Goal: Task Accomplishment & Management: Manage account settings

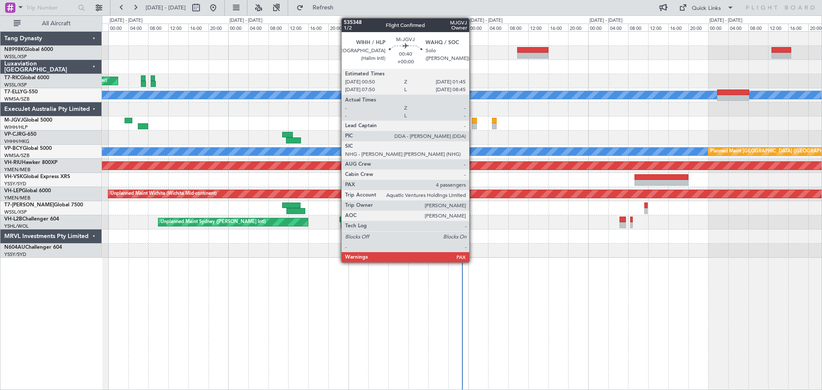
click at [473, 123] on div at bounding box center [474, 121] width 5 height 6
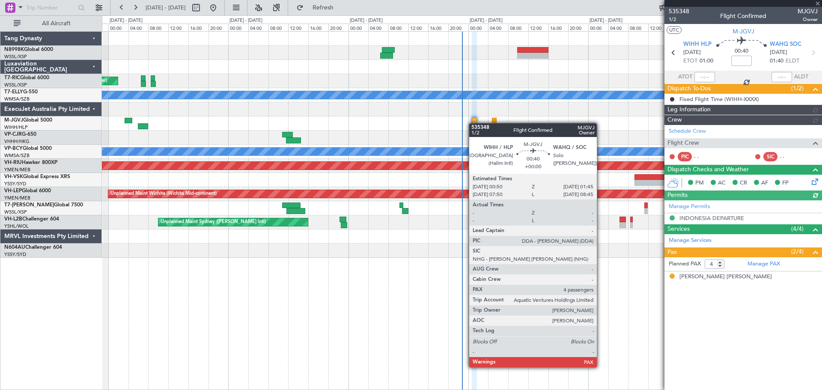
type input "[PERSON_NAME] (EYU)"
type input "F0404"
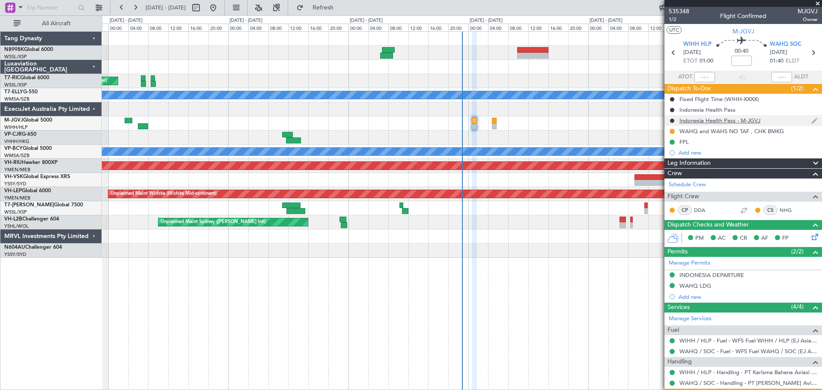
scroll to position [97, 0]
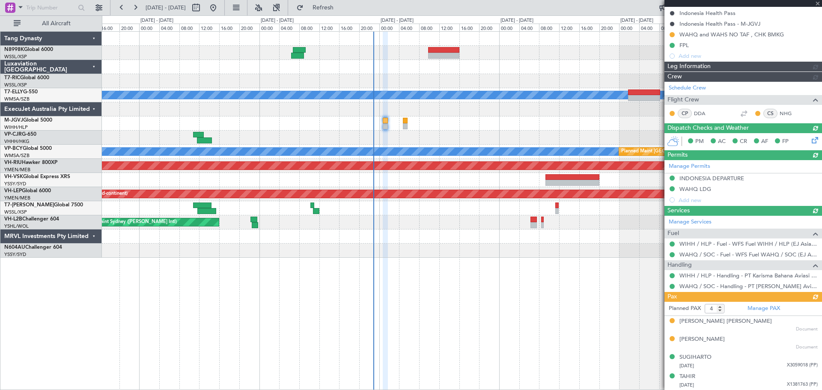
click at [494, 102] on div "Unplanned Maint [GEOGRAPHIC_DATA] (Seletar) Unplanned Maint [GEOGRAPHIC_DATA] (…" at bounding box center [461, 145] width 719 height 226
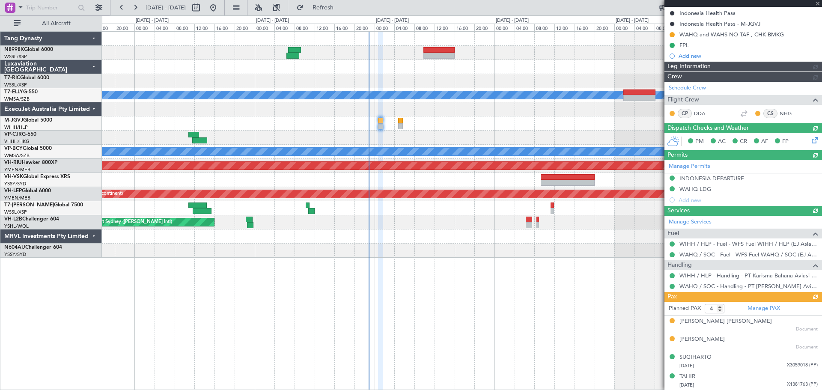
type input "[PERSON_NAME] (EYU)"
type input "F0404"
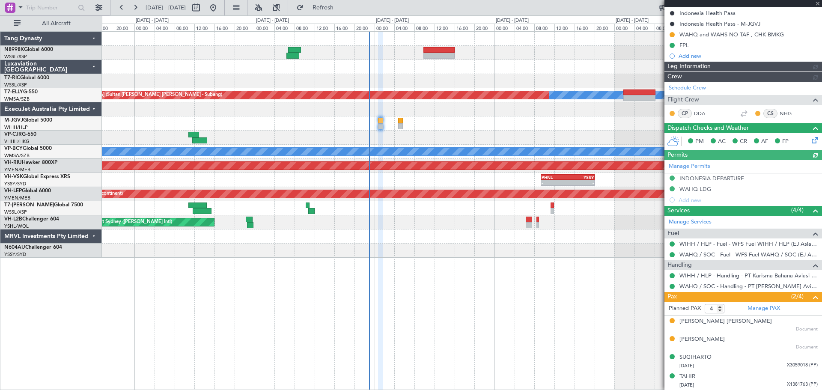
type input "[PERSON_NAME] (EYU)"
type input "F0404"
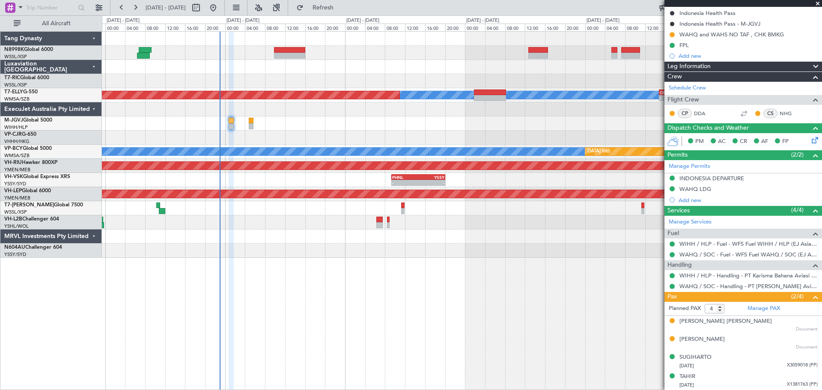
click at [300, 82] on div "[PERSON_NAME] Unplanned Maint [GEOGRAPHIC_DATA] (Sultan [PERSON_NAME] [PERSON_N…" at bounding box center [461, 145] width 719 height 226
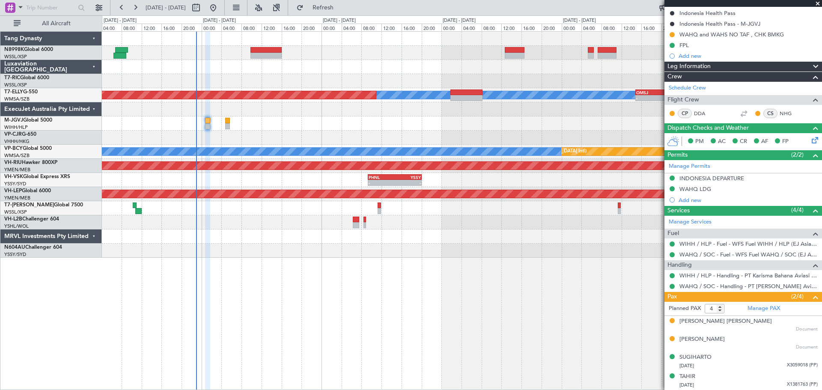
click at [368, 72] on div at bounding box center [461, 67] width 719 height 14
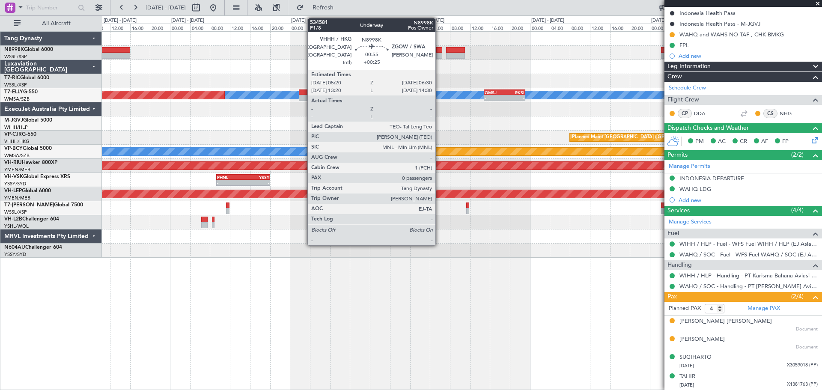
click at [440, 53] on div at bounding box center [439, 56] width 6 height 6
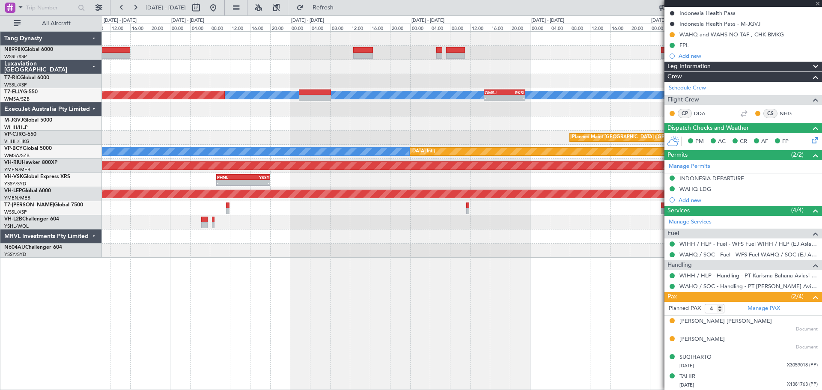
type input "+00:25"
type input "0"
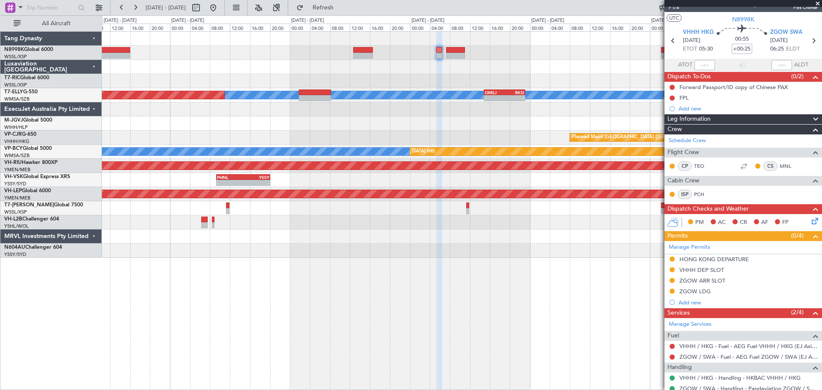
scroll to position [0, 0]
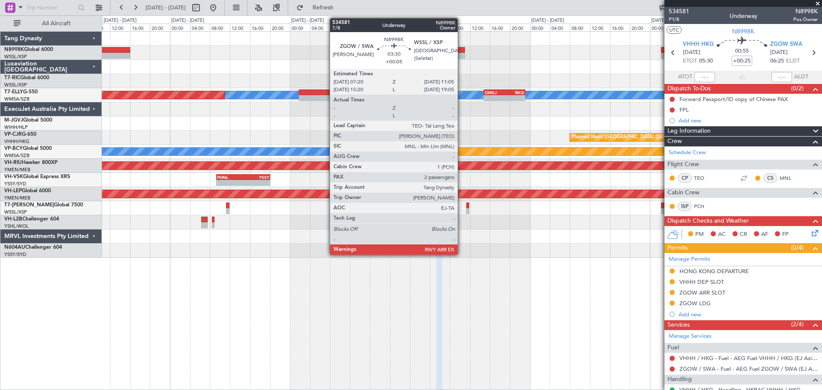
click at [458, 51] on div at bounding box center [455, 50] width 19 height 6
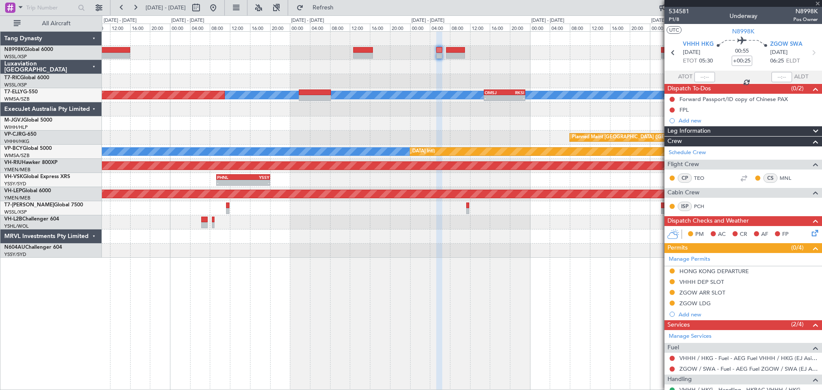
type input "+00:05"
type input "2"
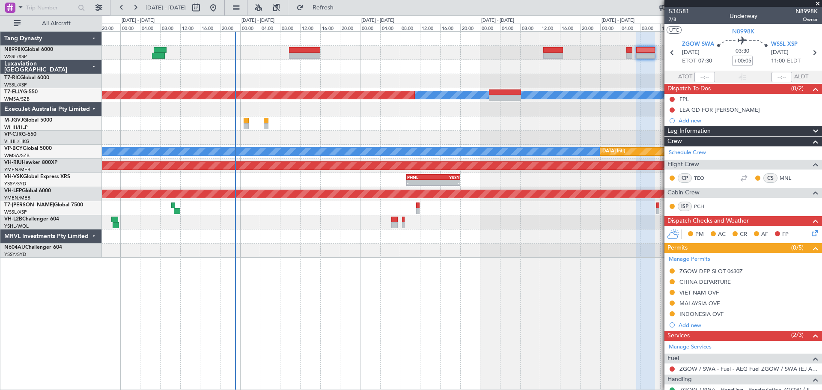
click at [455, 78] on div "MEL Unplanned Maint Kuala Lumpur (Sultan Abdul Aziz Shah - Subang) - - OMSJ 14:…" at bounding box center [461, 145] width 719 height 226
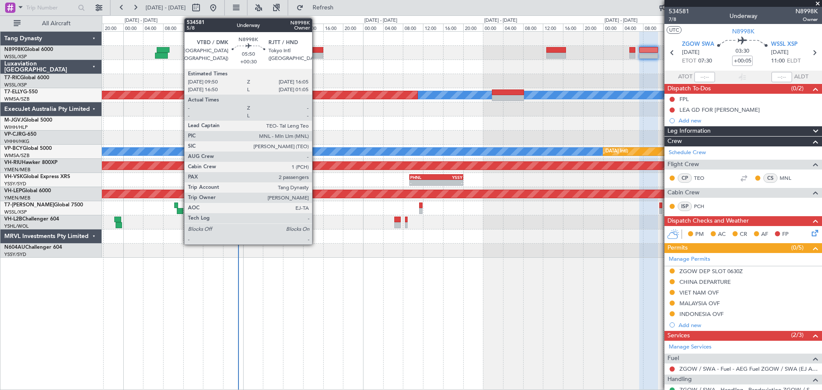
click at [316, 56] on div at bounding box center [307, 56] width 31 height 6
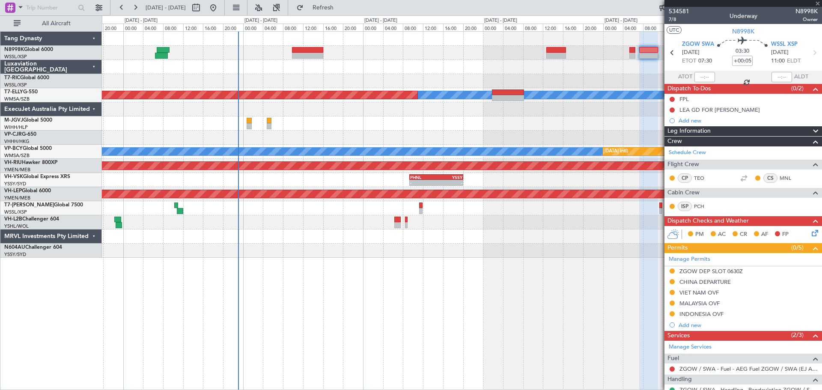
type input "+00:30"
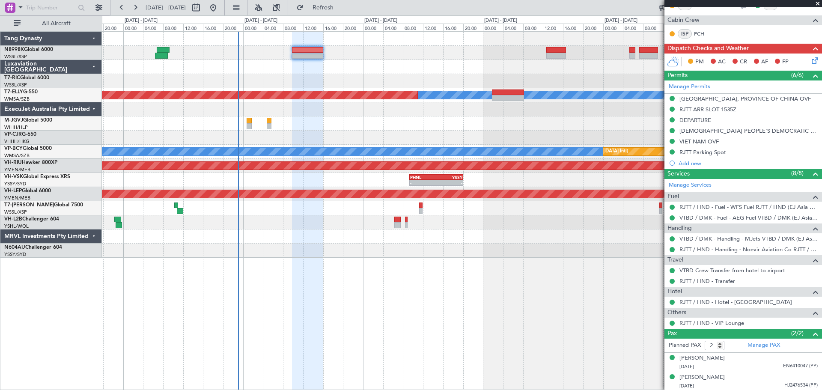
scroll to position [173, 0]
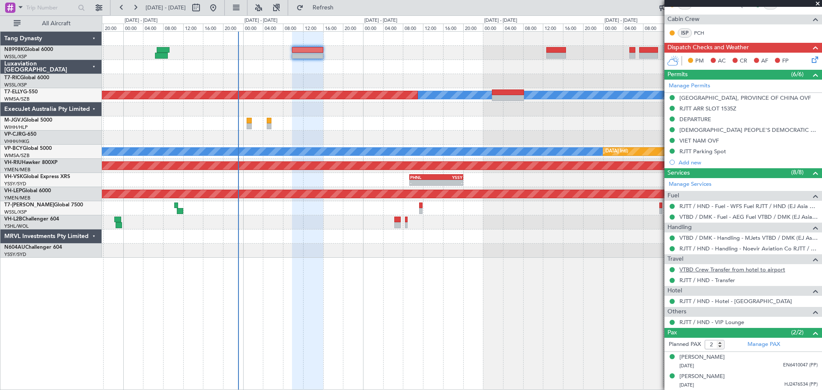
click at [657, 270] on link "VTBD Crew Transfer from hotel to airport" at bounding box center [732, 269] width 106 height 7
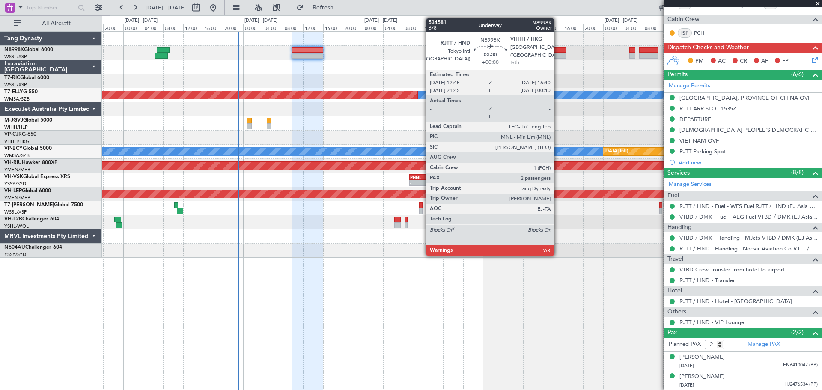
click at [558, 49] on div at bounding box center [556, 50] width 20 height 6
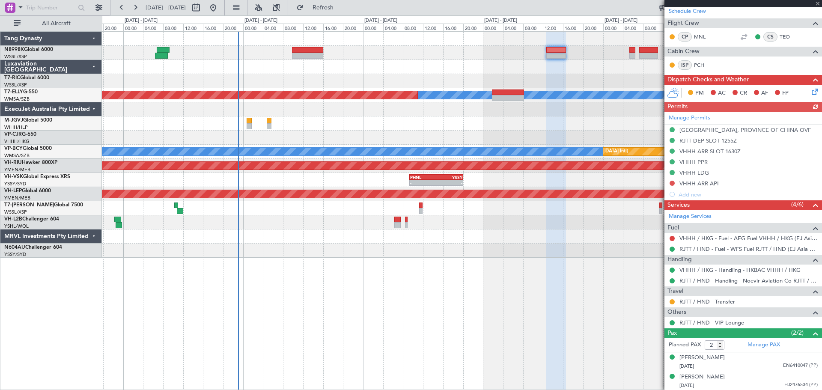
scroll to position [174, 0]
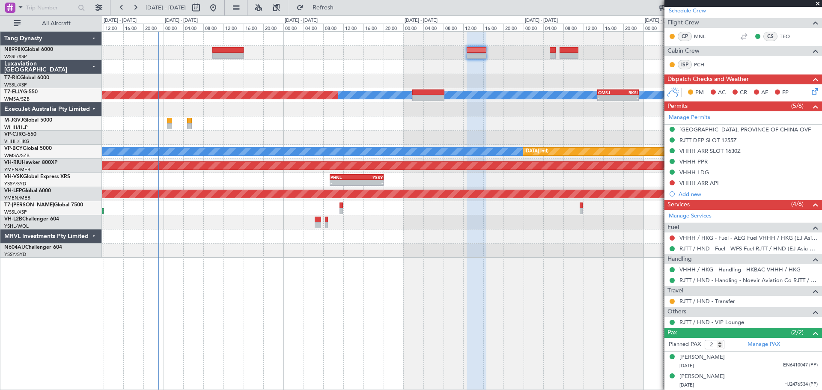
click at [523, 88] on div "MEL Unplanned Maint Kuala Lumpur (Sultan Abdul Aziz Shah - Subang) - - OMSJ 14:…" at bounding box center [461, 145] width 719 height 226
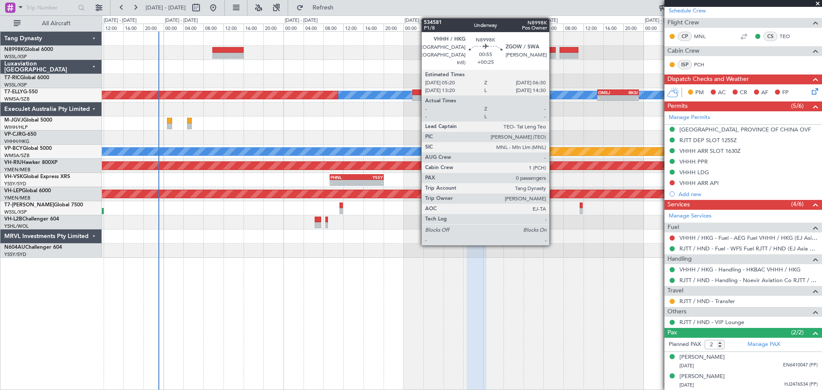
click at [553, 57] on div at bounding box center [553, 56] width 6 height 6
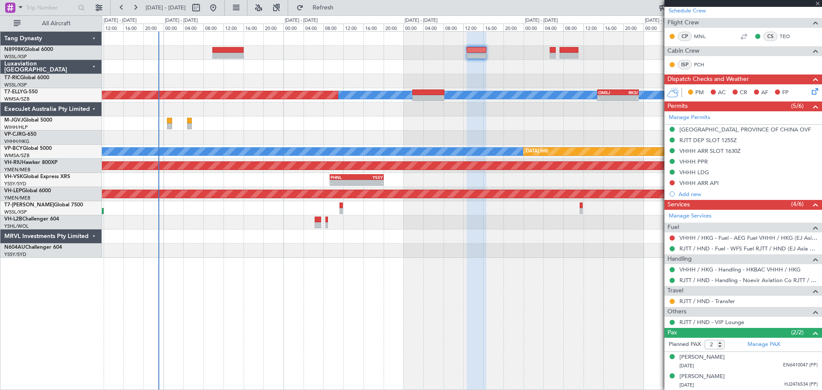
type input "+00:25"
type input "0"
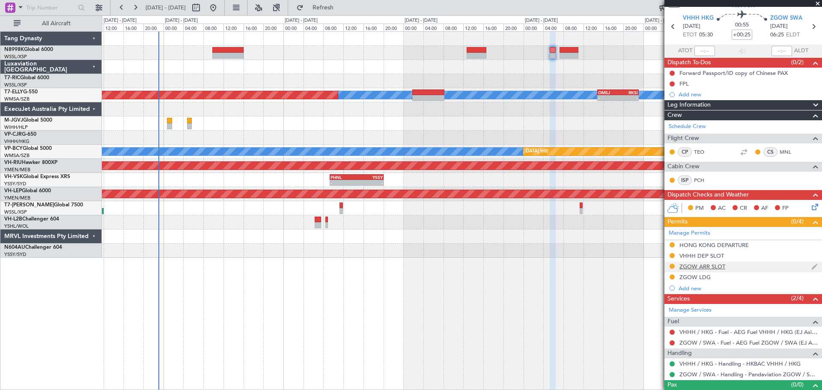
scroll to position [40, 0]
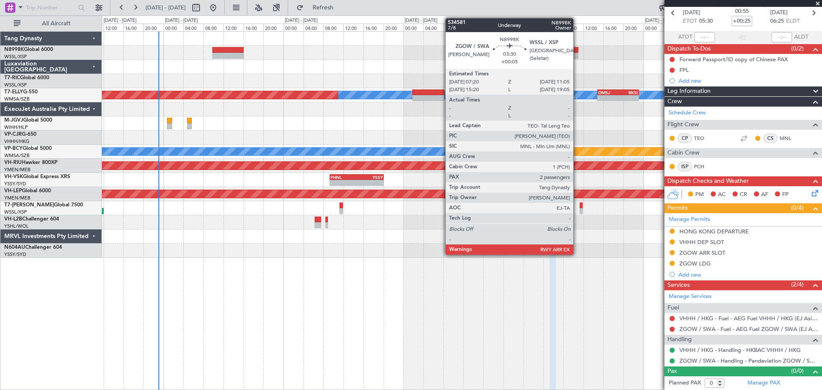
click at [577, 53] on div at bounding box center [568, 56] width 19 height 6
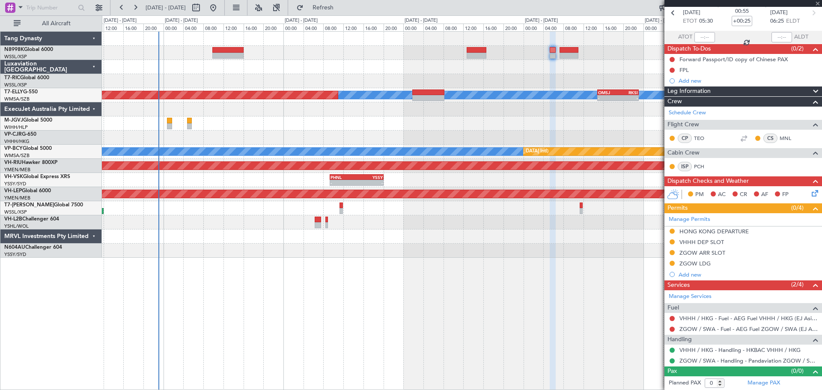
type input "+00:05"
type input "2"
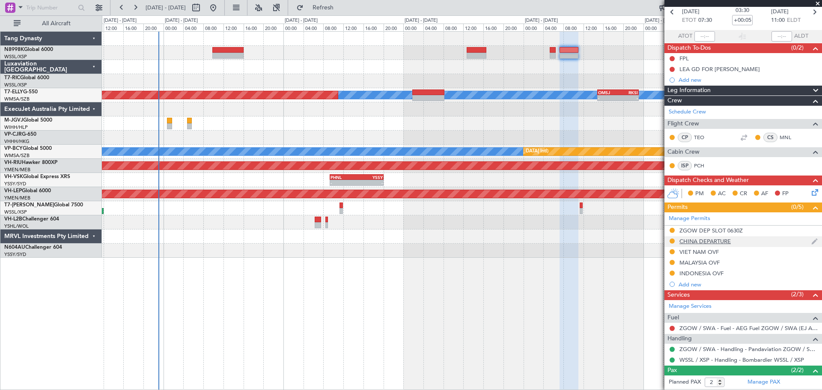
scroll to position [78, 0]
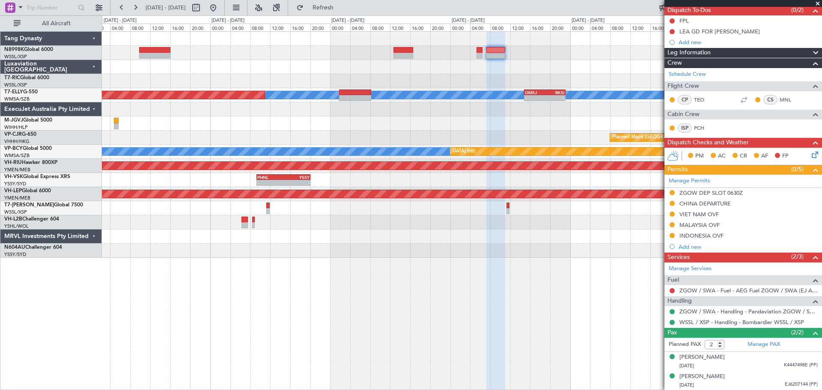
click at [554, 65] on div "MEL Unplanned Maint Kuala Lumpur (Sultan Abdul Aziz Shah - Subang) - - OMSJ 14:…" at bounding box center [461, 145] width 719 height 226
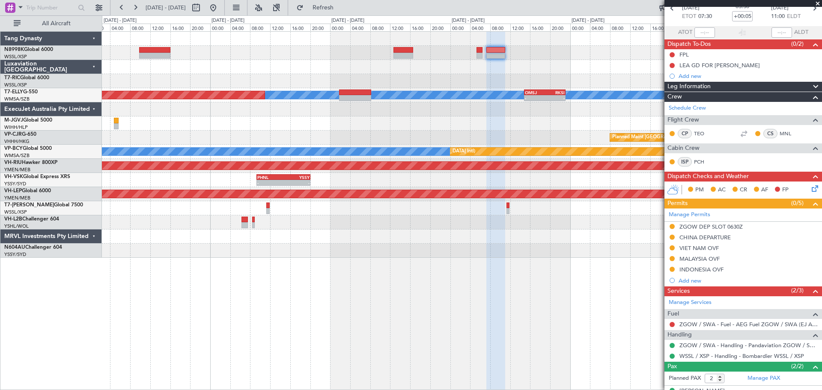
scroll to position [0, 0]
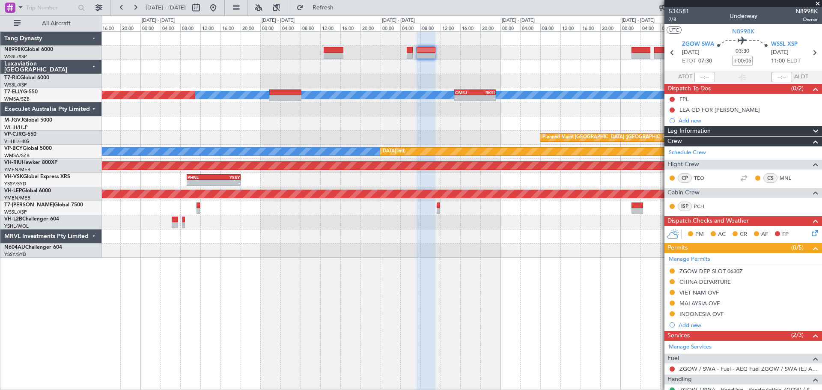
click at [556, 80] on div "MEL Unplanned Maint Kuala Lumpur (Sultan Abdul Aziz Shah - Subang) - - OMSJ 14:…" at bounding box center [461, 145] width 719 height 226
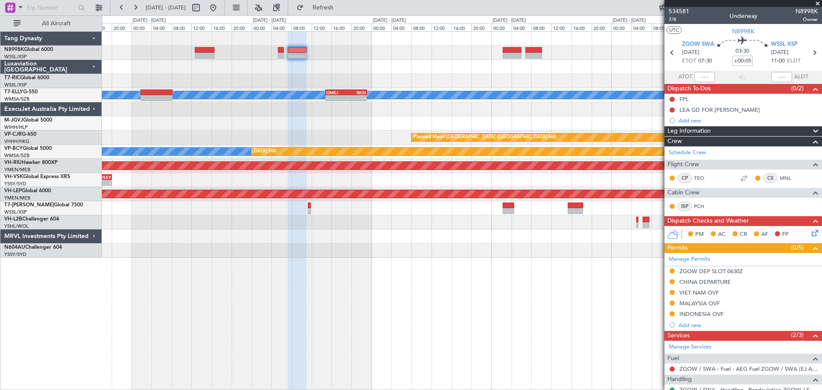
click at [479, 72] on div at bounding box center [461, 67] width 719 height 14
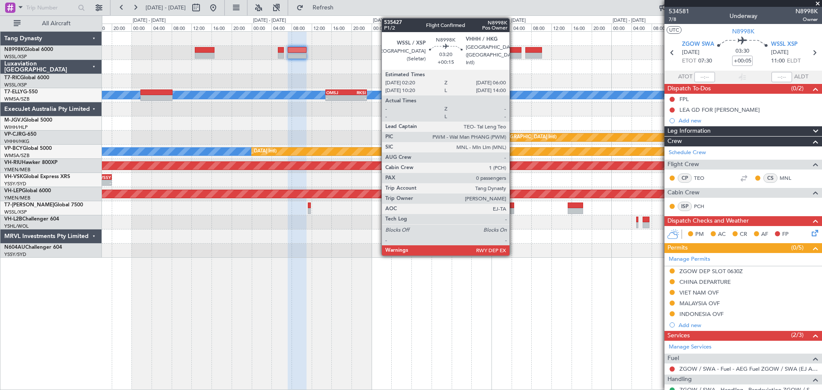
click at [513, 54] on div at bounding box center [511, 56] width 18 height 6
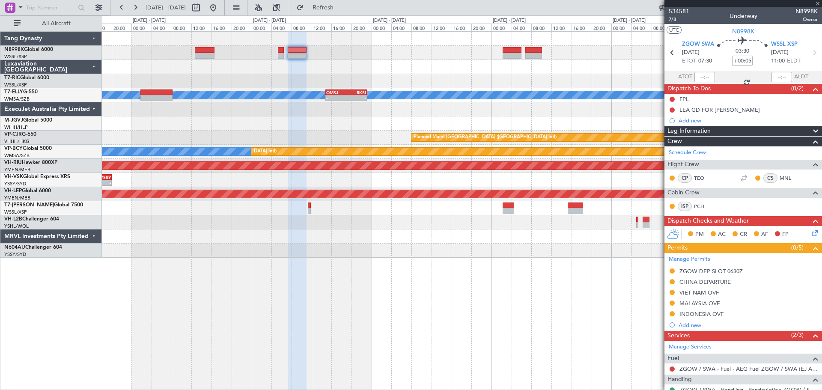
type input "+00:15"
type input "0"
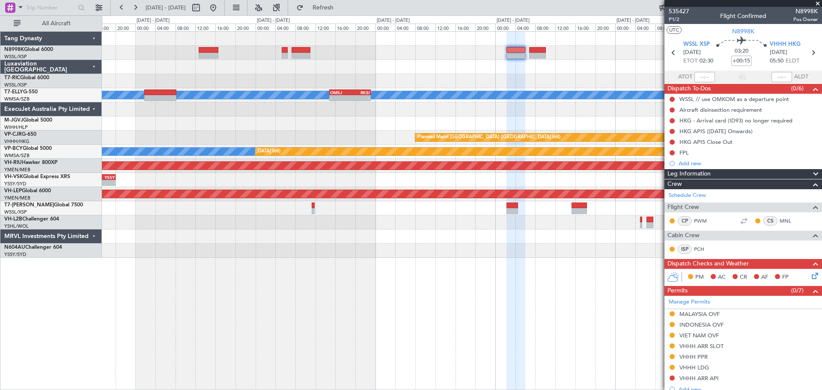
click at [258, 68] on div "MEL - - OMSJ 14:50 Z RKSI 23:05 Z Unplanned Maint Kuala Lumpur (Sultan Abdul Az…" at bounding box center [461, 145] width 719 height 226
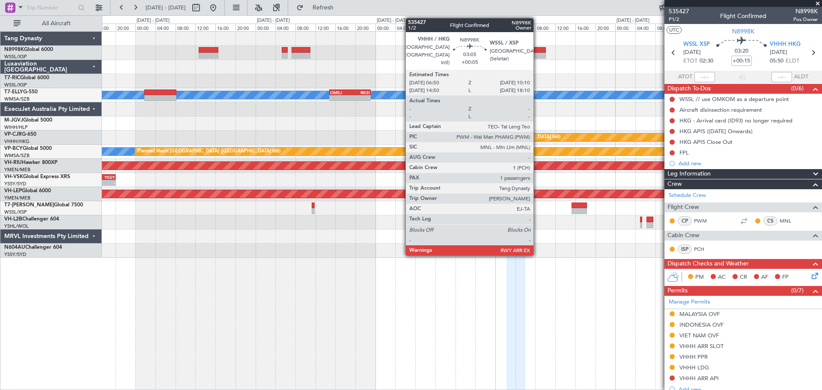
click at [537, 54] on div at bounding box center [537, 56] width 17 height 6
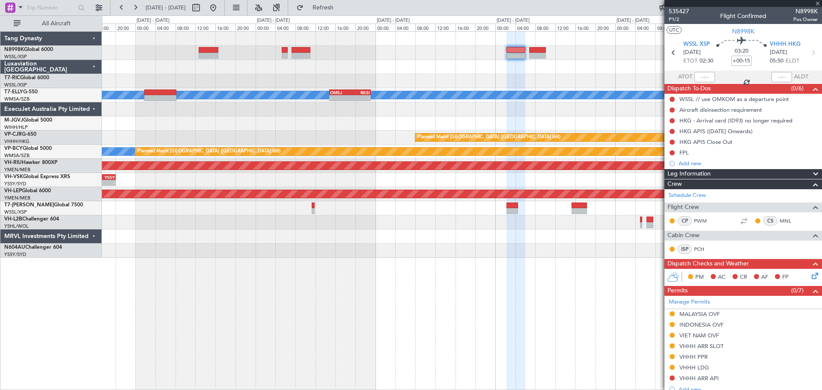
type input "+00:05"
type input "1"
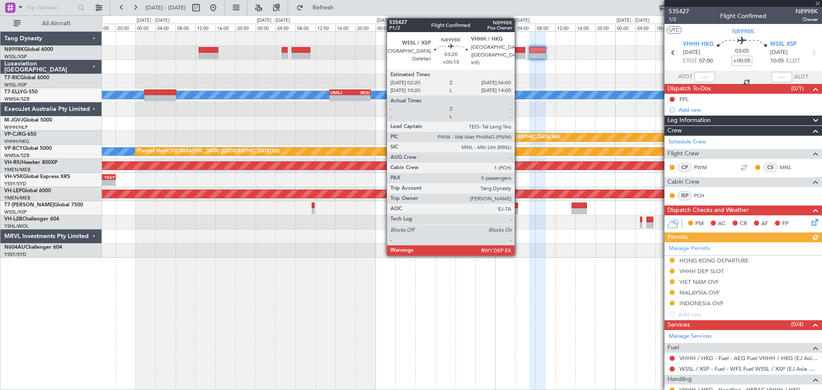
click at [518, 55] on div at bounding box center [515, 56] width 18 height 6
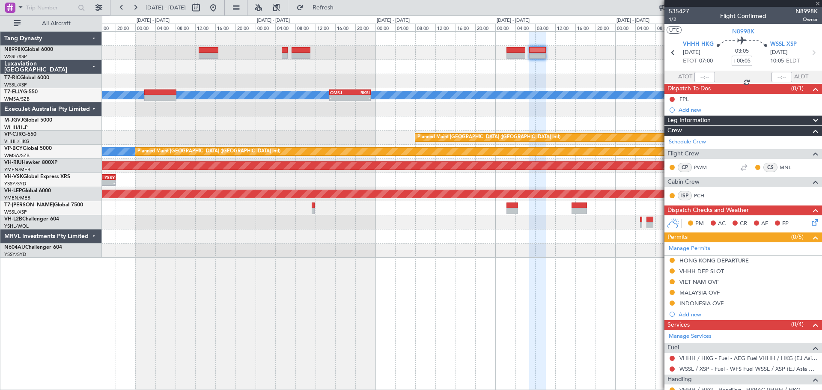
type input "+00:15"
type input "0"
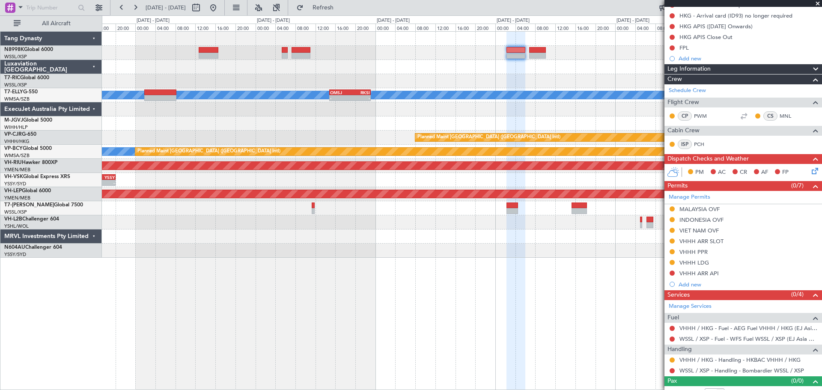
scroll to position [115, 0]
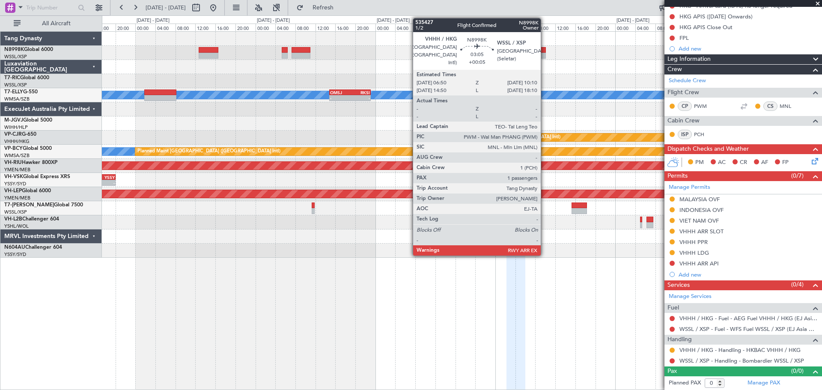
click at [544, 54] on div at bounding box center [537, 56] width 17 height 6
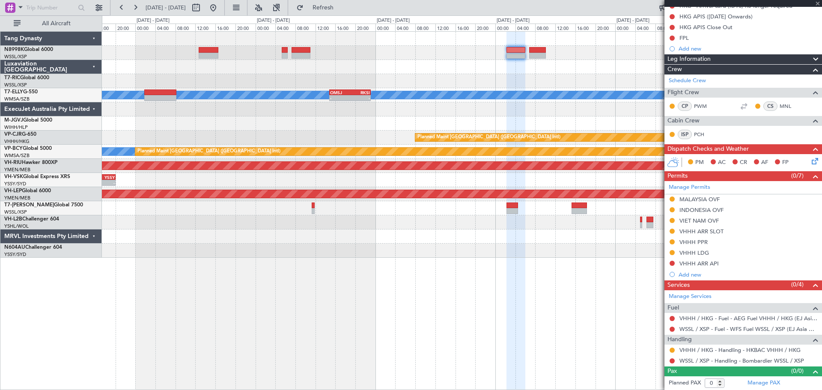
type input "+00:05"
type input "1"
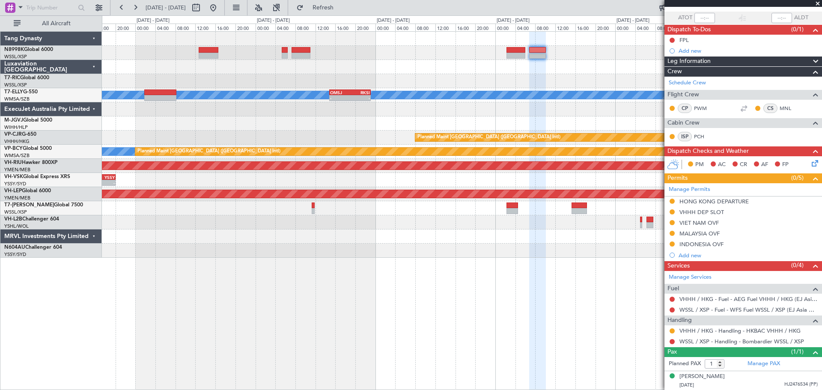
scroll to position [0, 0]
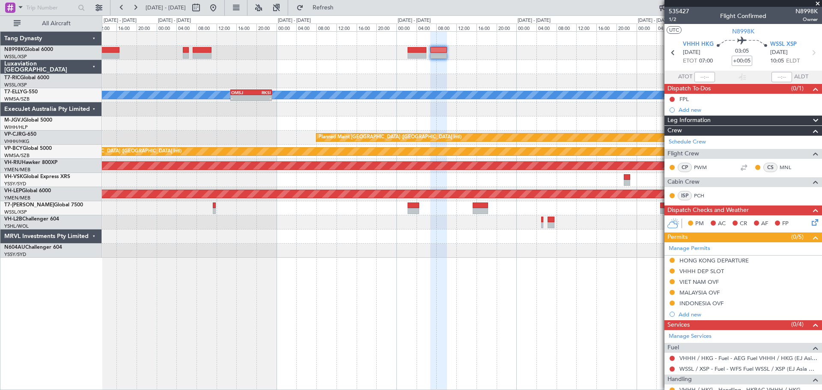
click at [499, 69] on div at bounding box center [461, 67] width 719 height 14
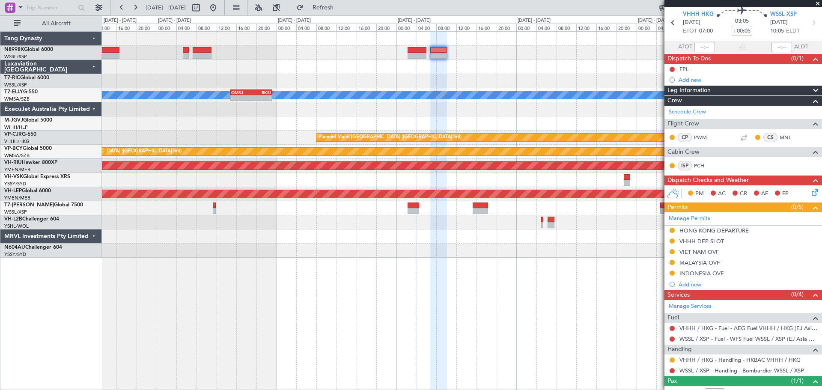
scroll to position [59, 0]
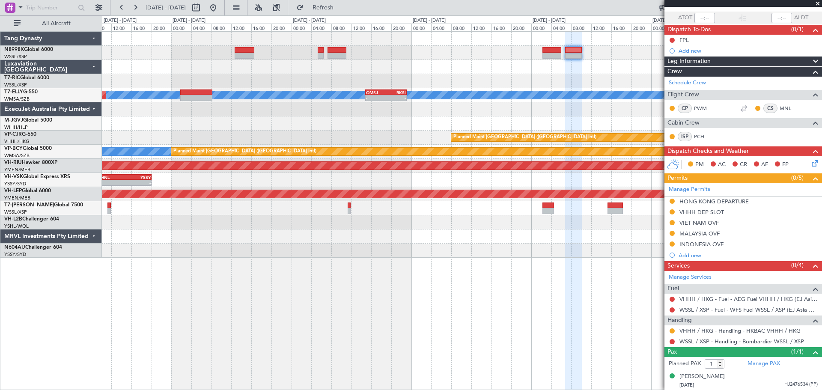
click at [415, 72] on div at bounding box center [461, 67] width 719 height 14
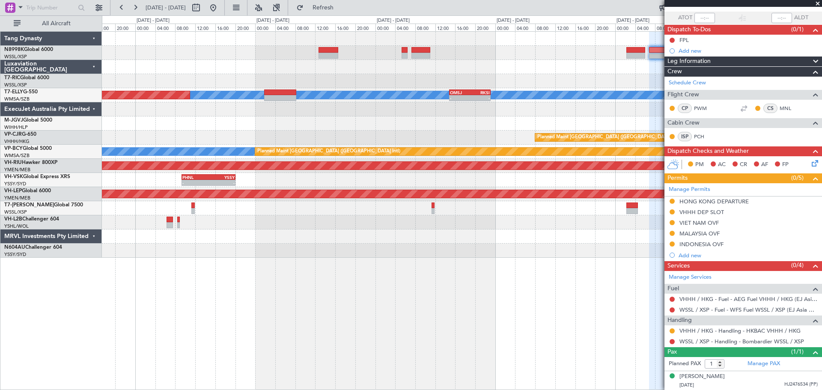
click at [428, 72] on div at bounding box center [461, 67] width 719 height 14
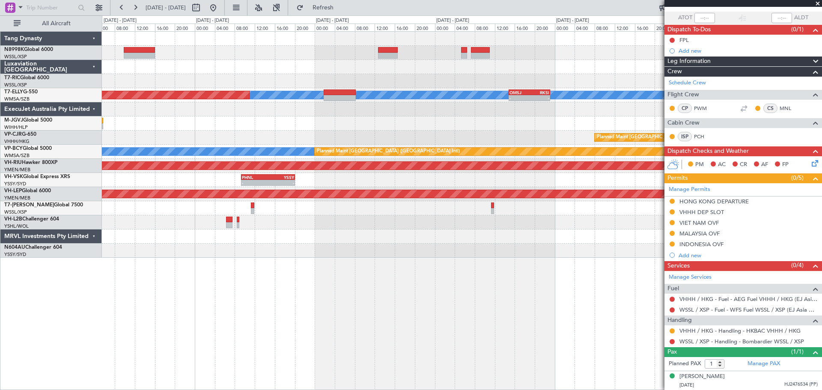
click at [288, 78] on div at bounding box center [461, 81] width 719 height 14
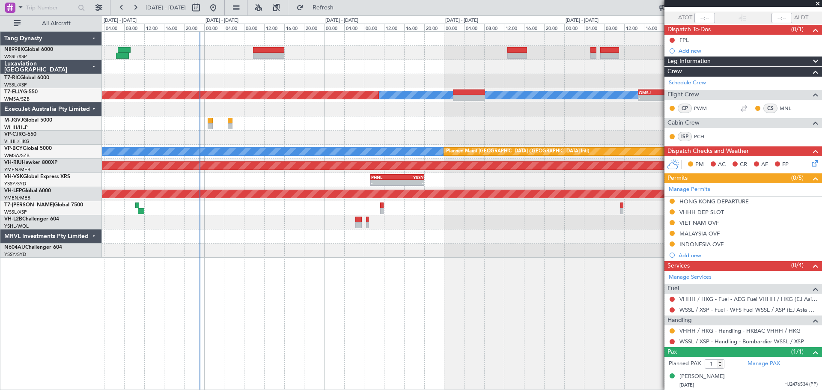
click at [305, 217] on div "MEL - - OMSJ 14:50 Z RKSI 23:05 Z Unplanned Maint Kuala Lumpur (Sultan Abdul Az…" at bounding box center [461, 145] width 719 height 226
click at [399, 137] on div "MEL - - OMSJ 14:50 Z RKSI 23:05 Z Unplanned Maint Kuala Lumpur (Sultan Abdul Az…" at bounding box center [461, 145] width 719 height 226
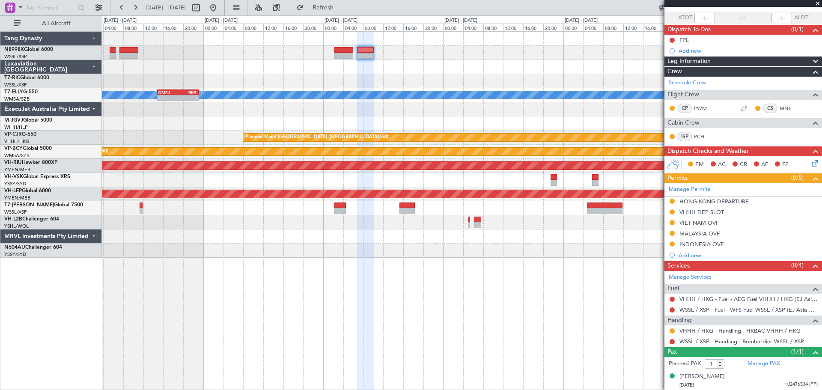
click at [439, 68] on div at bounding box center [461, 67] width 719 height 14
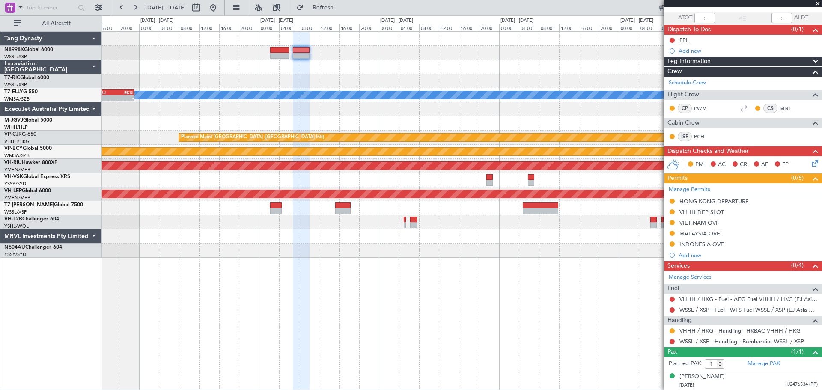
click at [444, 211] on div at bounding box center [461, 208] width 719 height 14
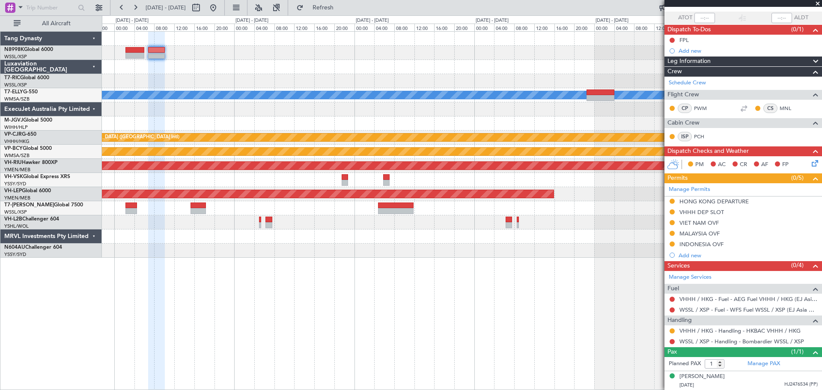
click at [401, 210] on div at bounding box center [461, 208] width 719 height 14
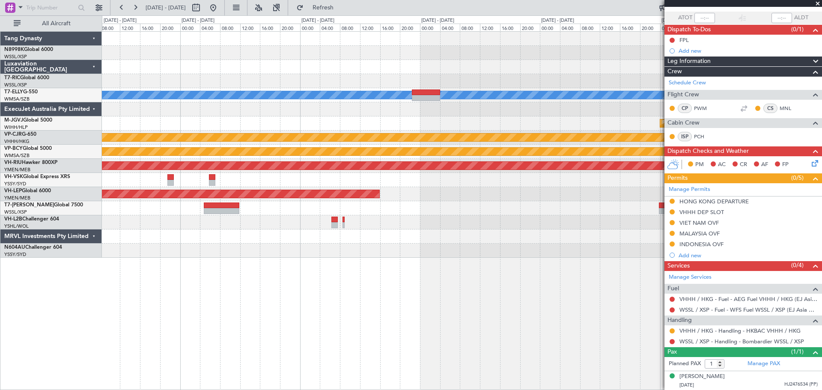
click at [363, 209] on div at bounding box center [461, 208] width 719 height 14
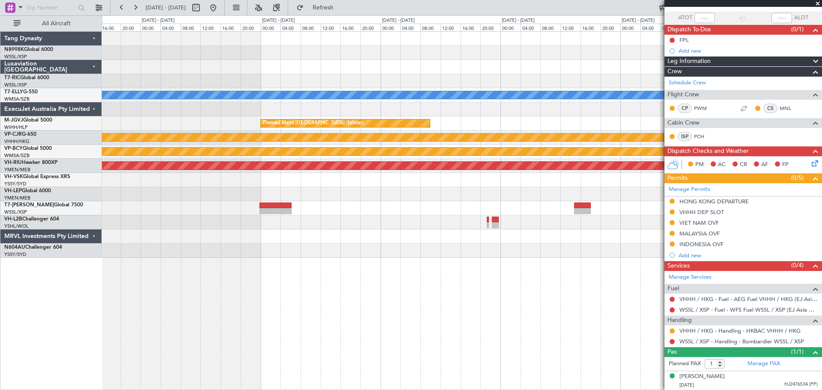
click at [338, 202] on div at bounding box center [461, 208] width 719 height 14
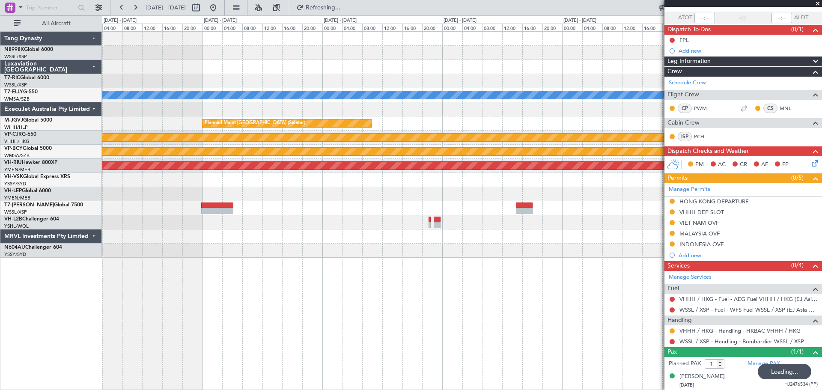
click at [338, 210] on div at bounding box center [461, 208] width 719 height 14
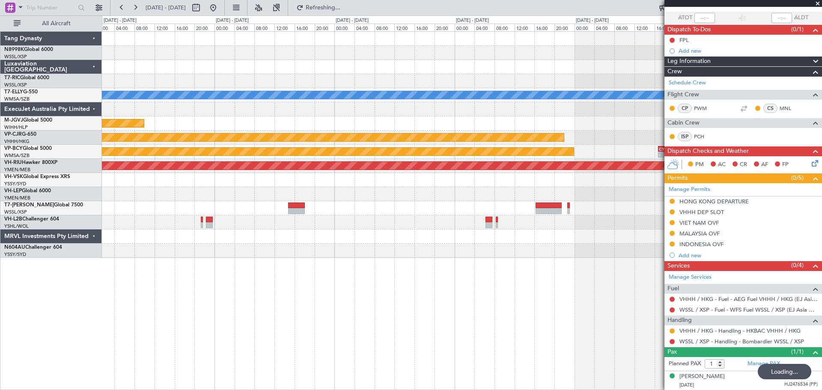
click at [343, 204] on div at bounding box center [461, 208] width 719 height 14
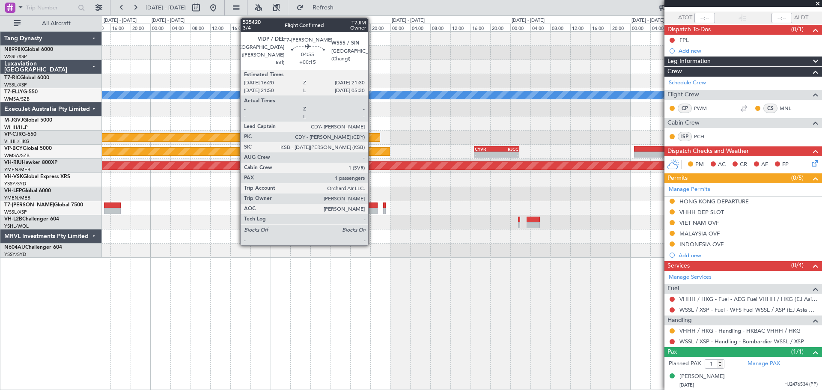
click at [372, 207] on div at bounding box center [364, 205] width 26 height 6
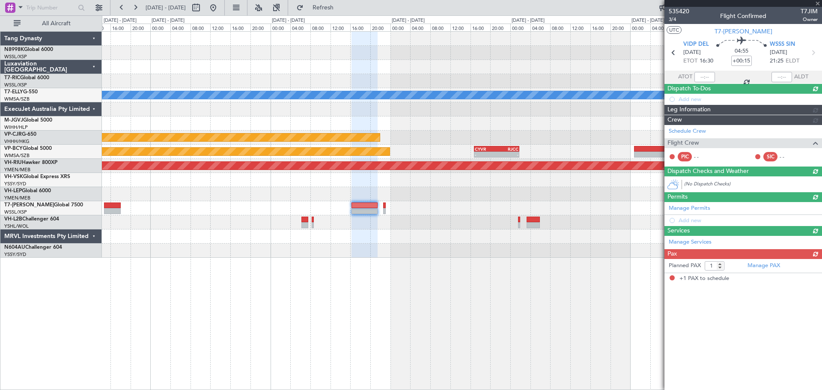
scroll to position [0, 0]
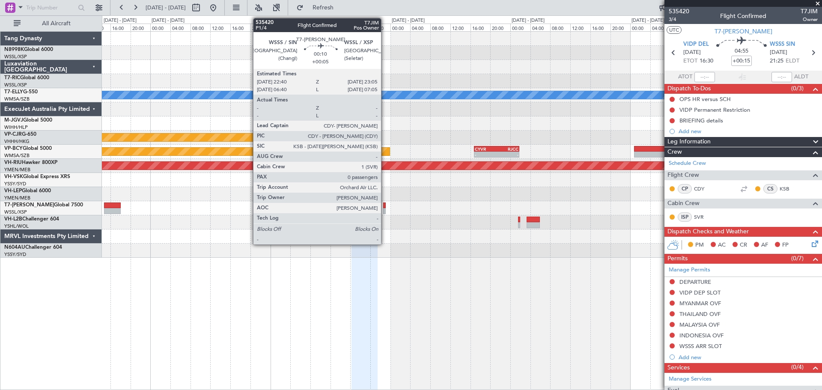
click at [385, 208] on div at bounding box center [384, 205] width 2 height 6
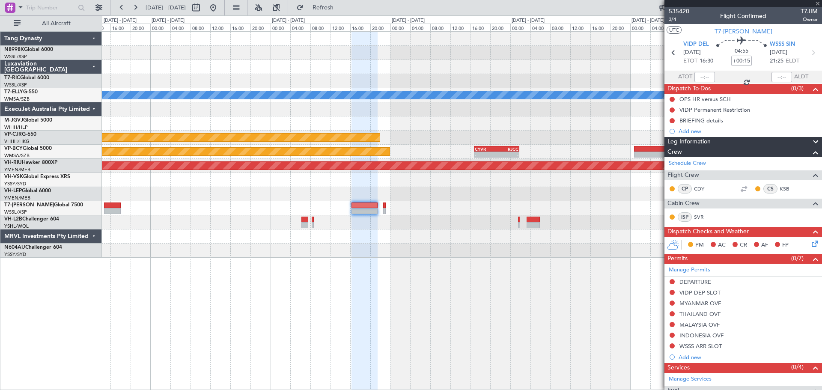
type input "+00:05"
type input "0"
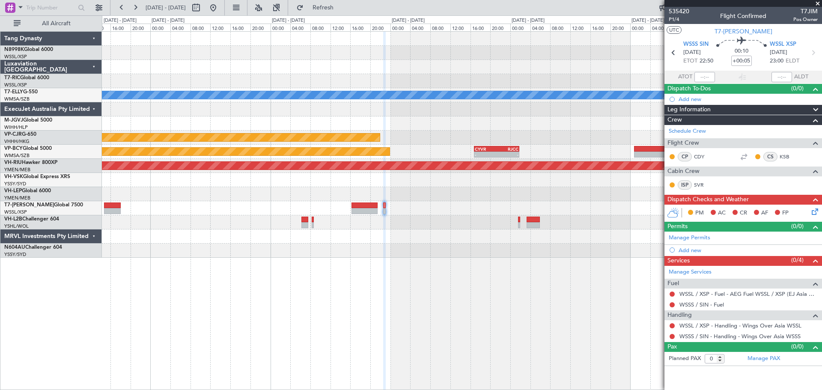
click at [642, 110] on div at bounding box center [461, 109] width 719 height 14
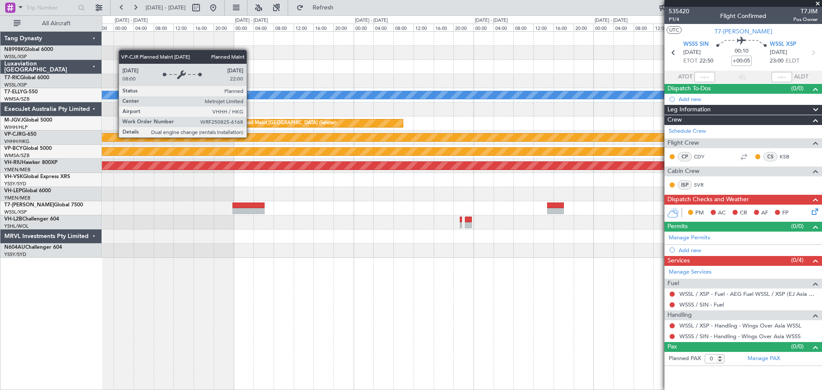
click at [465, 134] on div "Planned Maint [GEOGRAPHIC_DATA] ([GEOGRAPHIC_DATA] Intl)" at bounding box center [128, 138] width 1389 height 8
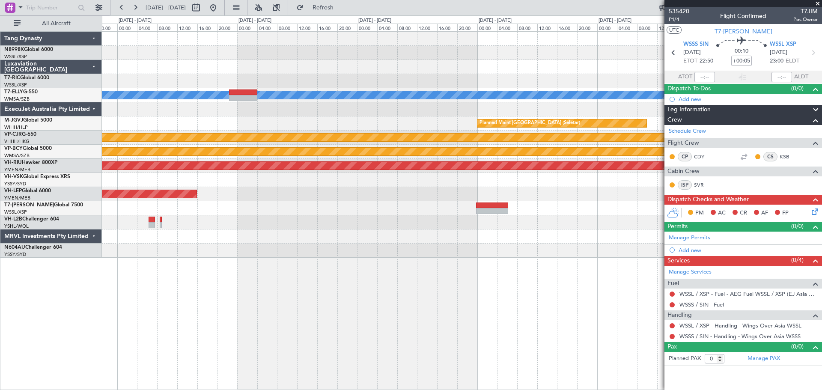
click at [479, 135] on div "Planned Maint [GEOGRAPHIC_DATA] ([GEOGRAPHIC_DATA] Intl)" at bounding box center [371, 138] width 1389 height 8
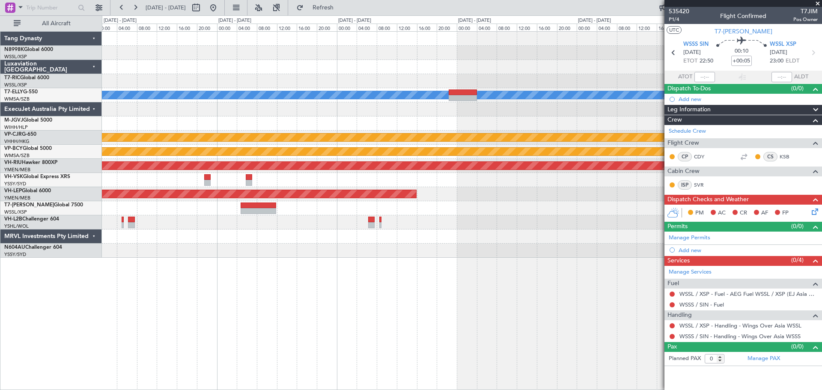
click at [528, 138] on div "MEL Planned Maint Singapore (Seletar) Planned Maint Hong Kong (Hong Kong Intl) …" at bounding box center [461, 145] width 719 height 226
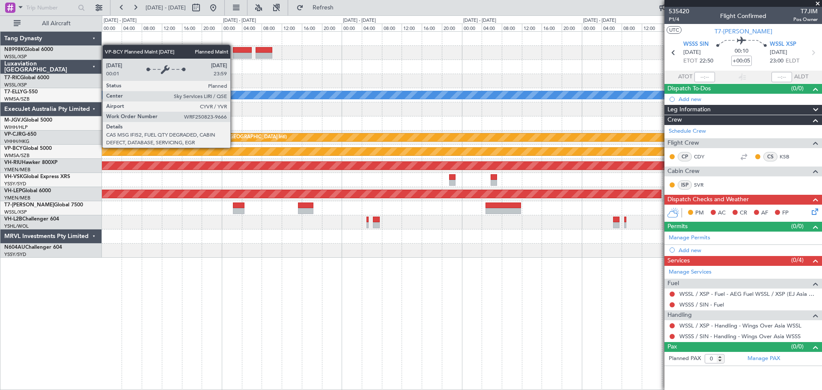
click at [493, 133] on div "MEL OMSJ 14:50 Z RKSI 23:05 Z - - Planned Maint Singapore (Seletar) Planned Mai…" at bounding box center [461, 145] width 719 height 226
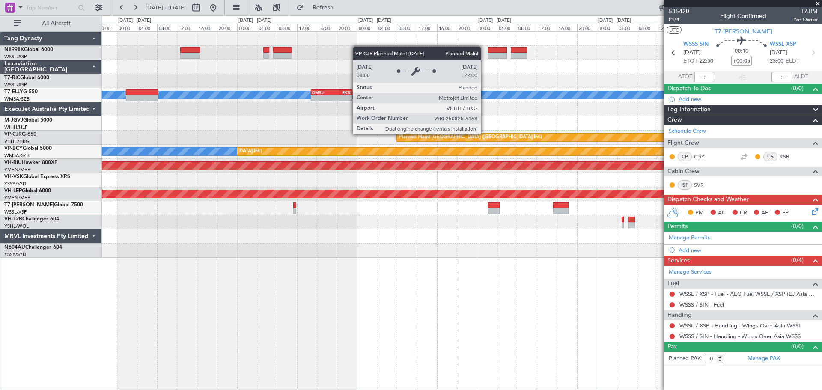
click at [476, 134] on div "MEL OMSJ 14:50 Z RKSI 23:05 Z - - Unplanned Maint Kuala Lumpur (Sultan Abdul Az…" at bounding box center [461, 145] width 719 height 226
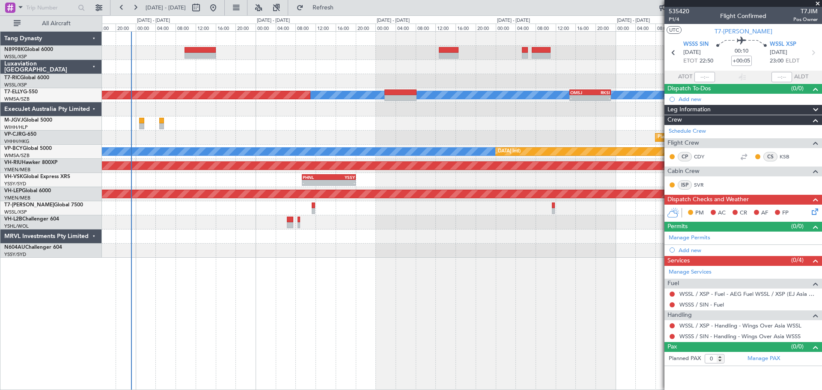
click at [365, 144] on div "Planned Maint [GEOGRAPHIC_DATA] ([GEOGRAPHIC_DATA] Intl)" at bounding box center [461, 138] width 719 height 14
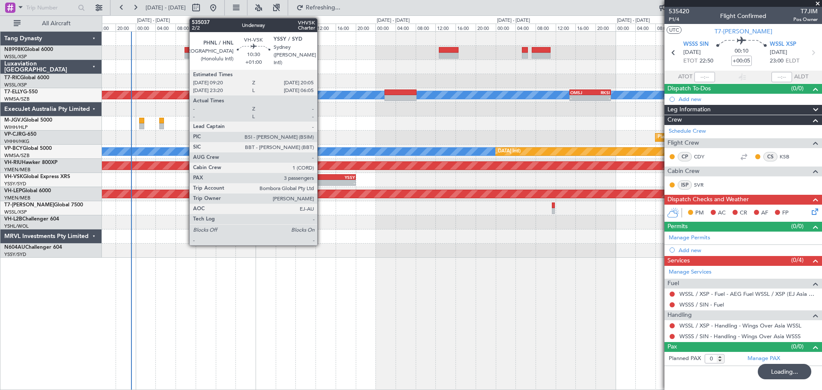
click at [321, 178] on div "PHNL" at bounding box center [316, 177] width 26 height 5
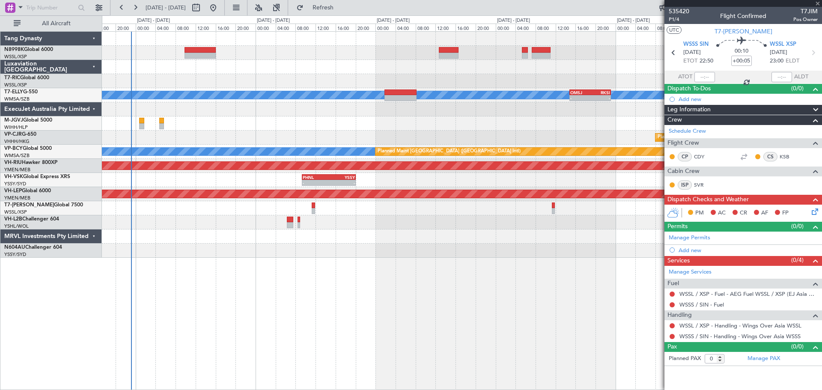
type input "+01:00"
type input "3"
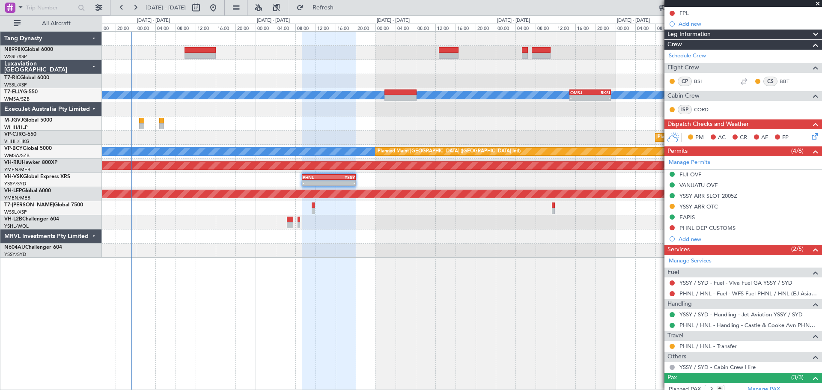
scroll to position [86, 0]
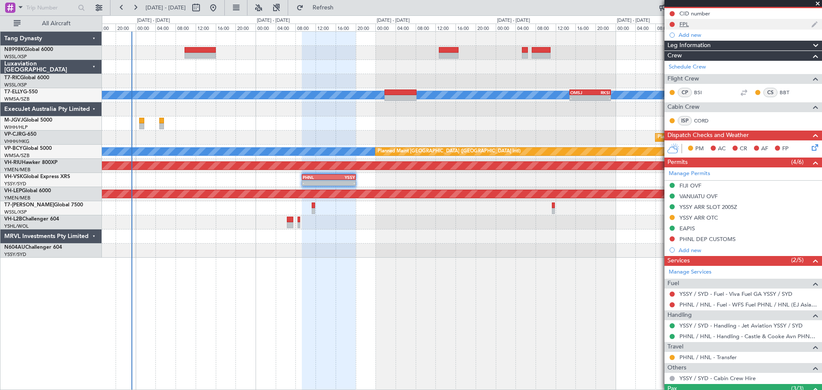
click at [657, 25] on div "FPL" at bounding box center [683, 24] width 9 height 7
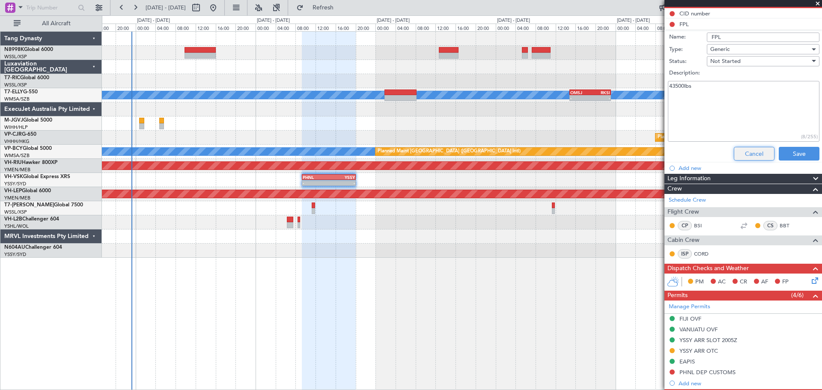
click at [657, 154] on button "Cancel" at bounding box center [754, 154] width 41 height 14
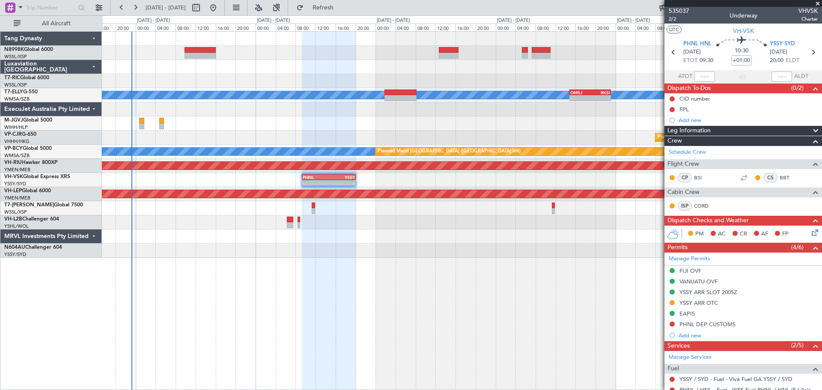
scroll to position [0, 0]
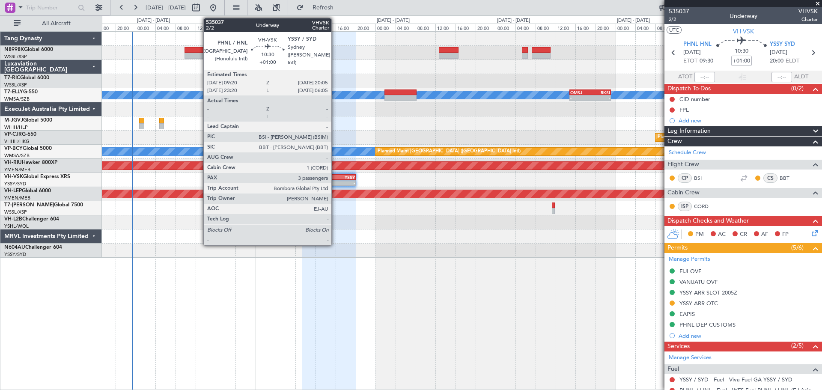
click at [335, 176] on div "YSSY" at bounding box center [342, 177] width 26 height 5
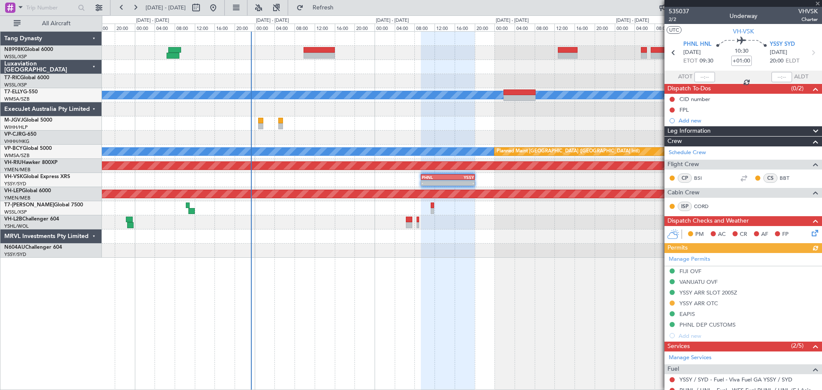
click at [461, 77] on div "Unplanned Maint Kuala Lumpur (Sultan Abdul Aziz Shah - Subang) MEL - - OMSJ 14:…" at bounding box center [461, 145] width 719 height 226
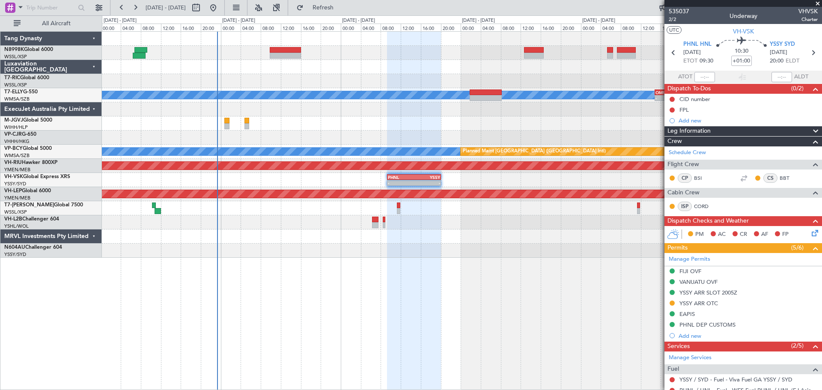
click at [366, 59] on div at bounding box center [461, 53] width 719 height 14
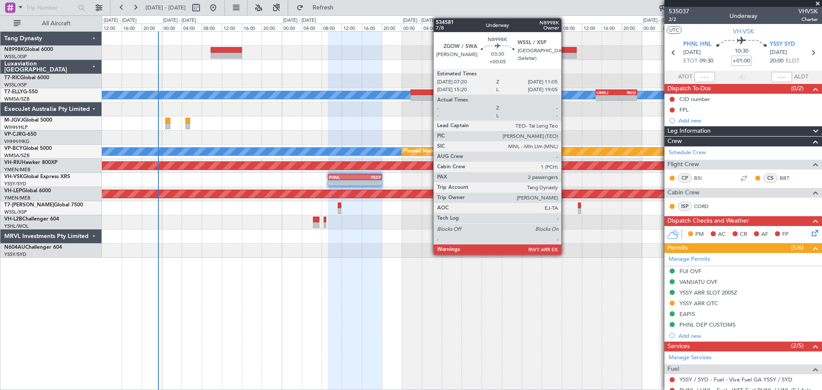
click at [566, 52] on div at bounding box center [567, 50] width 19 height 6
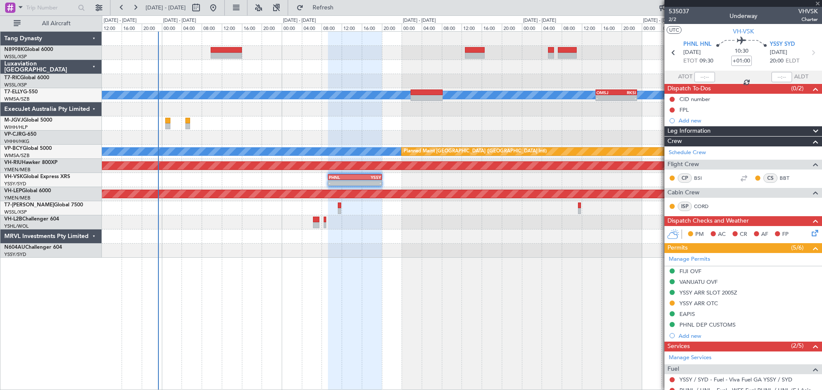
type input "+00:05"
type input "2"
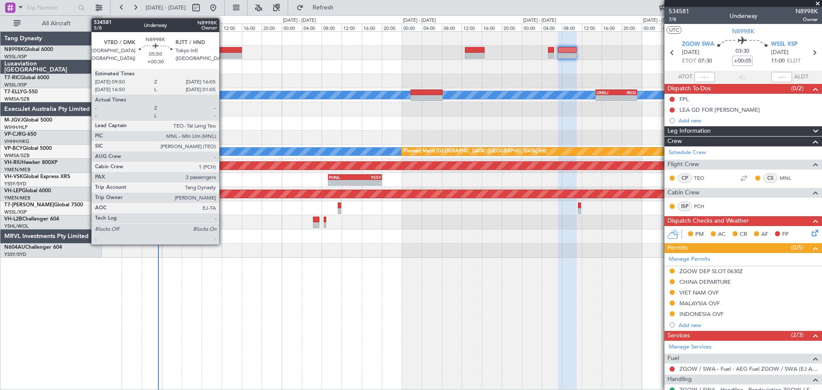
click at [223, 52] on div at bounding box center [226, 50] width 31 height 6
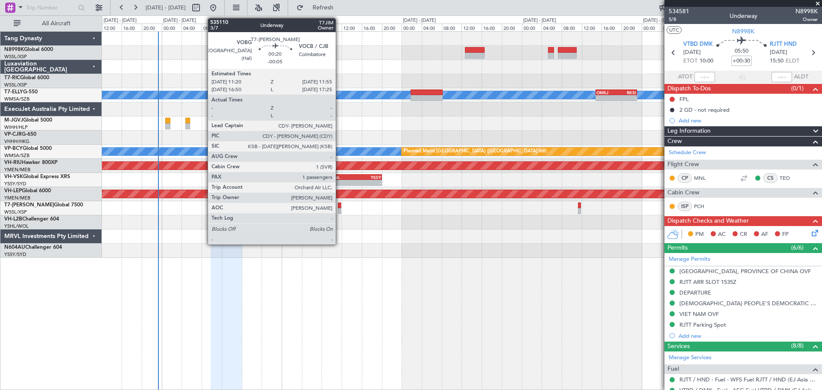
click at [339, 205] on div at bounding box center [339, 205] width 3 height 6
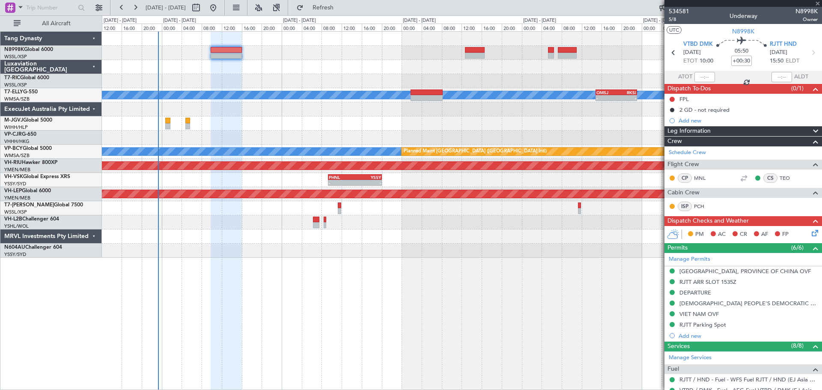
type input "-00:05"
type input "1"
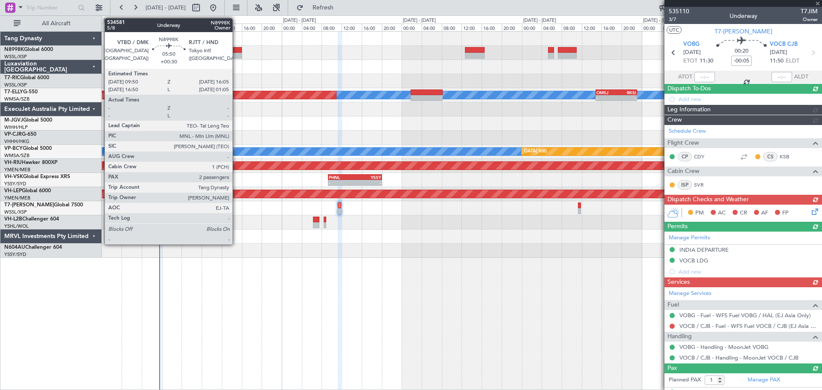
click at [236, 53] on div at bounding box center [226, 56] width 31 height 6
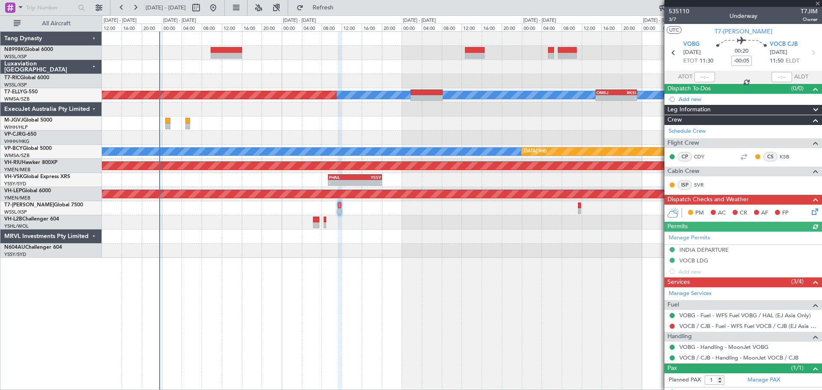
type input "+00:30"
type input "2"
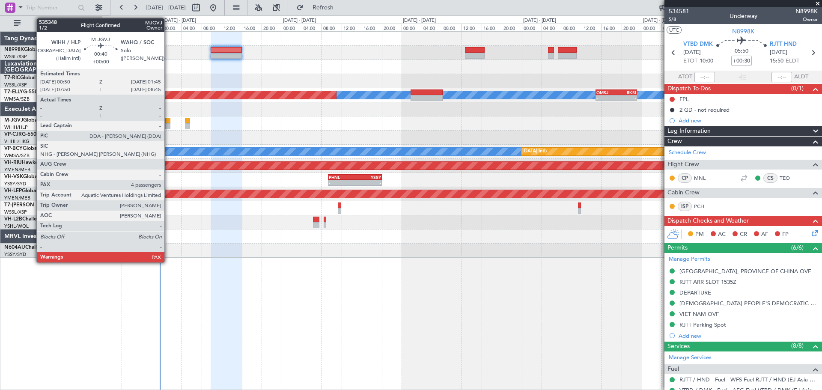
click at [168, 123] on div at bounding box center [167, 126] width 5 height 6
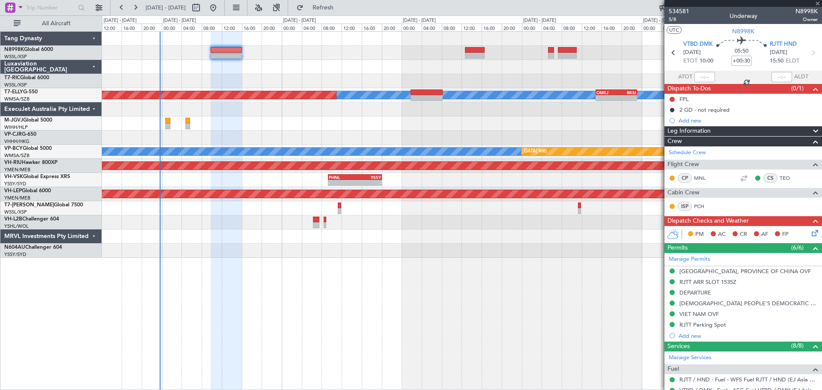
type input "4"
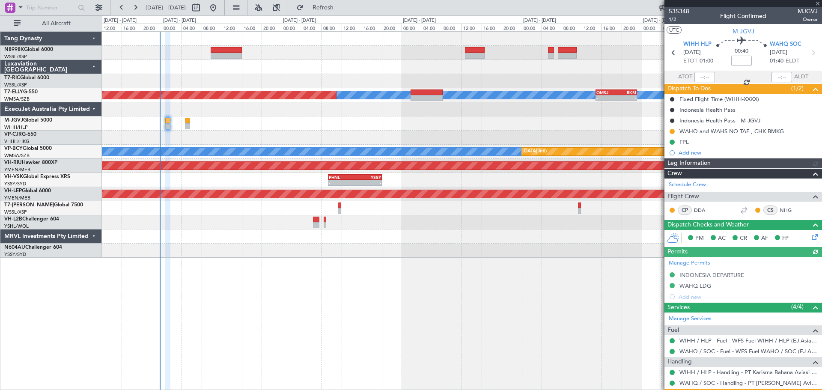
type input "[PERSON_NAME] (EYU)"
type input "F0404"
click at [657, 129] on button at bounding box center [671, 131] width 5 height 5
click at [657, 168] on span "Completed" at bounding box center [675, 169] width 28 height 9
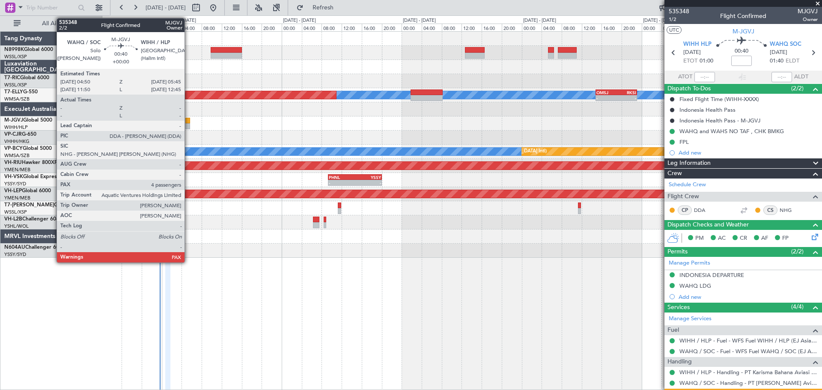
click at [188, 124] on div at bounding box center [187, 126] width 5 height 6
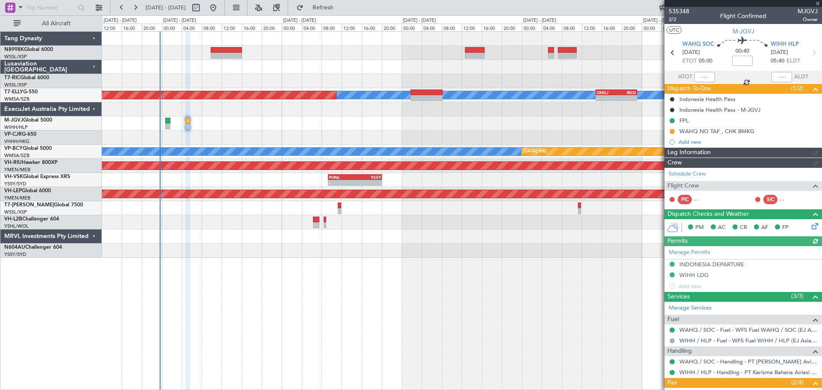
type input "[PERSON_NAME] (EYU)"
type input "F0405"
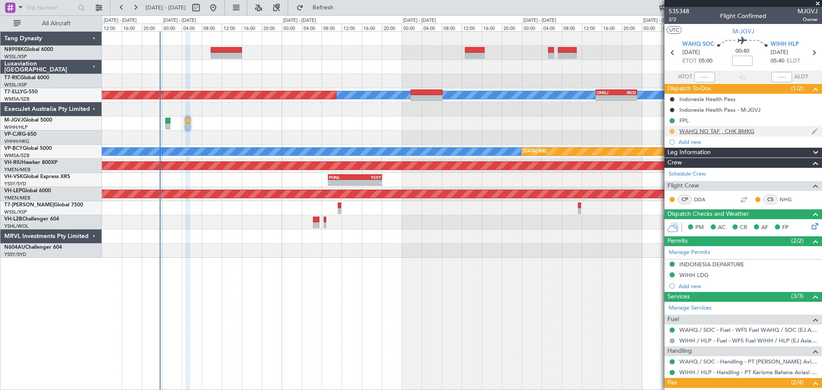
click at [657, 131] on button at bounding box center [671, 131] width 5 height 5
click at [657, 168] on span at bounding box center [655, 168] width 5 height 5
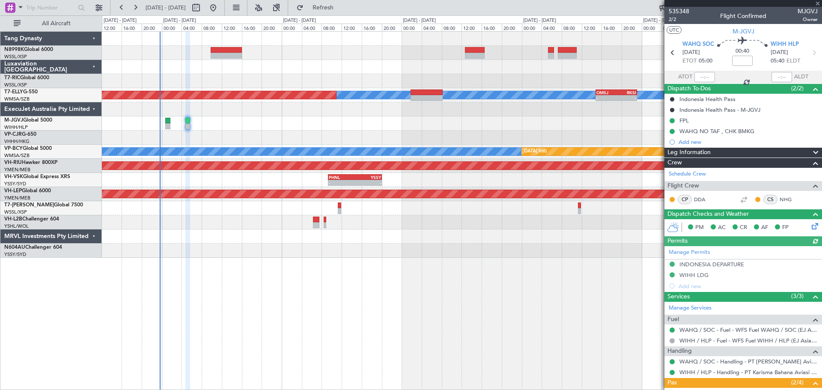
type input "[PERSON_NAME] (EYU)"
type input "F0405"
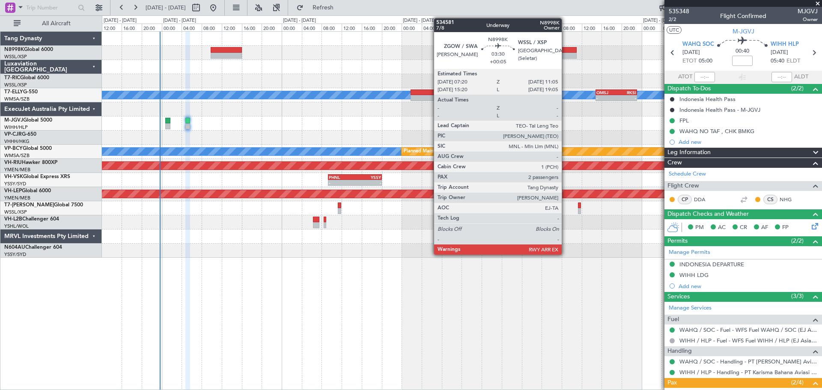
click at [565, 54] on div at bounding box center [567, 56] width 19 height 6
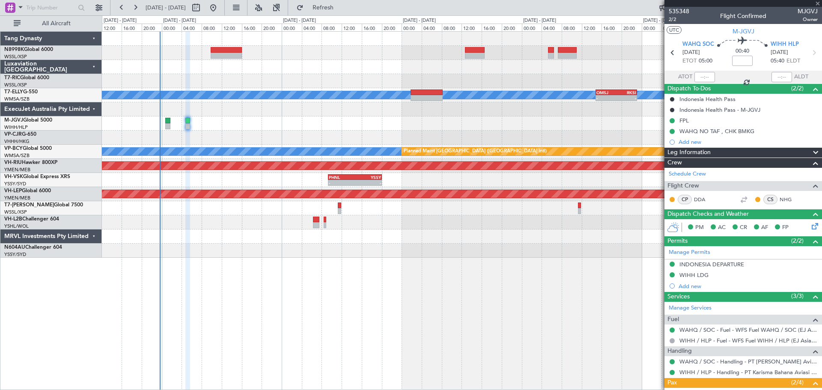
type input "+00:05"
type input "2"
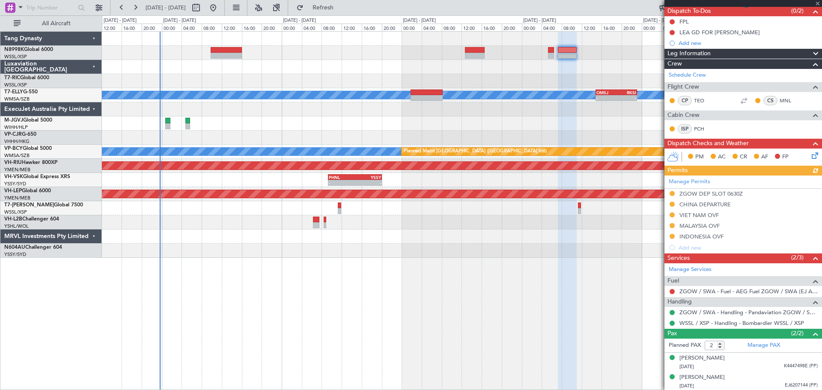
scroll to position [78, 0]
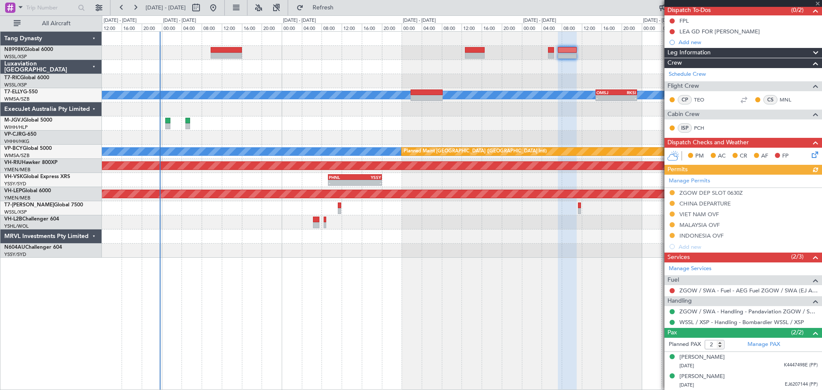
click at [657, 215] on div "Manage Permits ZGOW DEP SLOT 0630Z CHINA DEPARTURE VIET NAM OVF MALAYSIA OVF IN…" at bounding box center [742, 213] width 157 height 77
click at [657, 224] on button at bounding box center [671, 224] width 5 height 5
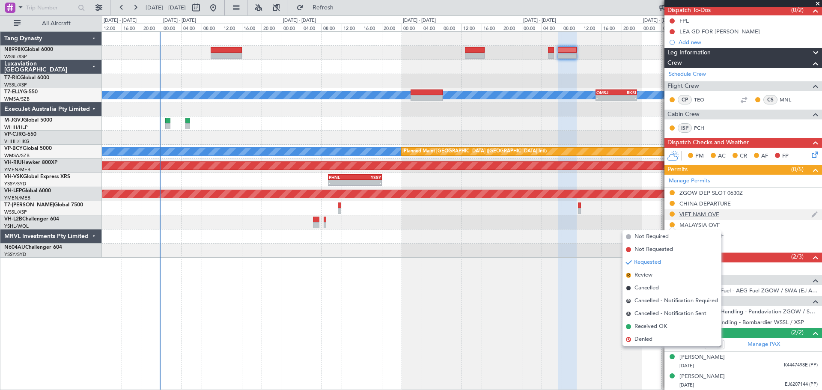
click at [657, 218] on body "20 Aug 2025 - 26 Aug 2025 Refresh Quick Links All Aircraft Unplanned Maint Kual…" at bounding box center [411, 195] width 822 height 390
click at [657, 214] on div "VIET NAM OVF" at bounding box center [698, 214] width 39 height 7
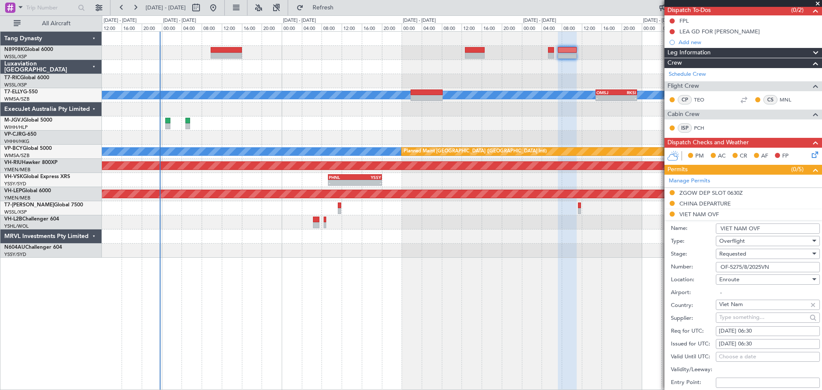
drag, startPoint x: 772, startPoint y: 267, endPoint x: 667, endPoint y: 265, distance: 104.9
click at [657, 266] on div "Number: OF-5275/8/2025VN" at bounding box center [745, 267] width 149 height 13
click at [632, 256] on div at bounding box center [461, 251] width 719 height 14
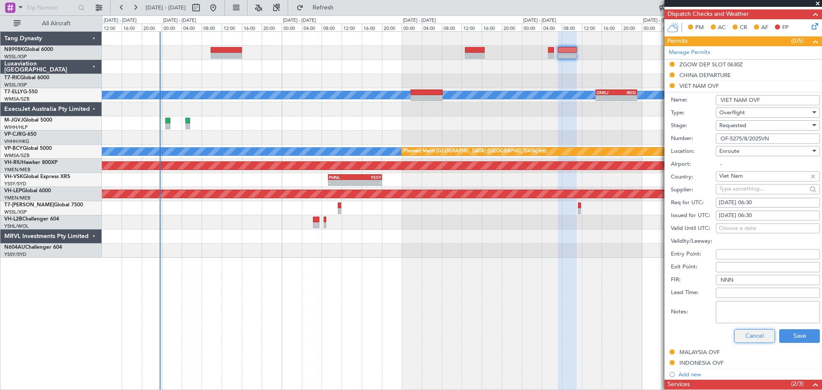
click at [657, 312] on button "Cancel" at bounding box center [754, 336] width 41 height 14
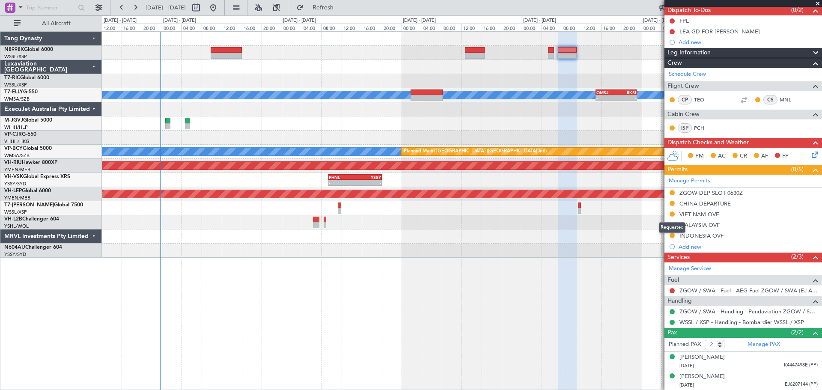
click at [657, 226] on div "Requested" at bounding box center [672, 227] width 27 height 11
click at [657, 225] on button at bounding box center [671, 224] width 5 height 5
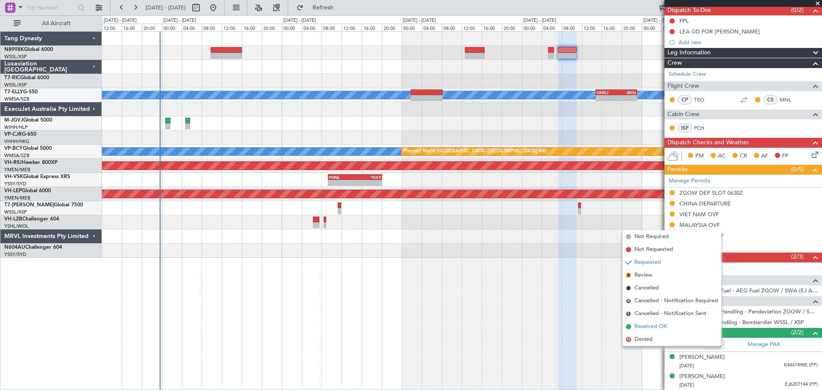
click at [641, 312] on span "Received OK" at bounding box center [650, 326] width 33 height 9
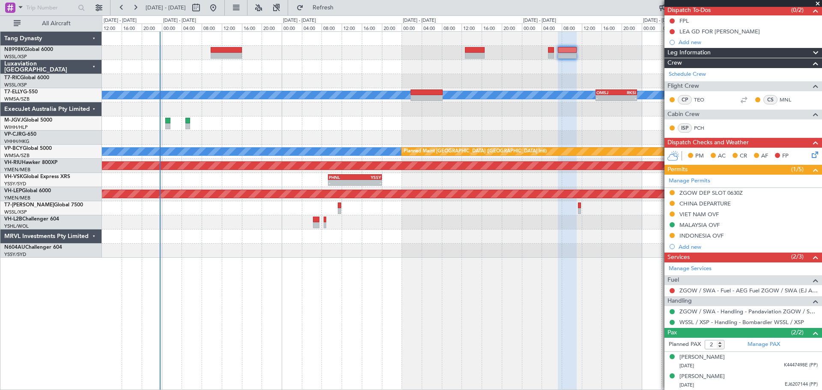
click at [657, 228] on div "MALAYSIA OVF" at bounding box center [742, 225] width 157 height 11
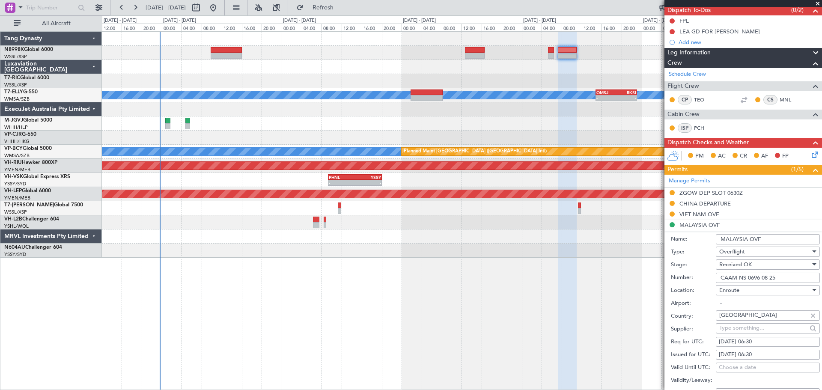
drag, startPoint x: 779, startPoint y: 277, endPoint x: 669, endPoint y: 280, distance: 110.5
click at [657, 279] on div "Number: CAAM-NS-0696-08-25" at bounding box center [745, 277] width 149 height 13
paste input "858"
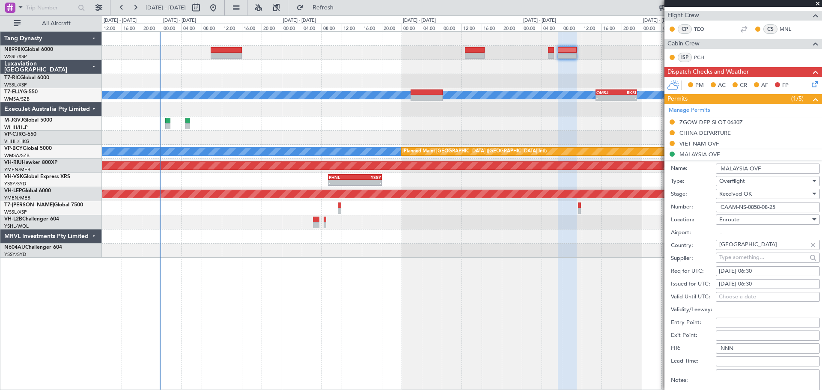
scroll to position [171, 0]
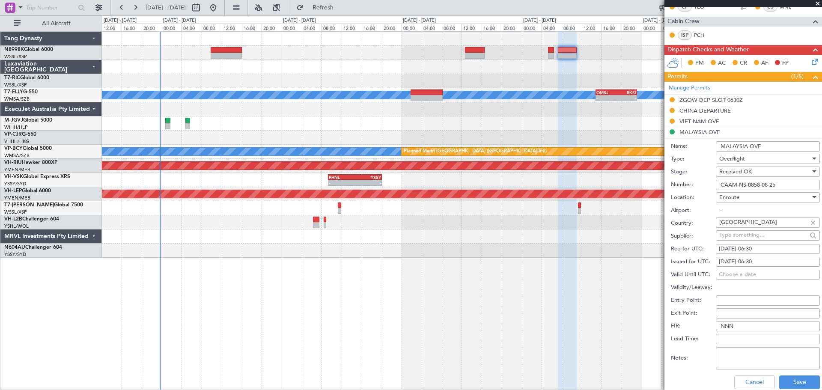
type input "CAAM-NS-0858-08-25"
click at [657, 264] on div "25/08/2025 06:30" at bounding box center [768, 262] width 98 height 9
select select "8"
select select "2025"
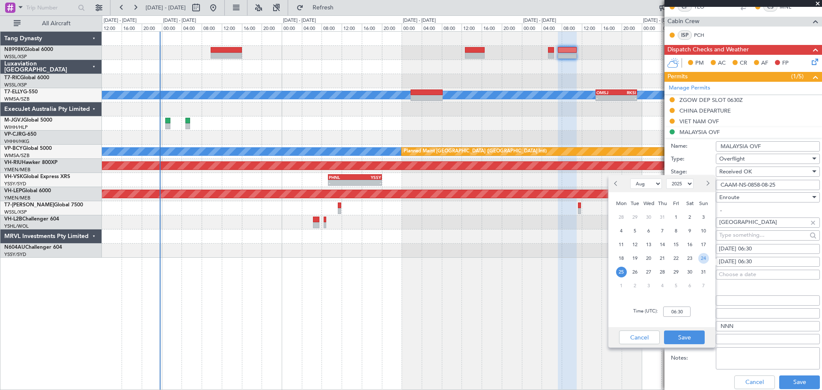
click at [657, 261] on span "24" at bounding box center [703, 258] width 11 height 11
click at [657, 310] on input "00:00" at bounding box center [676, 311] width 27 height 10
type input "07:30"
click at [657, 312] on button "Save" at bounding box center [684, 337] width 41 height 14
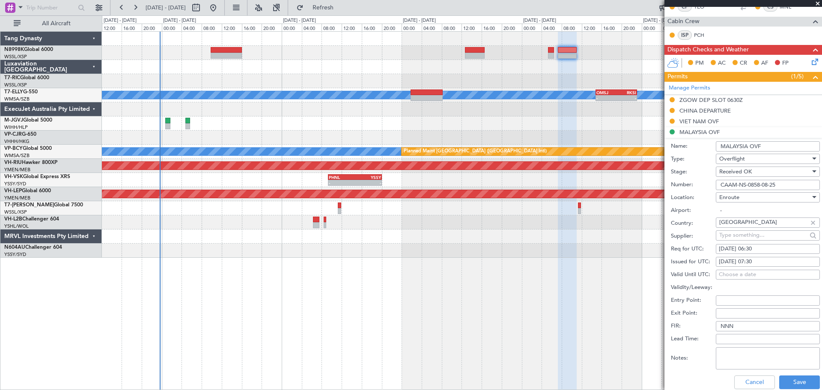
click at [657, 248] on div "25/08/2025 06:30" at bounding box center [768, 249] width 98 height 9
select select "8"
select select "2025"
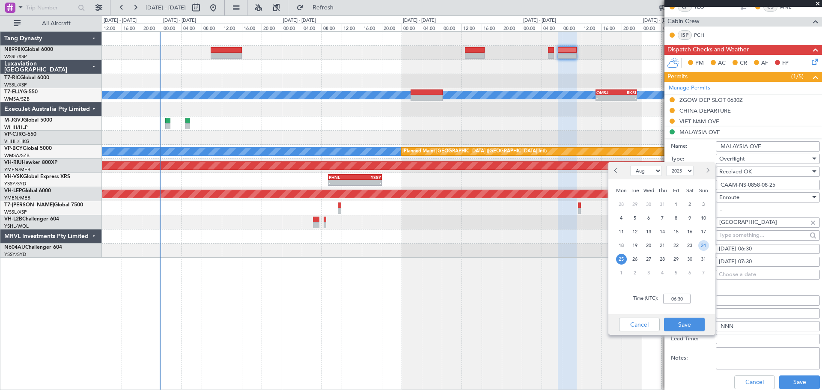
click at [657, 245] on span "24" at bounding box center [703, 245] width 11 height 11
click at [657, 301] on input "00:00" at bounding box center [676, 299] width 27 height 10
type input "07:30"
click at [657, 312] on button "Save" at bounding box center [684, 325] width 41 height 14
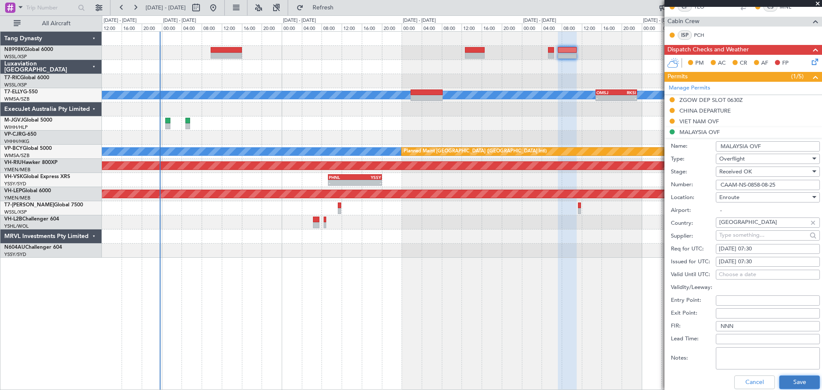
click at [657, 312] on button "Save" at bounding box center [799, 382] width 41 height 14
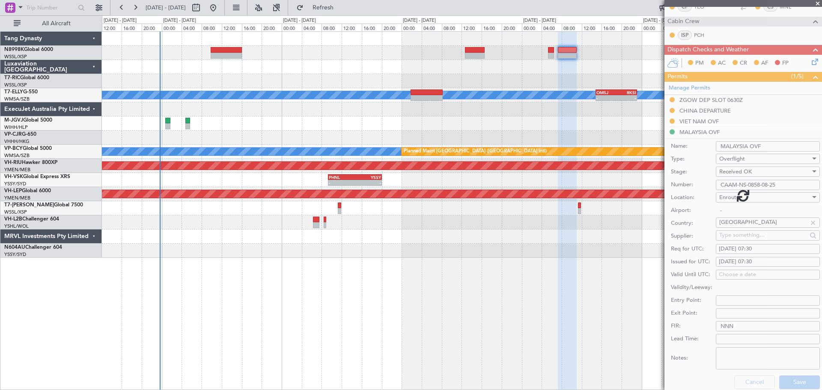
scroll to position [78, 0]
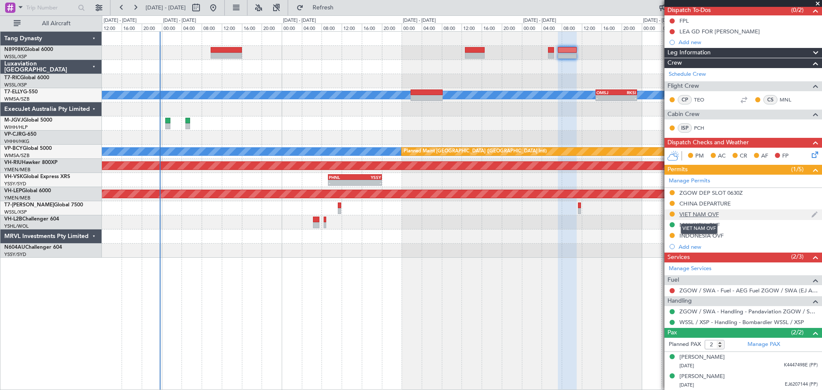
click at [657, 217] on div "VIET NAM OVF" at bounding box center [698, 214] width 39 height 7
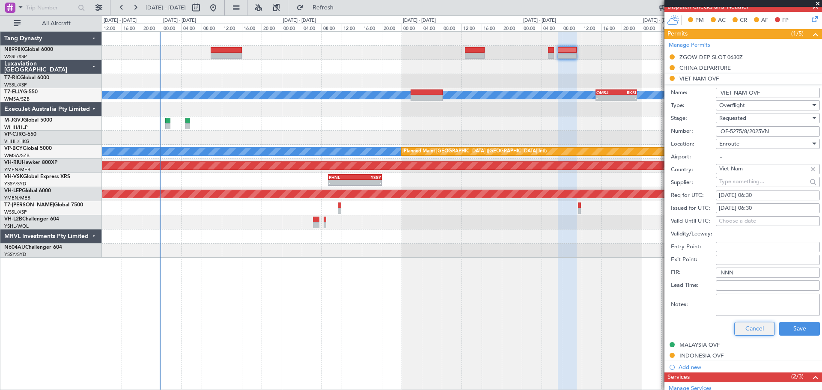
click at [657, 312] on button "Cancel" at bounding box center [754, 329] width 41 height 14
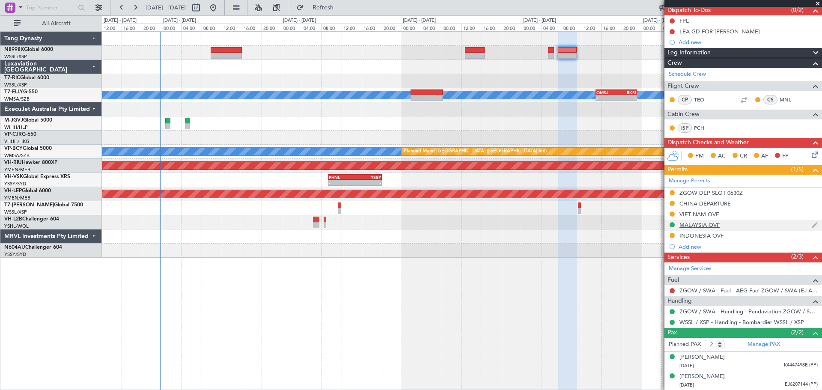
click at [657, 224] on div "MALAYSIA OVF" at bounding box center [699, 224] width 40 height 7
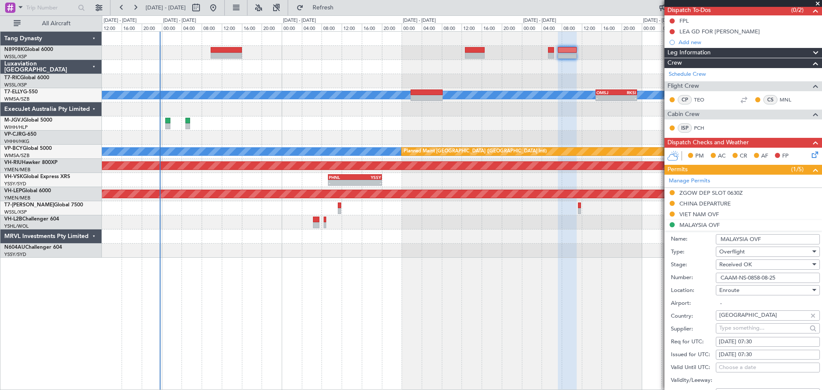
scroll to position [214, 0]
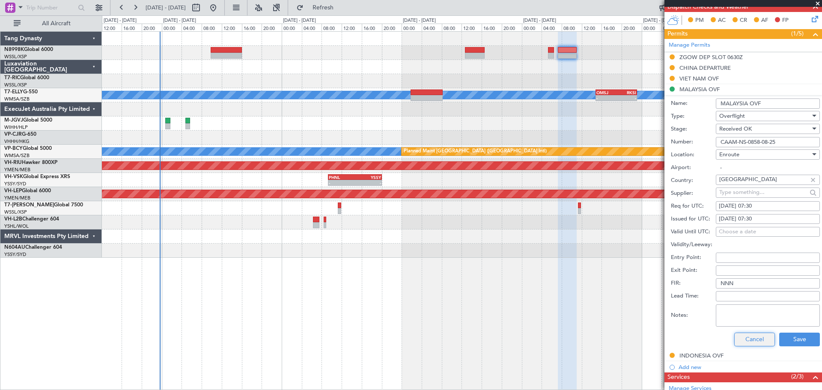
click at [657, 312] on button "Cancel" at bounding box center [754, 340] width 41 height 14
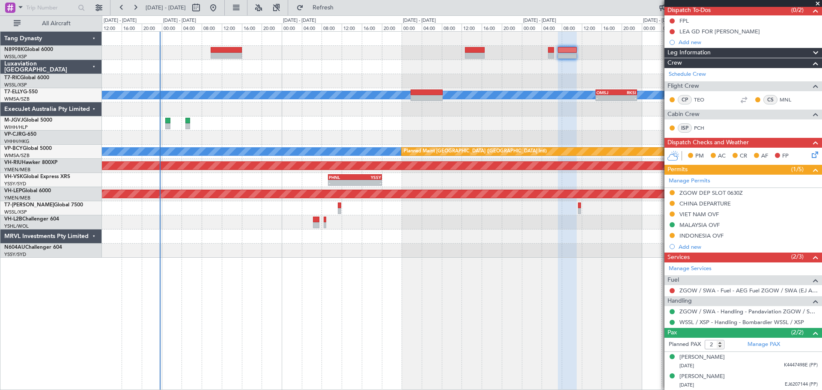
click at [486, 80] on div "Unplanned Maint Kuala Lumpur (Sultan Abdul Aziz Shah - Subang) MEL - - OMSJ 14:…" at bounding box center [461, 145] width 719 height 226
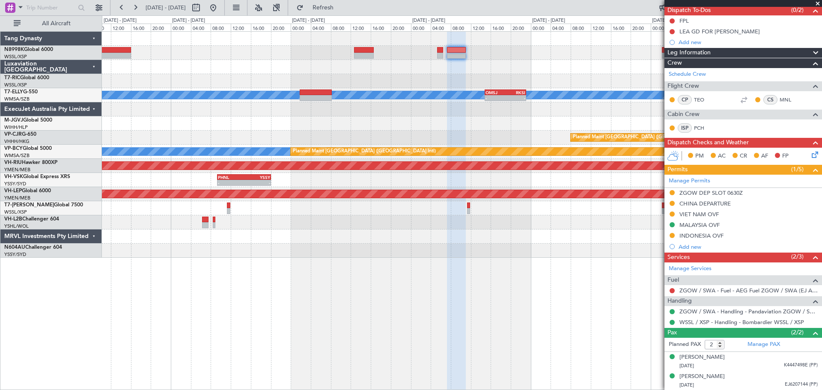
click at [425, 62] on div "Unplanned Maint Kuala Lumpur (Sultan Abdul Aziz Shah - Subang) MEL - - OMSJ 14:…" at bounding box center [461, 145] width 719 height 226
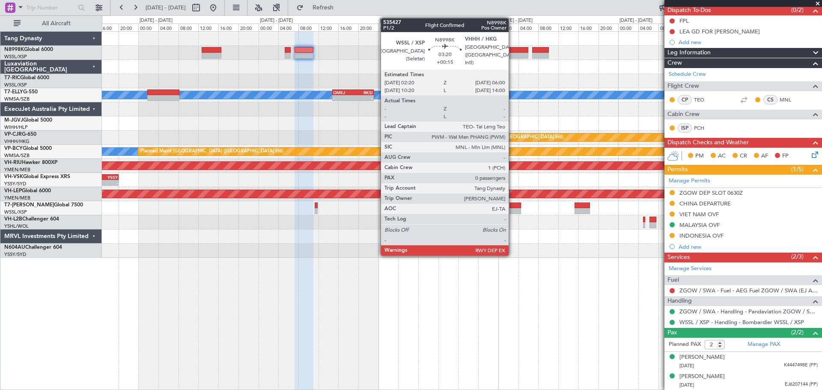
click at [512, 52] on div at bounding box center [518, 50] width 18 height 6
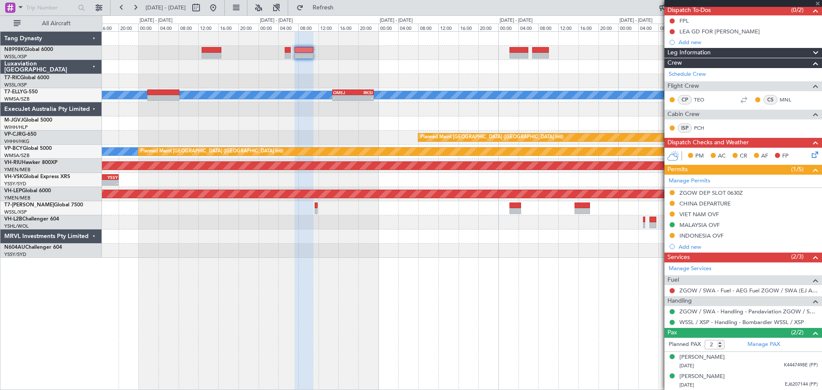
type input "+00:15"
type input "0"
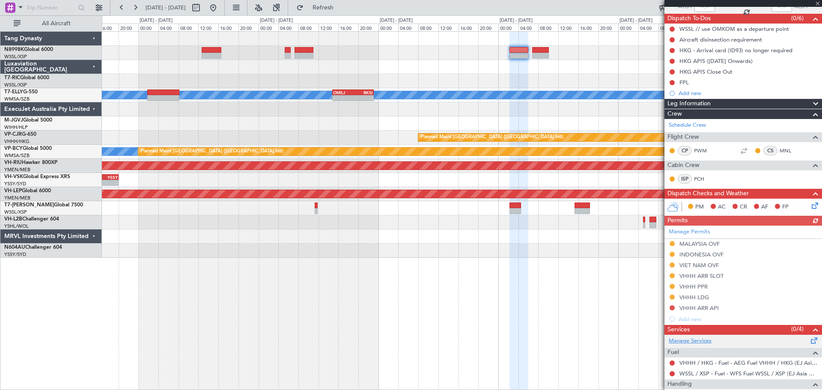
scroll to position [115, 0]
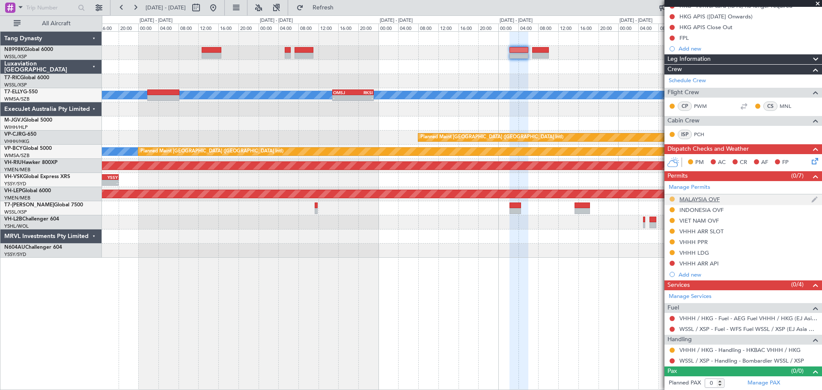
click at [657, 196] on button at bounding box center [671, 198] width 5 height 5
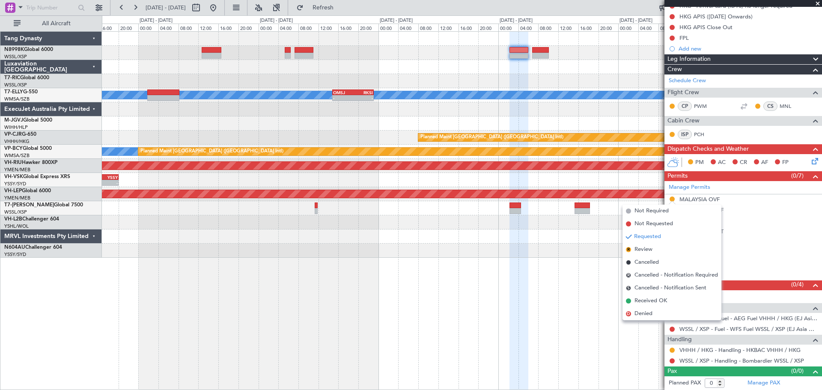
drag, startPoint x: 639, startPoint y: 299, endPoint x: 651, endPoint y: 272, distance: 29.5
click at [640, 297] on span "Received OK" at bounding box center [650, 301] width 33 height 9
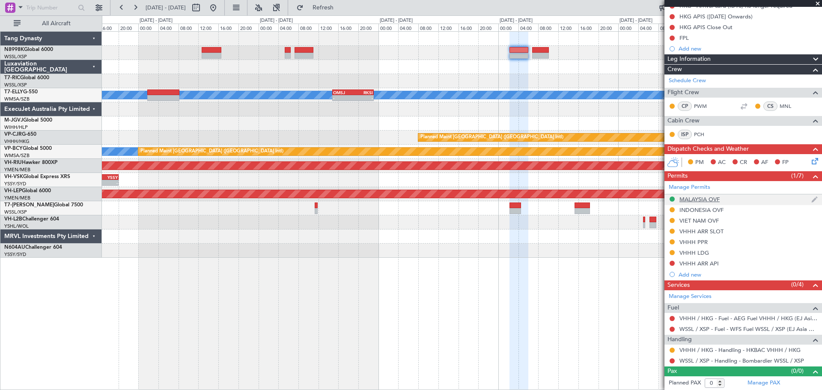
click at [657, 200] on div "MALAYSIA OVF" at bounding box center [699, 199] width 40 height 7
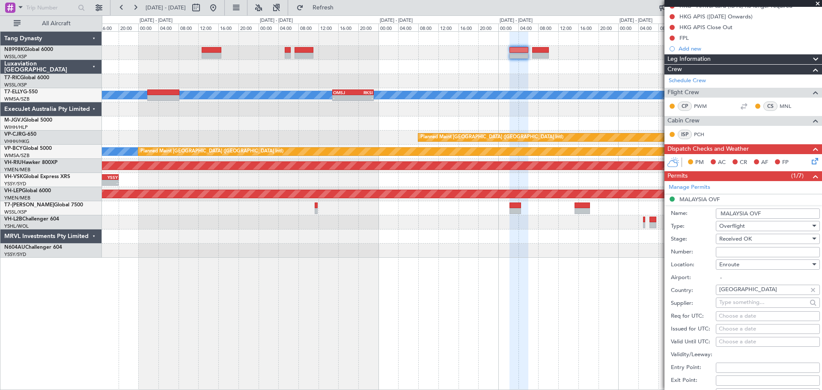
click at [657, 253] on input "Number:" at bounding box center [768, 252] width 104 height 10
paste input "CAAM-NS-0857-08-25"
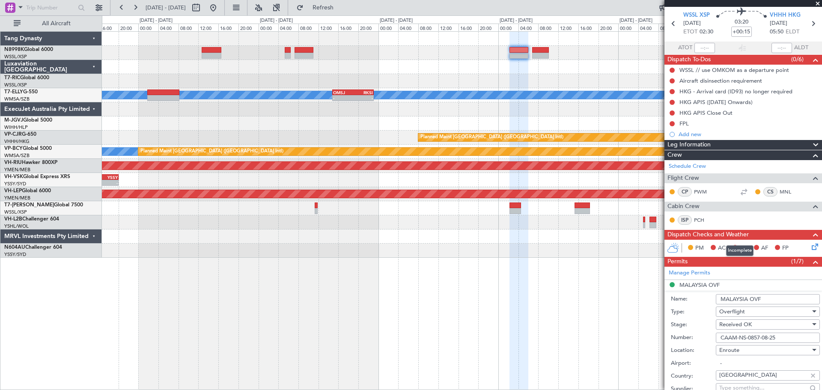
scroll to position [157, 0]
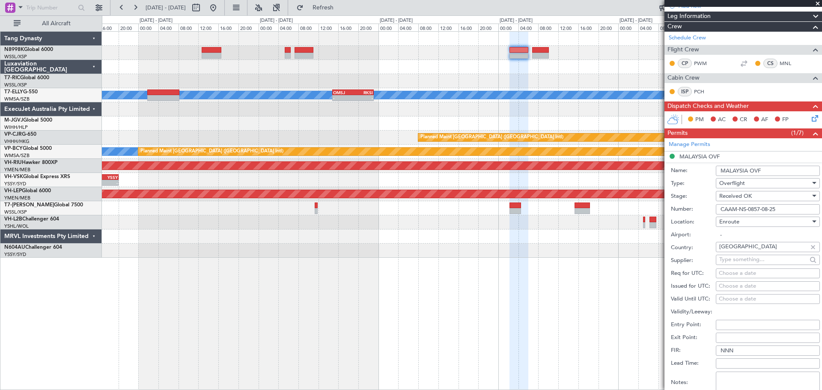
type input "CAAM-NS-0857-08-25"
click at [657, 289] on div "Choose a date" at bounding box center [768, 286] width 98 height 9
select select "8"
select select "2025"
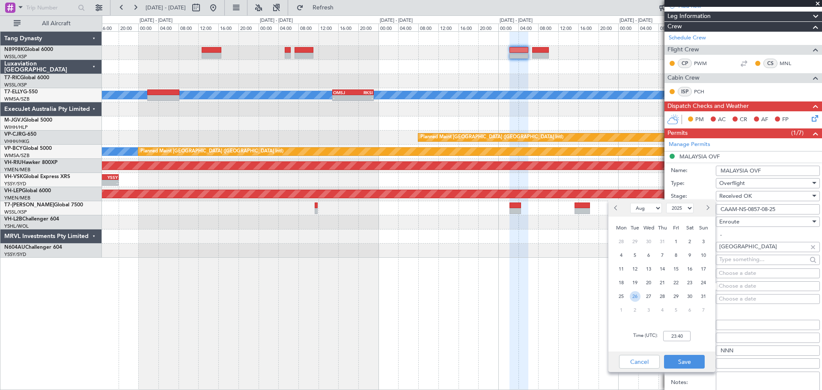
click at [634, 294] on span "26" at bounding box center [635, 296] width 11 height 11
click at [657, 312] on input "00:00" at bounding box center [676, 336] width 27 height 10
type input "02:30"
click at [657, 312] on button "Save" at bounding box center [684, 362] width 41 height 14
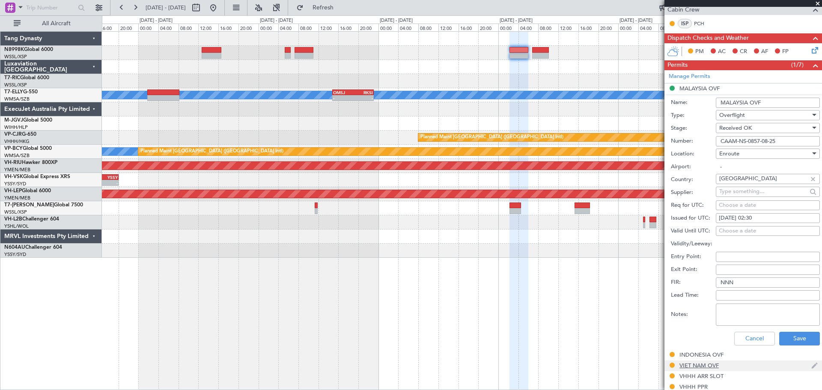
scroll to position [286, 0]
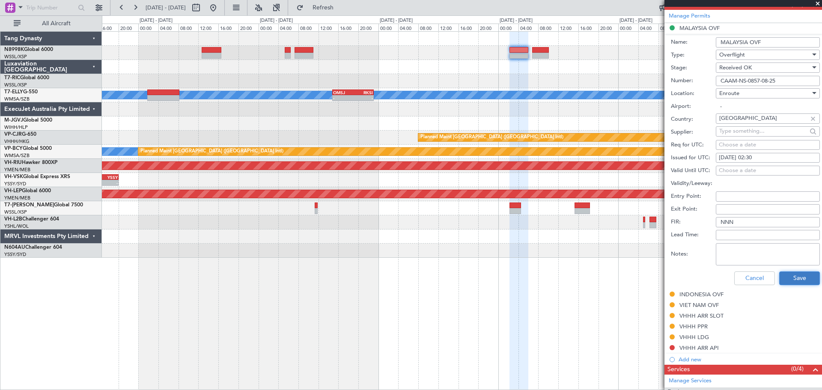
click at [657, 279] on button "Save" at bounding box center [799, 278] width 41 height 14
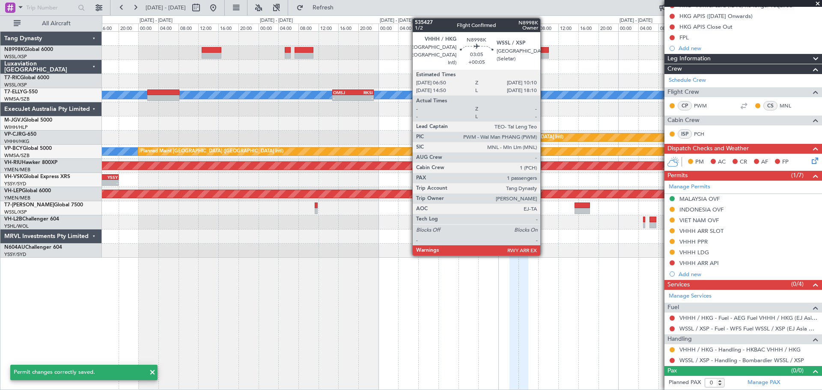
scroll to position [115, 0]
click at [544, 49] on div at bounding box center [540, 50] width 17 height 6
type input "+00:05"
type input "1"
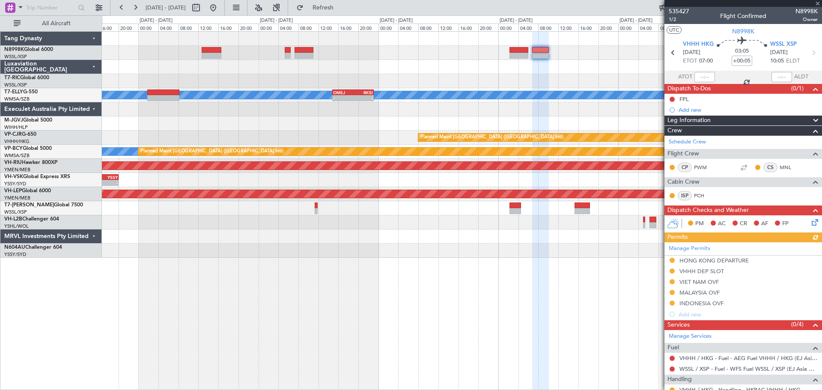
click at [657, 291] on button at bounding box center [671, 292] width 5 height 5
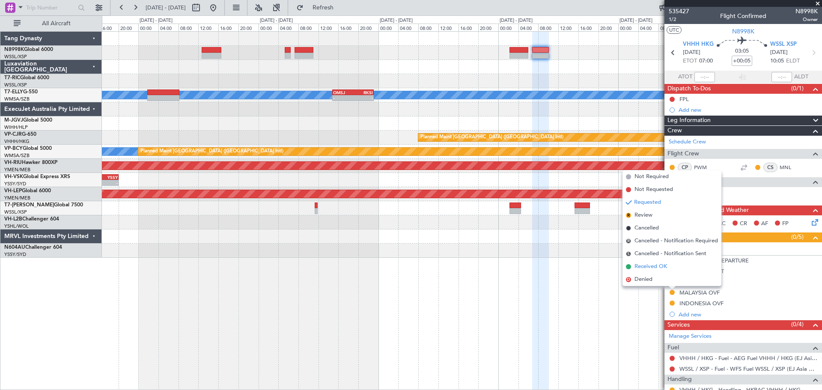
click at [657, 270] on span "Received OK" at bounding box center [650, 266] width 33 height 9
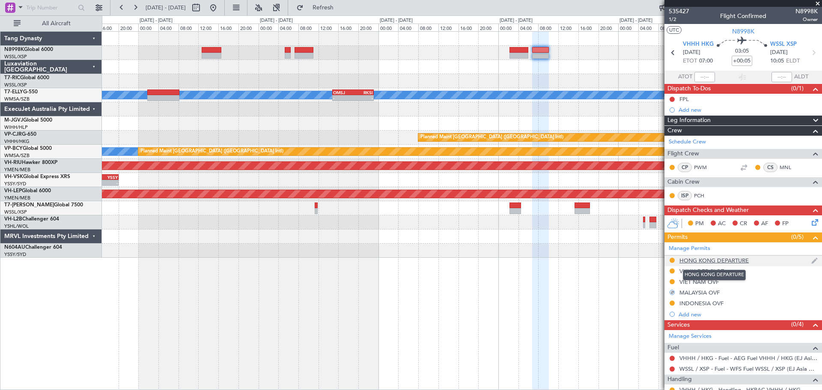
scroll to position [43, 0]
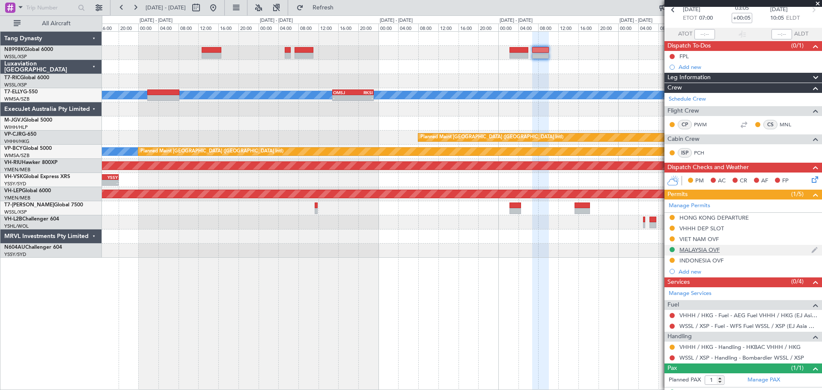
click at [657, 250] on div "MALAYSIA OVF" at bounding box center [699, 249] width 40 height 7
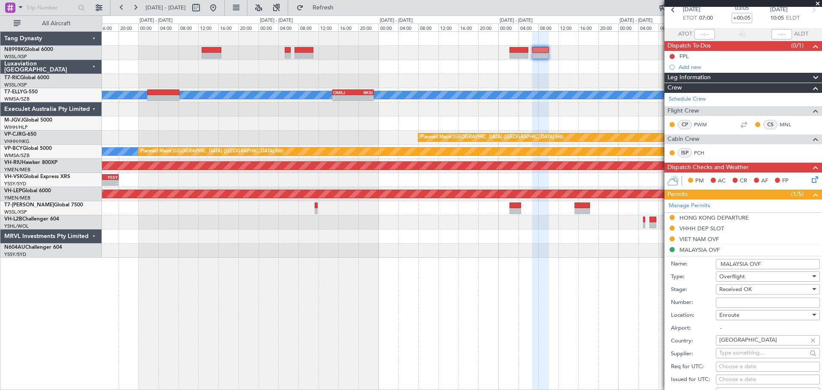
click at [657, 300] on input "Number:" at bounding box center [768, 302] width 104 height 10
paste input "CAAM-NS-0857-08-25"
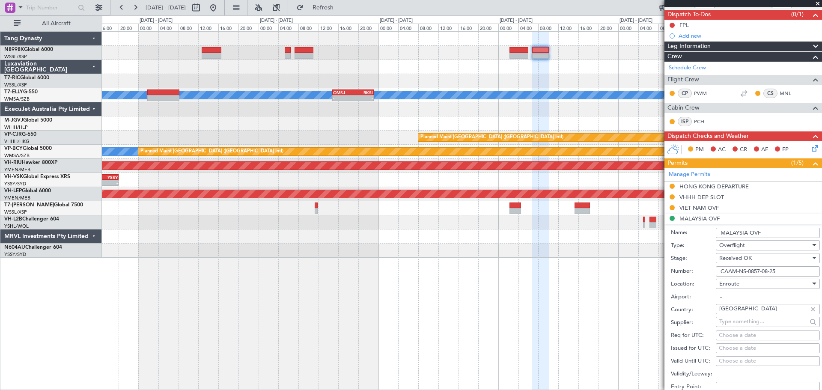
scroll to position [128, 0]
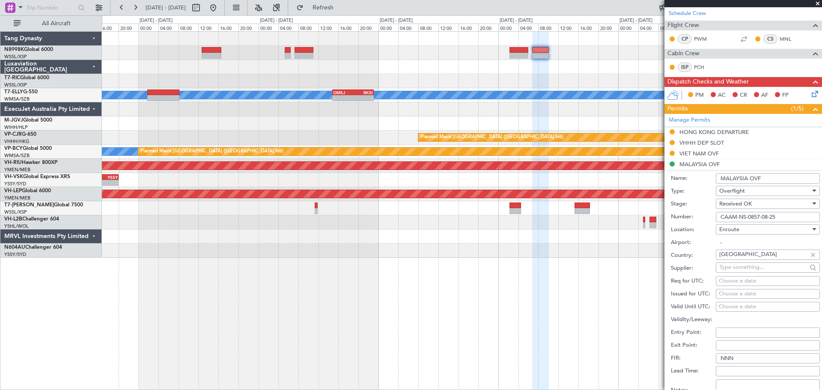
type input "CAAM-NS-0857-08-25"
click at [657, 295] on div "Choose a date" at bounding box center [768, 294] width 98 height 9
select select "8"
select select "2025"
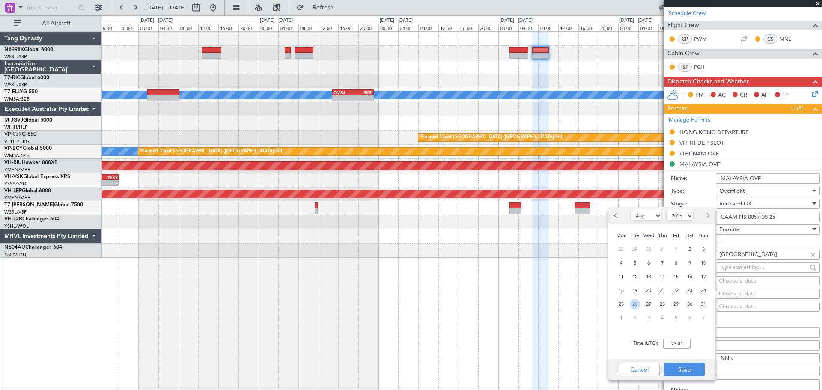
click at [637, 302] on span "26" at bounding box center [635, 304] width 11 height 11
click at [657, 312] on input "00:00" at bounding box center [676, 344] width 27 height 10
type input "07:00"
click at [657, 312] on button "Save" at bounding box center [684, 370] width 41 height 14
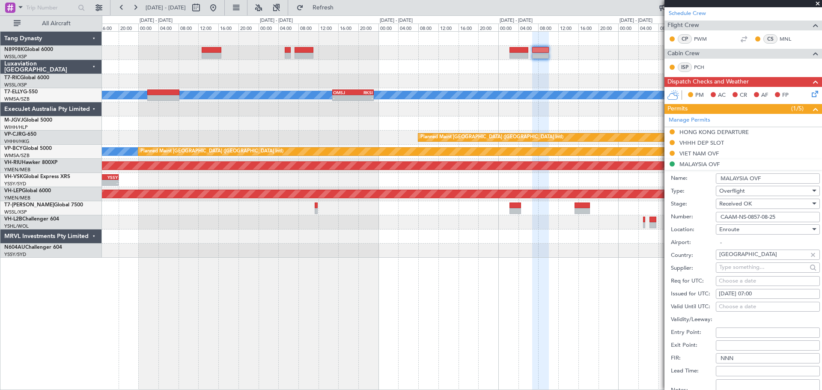
scroll to position [214, 0]
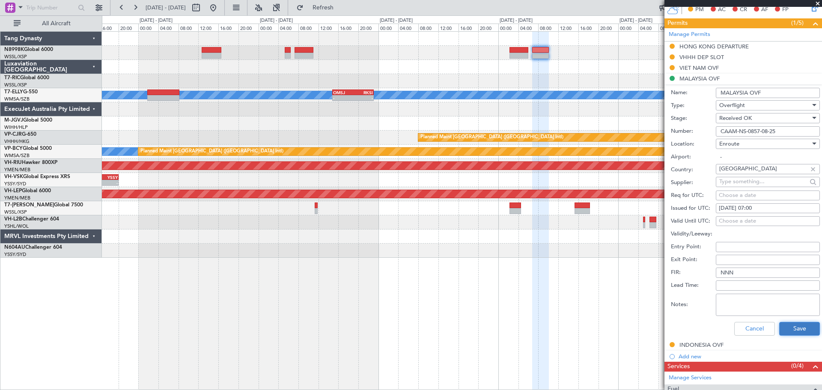
click at [657, 312] on button "Save" at bounding box center [799, 329] width 41 height 14
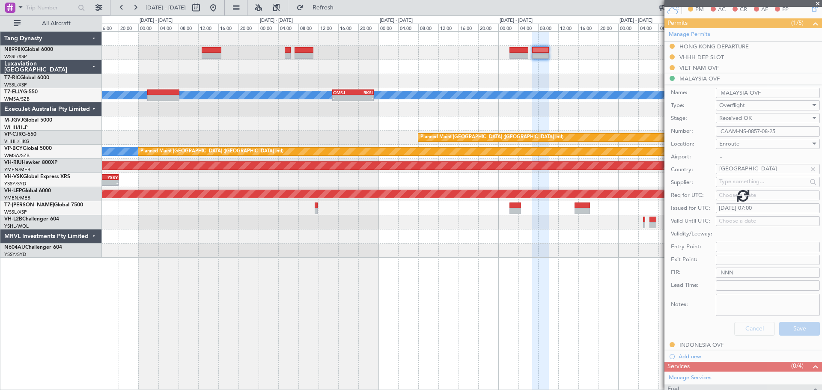
scroll to position [59, 0]
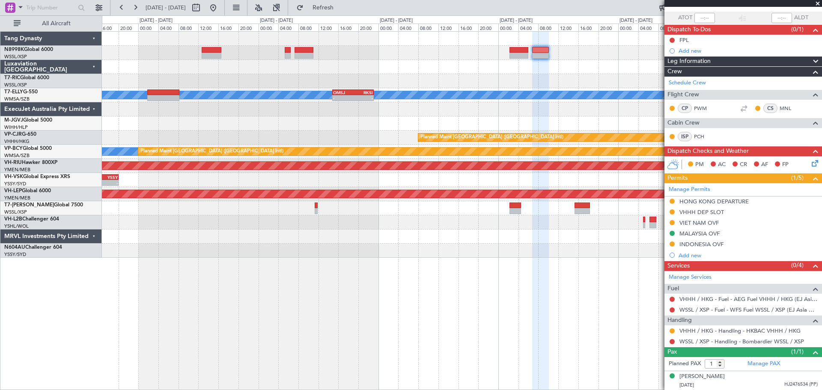
click at [598, 80] on div at bounding box center [461, 81] width 719 height 14
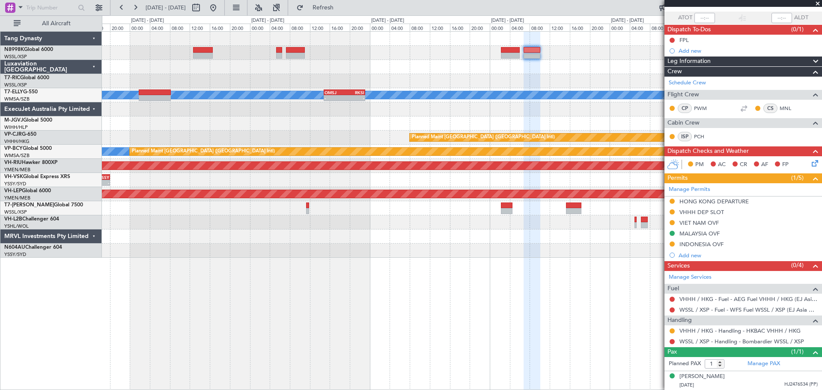
click at [240, 236] on div "MEL - - OMSJ 14:50 Z RKSI 23:05 Z Unplanned Maint Kuala Lumpur (Sultan Abdul Az…" at bounding box center [461, 145] width 719 height 226
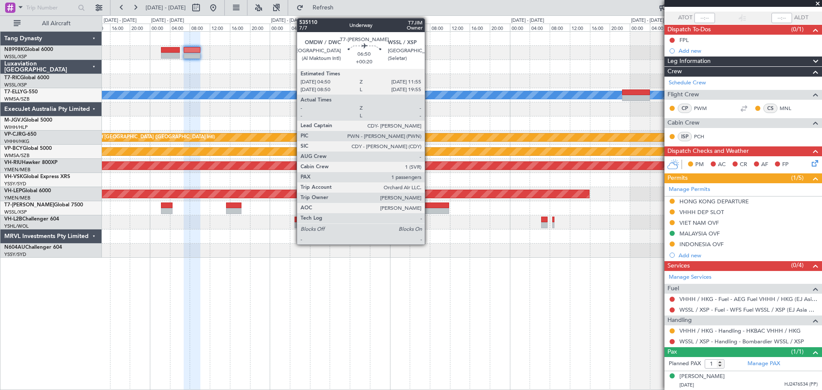
click at [428, 205] on div at bounding box center [431, 205] width 36 height 6
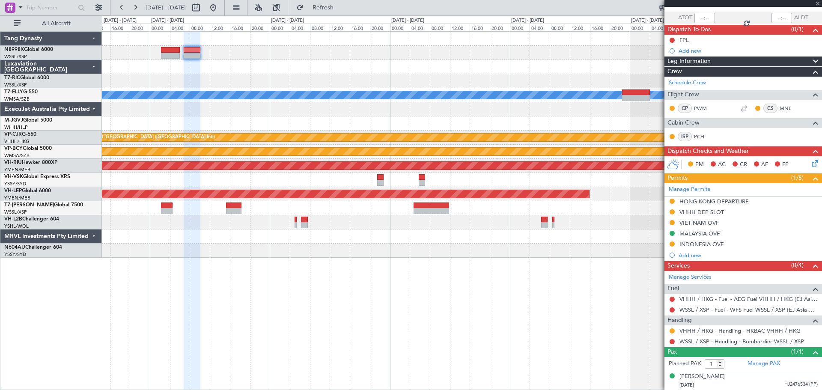
click at [262, 217] on div "MEL - - OMSJ 14:50 Z RKSI 23:05 Z Planned Maint Singapore (Seletar) Planned Mai…" at bounding box center [461, 145] width 719 height 226
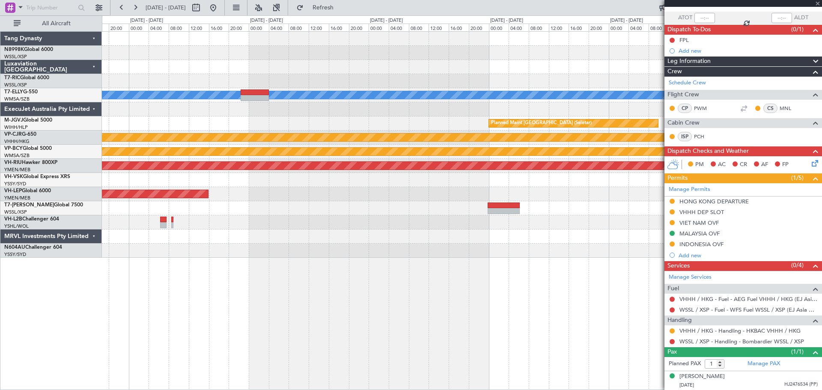
click at [333, 228] on div at bounding box center [461, 222] width 719 height 14
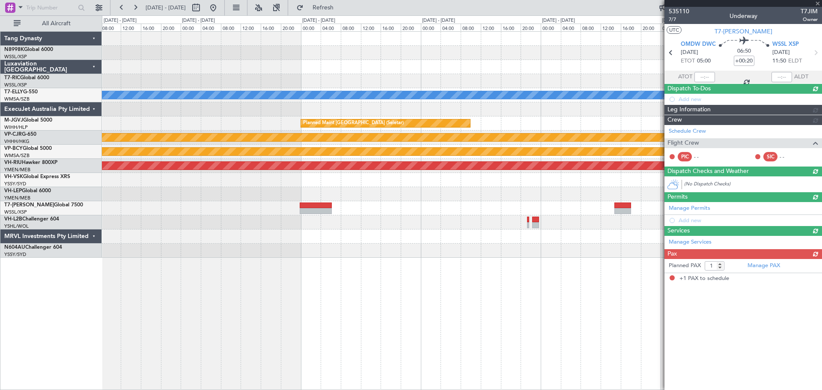
scroll to position [0, 0]
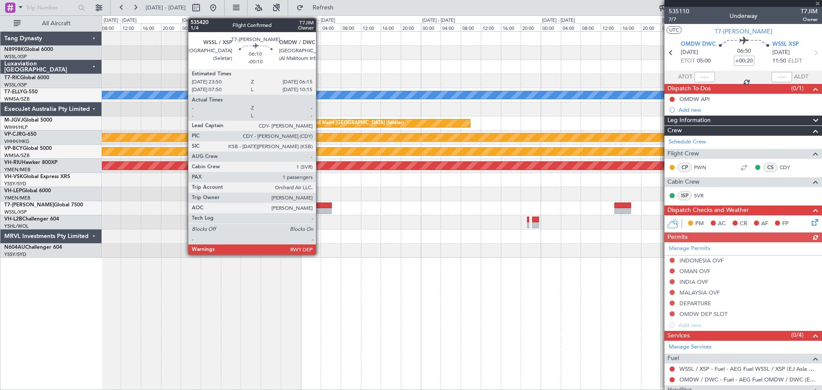
click at [317, 209] on div at bounding box center [316, 211] width 32 height 6
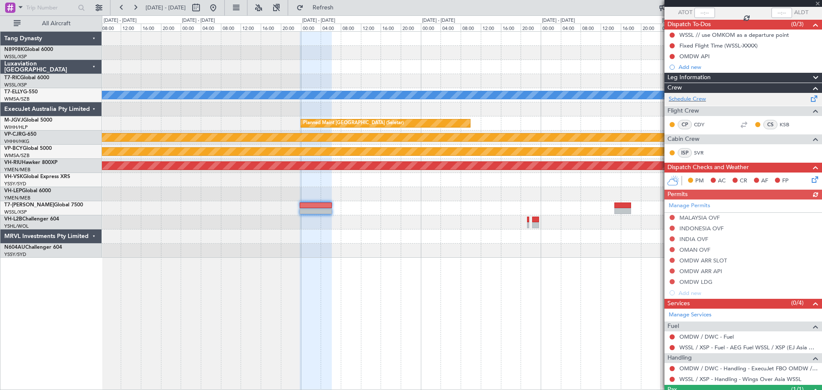
scroll to position [102, 0]
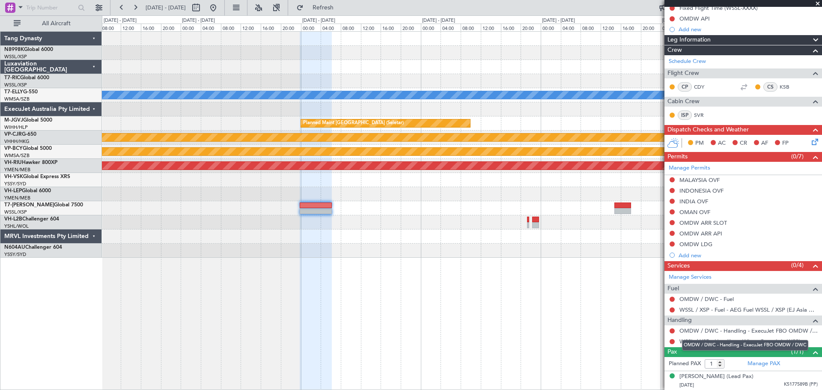
click at [657, 312] on div "OMDW / DWC - Handling - ExecuJet FBO OMDW / DWC" at bounding box center [745, 345] width 126 height 11
click at [657, 312] on link "WSSL / XSP - Handling - Wings Over Asia WSSL" at bounding box center [740, 341] width 122 height 7
click at [524, 192] on div "MEL Planned Maint Singapore (Seletar) Planned Maint Hong Kong (Hong Kong Intl) …" at bounding box center [461, 145] width 719 height 226
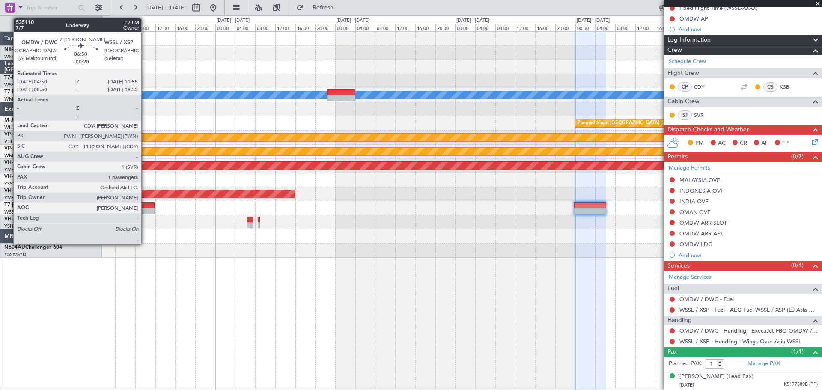
click at [145, 208] on div at bounding box center [137, 211] width 36 height 6
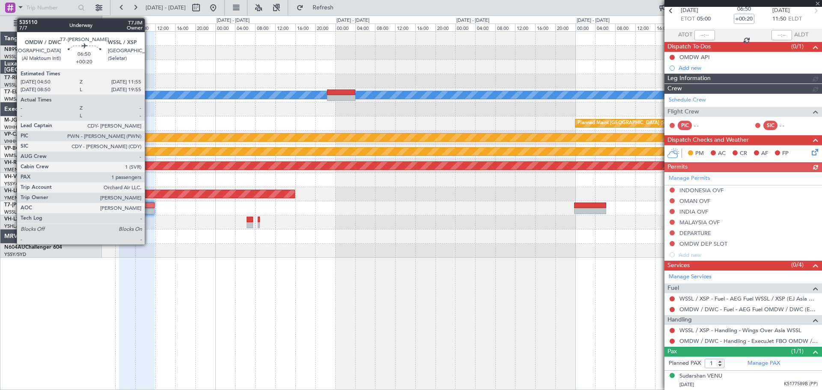
scroll to position [0, 0]
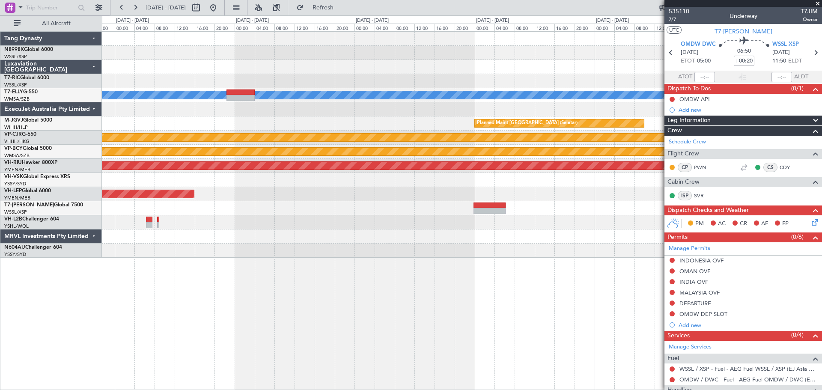
click at [485, 181] on div at bounding box center [461, 180] width 719 height 14
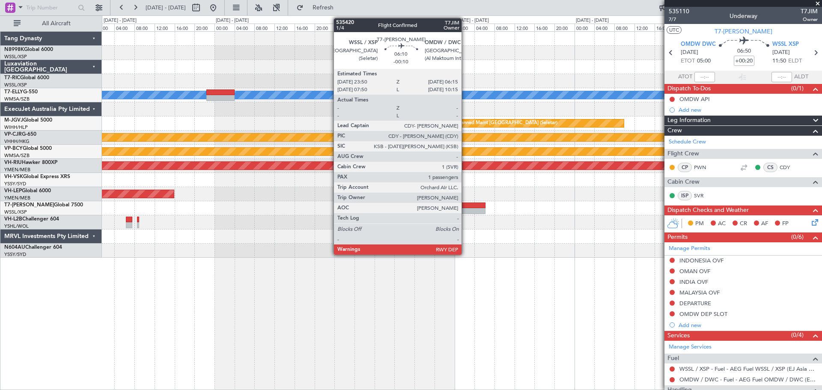
click at [465, 204] on div at bounding box center [469, 205] width 32 height 6
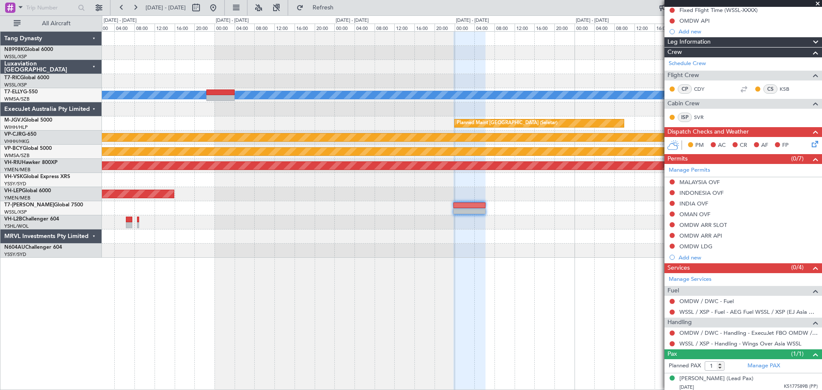
scroll to position [102, 0]
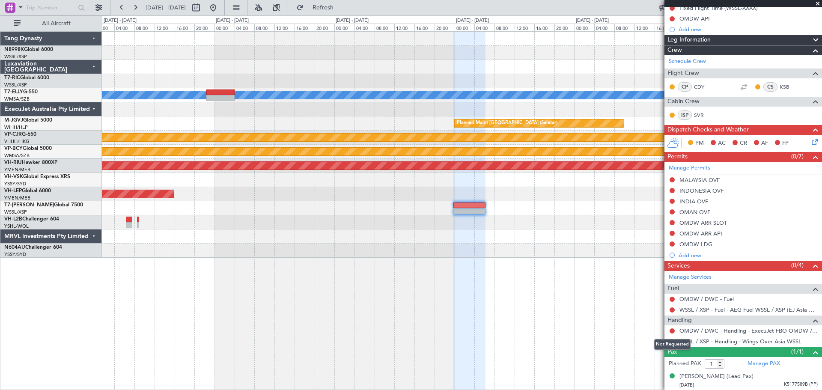
click at [657, 312] on div "Not Requested" at bounding box center [672, 344] width 36 height 11
click at [657, 312] on body "29 Aug 2025 - 04 Sep 2025 Refresh Quick Links All Aircraft MEL Planned Maint Si…" at bounding box center [411, 195] width 822 height 390
click at [657, 312] on button at bounding box center [671, 341] width 5 height 5
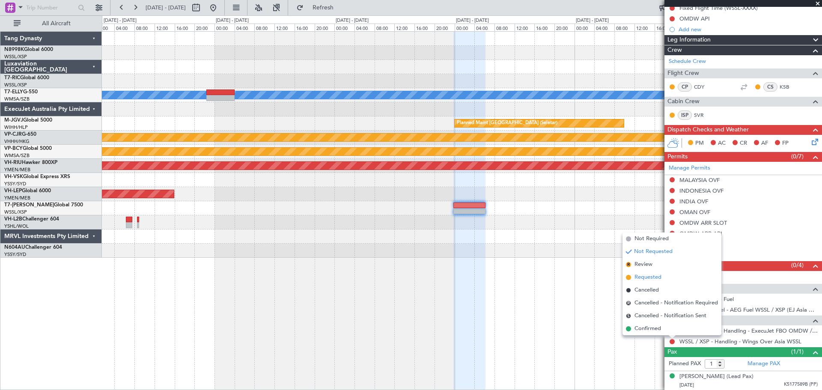
click at [645, 275] on span "Requested" at bounding box center [647, 277] width 27 height 9
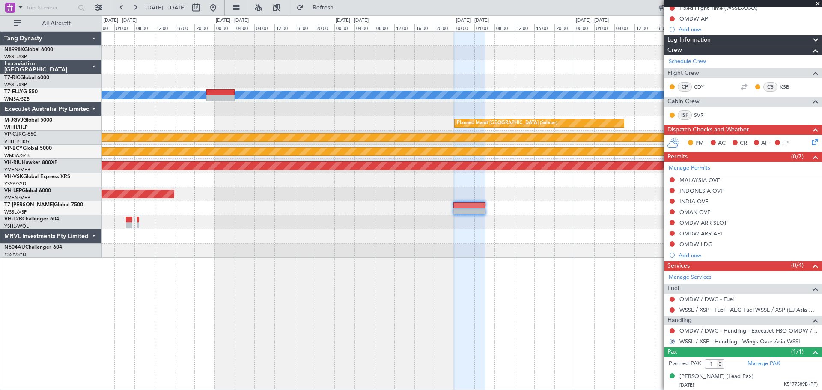
click at [407, 229] on div at bounding box center [461, 222] width 719 height 14
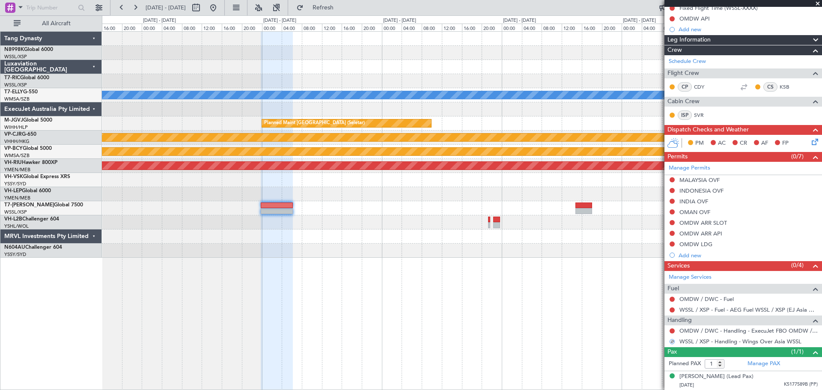
click at [421, 199] on div "Unplanned Maint Wichita (Wichita Mid-continent)" at bounding box center [461, 194] width 719 height 14
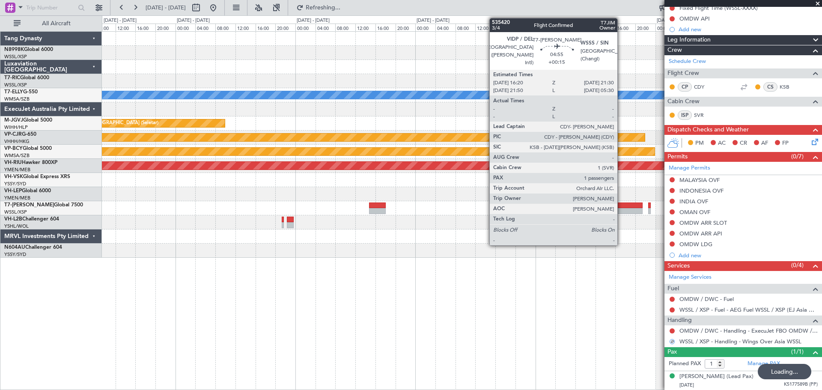
click at [621, 204] on div at bounding box center [629, 205] width 26 height 6
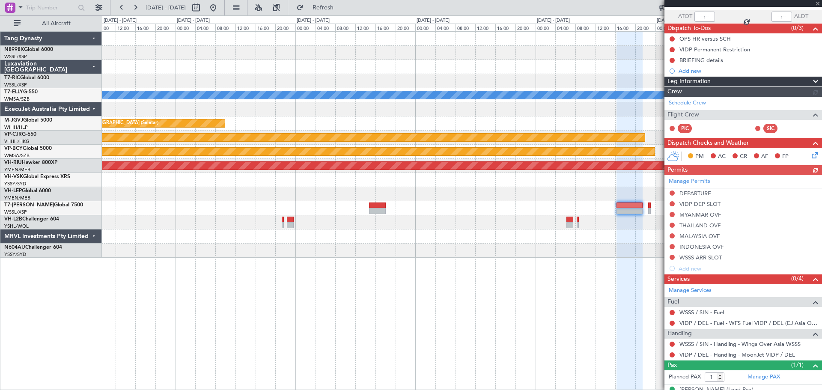
scroll to position [65, 0]
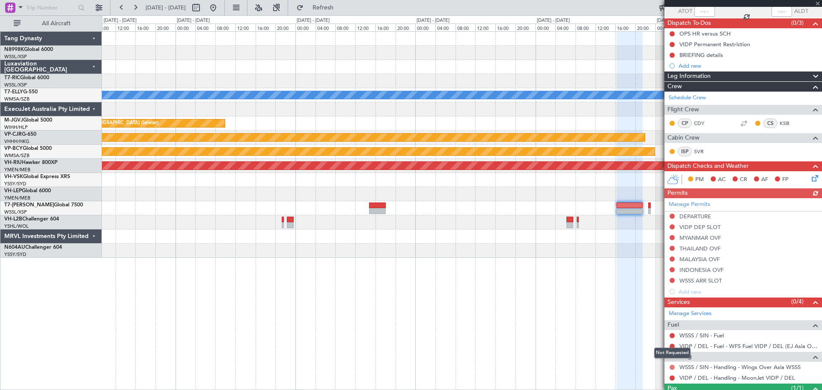
click at [657, 312] on button at bounding box center [671, 367] width 5 height 5
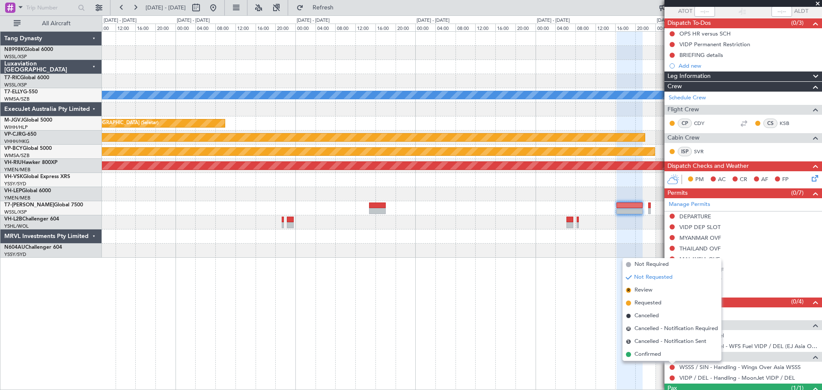
click at [653, 303] on span "Requested" at bounding box center [647, 303] width 27 height 9
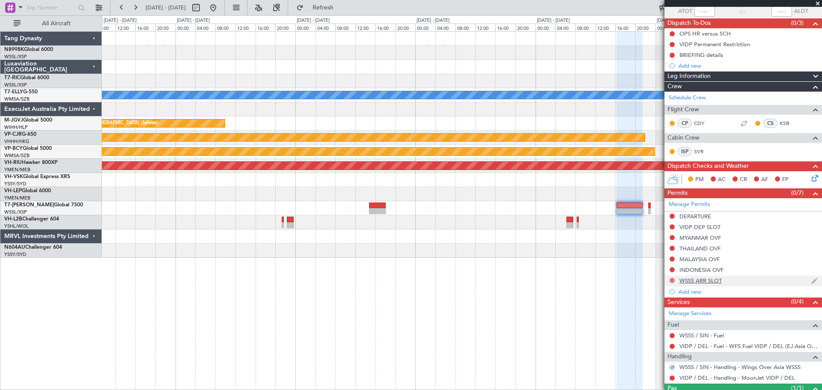
click at [657, 280] on button at bounding box center [671, 280] width 5 height 5
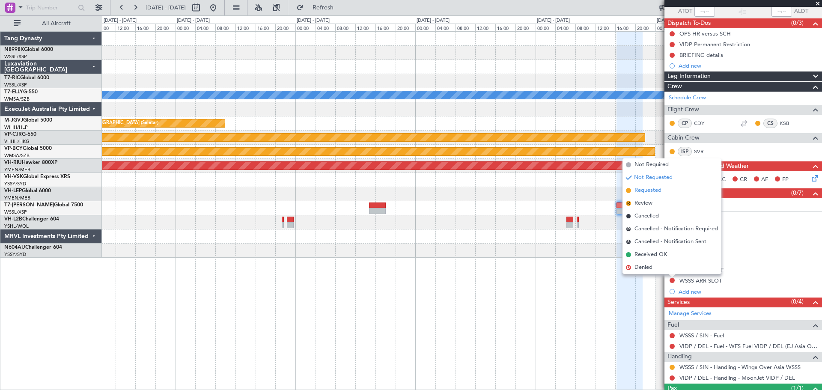
click at [657, 190] on span "Requested" at bounding box center [647, 190] width 27 height 9
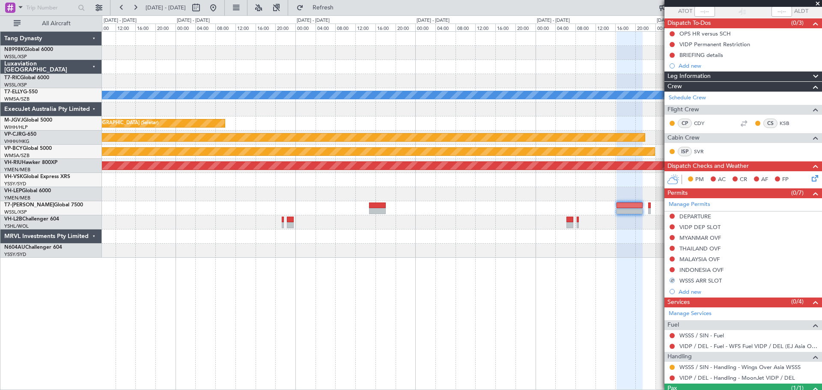
click at [497, 196] on div at bounding box center [461, 194] width 719 height 14
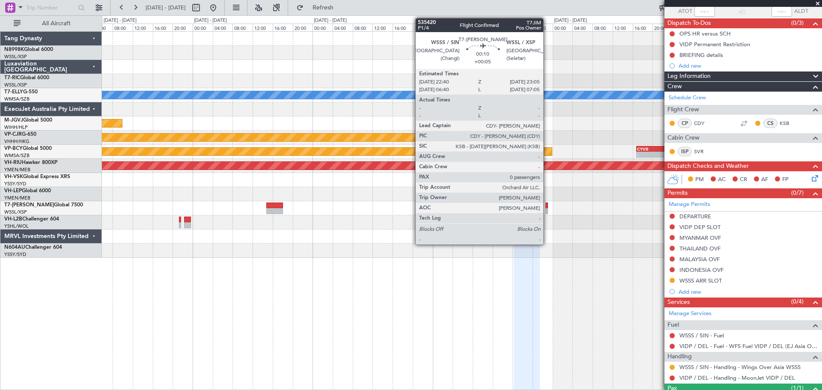
click at [547, 210] on div at bounding box center [546, 211] width 2 height 6
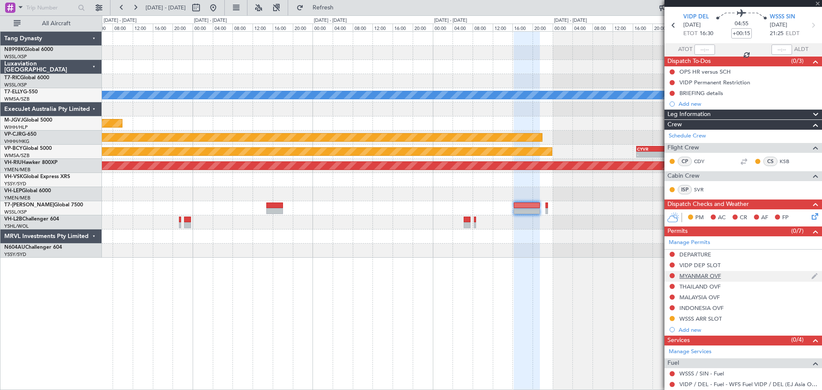
scroll to position [0, 0]
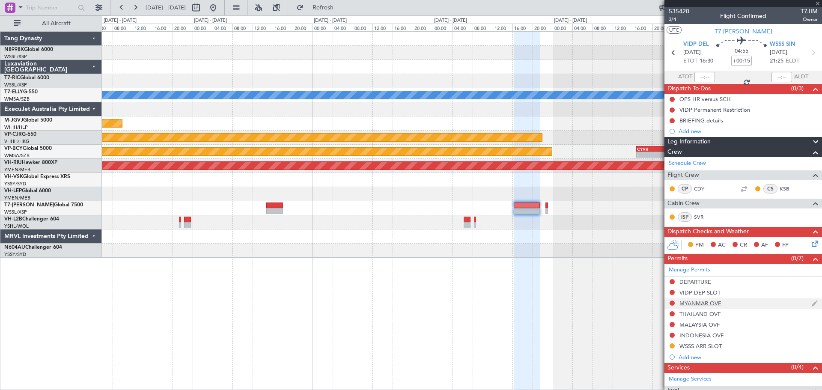
type input "+00:05"
type input "0"
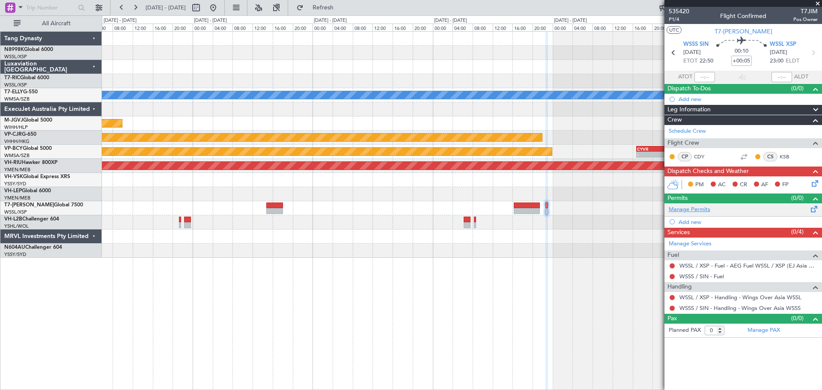
click at [657, 211] on link "Manage Permits" at bounding box center [690, 209] width 42 height 9
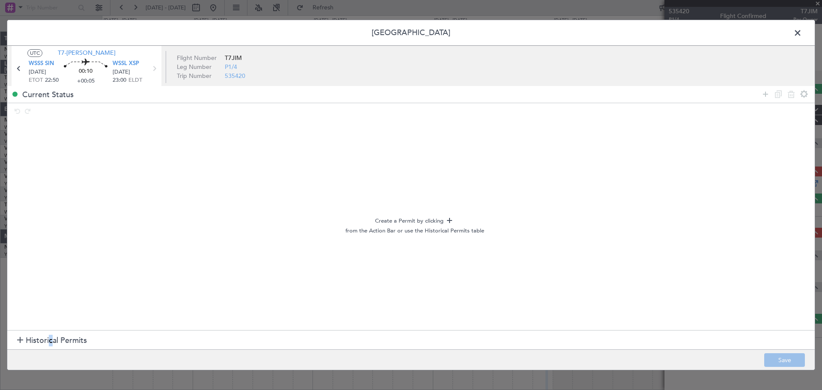
click at [49, 312] on span "Historical Permits" at bounding box center [56, 341] width 61 height 12
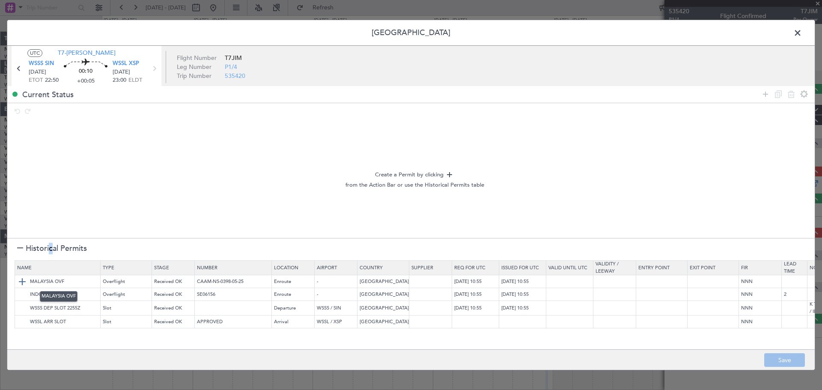
click at [22, 280] on img at bounding box center [22, 281] width 10 height 10
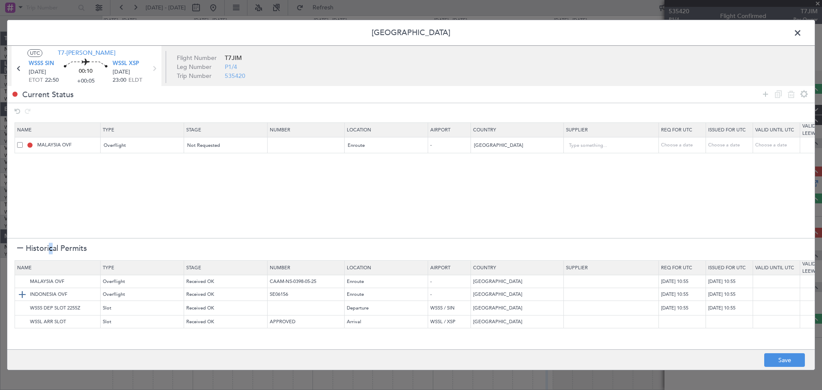
click at [22, 293] on img at bounding box center [22, 294] width 10 height 10
click at [23, 308] on img at bounding box center [22, 308] width 10 height 10
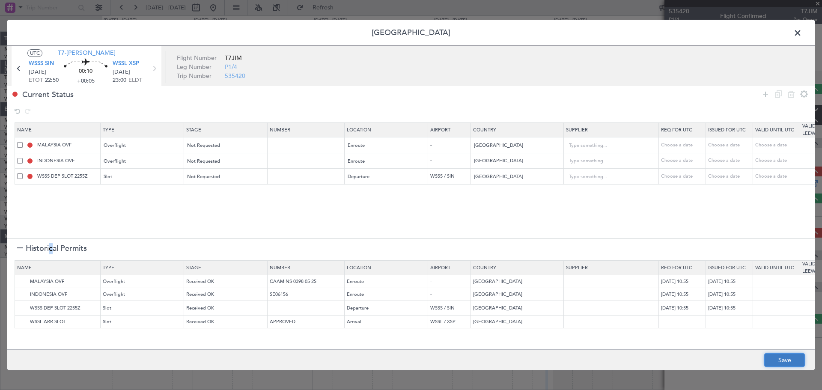
click at [657, 312] on button "Save" at bounding box center [784, 360] width 41 height 14
type input "NNN"
type input "2"
type input "WSSS DEP SLOT"
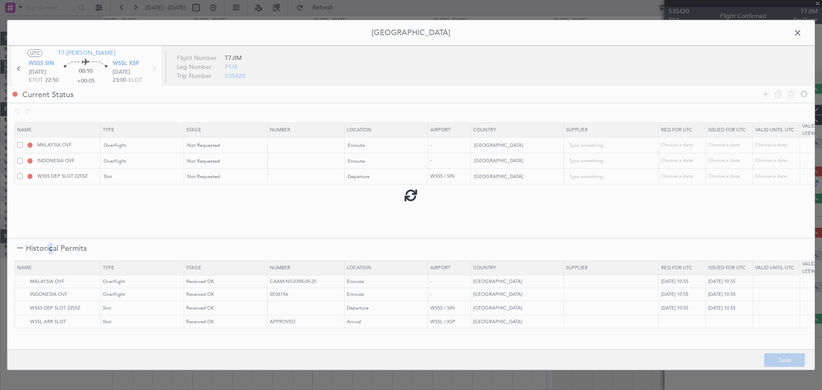
type input "NNN"
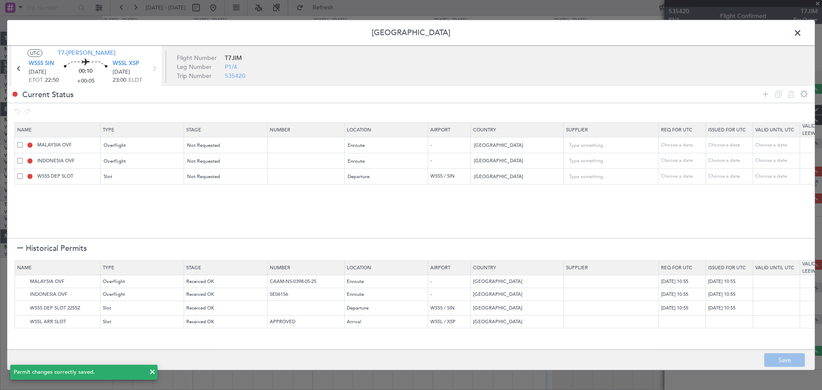
click at [657, 34] on span at bounding box center [802, 35] width 0 height 17
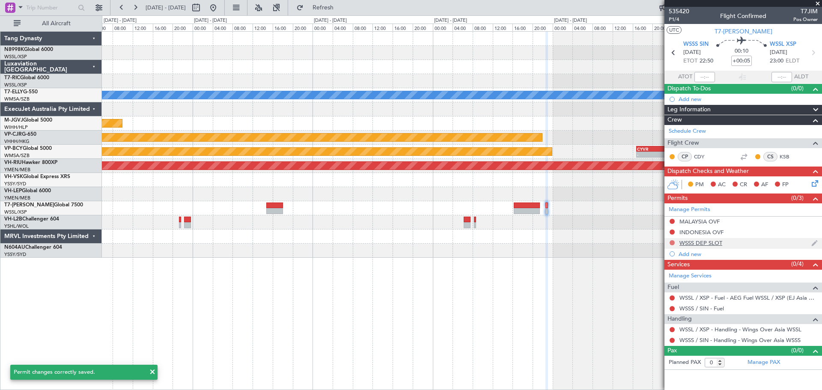
click at [657, 244] on button at bounding box center [671, 242] width 5 height 5
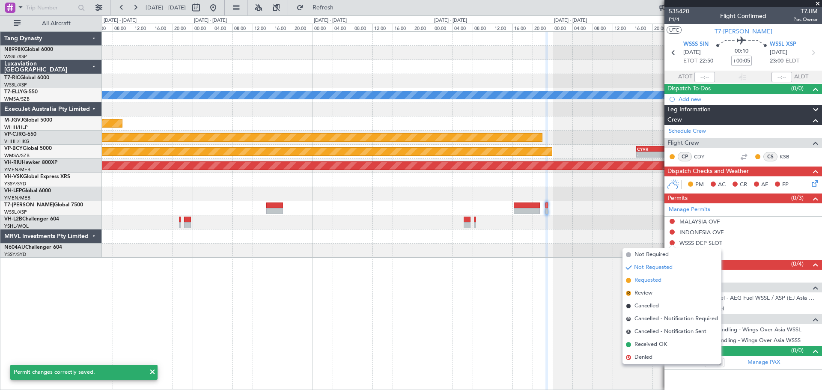
click at [634, 280] on li "Requested" at bounding box center [671, 280] width 99 height 13
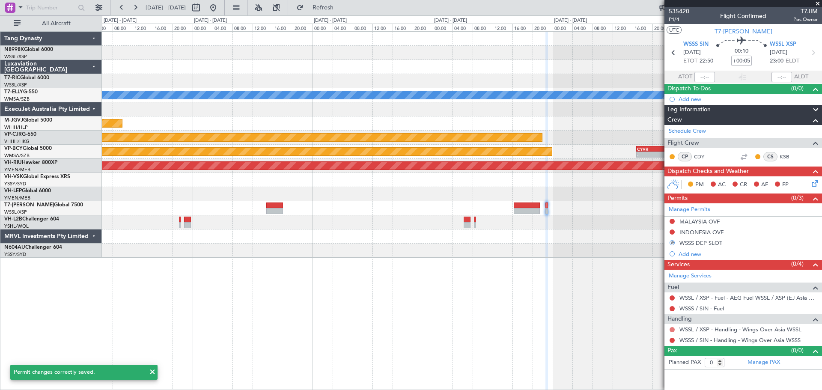
click at [657, 312] on button at bounding box center [671, 329] width 5 height 5
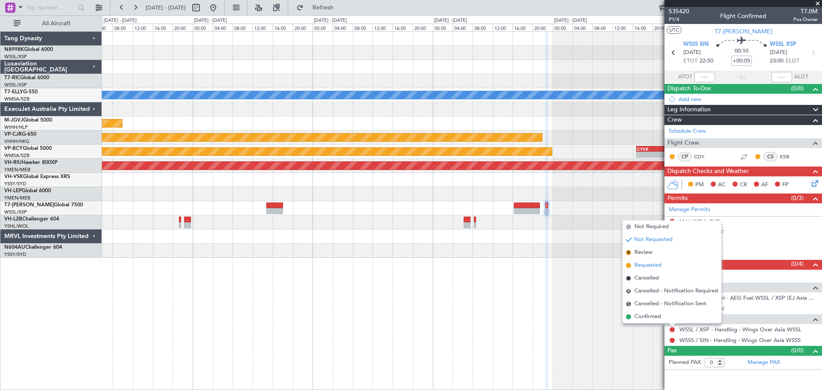
click at [654, 265] on span "Requested" at bounding box center [647, 265] width 27 height 9
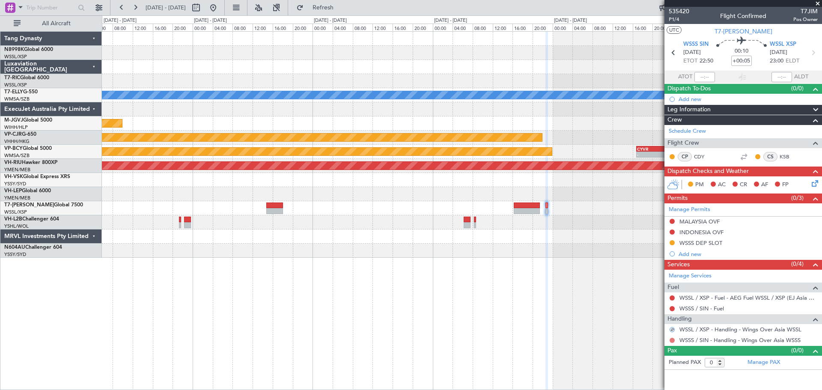
click at [657, 312] on button at bounding box center [671, 340] width 5 height 5
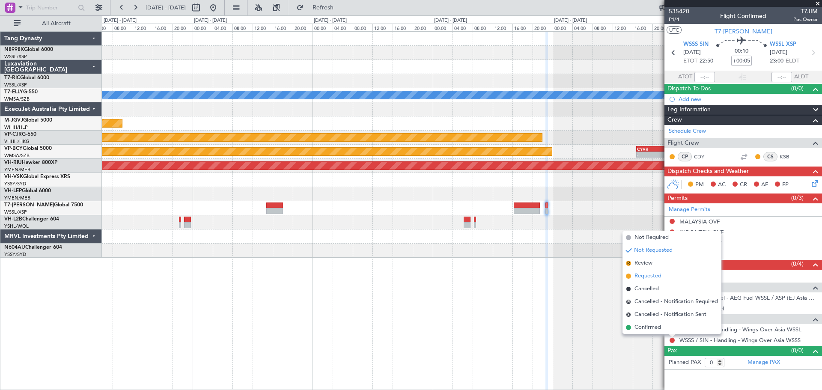
click at [657, 276] on span "Requested" at bounding box center [647, 276] width 27 height 9
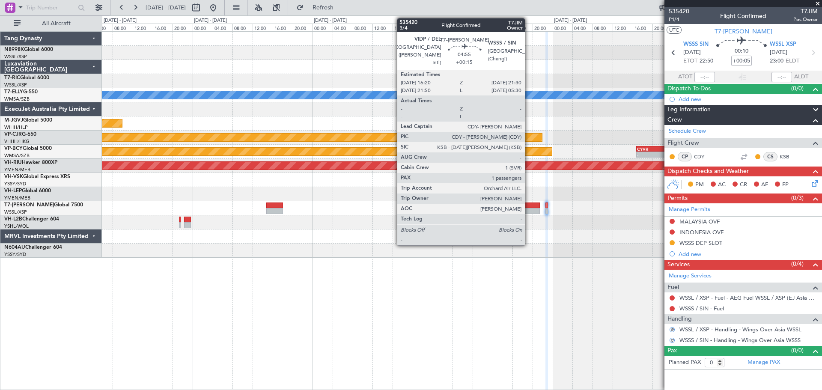
click at [529, 209] on div at bounding box center [527, 211] width 26 height 6
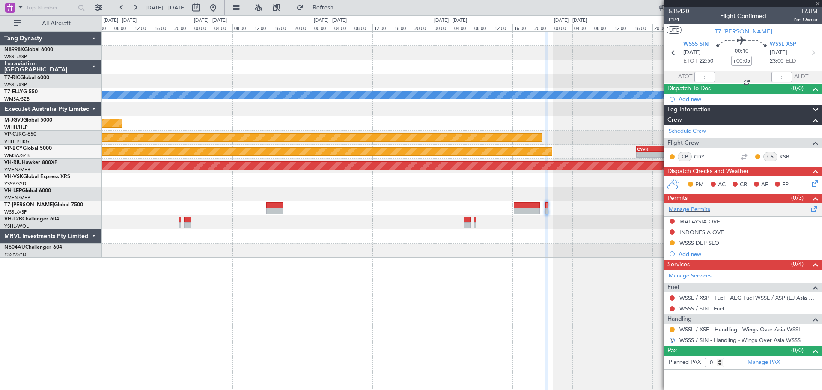
type input "+00:15"
type input "1"
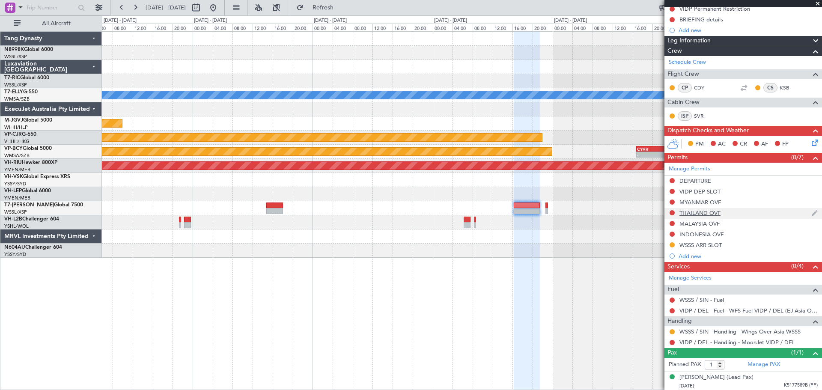
scroll to position [102, 0]
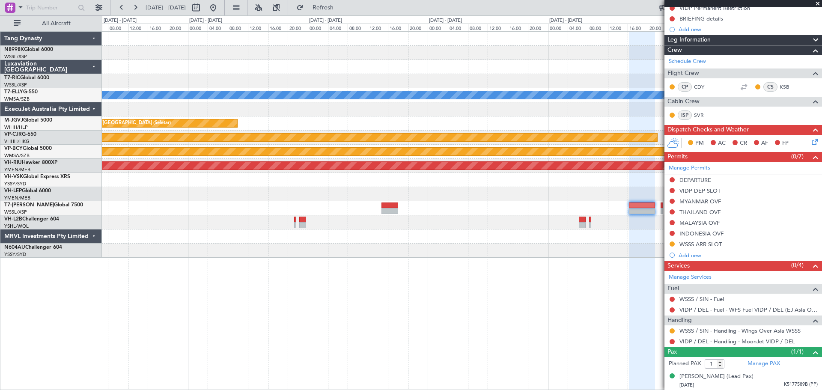
click at [569, 184] on div "MEL Planned Maint Singapore (Seletar) Planned Maint Hong Kong (Hong Kong Intl) …" at bounding box center [461, 145] width 719 height 226
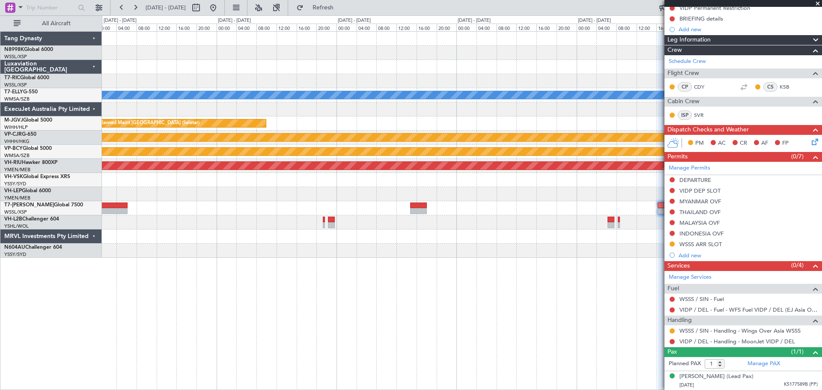
click at [588, 187] on div at bounding box center [461, 194] width 719 height 14
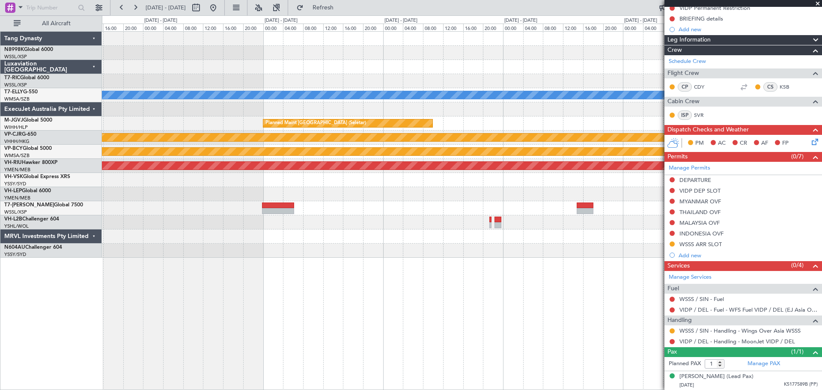
click at [514, 188] on div "Unplanned Maint Wichita (Wichita Mid-continent)" at bounding box center [461, 194] width 719 height 14
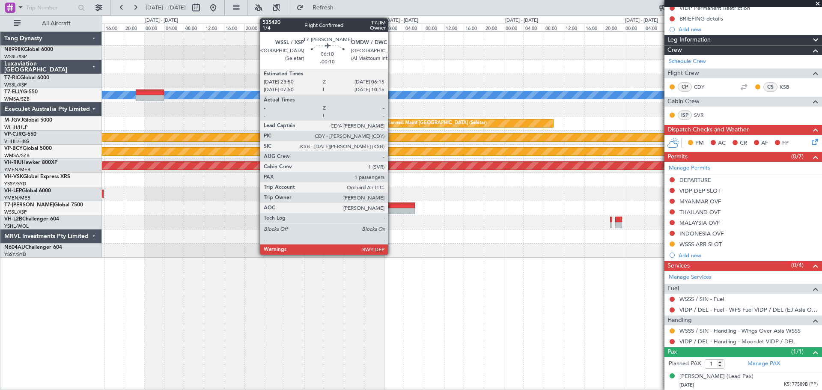
click at [392, 208] on div at bounding box center [399, 211] width 32 height 6
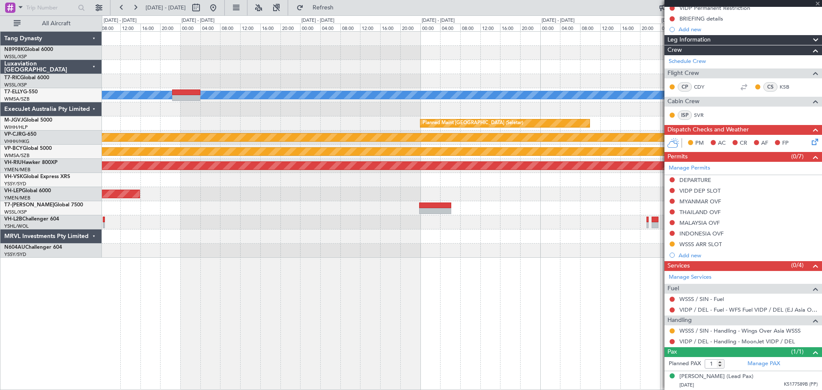
click at [611, 199] on div "Unplanned Maint Wichita (Wichita Mid-continent)" at bounding box center [461, 194] width 719 height 14
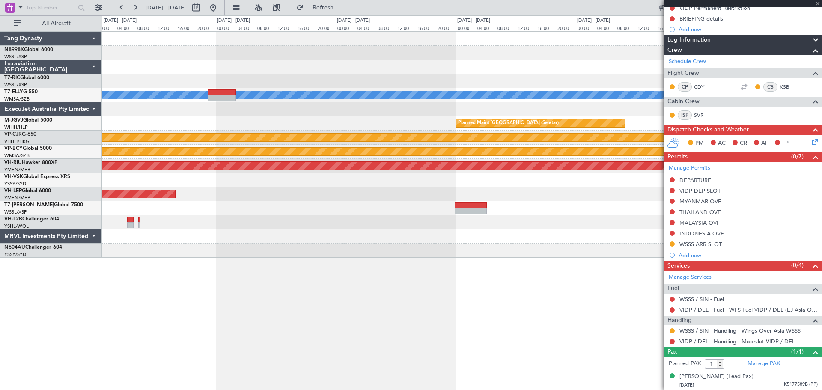
click at [515, 205] on div at bounding box center [461, 208] width 719 height 14
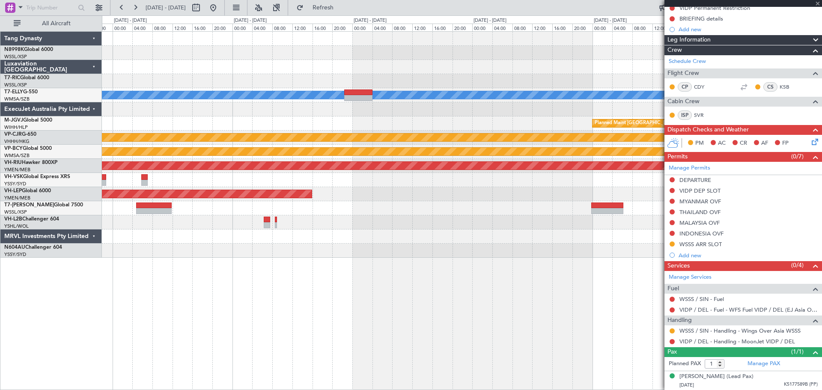
scroll to position [0, 0]
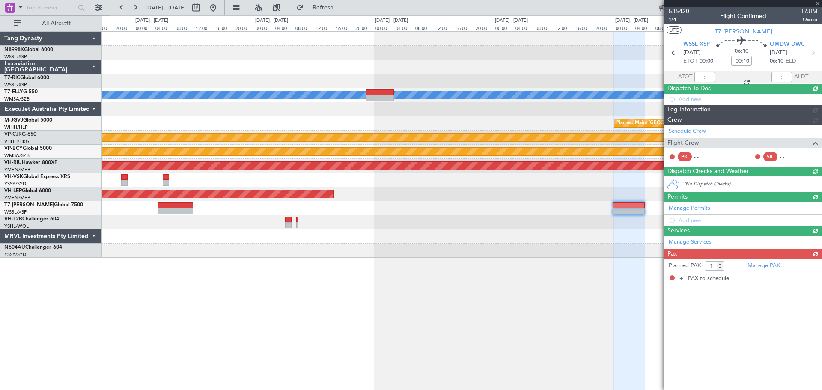
click at [515, 205] on div at bounding box center [461, 208] width 719 height 14
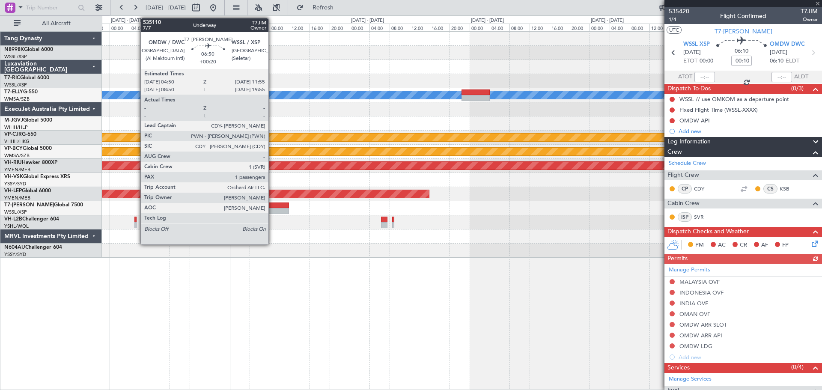
click at [273, 206] on div at bounding box center [271, 205] width 36 height 6
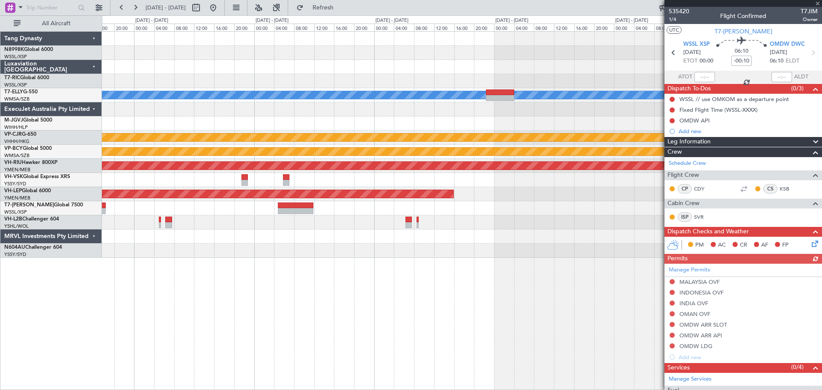
click at [606, 197] on div "Unplanned Maint Wichita (Wichita Mid-continent)" at bounding box center [461, 194] width 719 height 14
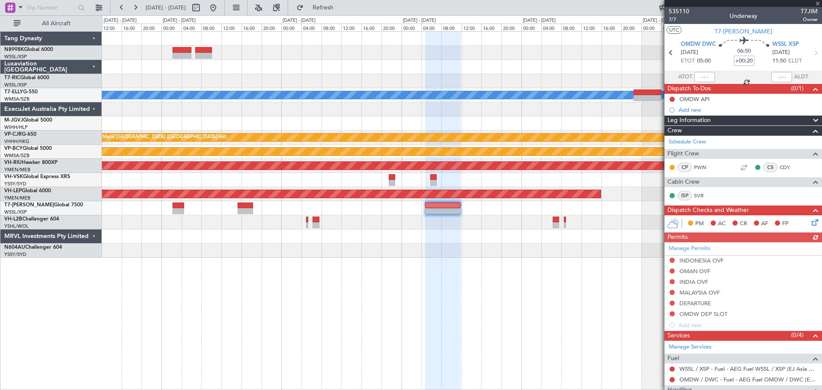
click at [470, 224] on div "MEL OMSJ 14:50 Z RKSI 23:05 Z - - Planned Maint Singapore (Seletar) Planned Mai…" at bounding box center [461, 145] width 719 height 226
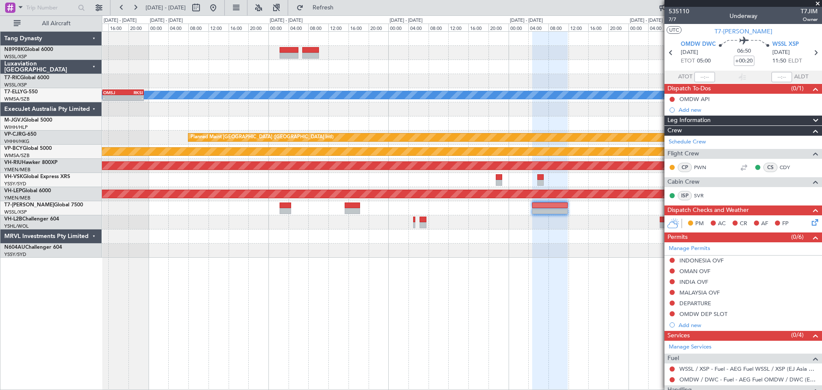
click at [545, 56] on div at bounding box center [461, 53] width 719 height 14
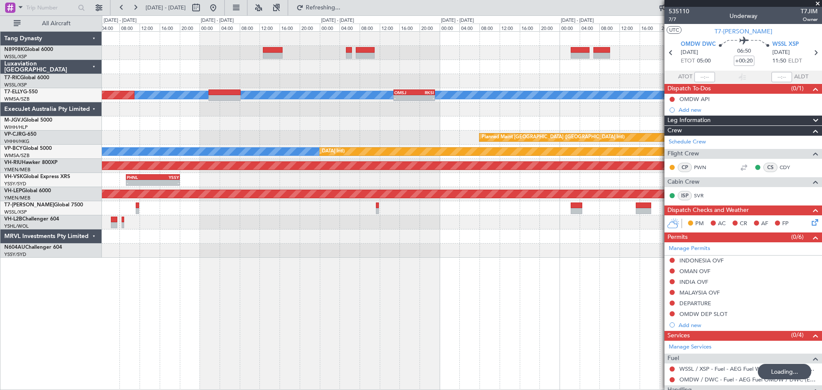
click at [481, 68] on div at bounding box center [461, 67] width 719 height 14
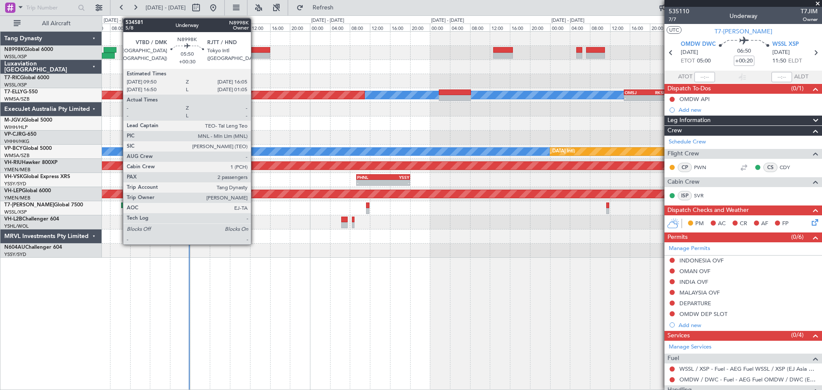
click at [255, 49] on div at bounding box center [254, 50] width 31 height 6
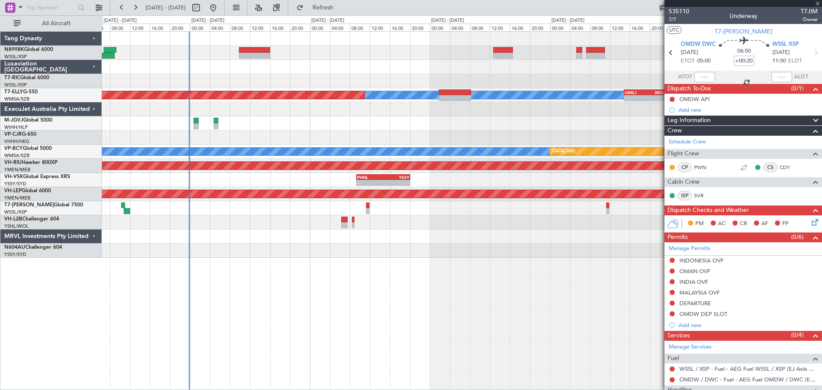
type input "+00:30"
type input "2"
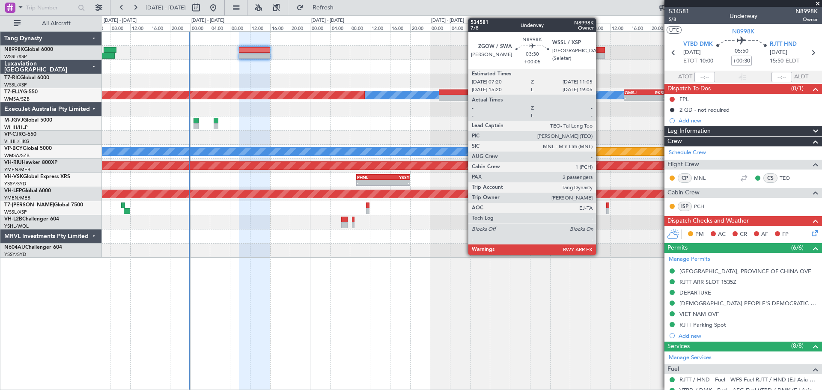
click at [391, 64] on div "MEL Unplanned Maint Kuala Lumpur (Sultan Abdul Aziz Shah - Subang) - - OMSJ 14:…" at bounding box center [461, 145] width 719 height 226
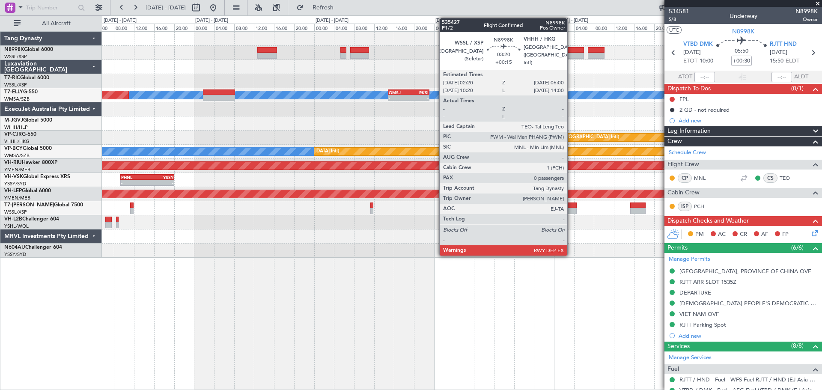
click at [571, 52] on div at bounding box center [574, 50] width 18 height 6
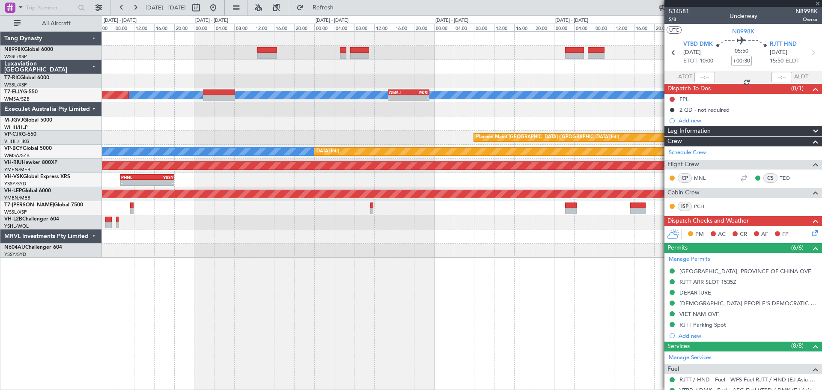
type input "+00:15"
type input "0"
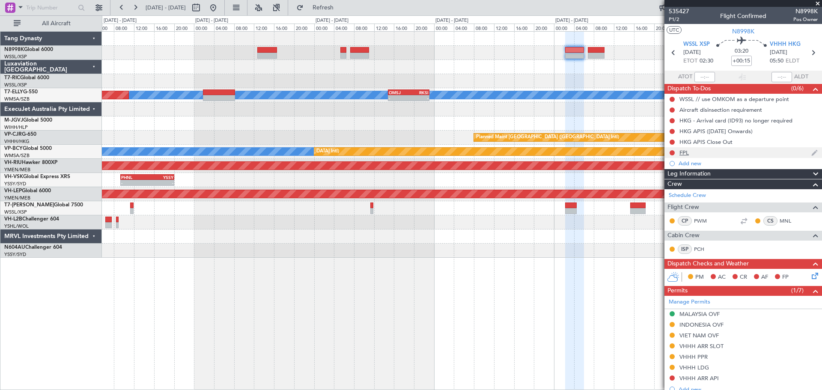
click at [657, 154] on div "FPL" at bounding box center [683, 152] width 9 height 7
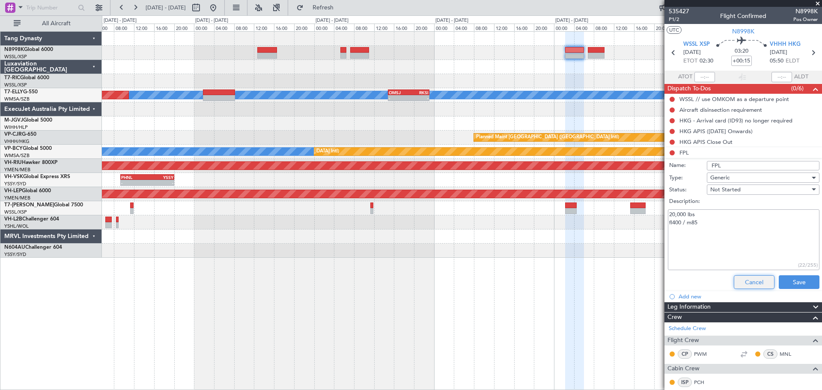
click at [657, 281] on button "Cancel" at bounding box center [754, 282] width 41 height 14
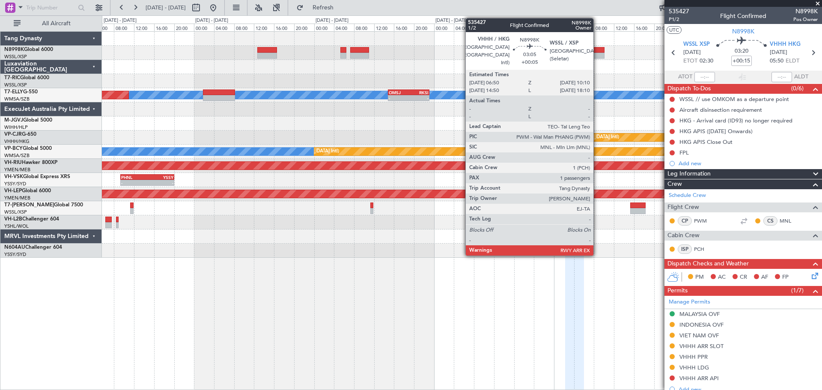
click at [597, 52] on div at bounding box center [596, 50] width 17 height 6
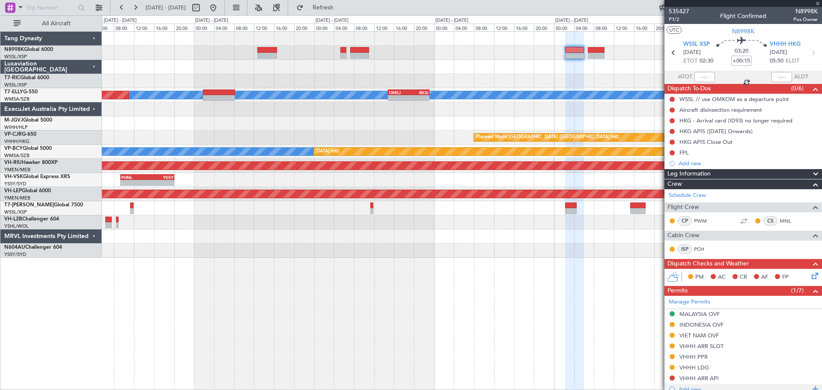
type input "+00:05"
type input "1"
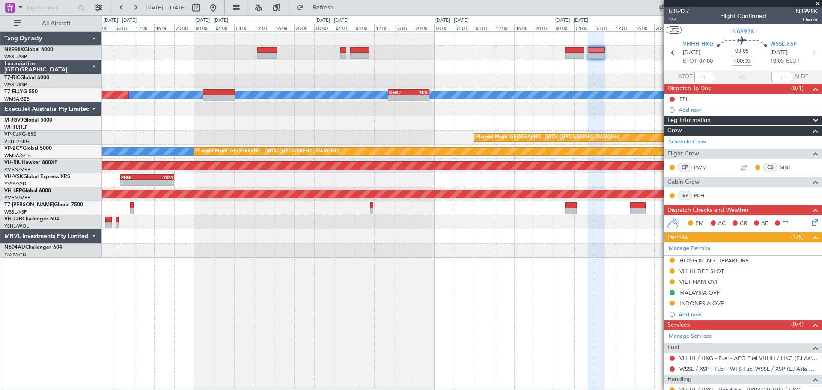
click at [657, 61] on input "+00:05" at bounding box center [741, 61] width 21 height 10
type input "+00:10"
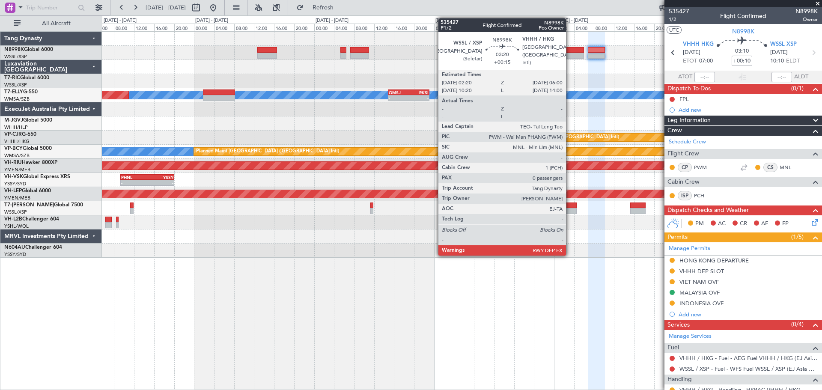
click at [570, 51] on div at bounding box center [574, 50] width 18 height 6
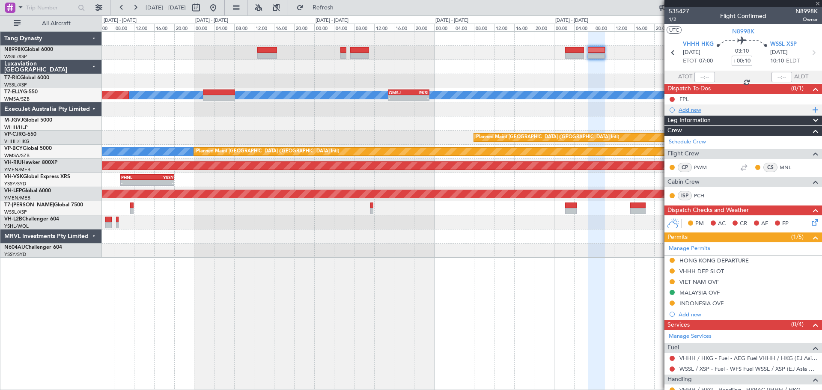
type input "+00:15"
type input "0"
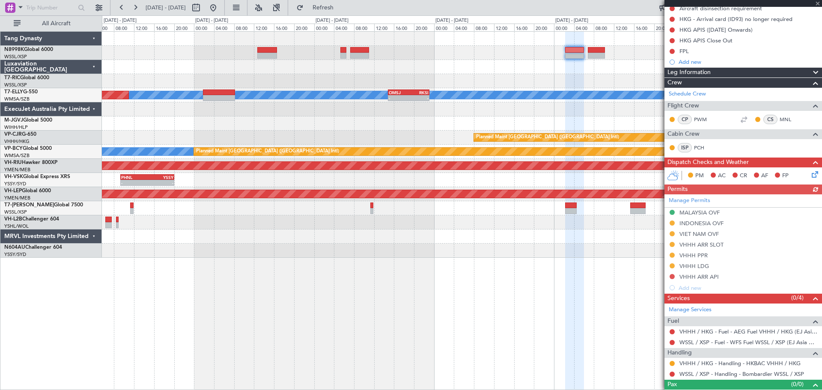
scroll to position [115, 0]
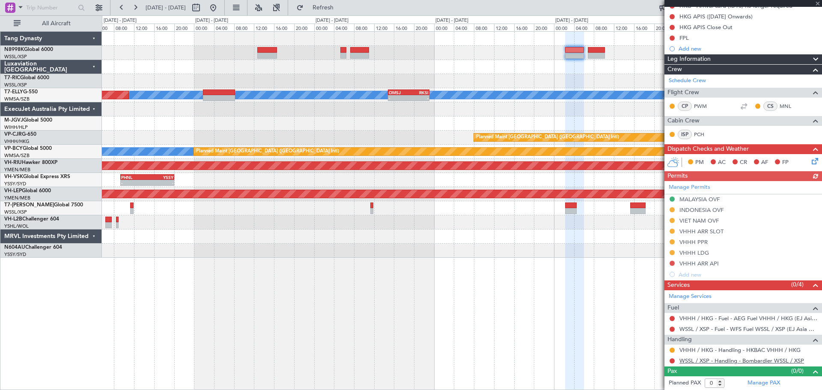
click at [657, 312] on link "WSSL / XSP - Handling - Bombardier WSSL / XSP" at bounding box center [741, 360] width 125 height 7
click at [391, 62] on div at bounding box center [461, 67] width 719 height 14
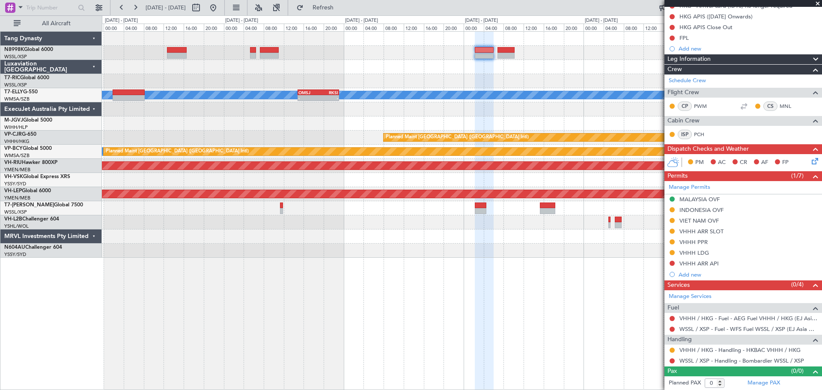
click at [574, 139] on div "Planned Maint [GEOGRAPHIC_DATA] ([GEOGRAPHIC_DATA] Intl)" at bounding box center [461, 138] width 719 height 14
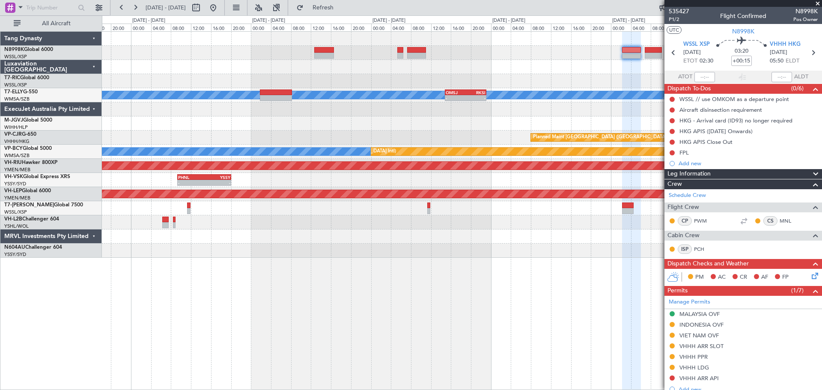
scroll to position [115, 0]
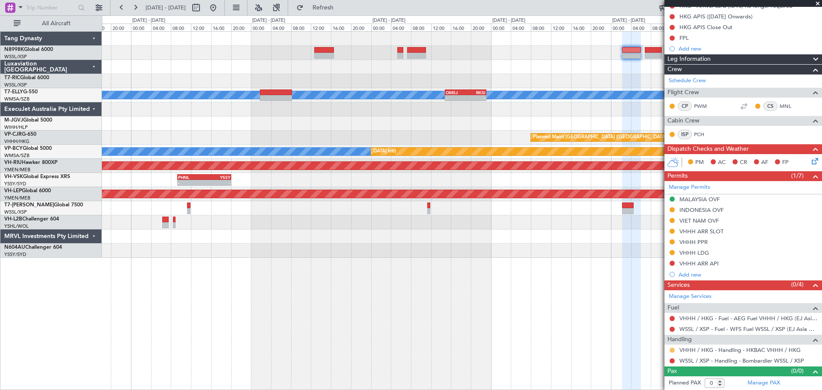
click at [672, 352] on mat-tooltip-component "Requested" at bounding box center [672, 363] width 39 height 23
click at [671, 349] on button at bounding box center [671, 350] width 5 height 5
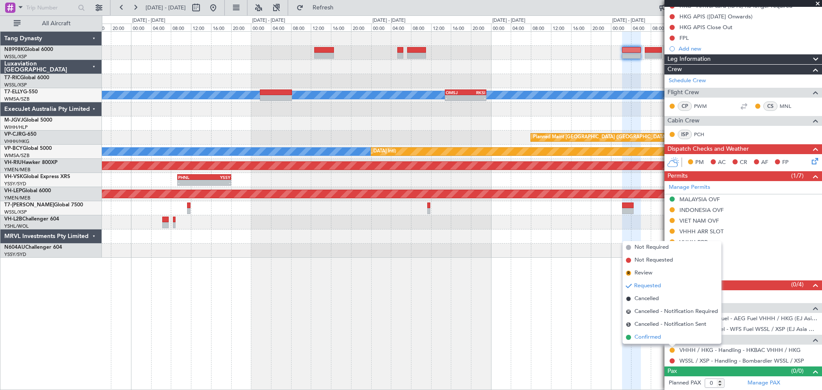
click at [653, 338] on span "Confirmed" at bounding box center [647, 337] width 27 height 9
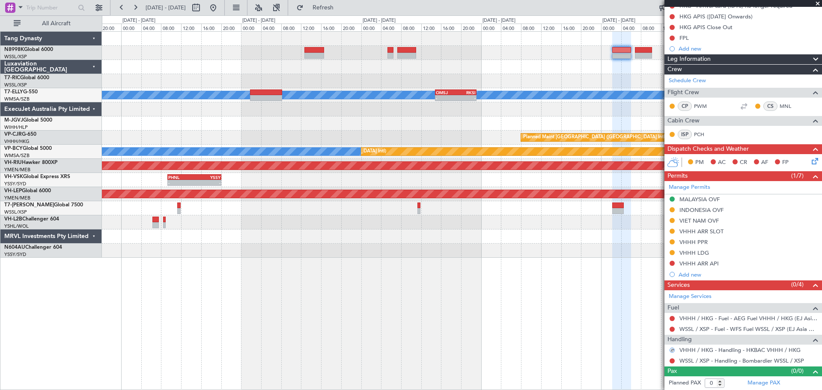
click at [545, 59] on div at bounding box center [461, 53] width 719 height 14
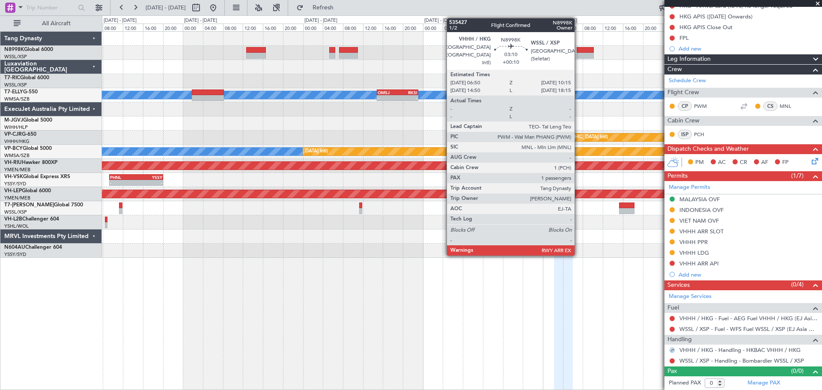
click at [579, 48] on div at bounding box center [584, 50] width 17 height 6
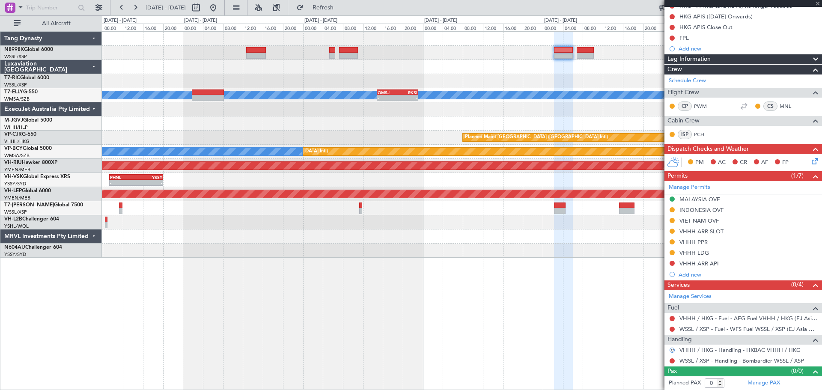
scroll to position [0, 0]
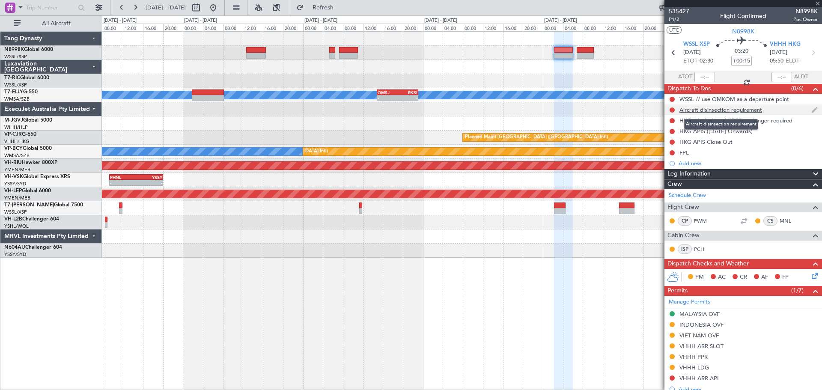
type input "+00:10"
type input "1"
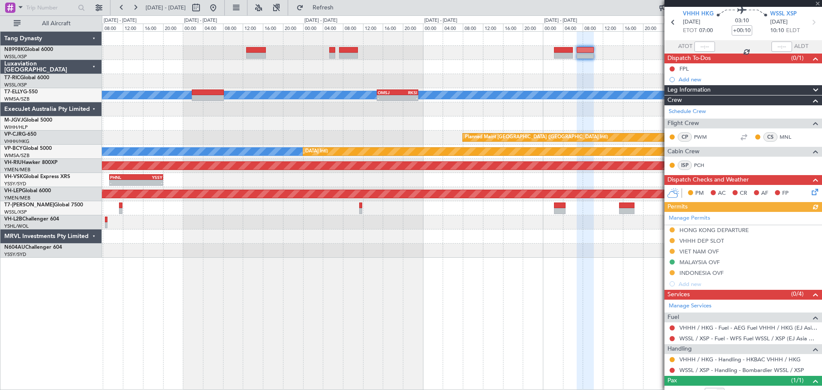
scroll to position [31, 0]
click at [672, 359] on button at bounding box center [671, 359] width 5 height 5
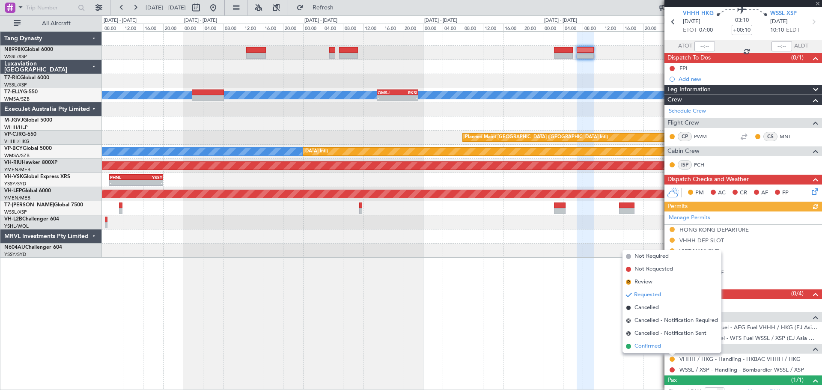
click at [662, 347] on li "Confirmed" at bounding box center [671, 346] width 99 height 13
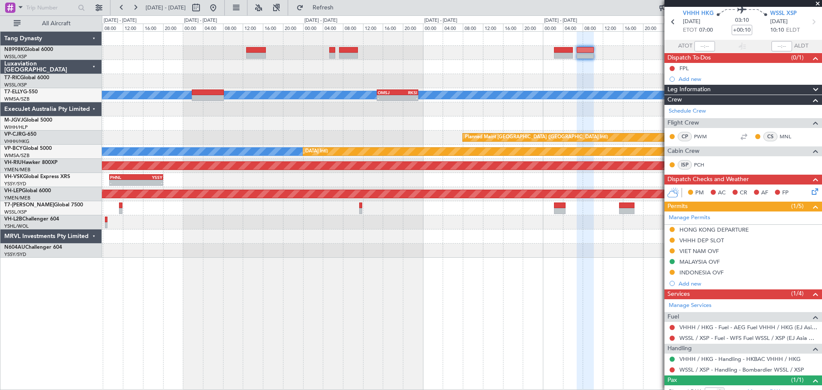
click at [389, 66] on div at bounding box center [461, 67] width 719 height 14
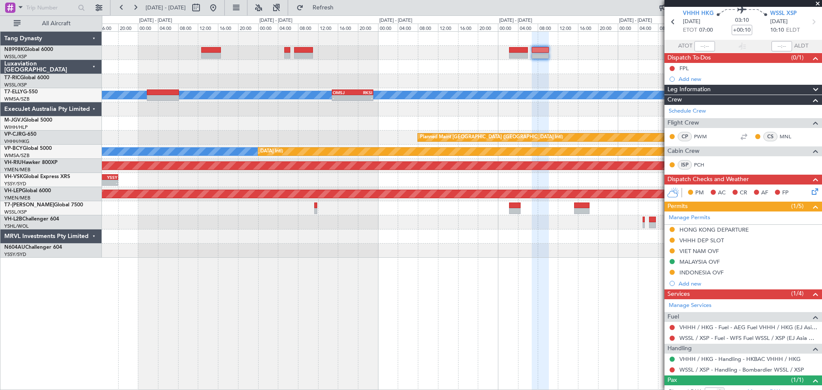
click at [339, 48] on div at bounding box center [461, 53] width 719 height 14
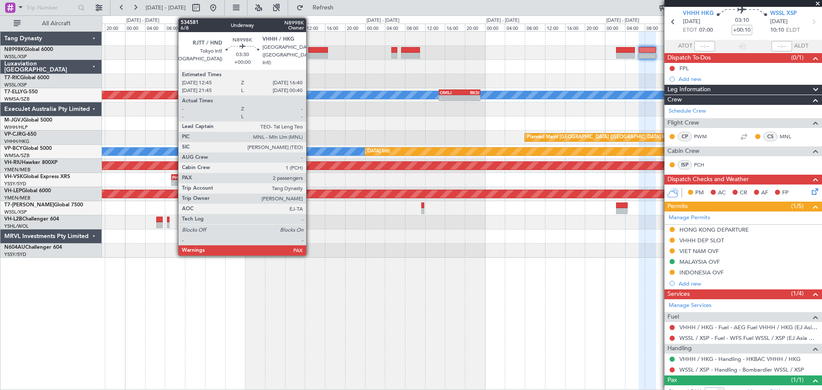
click at [310, 51] on div at bounding box center [318, 50] width 20 height 6
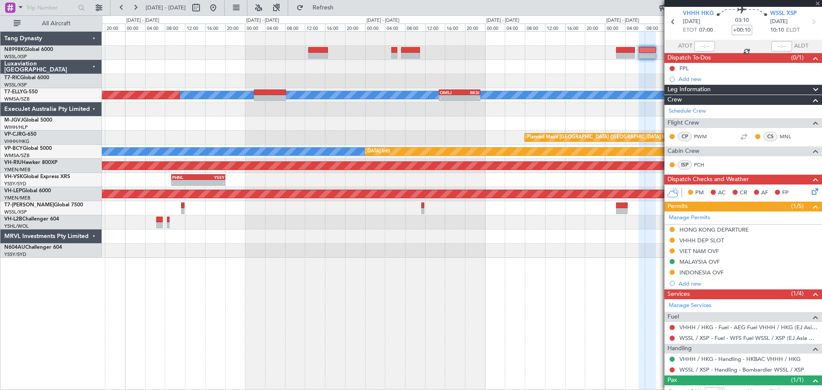
type input "2"
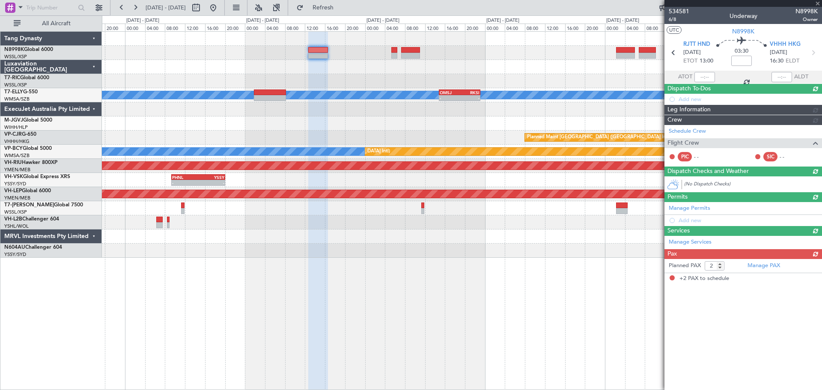
scroll to position [0, 0]
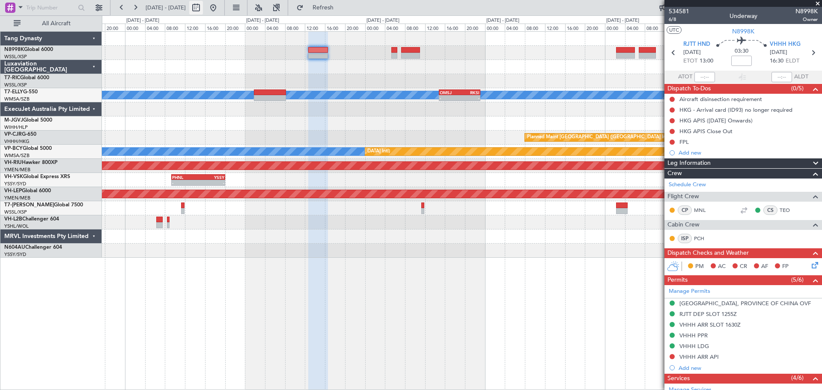
click at [203, 6] on button at bounding box center [196, 8] width 14 height 14
select select "8"
select select "2025"
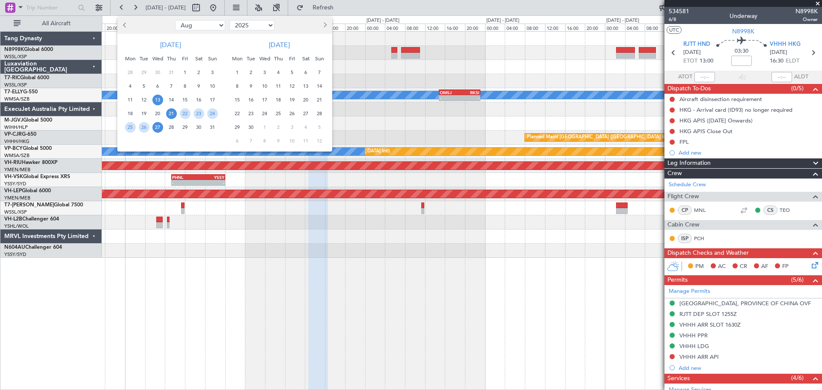
click at [157, 98] on span "13" at bounding box center [157, 100] width 11 height 11
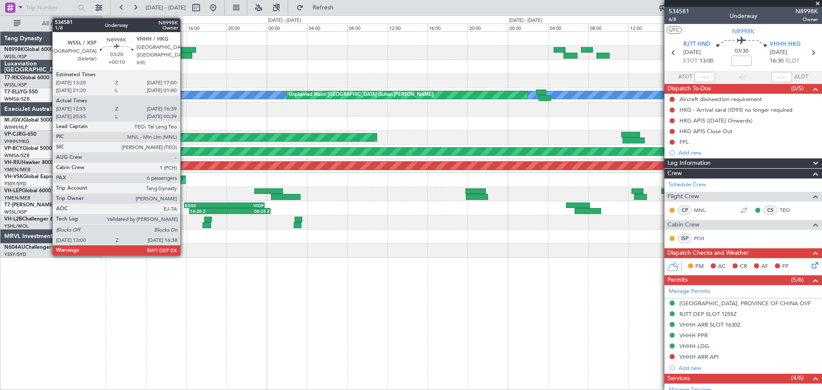
click at [184, 52] on div at bounding box center [177, 50] width 37 height 6
type input "+00:10"
type input "13:05"
type input "16:29"
type input "6"
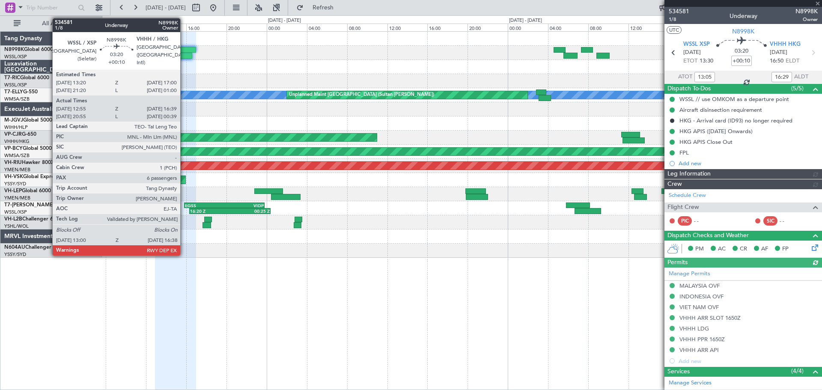
type input "[PERSON_NAME] (BTA)"
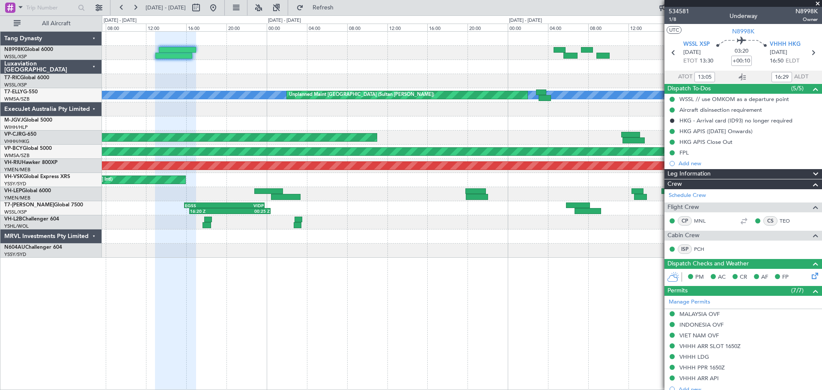
type input "21:05"
type input "00:29"
type input "13:05"
type input "16:29"
type input "21:05"
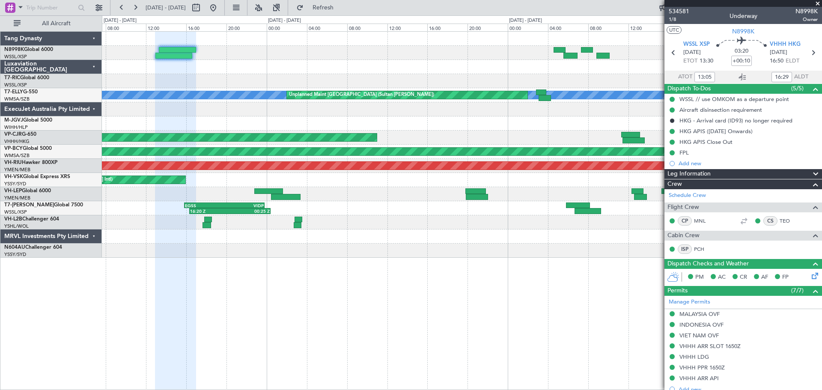
type input "00:29"
type input "13:05"
type input "16:29"
click at [220, 8] on button at bounding box center [213, 8] width 14 height 14
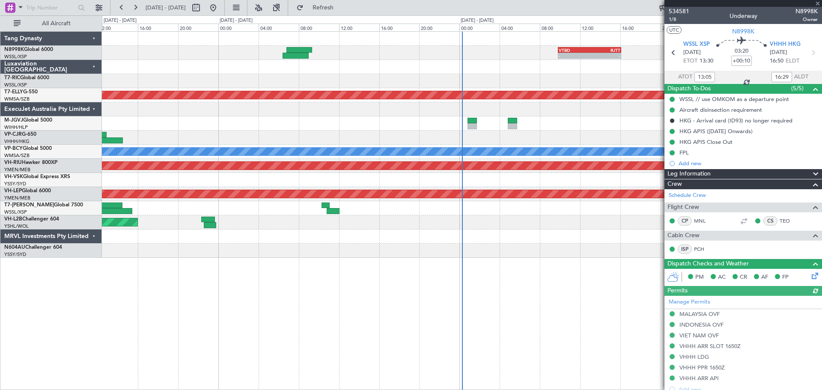
type input "[PERSON_NAME] (BTA)"
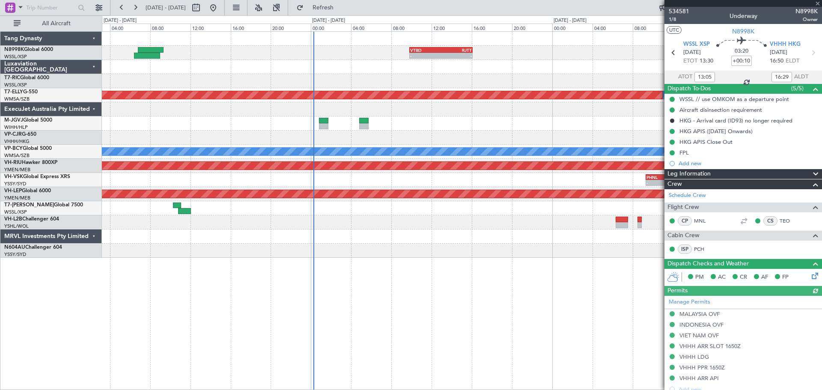
click at [362, 89] on div "- - VTBD 09:50 Z RJTT 16:05 Z - - RJTT 12:45 Z VHHH 16:40 Z MEL Unplanned Maint…" at bounding box center [461, 145] width 719 height 226
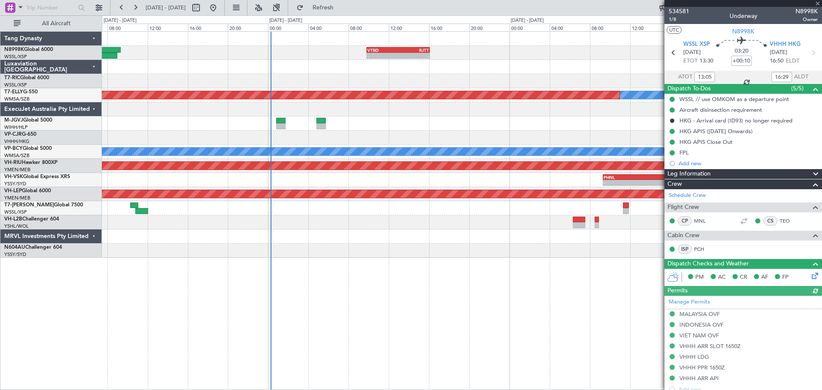
click at [259, 88] on div "- - VTBD 09:50 Z RJTT 16:05 Z - - RJTT 12:45 Z VHHH 16:40 Z MEL Unplanned Maint…" at bounding box center [461, 145] width 719 height 226
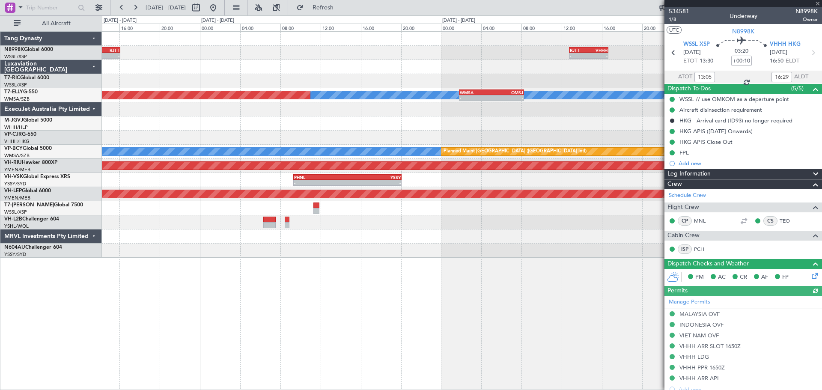
click at [285, 79] on div "- - VTBD 09:50 Z RJTT 16:05 Z - - RJTT 12:45 Z VHHH 16:40 Z MEL Unplanned Maint…" at bounding box center [461, 145] width 719 height 226
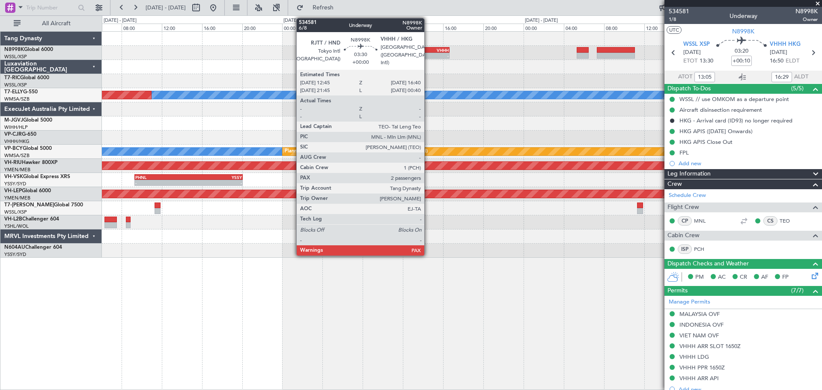
click at [428, 50] on div "RJTT" at bounding box center [420, 50] width 19 height 5
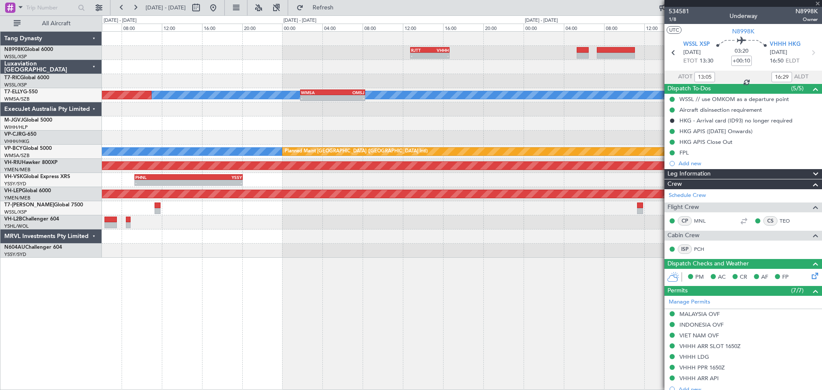
type input "2"
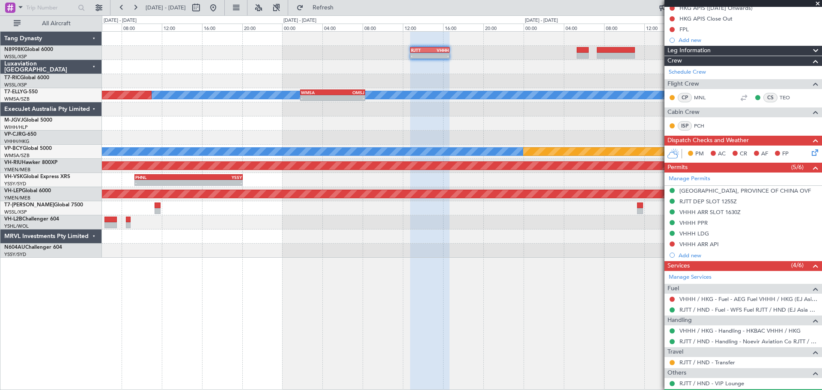
scroll to position [174, 0]
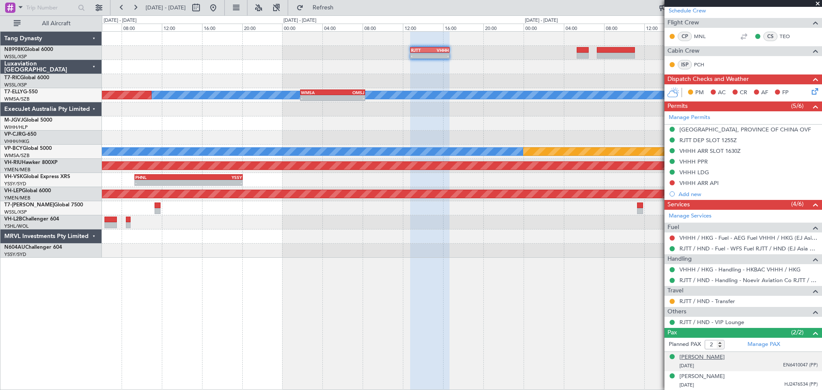
click at [705, 357] on div "[PERSON_NAME]" at bounding box center [701, 357] width 45 height 9
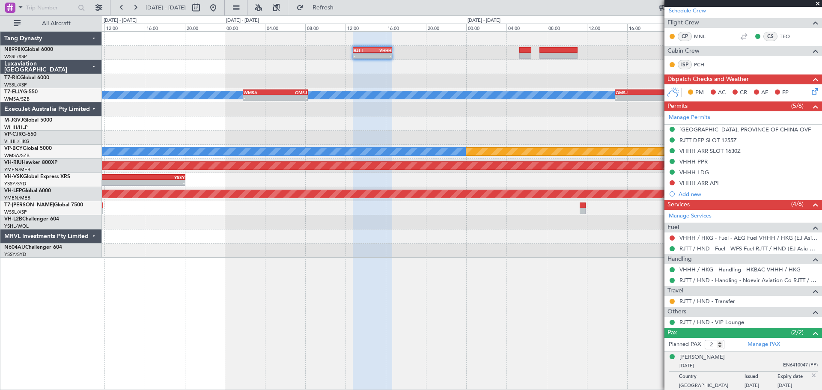
click at [198, 90] on div "- - RJTT 12:45 Z VHHH 16:40 Z MEL - - WMSA 01:50 Z OMSJ 08:15 Z - - OMSJ 14:50 …" at bounding box center [461, 145] width 719 height 226
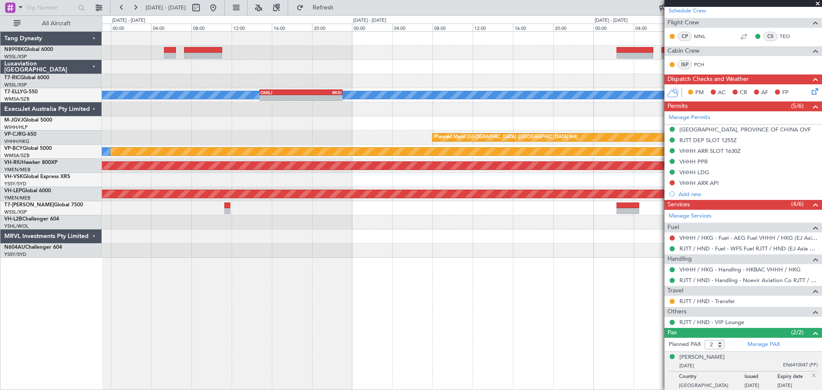
click at [327, 63] on div "RJTT 12:45 Z VHHH 16:40 Z - - MEL - - OMSJ 14:50 Z RKSI 23:05 Z WMSA 01:50 Z OM…" at bounding box center [461, 145] width 719 height 226
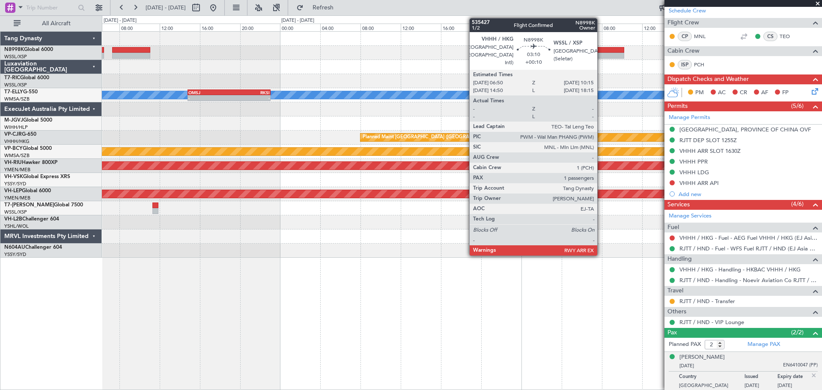
click at [601, 49] on div at bounding box center [606, 50] width 35 height 6
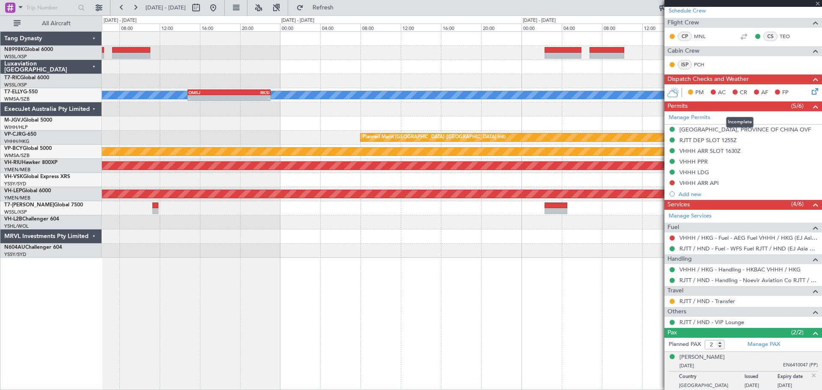
type input "+00:10"
type input "1"
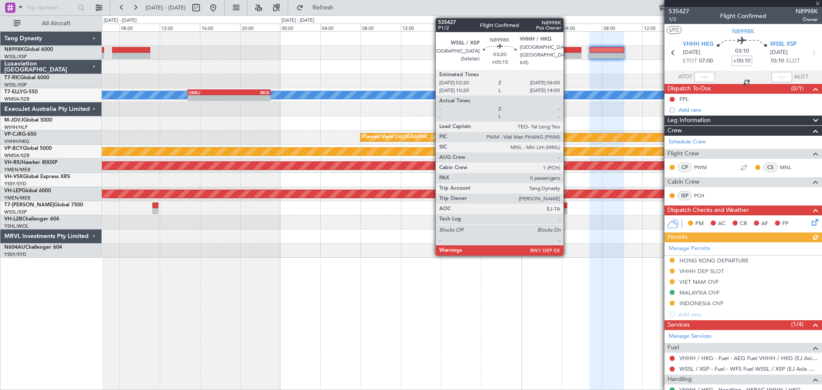
click at [567, 49] on div at bounding box center [562, 50] width 37 height 6
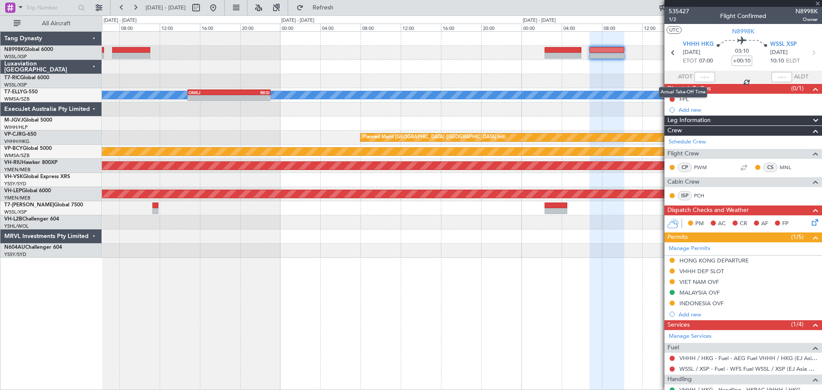
type input "+00:15"
type input "0"
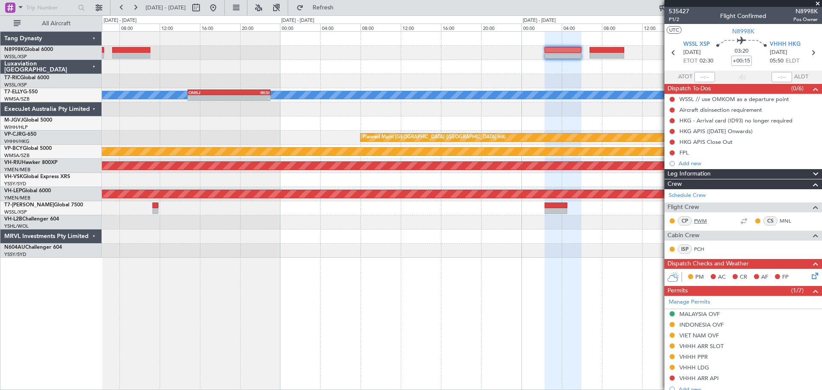
click at [701, 218] on link "PWM" at bounding box center [703, 221] width 19 height 8
click at [697, 220] on link "PWM" at bounding box center [703, 221] width 19 height 8
click at [781, 217] on link "MNL" at bounding box center [788, 221] width 19 height 8
click at [697, 250] on link "PCH" at bounding box center [703, 249] width 19 height 8
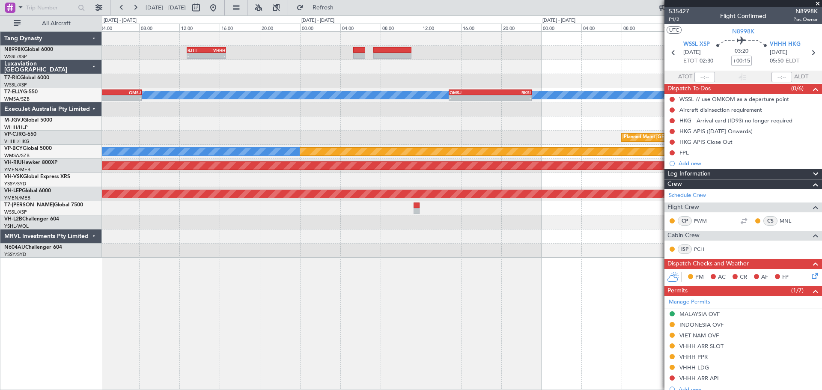
click at [459, 57] on div "RJTT 12:45 Z VHHH 16:40 Z - - MEL - - OMSJ 14:50 Z RKSI 23:05 Z WMSA 01:50 Z OM…" at bounding box center [461, 145] width 719 height 226
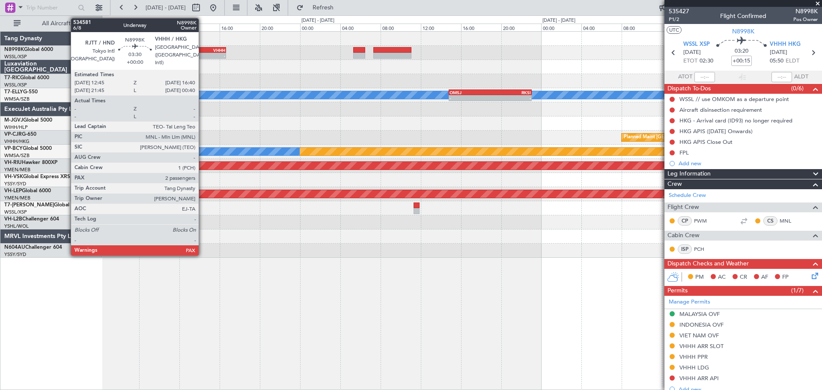
click at [399, 49] on div "RJTT 12:45 Z VHHH 16:40 Z - -" at bounding box center [461, 53] width 719 height 14
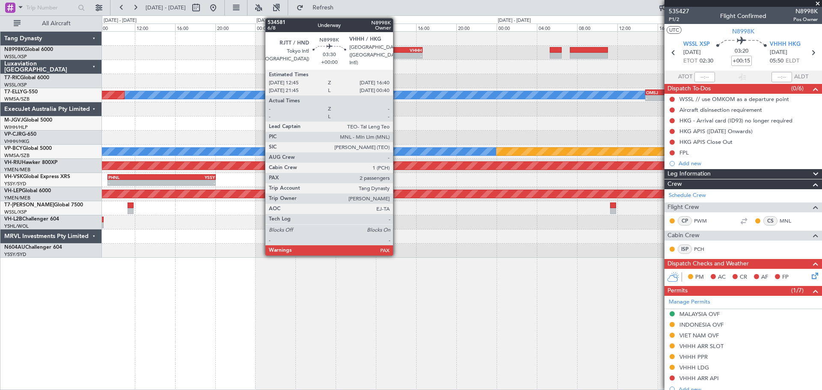
click at [397, 49] on div "RJTT" at bounding box center [393, 50] width 19 height 5
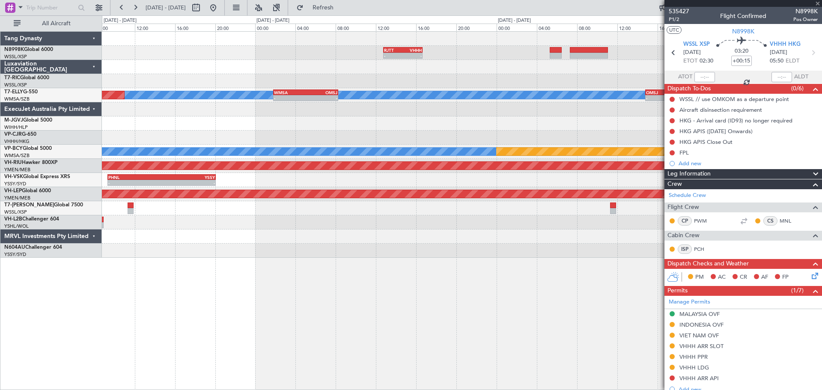
type input "2"
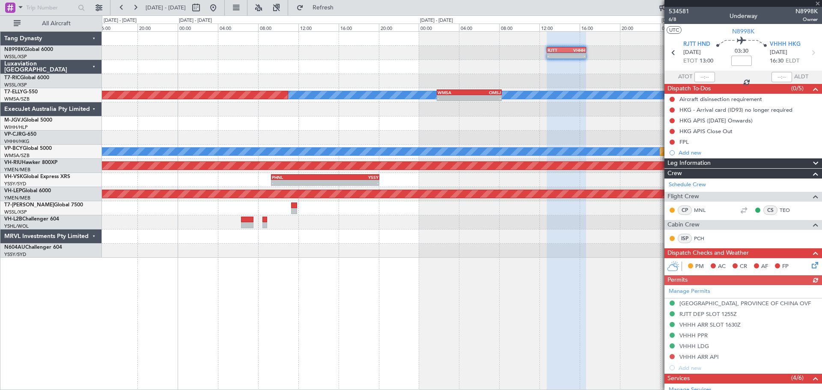
click at [360, 74] on div at bounding box center [461, 67] width 719 height 14
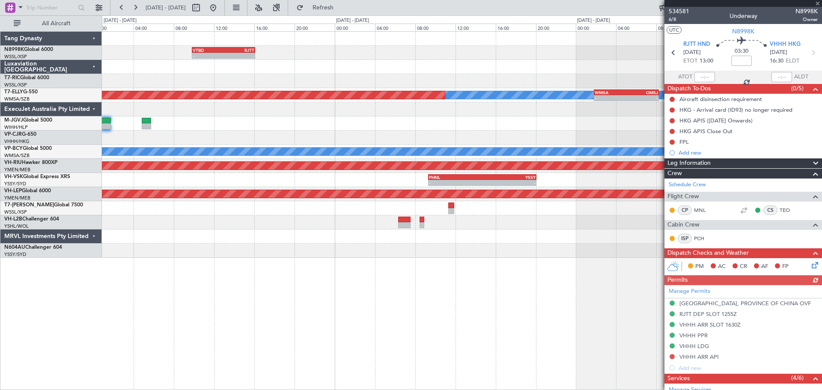
click at [410, 72] on div at bounding box center [461, 67] width 719 height 14
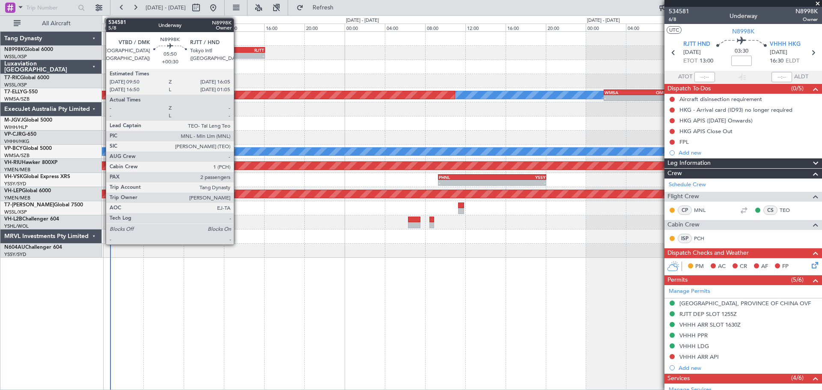
click at [238, 54] on div "-" at bounding box center [248, 55] width 31 height 5
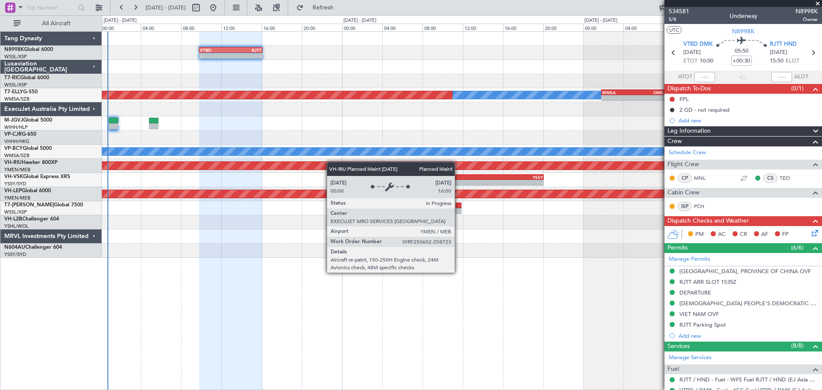
click at [331, 163] on div "- - VTBD 09:50 Z RJTT 16:05 Z - - RJTT 12:45 Z VHHH 16:40 Z MEL Unplanned Maint…" at bounding box center [461, 145] width 719 height 226
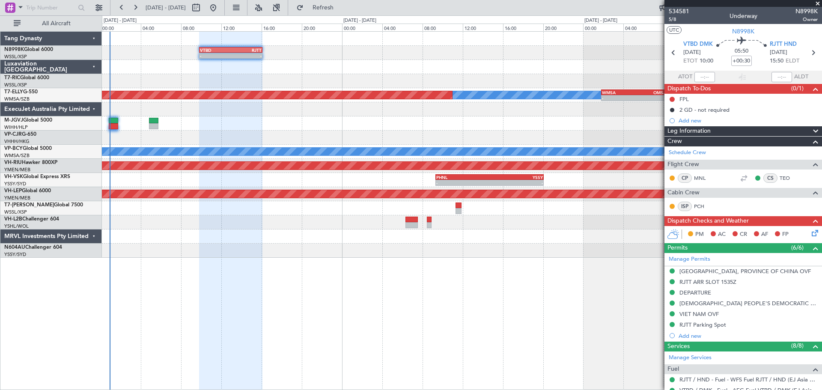
click at [294, 65] on div at bounding box center [461, 67] width 719 height 14
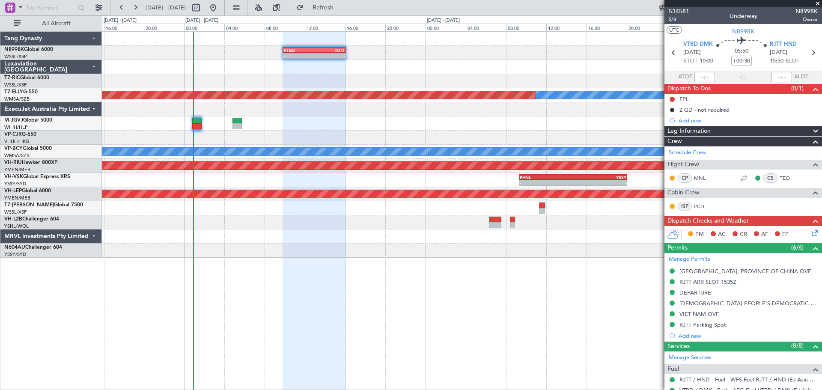
click at [439, 83] on div at bounding box center [461, 81] width 719 height 14
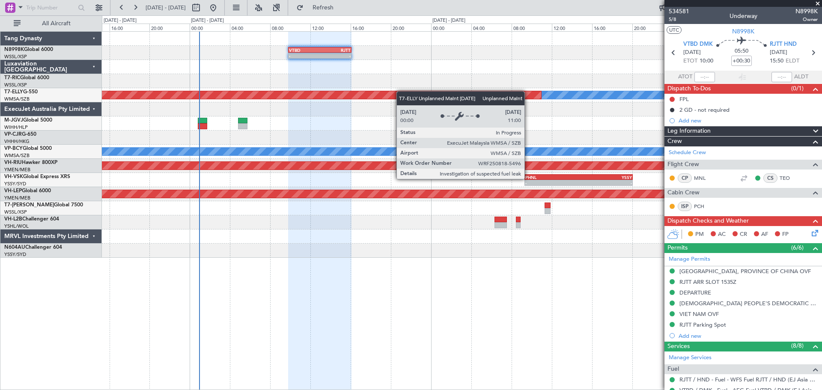
click at [404, 96] on div "MEL Unplanned Maint [GEOGRAPHIC_DATA] (Sultan [PERSON_NAME]) - - WMSA 01:50 Z O…" at bounding box center [461, 95] width 719 height 14
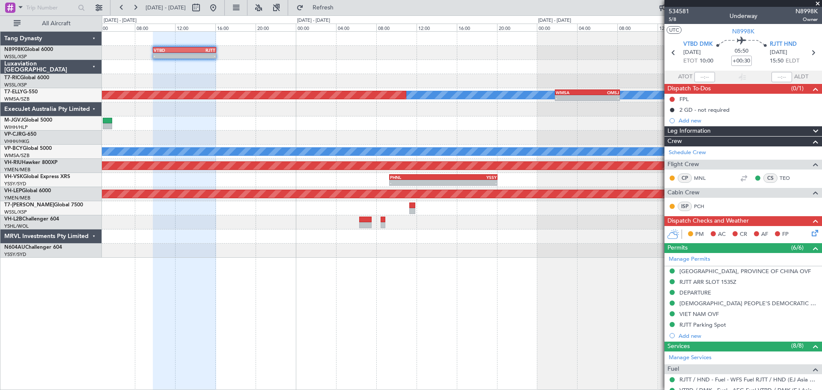
click at [285, 78] on div "- - VTBD 09:50 Z RJTT 16:05 Z - - RJTT 12:45 Z VHHH 16:40 Z MEL Unplanned Maint…" at bounding box center [461, 145] width 719 height 226
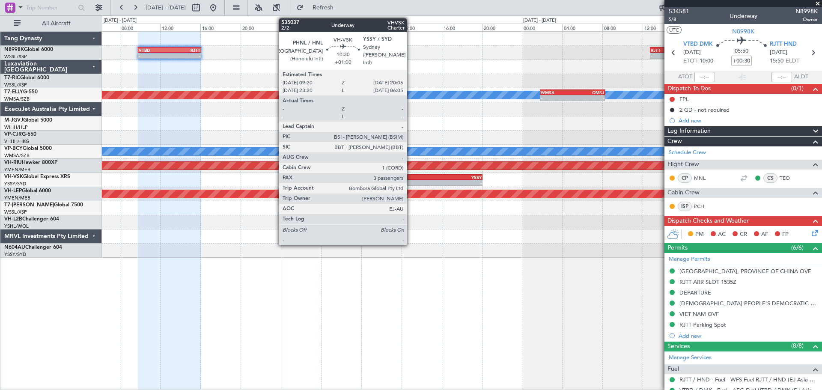
click at [410, 176] on div "PHNL" at bounding box center [401, 177] width 53 height 5
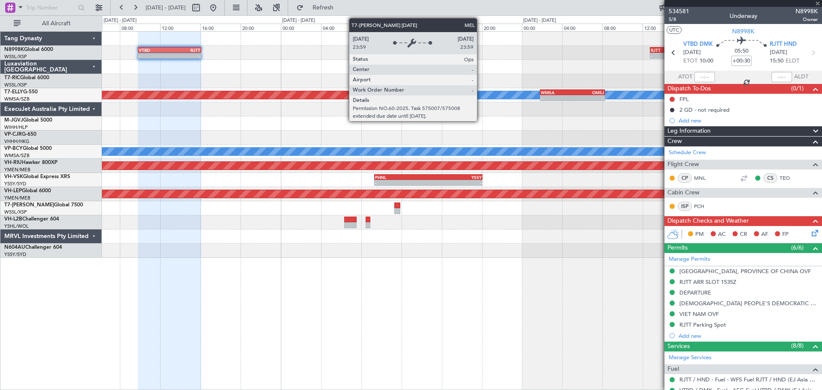
type input "+01:00"
type input "3"
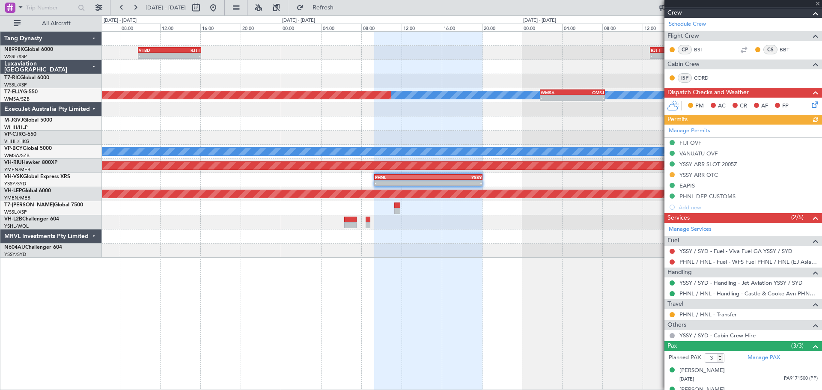
scroll to position [161, 0]
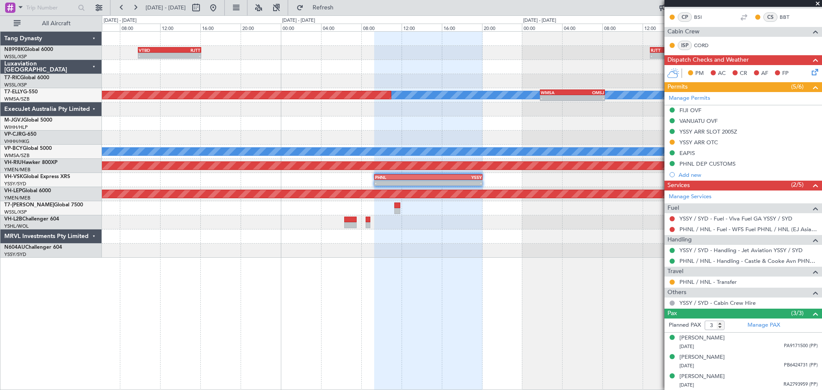
click at [332, 76] on div "- - VTBD 09:50 Z RJTT 16:05 Z - - RJTT 12:45 Z VHHH 16:40 Z MEL Unplanned Maint…" at bounding box center [461, 145] width 719 height 226
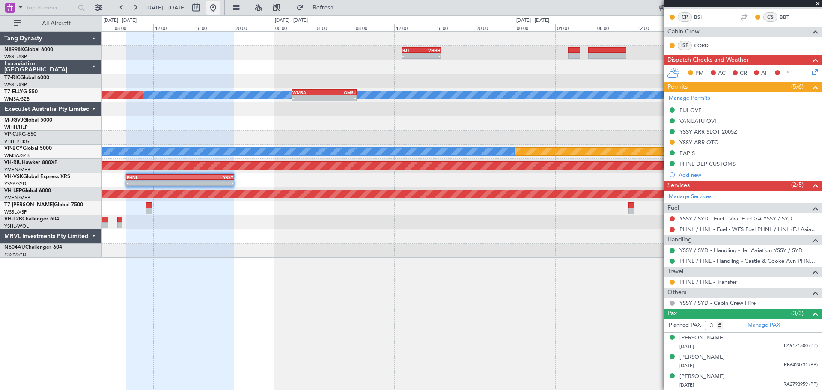
click at [220, 12] on button at bounding box center [213, 8] width 14 height 14
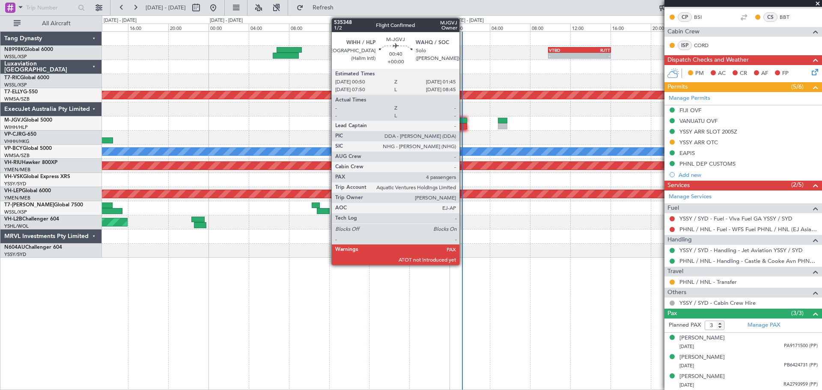
click at [463, 118] on div at bounding box center [462, 121] width 9 height 6
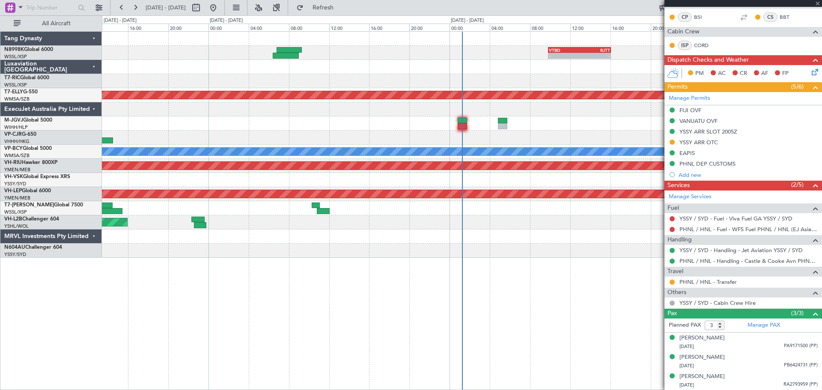
type input "4"
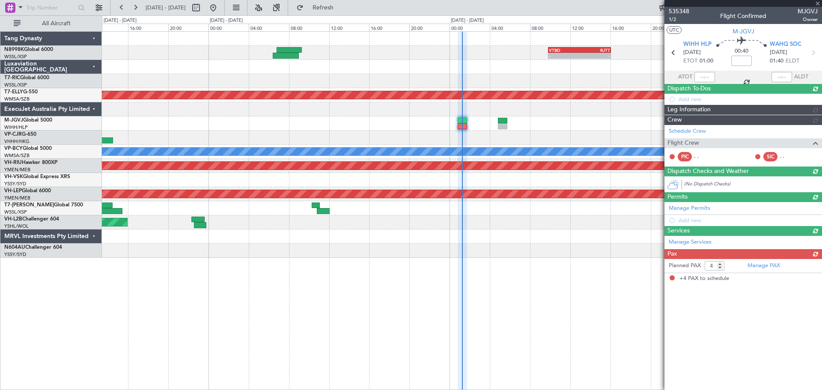
scroll to position [0, 0]
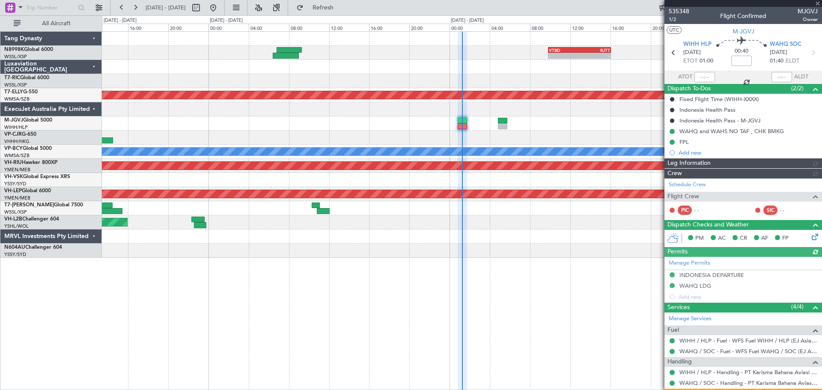
type input "[PERSON_NAME] (EYU)"
type input "F0404"
click at [706, 77] on div at bounding box center [704, 77] width 21 height 10
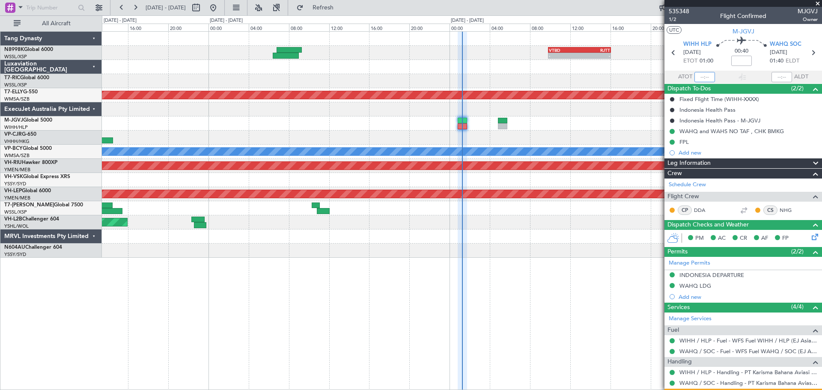
click at [706, 77] on input "text" at bounding box center [704, 77] width 21 height 10
type input "01:12"
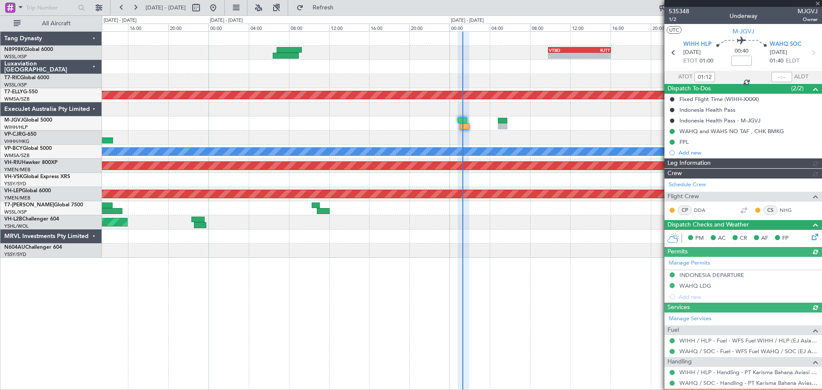
type input "[PERSON_NAME] (EYU)"
type input "F0404"
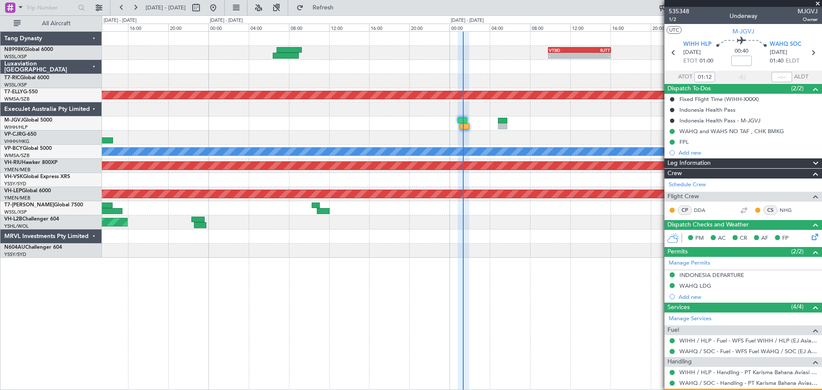
click at [592, 69] on div at bounding box center [461, 67] width 719 height 14
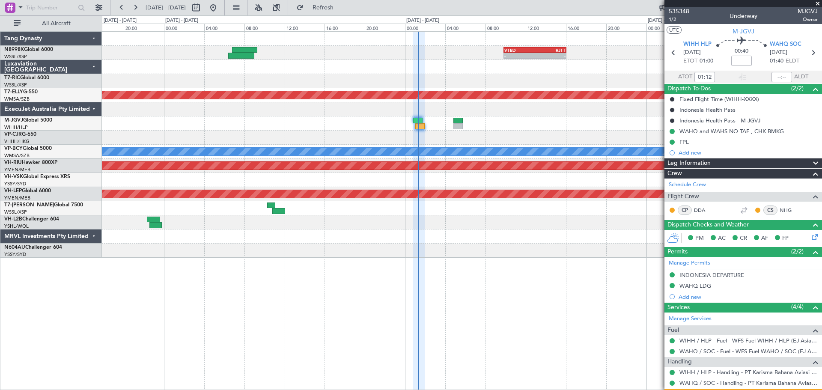
click at [581, 64] on div "- - VTBD 09:50 Z RJTT 16:05 Z MEL Unplanned Maint [GEOGRAPHIC_DATA] (Sultan [PE…" at bounding box center [461, 145] width 719 height 226
click at [457, 169] on div "- - VTBD 09:50 Z RJTT 16:05 Z MEL Unplanned Maint [GEOGRAPHIC_DATA] (Sultan [PE…" at bounding box center [461, 145] width 719 height 226
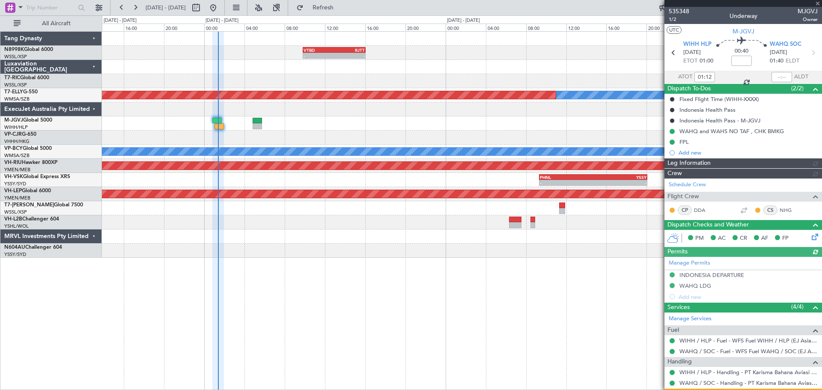
type input "[PERSON_NAME] (EYU)"
type input "F0404"
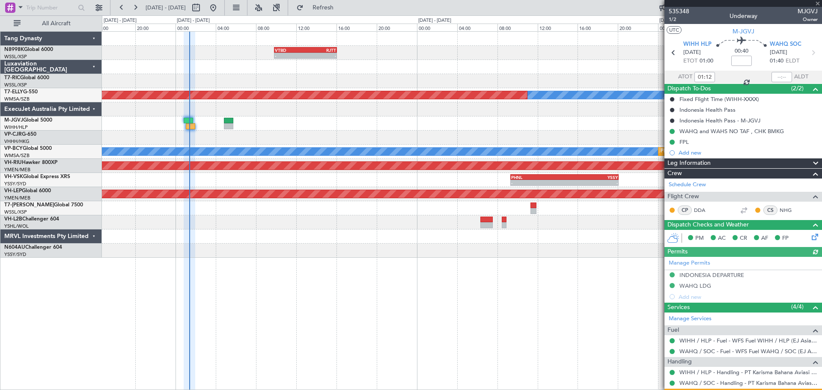
click at [506, 143] on div at bounding box center [461, 138] width 719 height 14
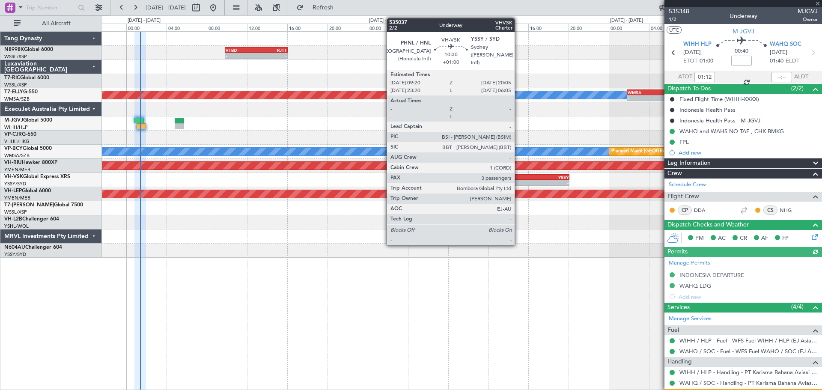
click at [519, 181] on div "-" at bounding box center [541, 182] width 53 height 5
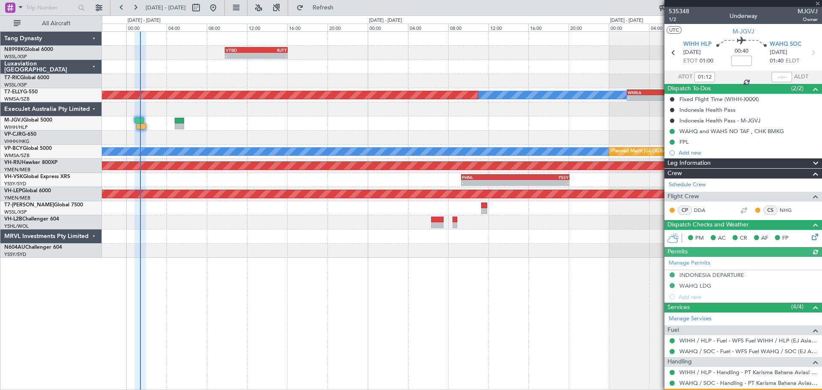
click at [556, 305] on div "- - VTBD 09:50 Z RJTT 16:05 Z - - RJTT 12:45 Z VHHH 16:40 Z MEL Unplanned Maint…" at bounding box center [462, 210] width 720 height 359
type input "+01:00"
type input "3"
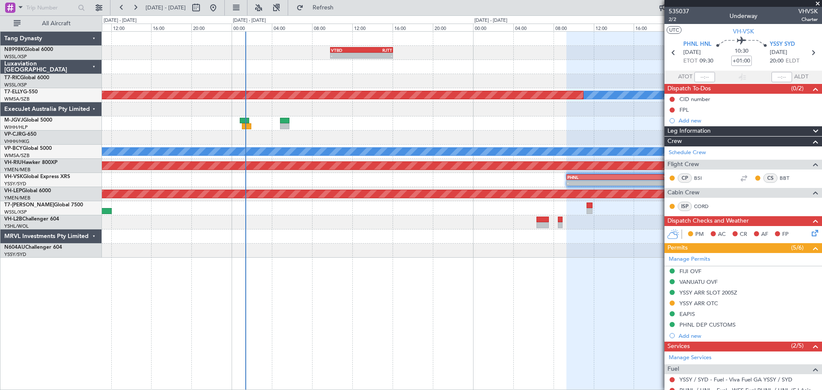
click at [368, 133] on div "- - VTBD 09:50 Z RJTT 16:05 Z - - RJTT 12:45 Z VHHH 16:40 Z MEL Unplanned Maint…" at bounding box center [461, 145] width 719 height 226
click at [260, 94] on div "- - VTBD 09:50 Z RJTT 16:05 Z - - RJTT 12:45 Z VHHH 16:40 Z MEL Unplanned Maint…" at bounding box center [461, 145] width 719 height 226
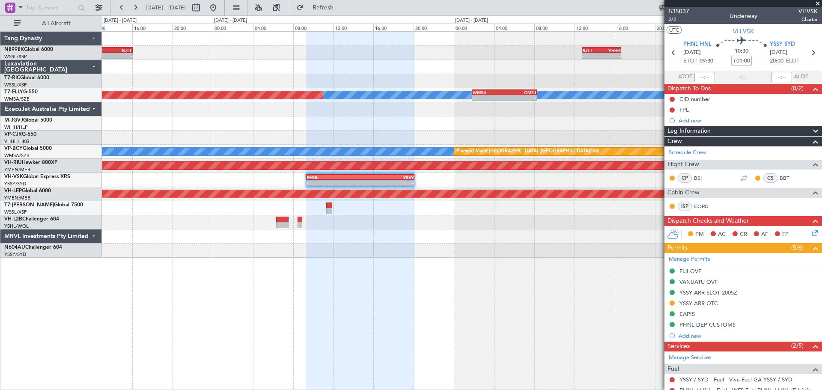
click at [470, 62] on div "- - VTBD 09:50 Z RJTT 16:05 Z - - RJTT 12:45 Z VHHH 16:40 Z MEL Unplanned Maint…" at bounding box center [461, 145] width 719 height 226
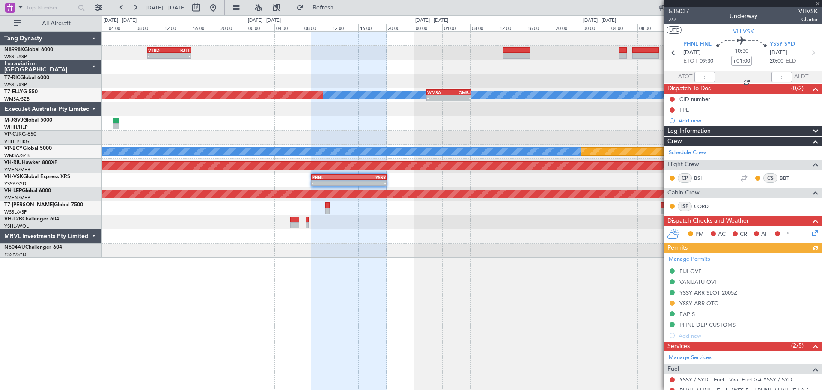
click at [290, 141] on div "Planned Maint [GEOGRAPHIC_DATA] ([GEOGRAPHIC_DATA] Intl)" at bounding box center [461, 138] width 719 height 14
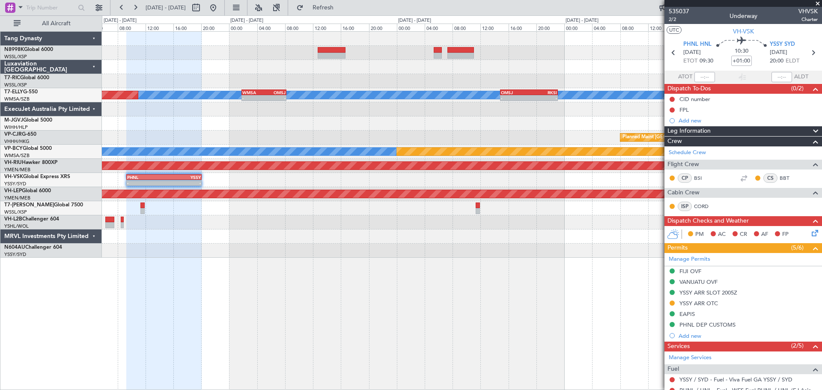
click at [432, 131] on div "VTBD 09:50 Z RJTT 16:05 Z - - MEL Unplanned Maint [GEOGRAPHIC_DATA] (Sultan [PE…" at bounding box center [461, 145] width 719 height 226
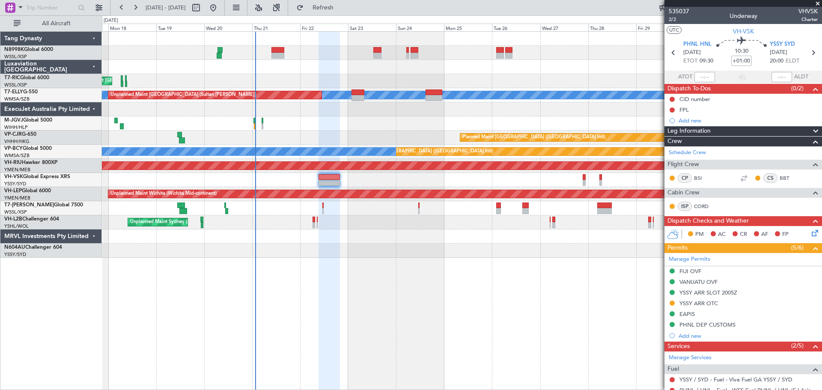
click at [500, 181] on div at bounding box center [461, 180] width 719 height 14
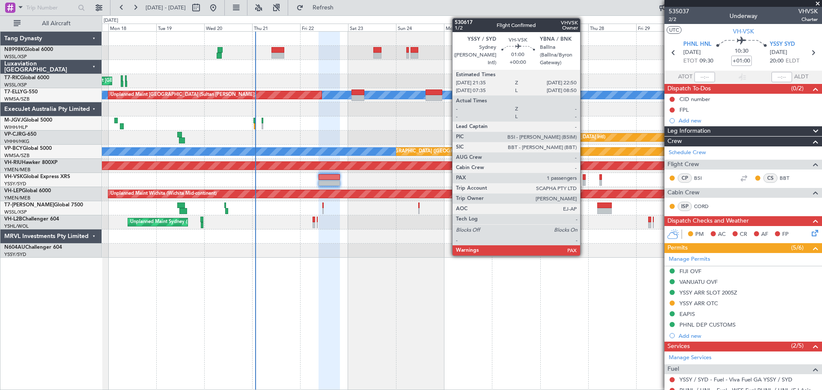
click at [584, 180] on div at bounding box center [583, 183] width 3 height 6
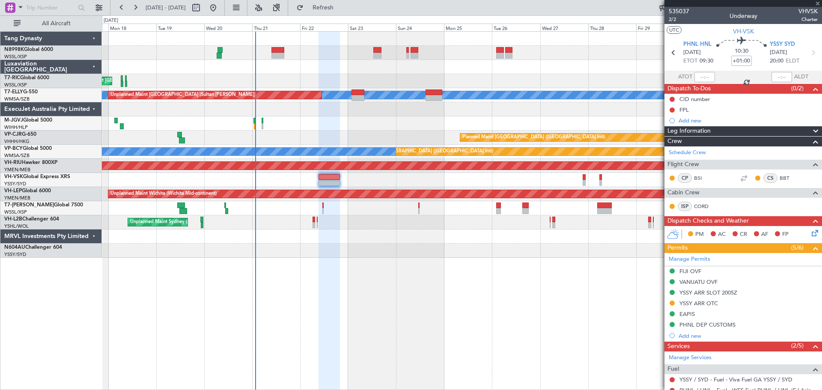
type input "1"
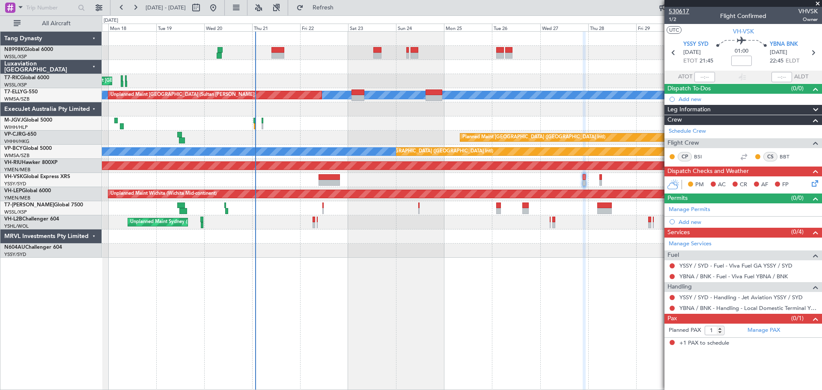
click at [677, 14] on span "530617" at bounding box center [679, 11] width 21 height 9
click at [483, 92] on div "Unplanned Maint [GEOGRAPHIC_DATA] (Seletar) MEL Unplanned Maint [GEOGRAPHIC_DAT…" at bounding box center [461, 145] width 719 height 226
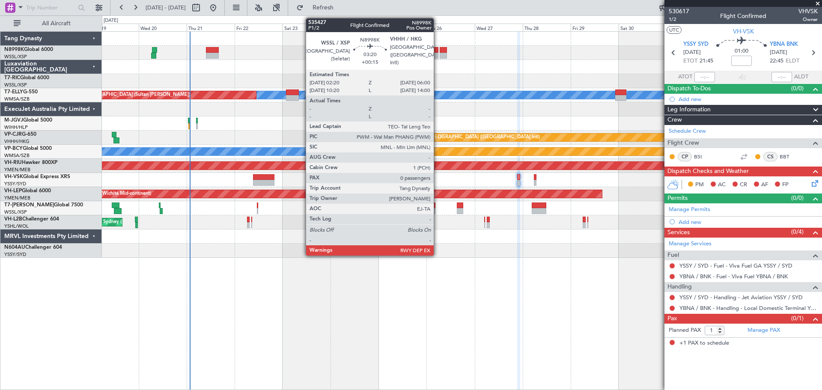
click at [436, 54] on div at bounding box center [435, 56] width 8 height 6
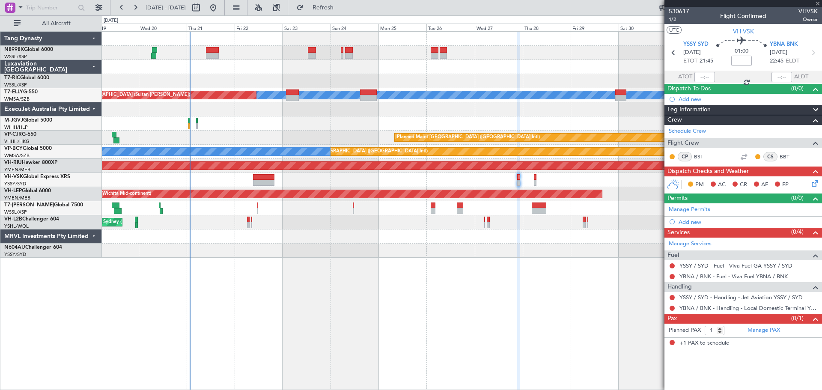
type input "+00:15"
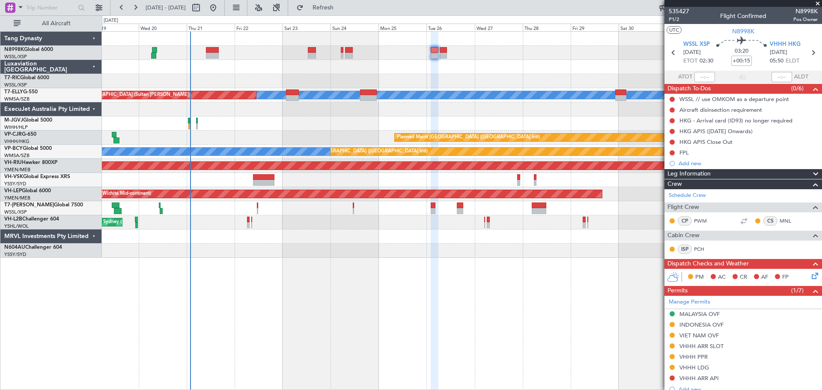
click at [339, 83] on div "Unplanned Maint [GEOGRAPHIC_DATA] (Seletar)" at bounding box center [461, 81] width 719 height 14
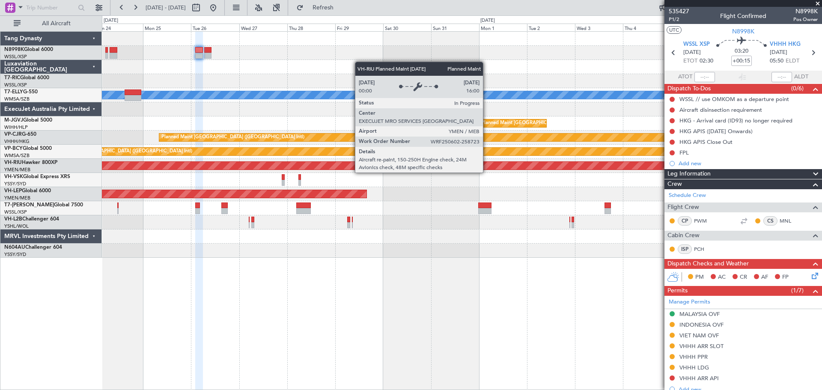
click at [283, 161] on div "Planned Maint [GEOGRAPHIC_DATA] ([GEOGRAPHIC_DATA])" at bounding box center [461, 166] width 719 height 14
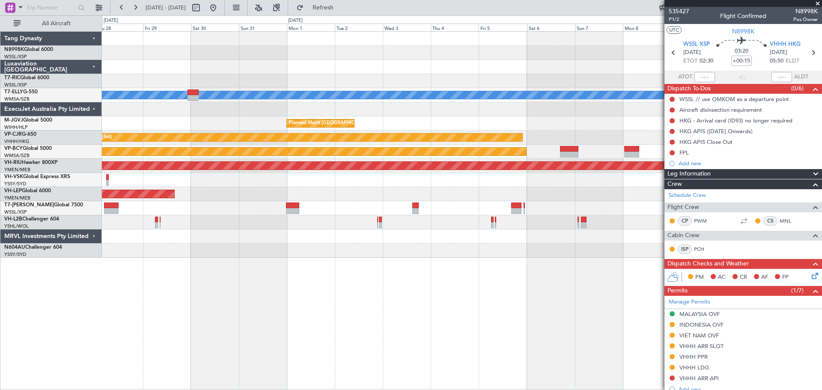
click at [458, 187] on div at bounding box center [461, 180] width 719 height 14
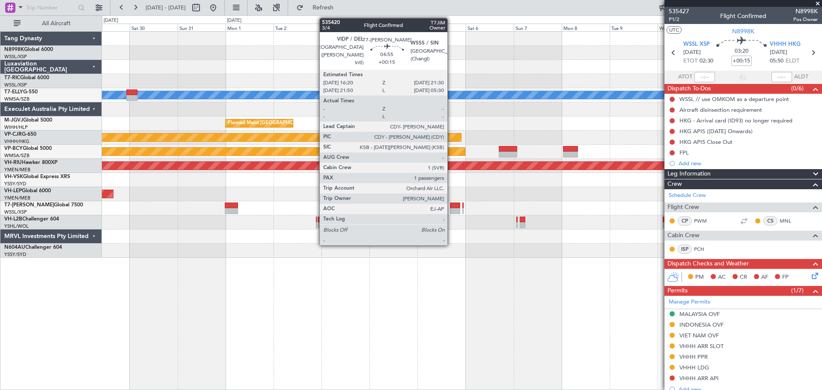
click at [451, 204] on div at bounding box center [455, 205] width 11 height 6
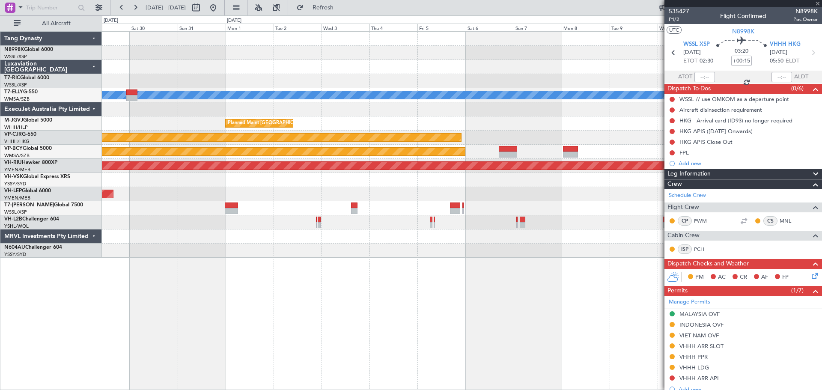
type input "1"
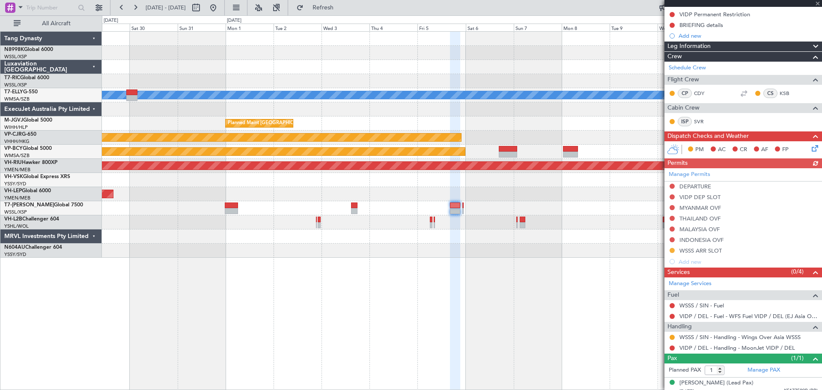
scroll to position [102, 0]
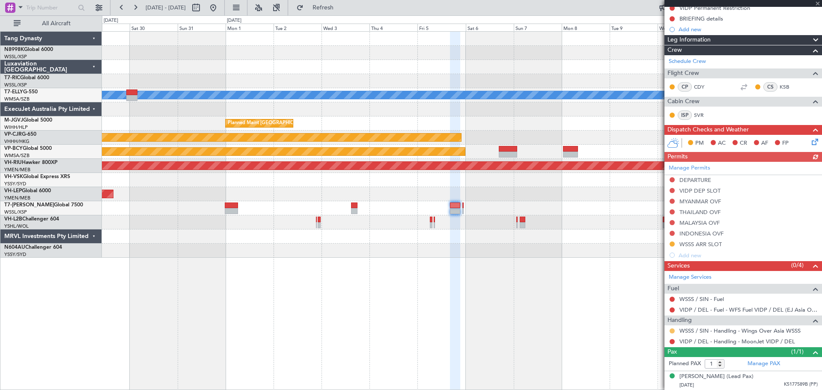
click at [673, 329] on button at bounding box center [671, 330] width 5 height 5
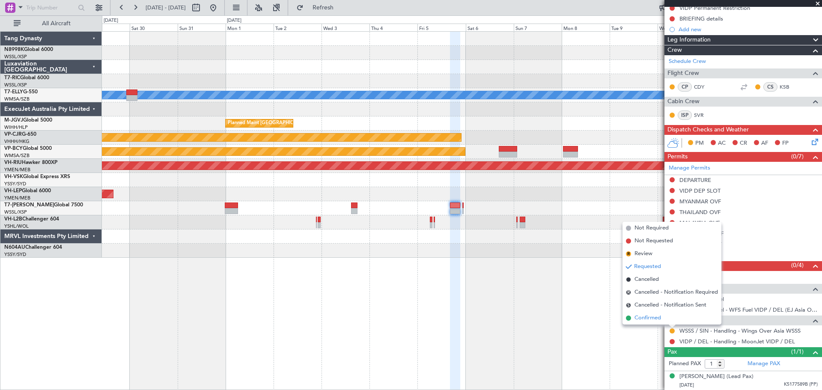
click at [653, 316] on span "Confirmed" at bounding box center [647, 318] width 27 height 9
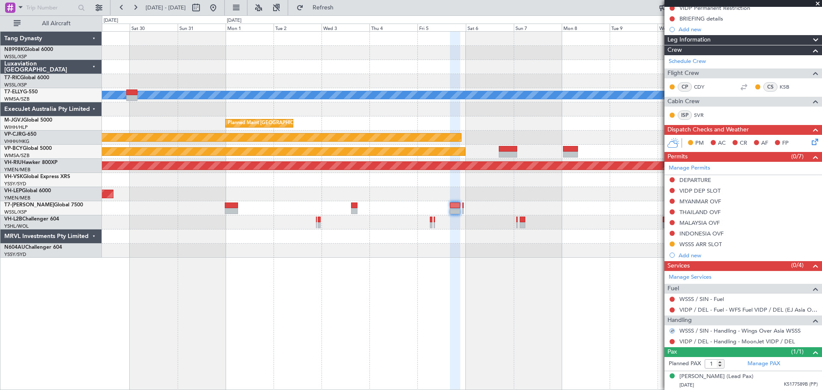
click at [464, 211] on div at bounding box center [461, 208] width 719 height 14
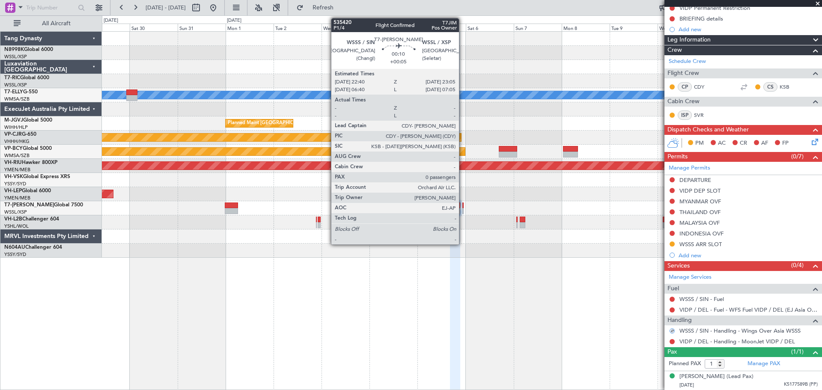
click at [463, 211] on div at bounding box center [462, 211] width 1 height 6
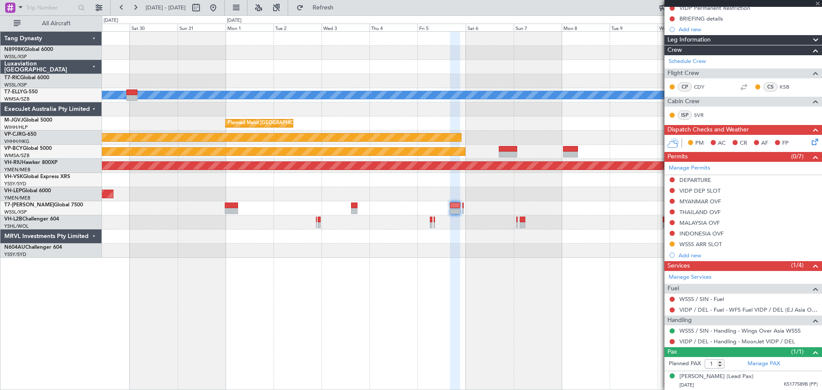
type input "+00:05"
type input "0"
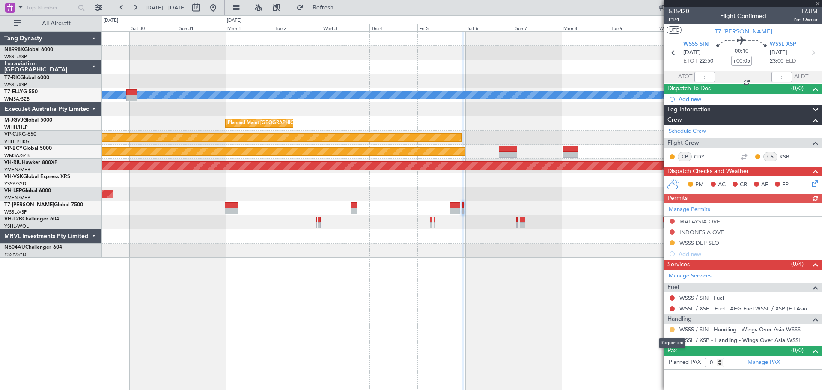
click at [672, 330] on button at bounding box center [671, 329] width 5 height 5
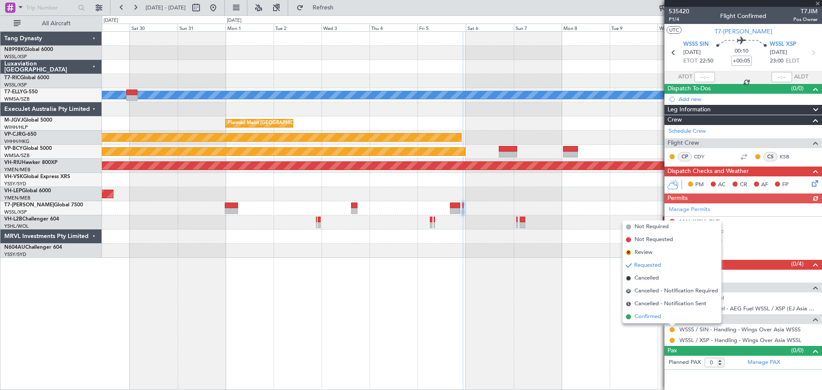
click at [657, 316] on span "Confirmed" at bounding box center [647, 316] width 27 height 9
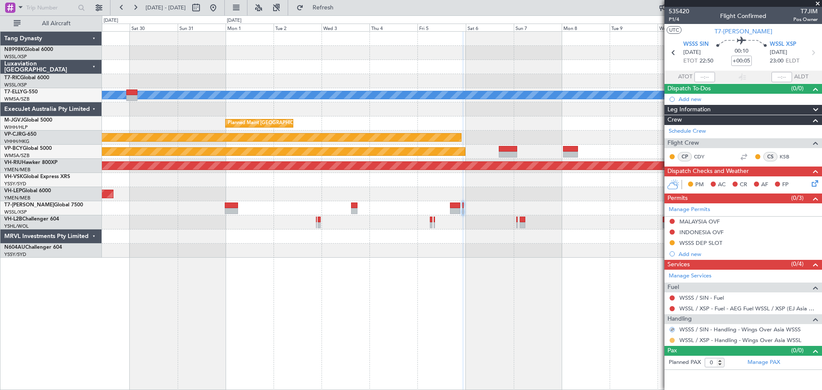
click at [672, 340] on button at bounding box center [671, 340] width 5 height 5
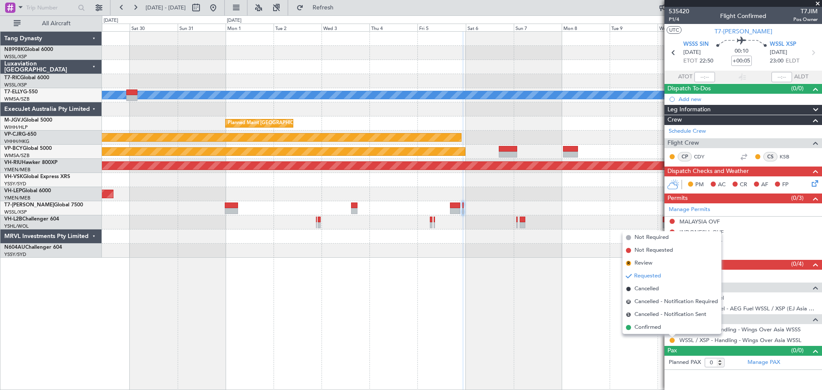
click at [657, 329] on span "Confirmed" at bounding box center [647, 327] width 27 height 9
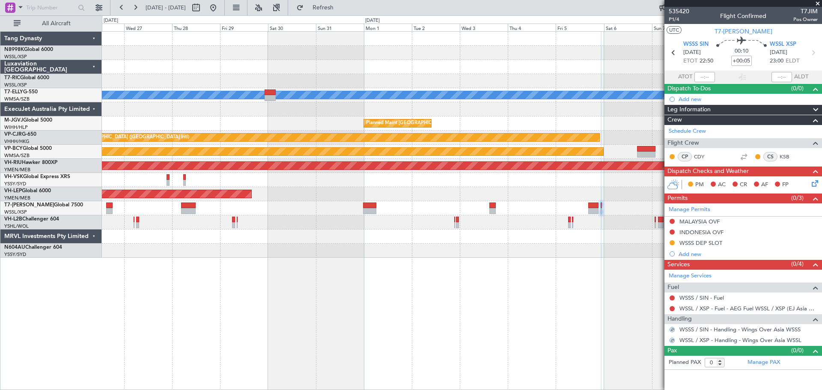
click at [493, 211] on div at bounding box center [461, 208] width 719 height 14
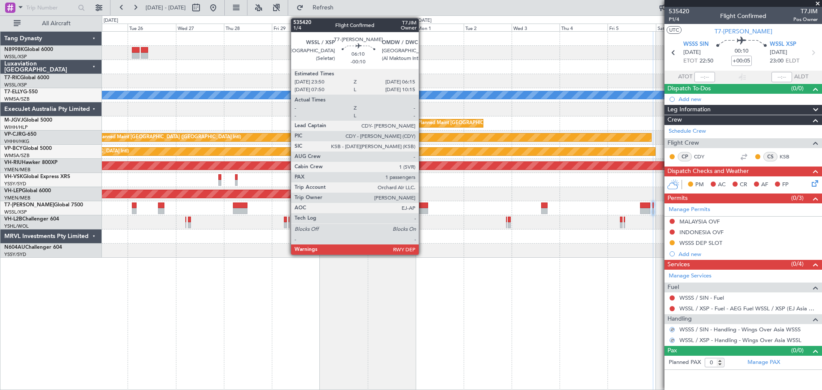
click at [422, 209] on div at bounding box center [421, 211] width 13 height 6
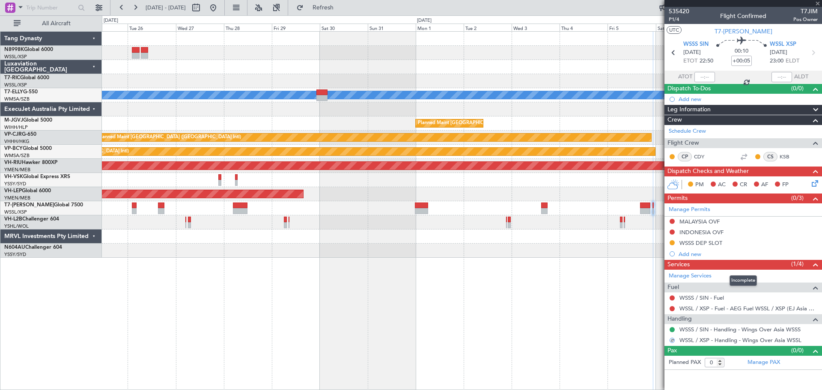
type input "-00:10"
type input "1"
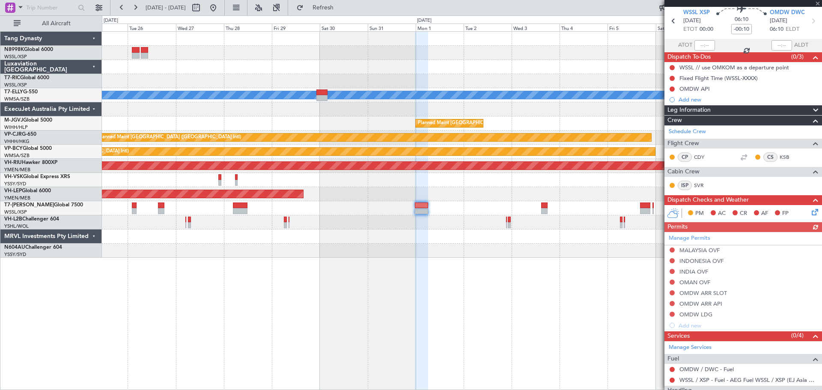
scroll to position [102, 0]
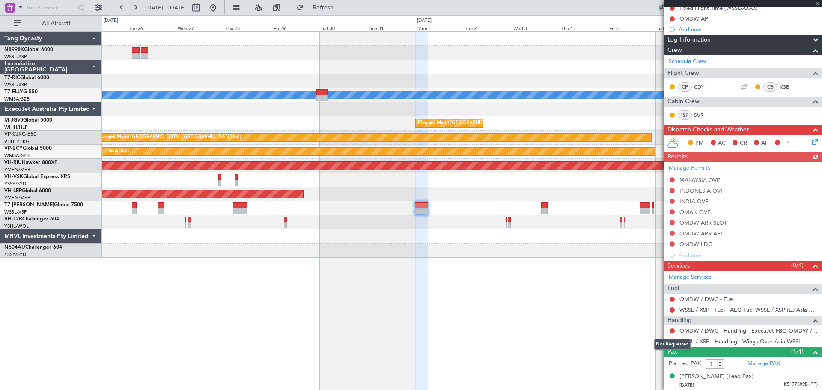
click at [671, 340] on div "Not Requested" at bounding box center [672, 344] width 36 height 11
click at [672, 342] on button at bounding box center [671, 341] width 5 height 5
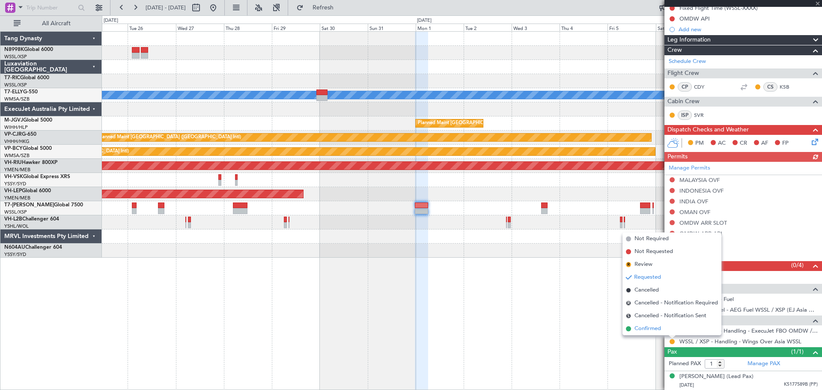
click at [654, 328] on span "Confirmed" at bounding box center [647, 328] width 27 height 9
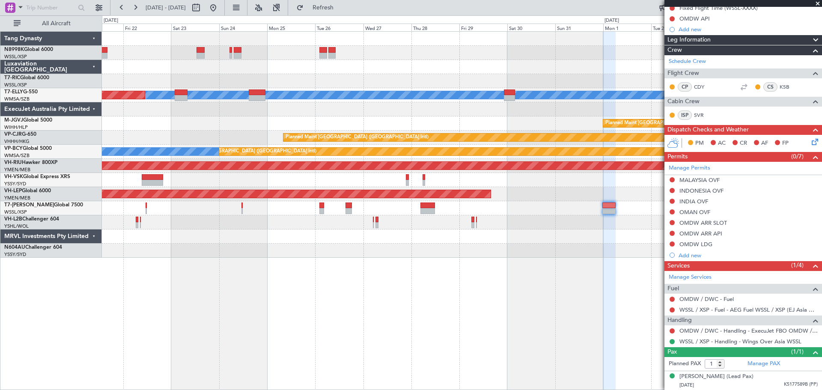
click at [493, 73] on div at bounding box center [461, 67] width 719 height 14
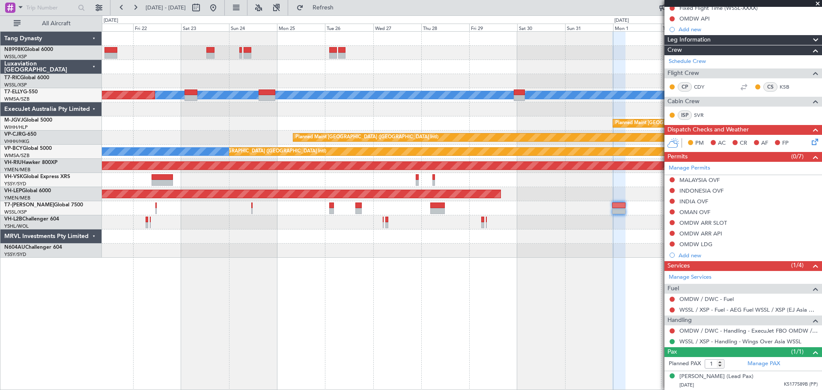
click at [348, 59] on div "Unplanned Maint [GEOGRAPHIC_DATA] (Seletar) MEL Unplanned Maint [GEOGRAPHIC_DAT…" at bounding box center [461, 145] width 719 height 226
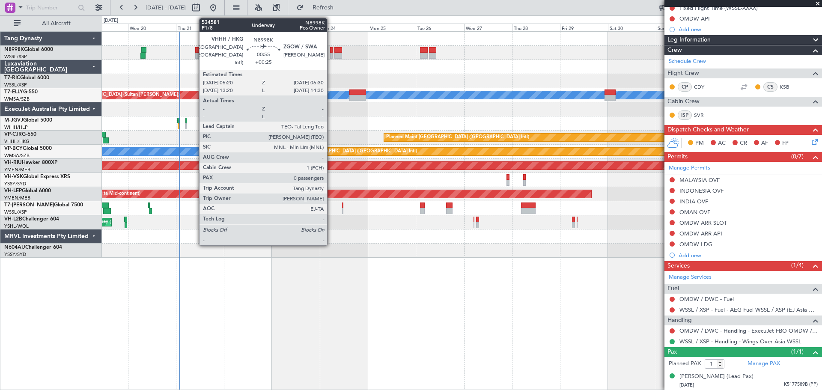
click at [331, 53] on div at bounding box center [331, 56] width 3 height 6
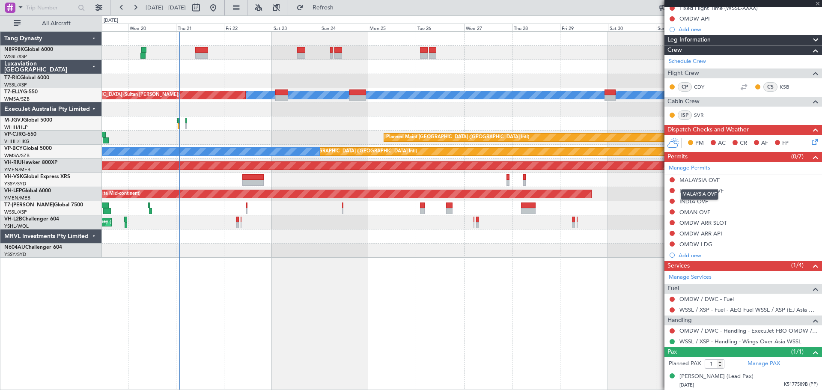
type input "+00:25"
type input "0"
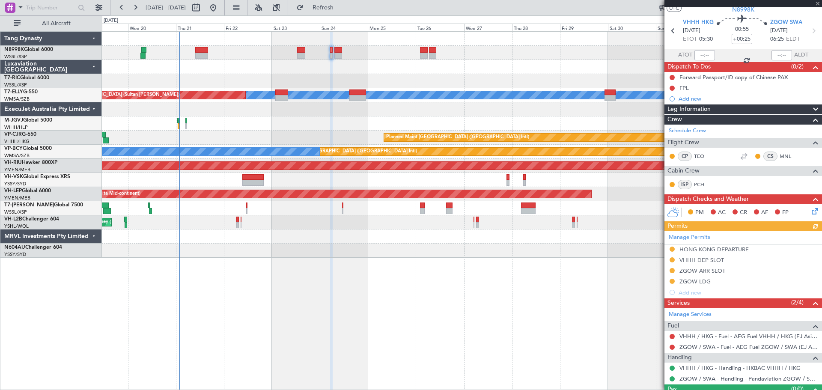
scroll to position [40, 0]
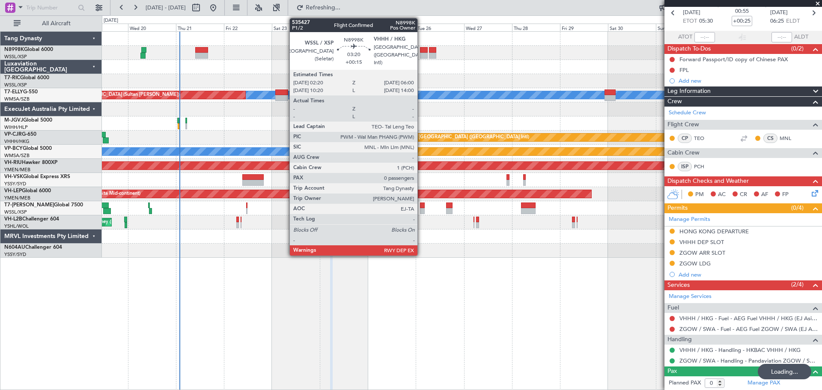
click at [421, 54] on div at bounding box center [424, 56] width 8 height 6
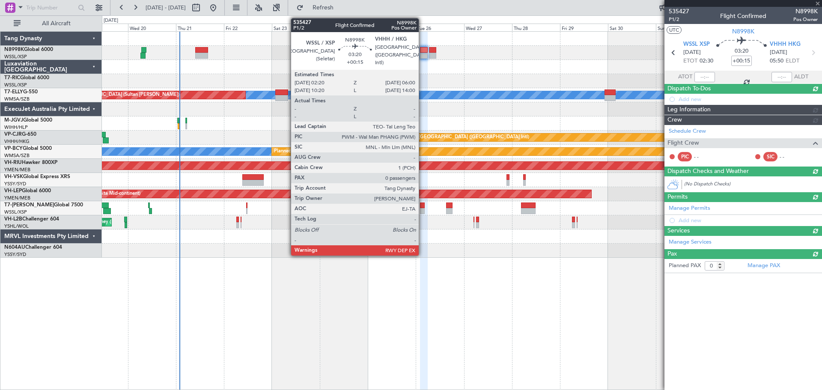
scroll to position [0, 0]
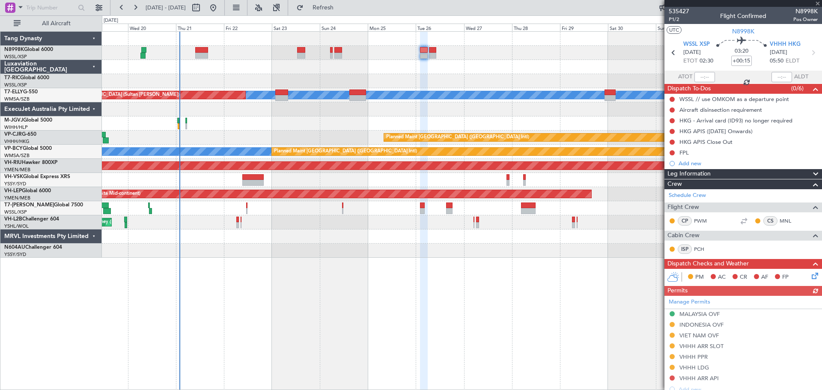
click at [671, 357] on div "Manage Permits MALAYSIA OVF INDONESIA OVF VIET NAM OVF VHHH ARR SLOT VHHH PPR V…" at bounding box center [742, 345] width 157 height 99
click at [690, 356] on div "Manage Permits MALAYSIA OVF INDONESIA OVF VIET NAM OVF VHHH ARR SLOT VHHH PPR V…" at bounding box center [742, 345] width 157 height 99
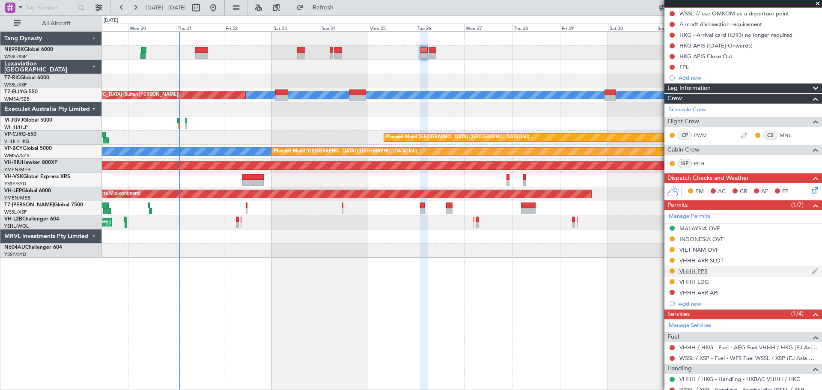
click at [700, 272] on div "VHHH PPR" at bounding box center [693, 270] width 28 height 7
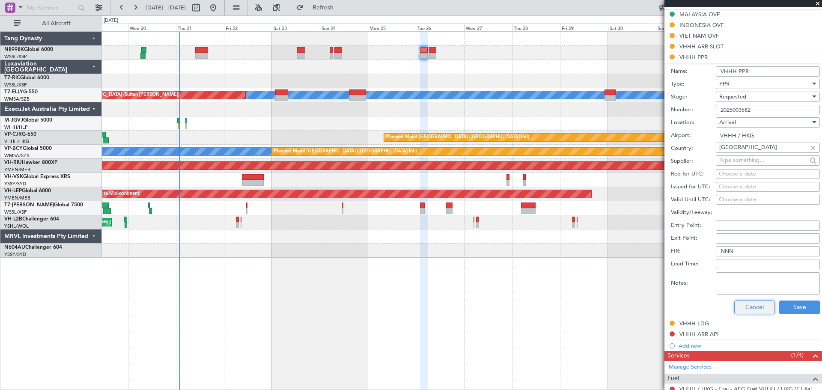
click at [752, 306] on button "Cancel" at bounding box center [754, 307] width 41 height 14
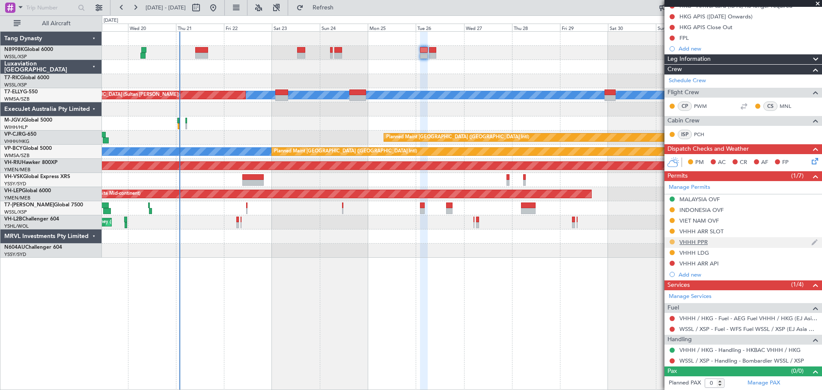
click at [671, 242] on button at bounding box center [671, 241] width 5 height 5
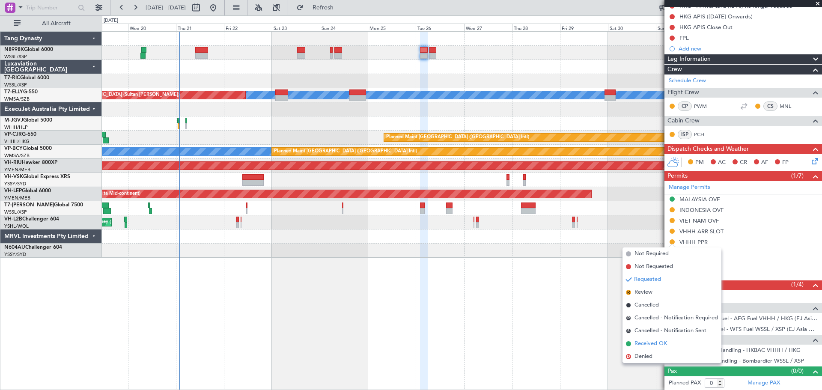
click at [645, 342] on span "Received OK" at bounding box center [650, 343] width 33 height 9
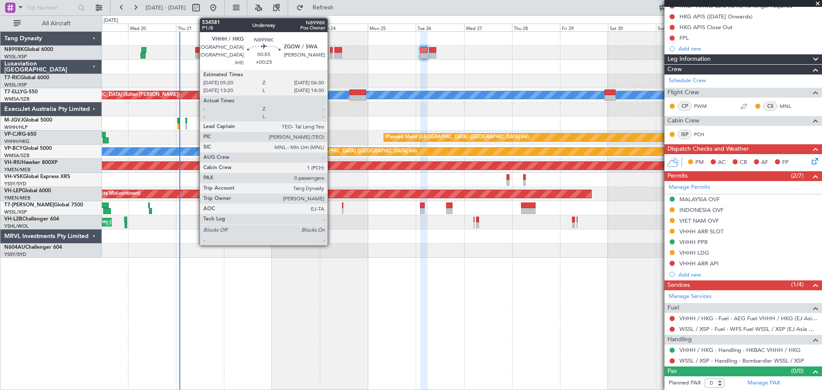
click at [331, 51] on div at bounding box center [331, 50] width 3 height 6
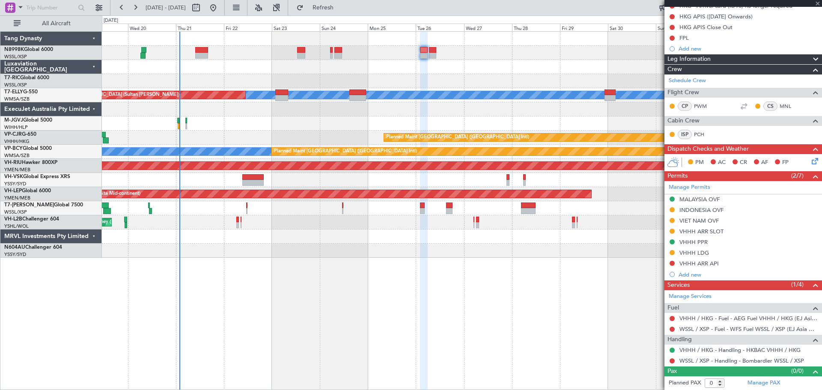
type input "+00:25"
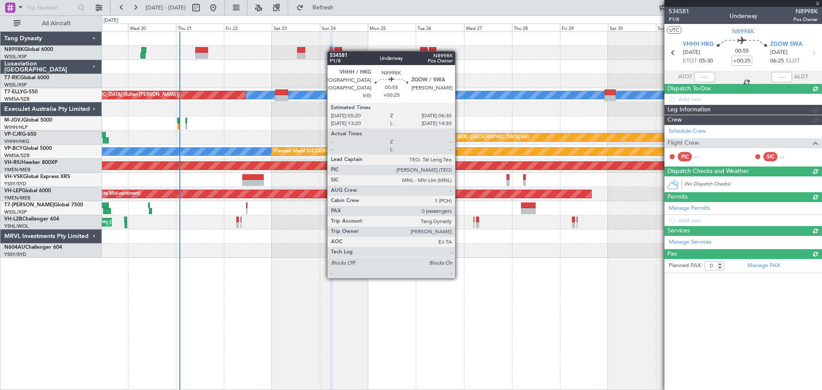
scroll to position [0, 0]
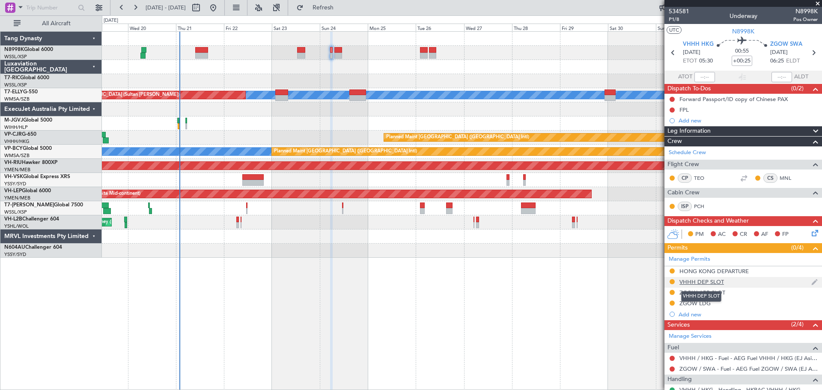
click at [703, 281] on div "VHHH DEP SLOT" at bounding box center [701, 281] width 45 height 7
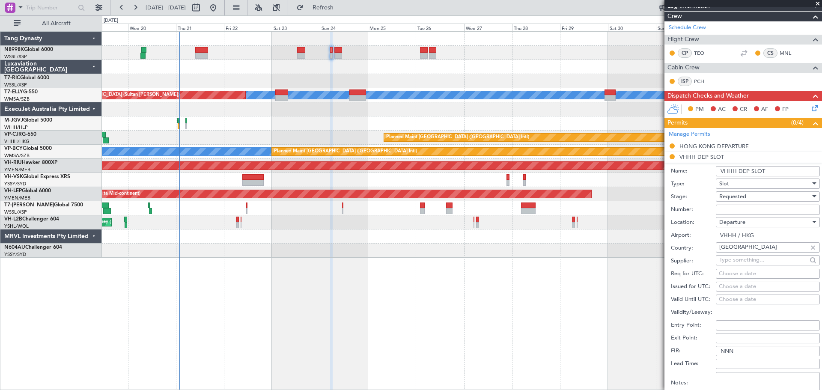
scroll to position [128, 0]
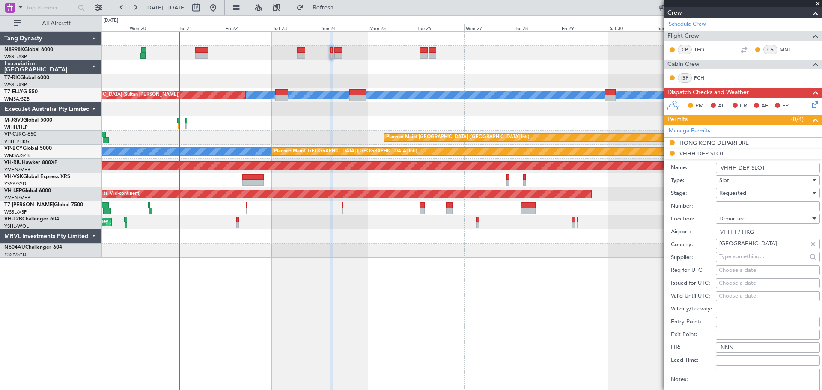
click at [728, 283] on div "Choose a date" at bounding box center [768, 283] width 98 height 9
select select "8"
select select "2025"
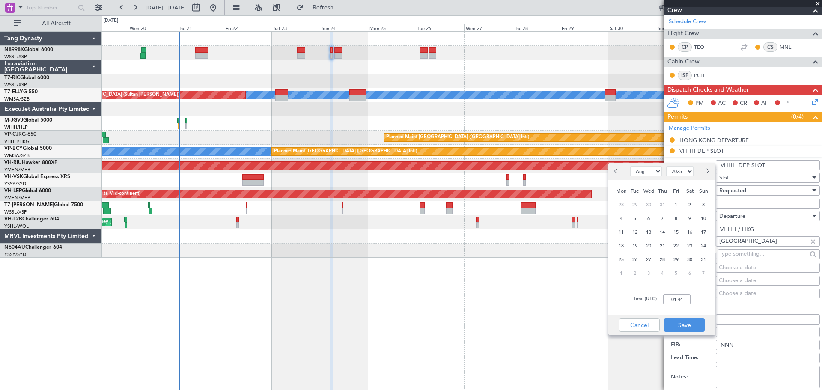
scroll to position [171, 0]
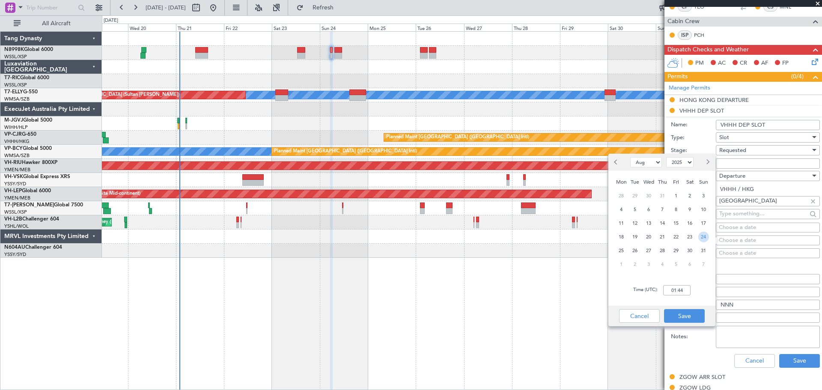
click at [703, 238] on span "24" at bounding box center [703, 237] width 11 height 11
click at [681, 290] on input "00:00" at bounding box center [676, 290] width 27 height 10
drag, startPoint x: 683, startPoint y: 293, endPoint x: 655, endPoint y: 291, distance: 27.5
click at [655, 291] on div "Time (UTC): 00:05" at bounding box center [661, 290] width 107 height 31
type input "05:40"
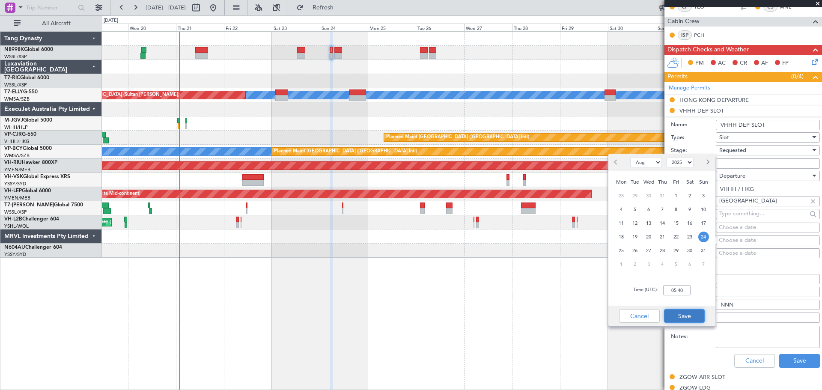
click at [686, 315] on button "Save" at bounding box center [684, 316] width 41 height 14
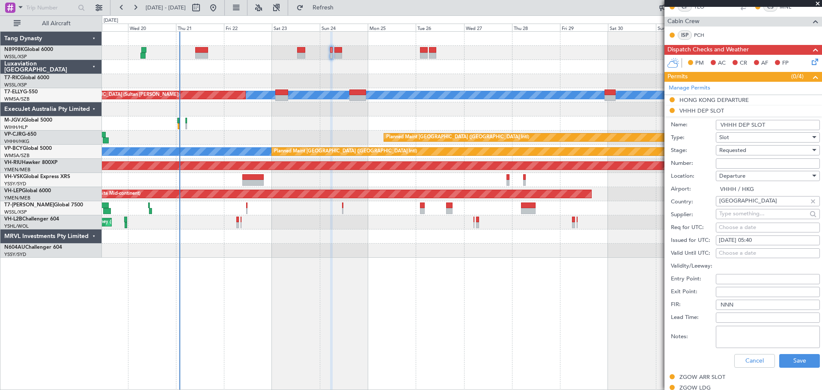
click at [734, 328] on textarea "Notes:" at bounding box center [768, 337] width 104 height 22
paste textarea "GCR /REG VHHH K N8998K [DATE] 013GLEX 0540ZGOW D / RE.N8998K IDD.VHHHDGN8028000/"
type textarea "GCR /REG VHHH K N8998K [DATE] 013GLEX 0540ZGOW D / RE.N8998K IDD.VHHHDGN8028000/"
click at [793, 358] on button "Save" at bounding box center [799, 361] width 41 height 14
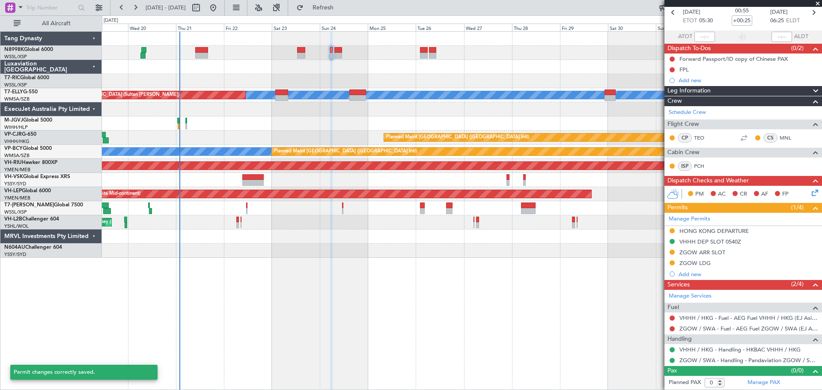
scroll to position [40, 0]
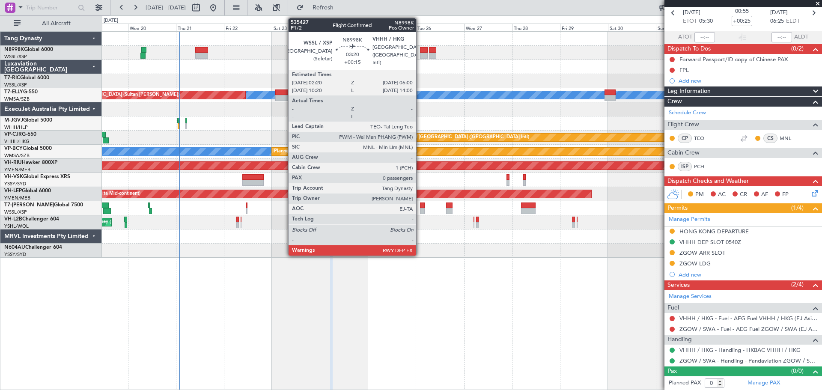
click at [420, 55] on div at bounding box center [424, 56] width 8 height 6
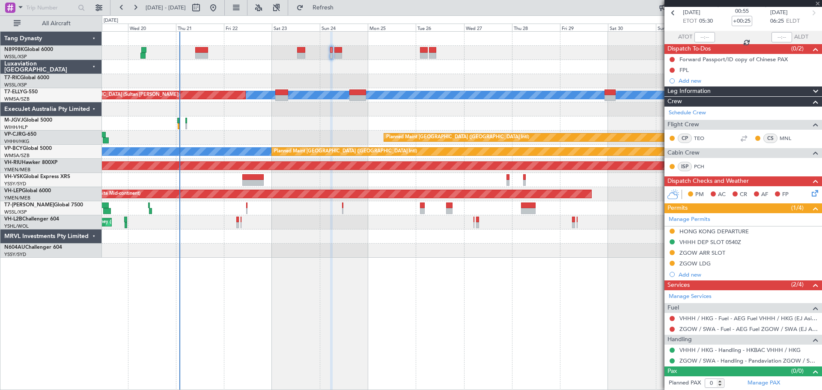
type input "+00:15"
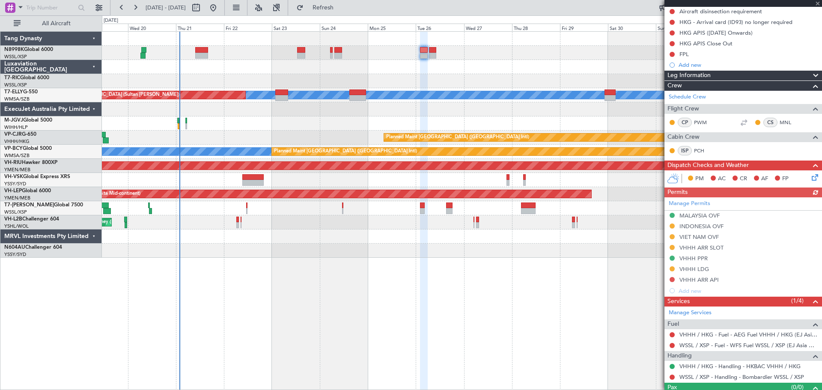
scroll to position [115, 0]
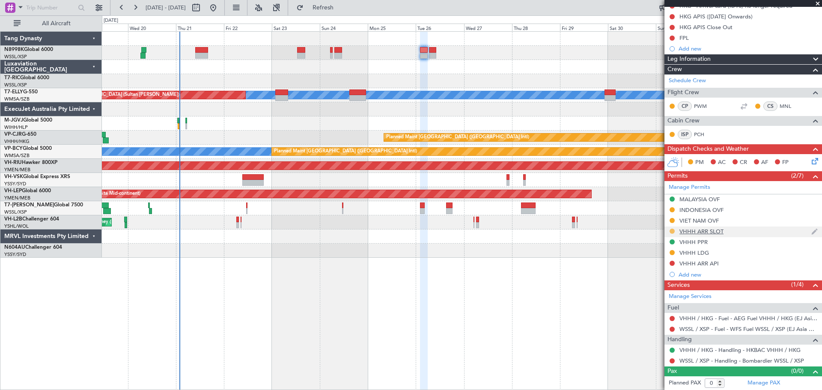
click at [670, 230] on button at bounding box center [671, 231] width 5 height 5
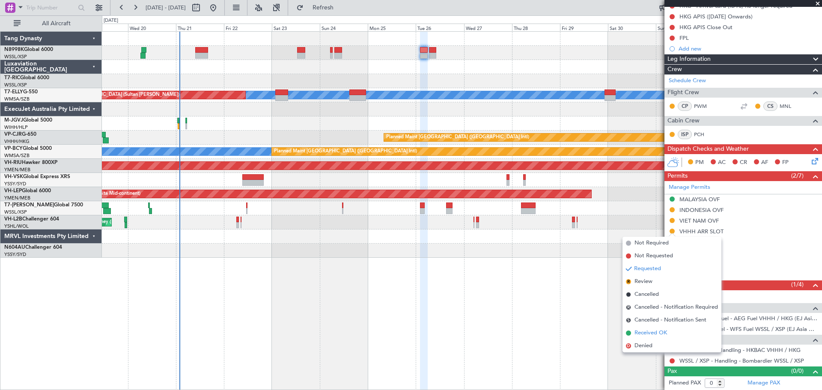
click at [643, 331] on span "Received OK" at bounding box center [650, 333] width 33 height 9
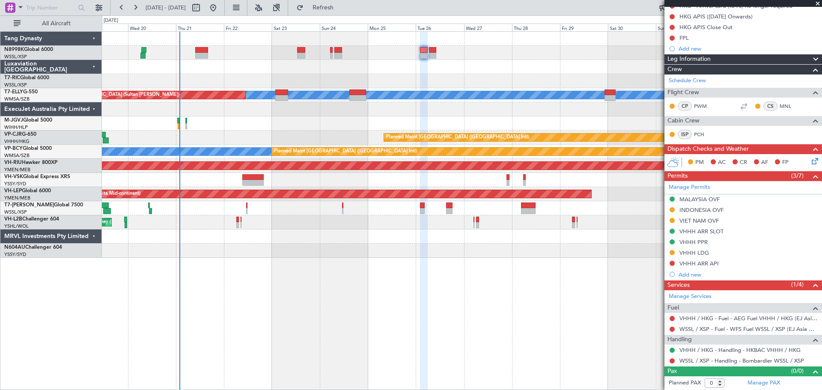
click at [706, 232] on div "VHHH ARR SLOT" at bounding box center [701, 231] width 44 height 7
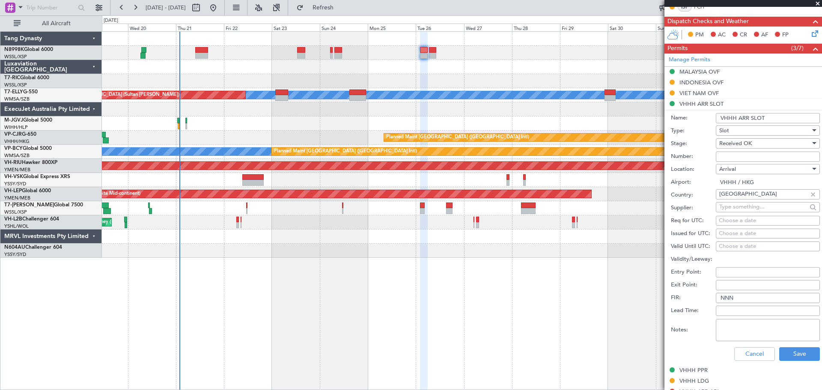
scroll to position [243, 0]
click at [727, 233] on div "Choose a date" at bounding box center [768, 233] width 98 height 9
select select "8"
select select "2025"
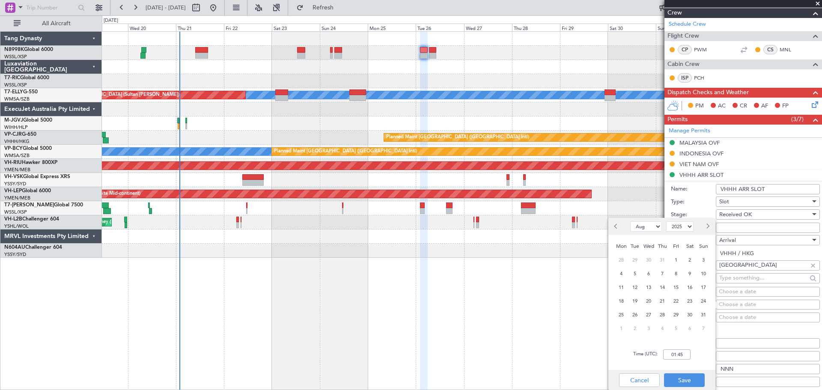
scroll to position [300, 0]
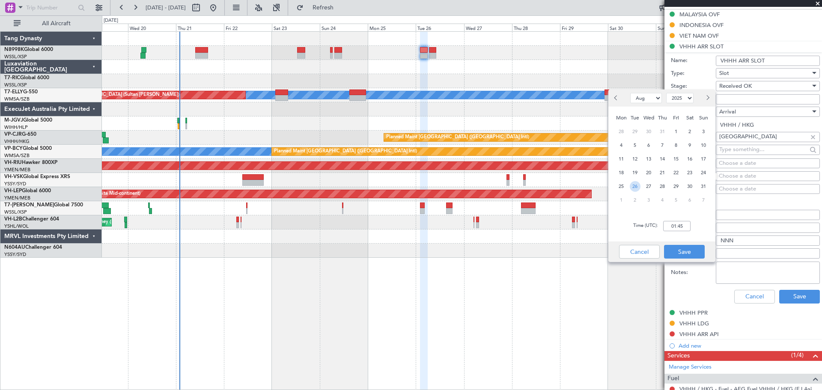
click at [637, 187] on span "26" at bounding box center [635, 186] width 11 height 11
click at [685, 224] on input "00:00" at bounding box center [676, 226] width 27 height 10
type input "06:30"
click at [690, 248] on button "Save" at bounding box center [684, 252] width 41 height 14
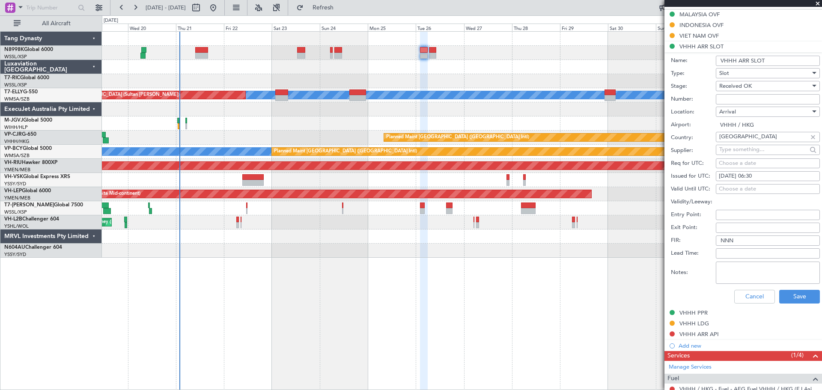
click at [739, 273] on textarea "Notes:" at bounding box center [768, 272] width 104 height 22
paste textarea "GCR /REG VHHH KN8998K [DATE] 013GLEX WSSL0630 D / RE.N8998K IDA.VHHHAGN8032000/"
type textarea "GCR /REG VHHH KN8998K [DATE] 013GLEX WSSL0630 D / RE.N8998K IDA.VHHHAGN8032000/"
click at [793, 300] on button "Save" at bounding box center [799, 297] width 41 height 14
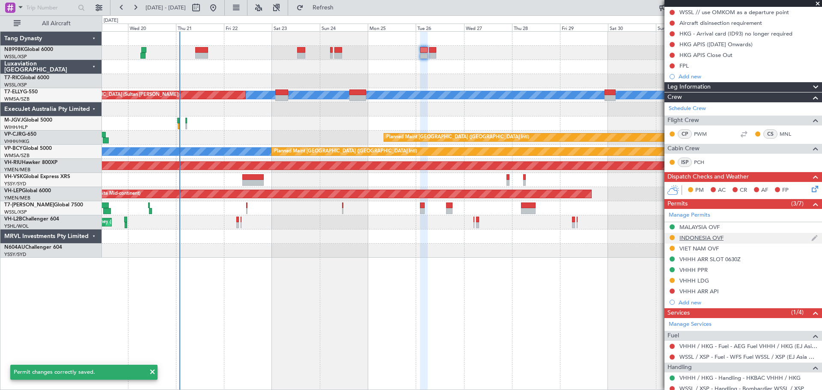
scroll to position [72, 0]
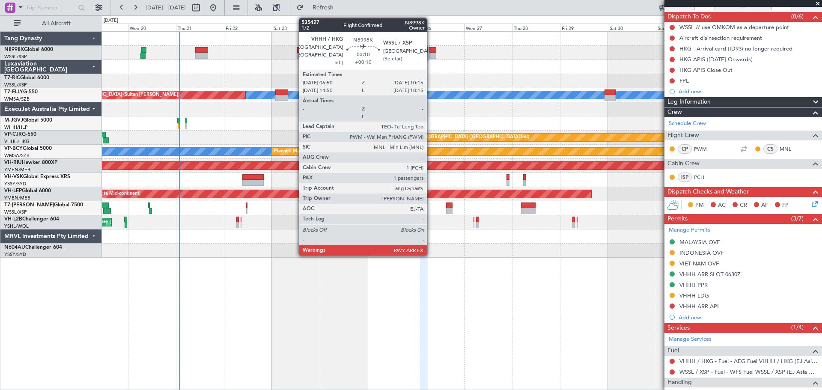
click at [431, 52] on div at bounding box center [432, 50] width 7 height 6
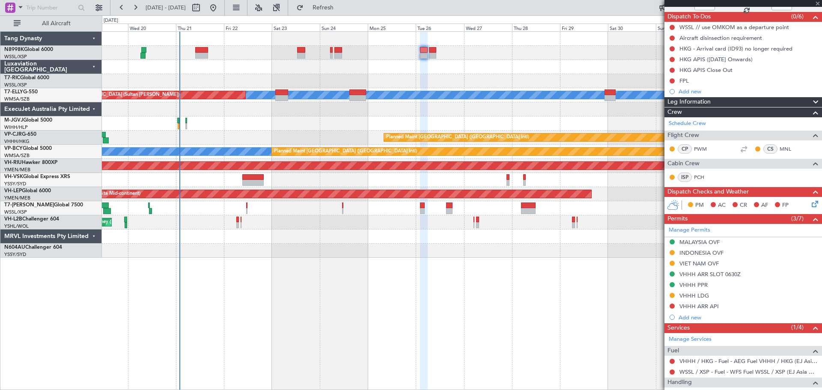
type input "+00:10"
type input "1"
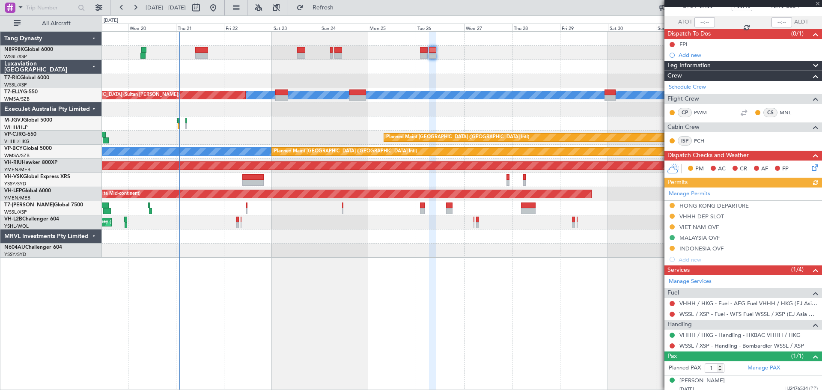
scroll to position [59, 0]
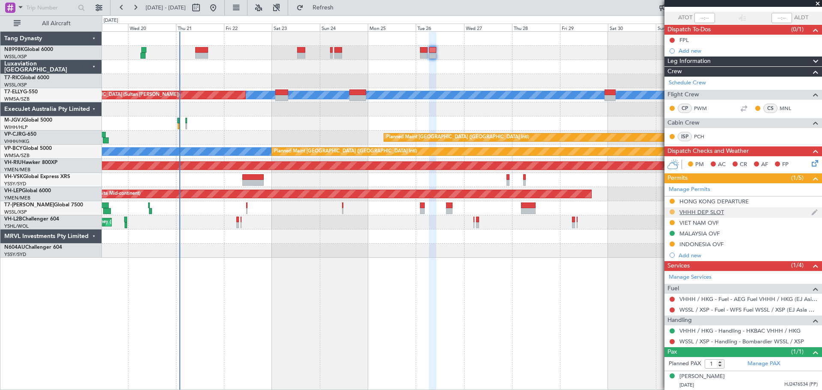
click at [670, 210] on button at bounding box center [671, 211] width 5 height 5
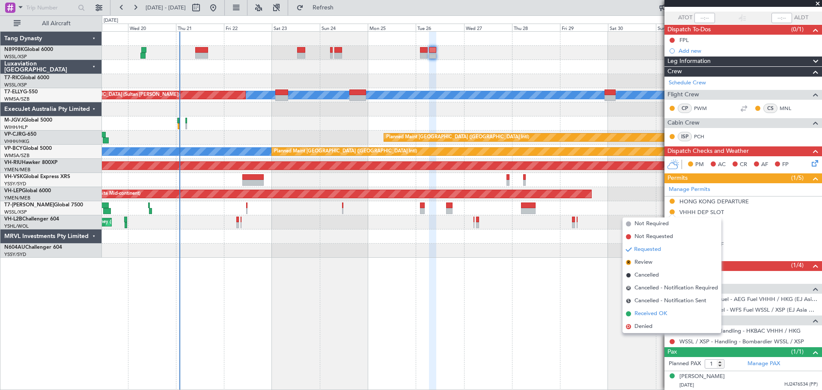
click at [638, 311] on span "Received OK" at bounding box center [650, 313] width 33 height 9
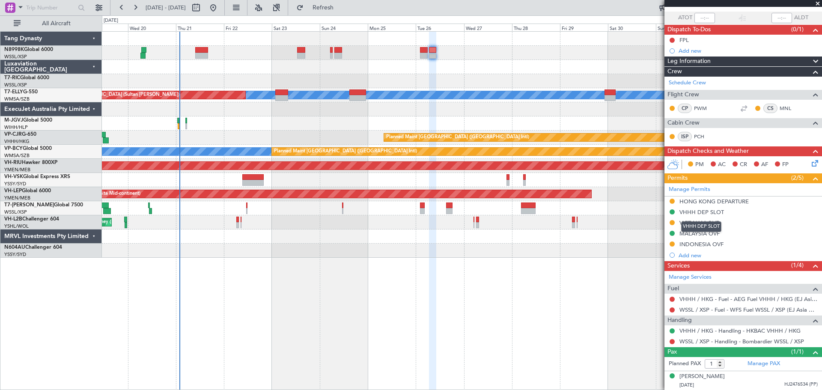
click at [716, 214] on div "VHHH DEP SLOT" at bounding box center [701, 211] width 45 height 7
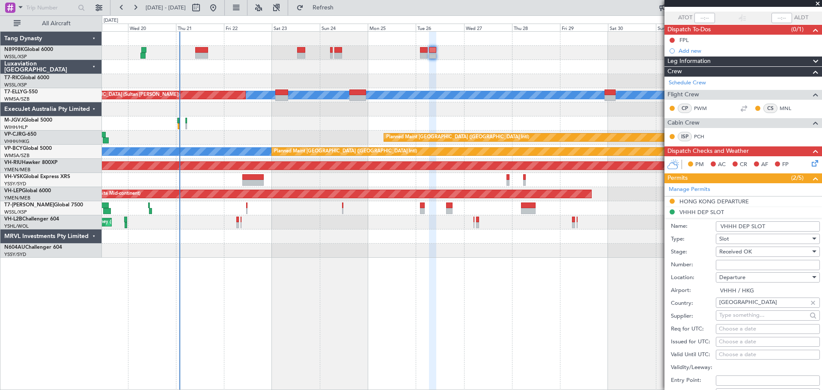
scroll to position [145, 0]
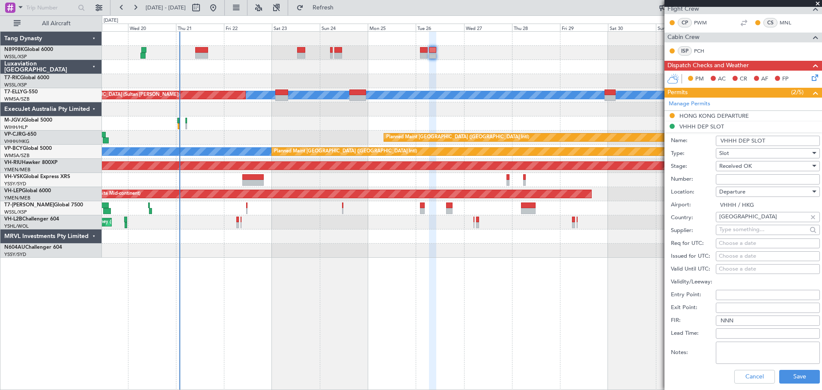
click at [734, 350] on textarea "Notes:" at bounding box center [768, 353] width 104 height 22
paste textarea "GCR /REG VHHH K N8998K [DATE] 013GLEX 0710WSSL D / RE.N8998K IDD.VHHHDGN8034000/"
type textarea "GCR /REG VHHH K N8998K [DATE] 013GLEX 0710WSSL D / RE.N8998K IDD.VHHHDGN8034000/"
click at [723, 258] on div "Choose a date" at bounding box center [768, 256] width 98 height 9
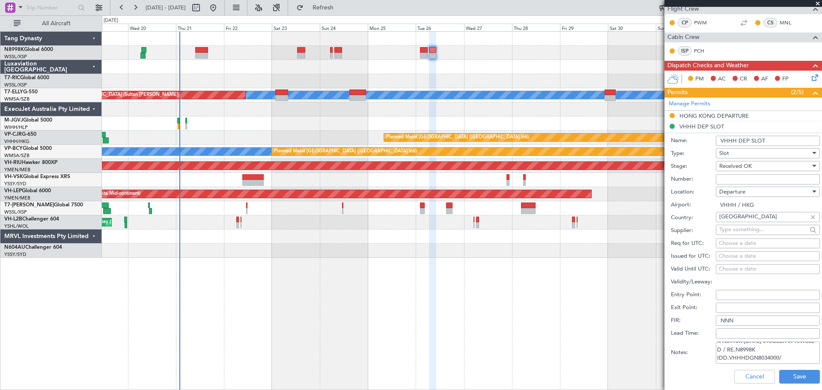
select select "8"
select select "2025"
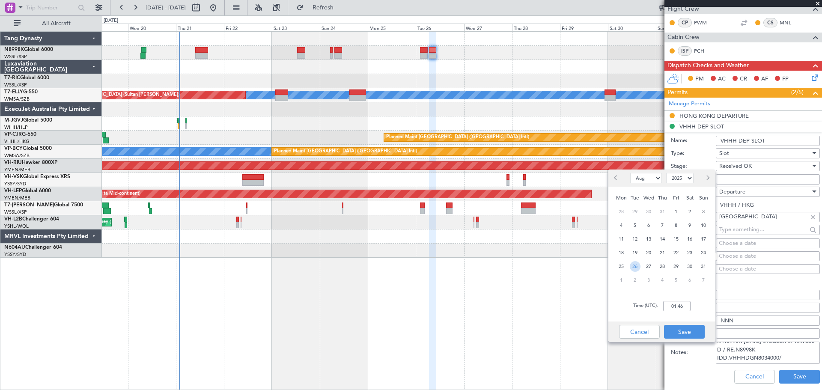
click at [639, 264] on span "26" at bounding box center [635, 266] width 11 height 11
click at [686, 307] on input "00:00" at bounding box center [676, 306] width 27 height 10
type input "07:10"
click at [697, 328] on button "Save" at bounding box center [684, 332] width 41 height 14
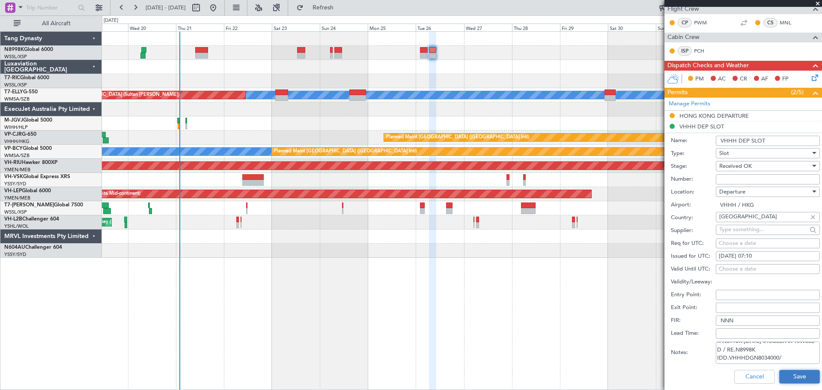
click at [796, 376] on button "Save" at bounding box center [799, 377] width 41 height 14
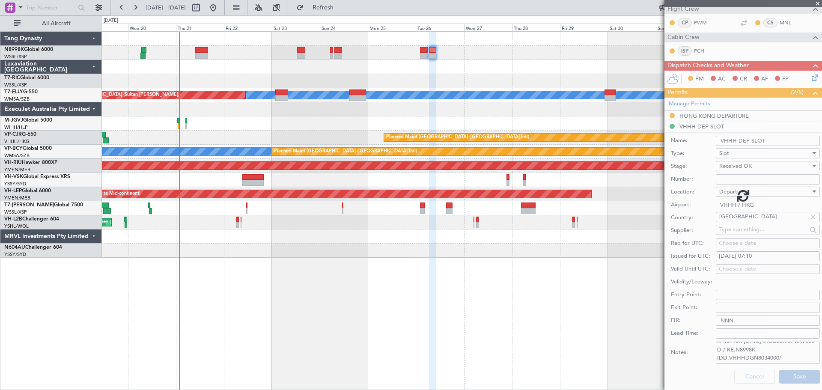
scroll to position [59, 0]
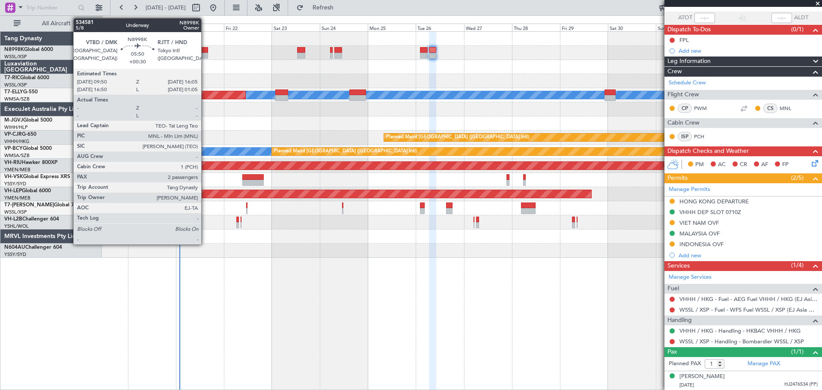
click at [204, 53] on div at bounding box center [201, 56] width 13 height 6
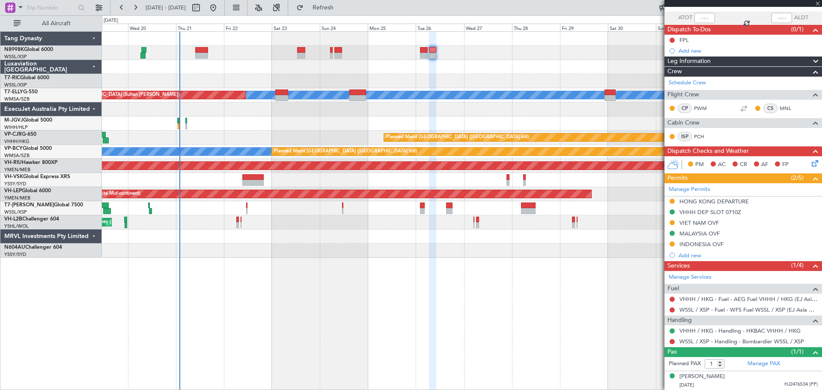
click at [204, 53] on div at bounding box center [201, 56] width 13 height 6
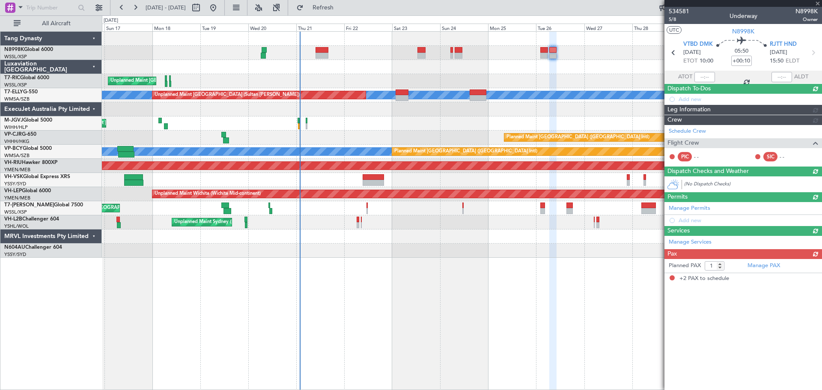
click at [386, 113] on div "Unplanned Maint [GEOGRAPHIC_DATA] (Seletar) MEL Unplanned Maint [GEOGRAPHIC_DAT…" at bounding box center [461, 145] width 719 height 226
type input "+00:30"
type input "2"
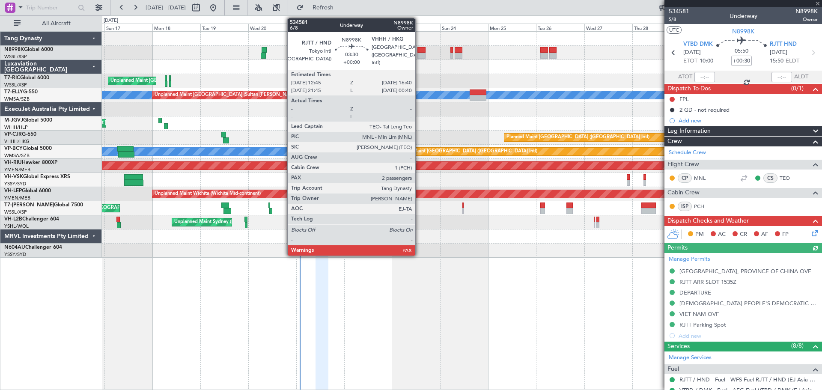
click at [419, 53] on div at bounding box center [421, 56] width 8 height 6
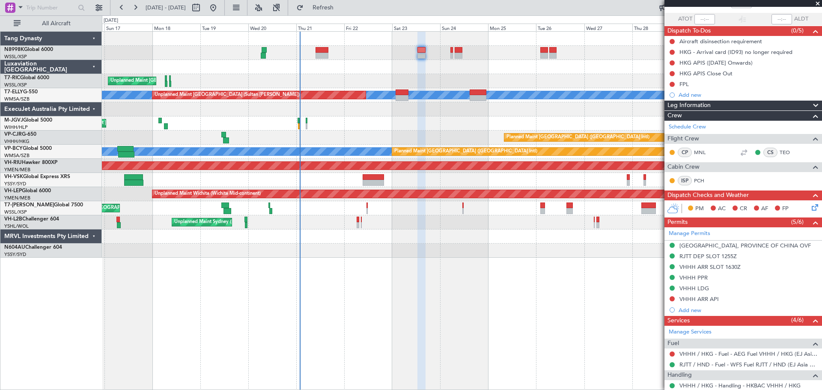
scroll to position [171, 0]
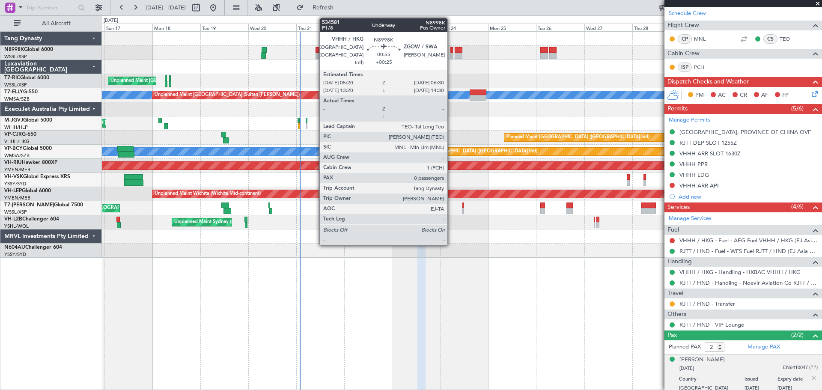
click at [451, 56] on div at bounding box center [451, 56] width 3 height 6
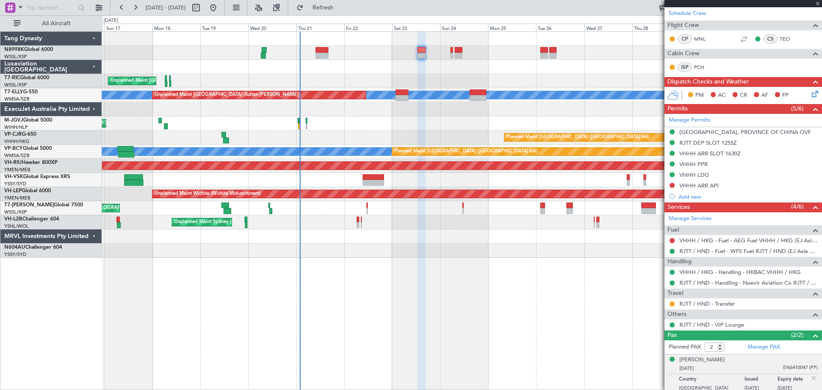
type input "+00:25"
type input "0"
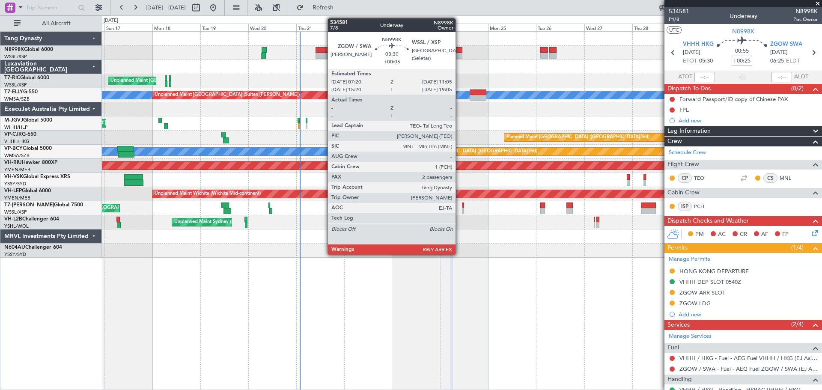
click at [459, 51] on div at bounding box center [459, 50] width 8 height 6
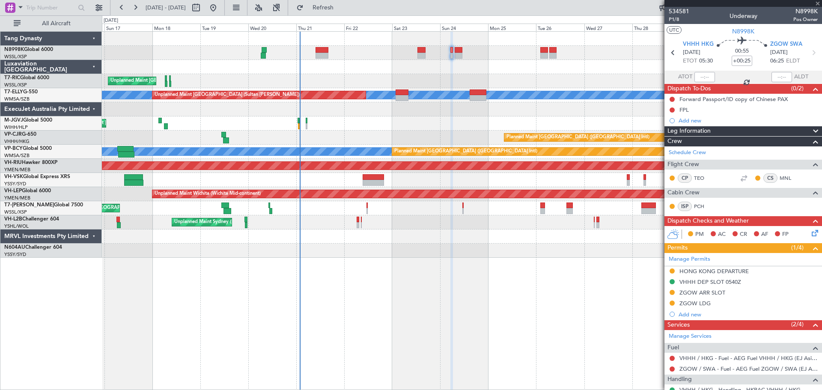
type input "+00:05"
type input "2"
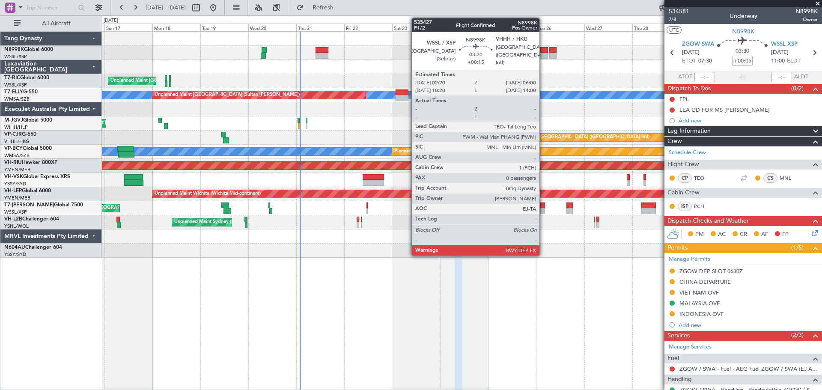
click at [543, 57] on div at bounding box center [544, 56] width 8 height 6
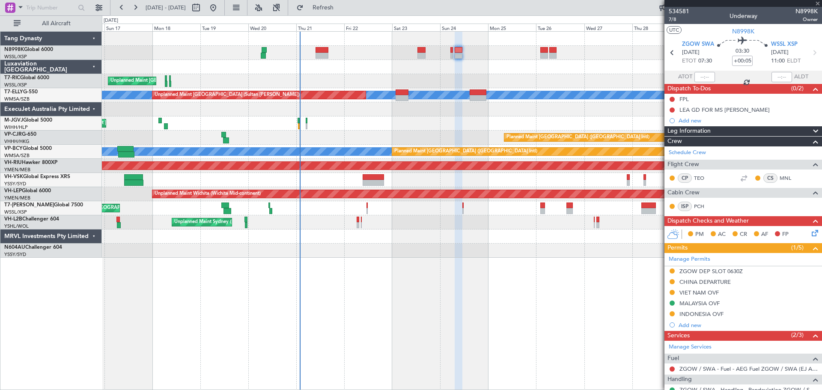
type input "+00:15"
type input "0"
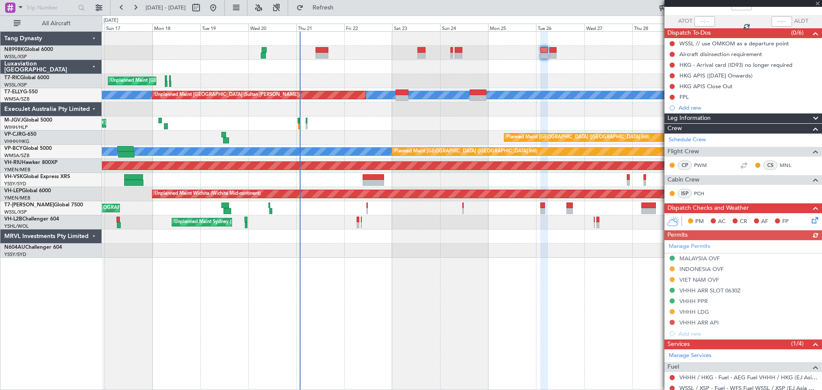
scroll to position [86, 0]
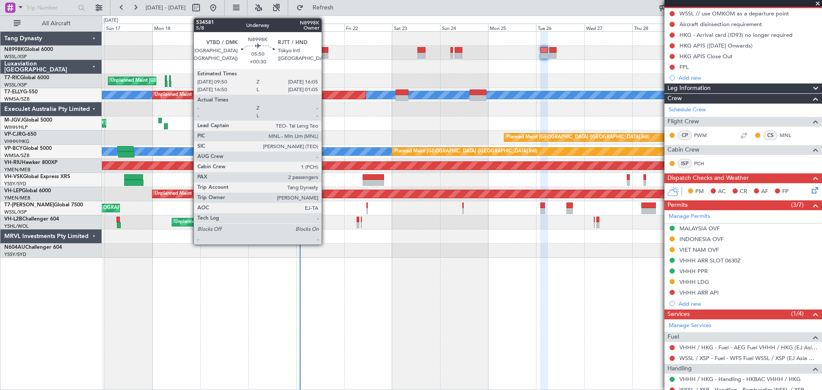
click at [325, 47] on div at bounding box center [321, 50] width 13 height 6
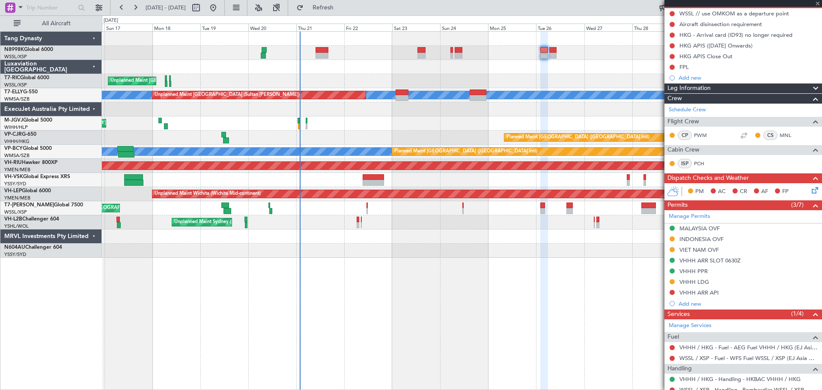
type input "+00:30"
type input "2"
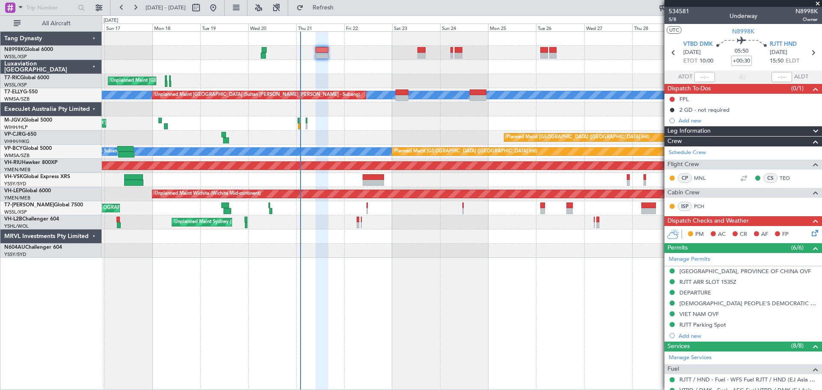
click at [297, 205] on div "Unplanned Maint Singapore (Seletar) MEL Unplanned Maint Kuala Lumpur (Sultan Ab…" at bounding box center [461, 145] width 719 height 226
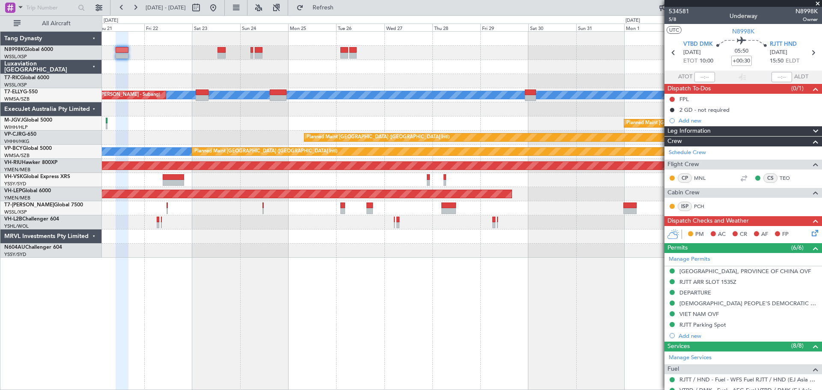
click at [415, 210] on div "Unplanned Maint Singapore (Seletar) MEL Unplanned Maint Kuala Lumpur (Sultan Ab…" at bounding box center [461, 145] width 719 height 226
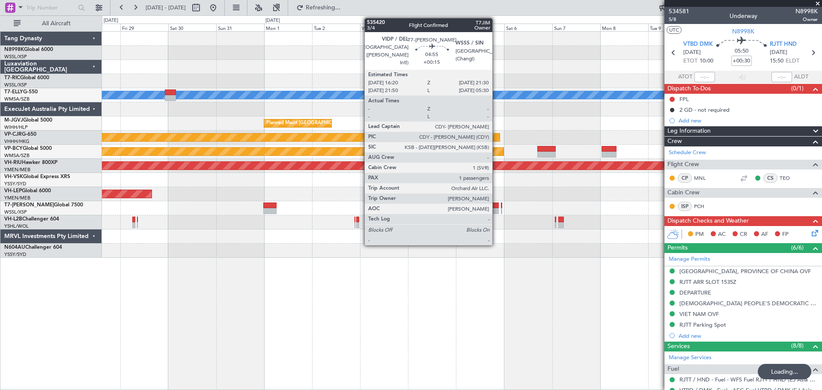
click at [496, 209] on div at bounding box center [493, 211] width 11 height 6
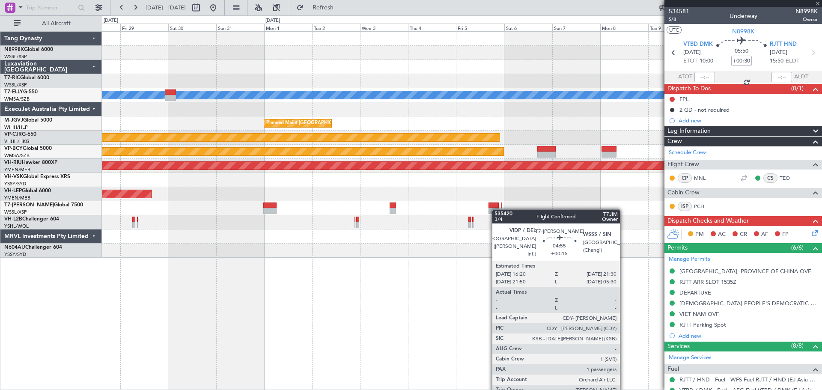
type input "+00:15"
type input "1"
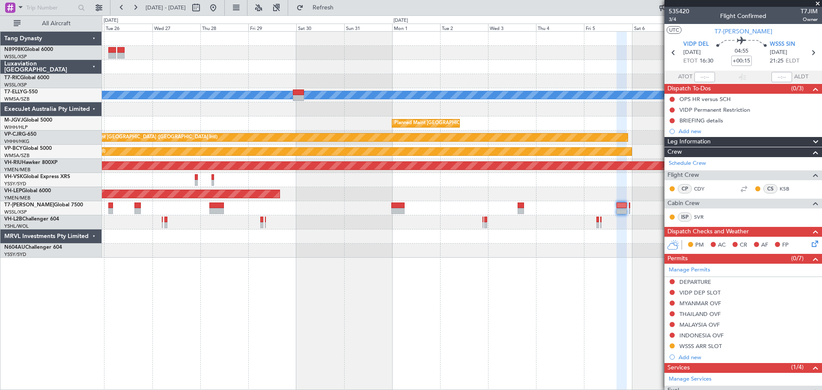
click at [396, 71] on div at bounding box center [461, 67] width 719 height 14
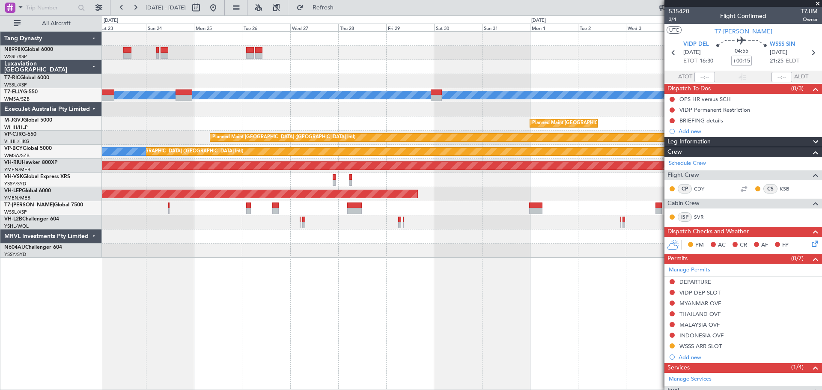
click at [363, 74] on div at bounding box center [461, 81] width 719 height 14
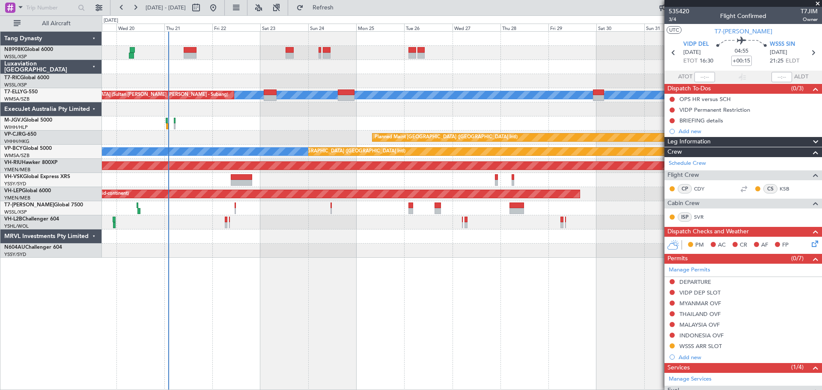
click at [199, 182] on div at bounding box center [461, 180] width 719 height 14
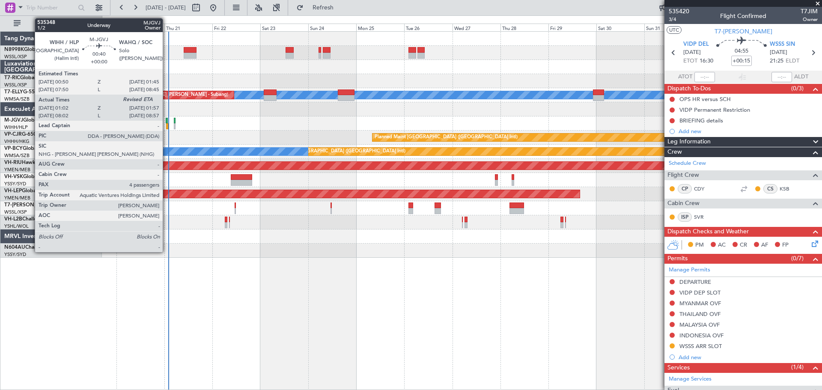
click at [166, 121] on div at bounding box center [167, 121] width 2 height 6
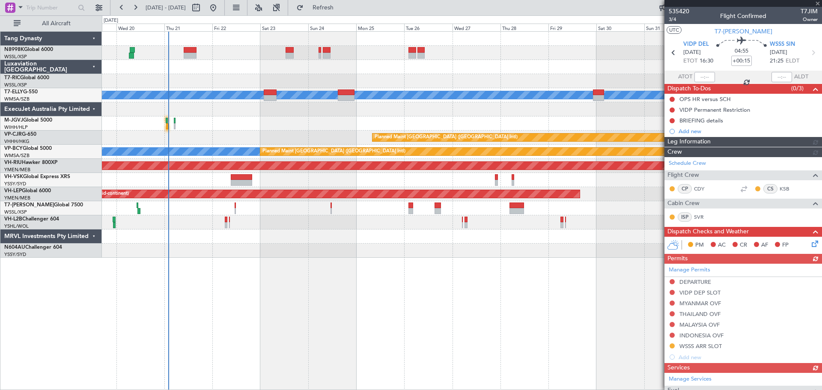
type input "01:12"
type input "4"
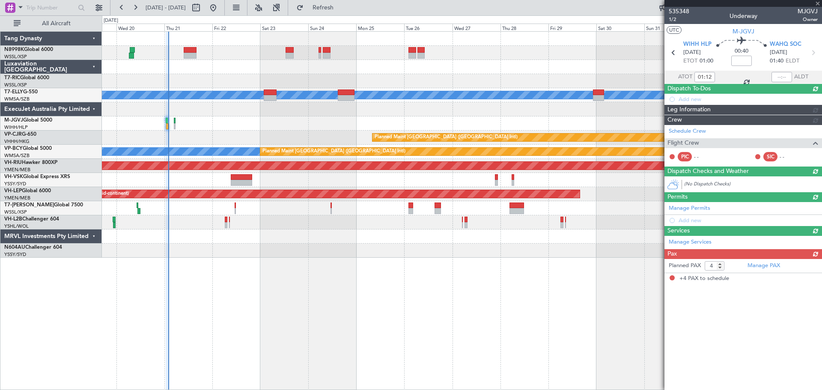
type input "[PERSON_NAME] (EYU)"
type input "F0404"
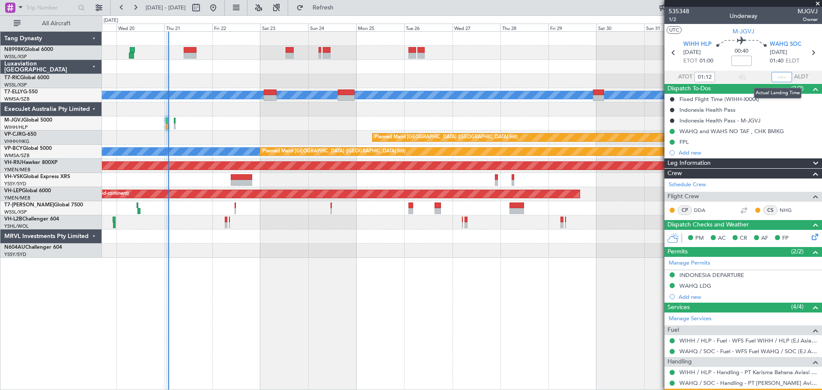
click at [779, 75] on input "text" at bounding box center [781, 77] width 21 height 10
type input "02:02"
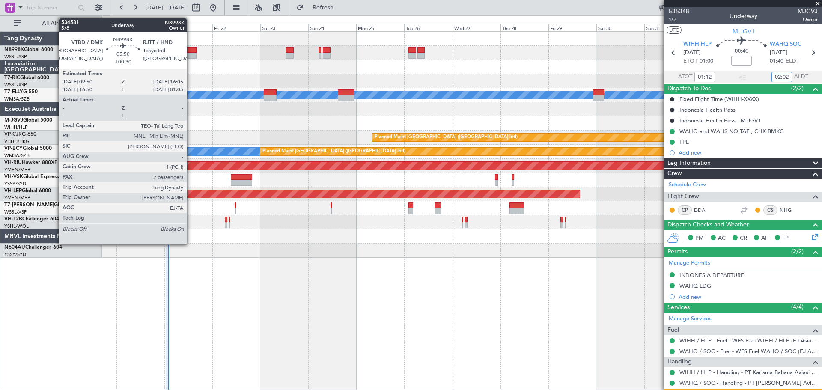
click at [190, 52] on div at bounding box center [190, 50] width 13 height 6
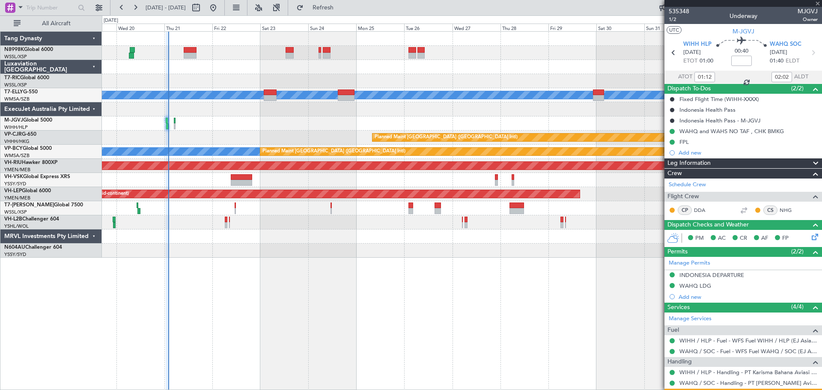
type input "+00:30"
type input "2"
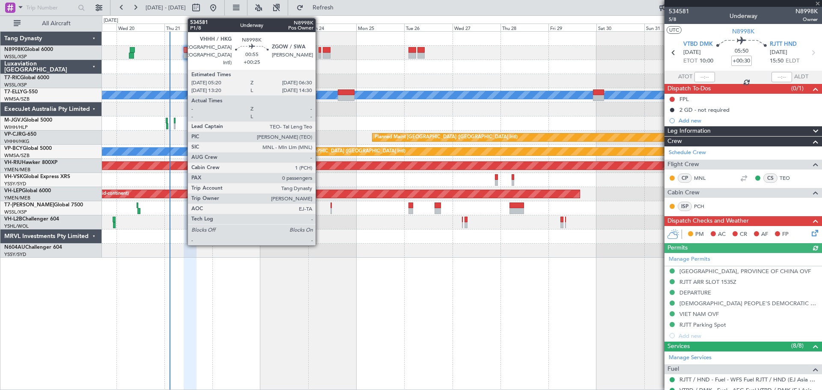
click at [319, 50] on div at bounding box center [319, 50] width 3 height 6
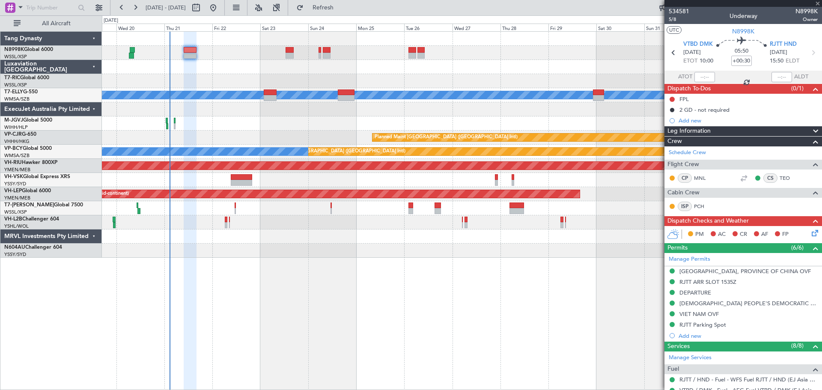
type input "+00:25"
type input "0"
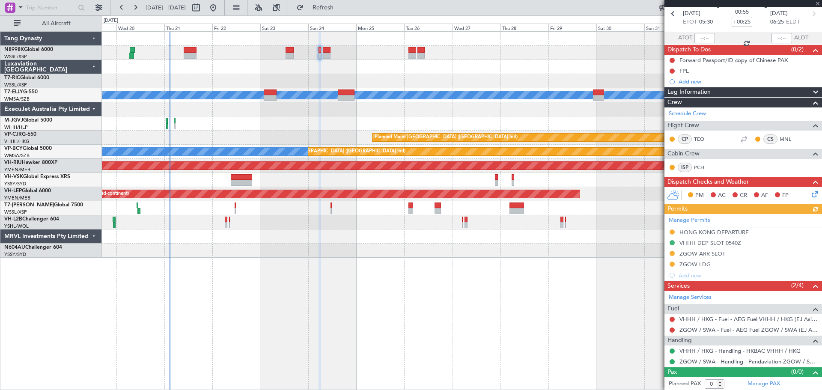
scroll to position [40, 0]
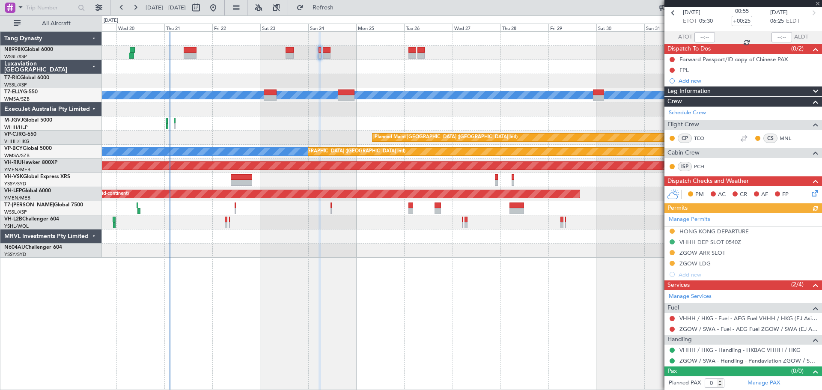
click at [673, 230] on div "Manage Permits HONG KONG DEPARTURE VHHH DEP SLOT 0540Z ZGOW ARR SLOT ZGOW LDG A…" at bounding box center [742, 246] width 157 height 67
click at [670, 229] on button at bounding box center [671, 231] width 5 height 5
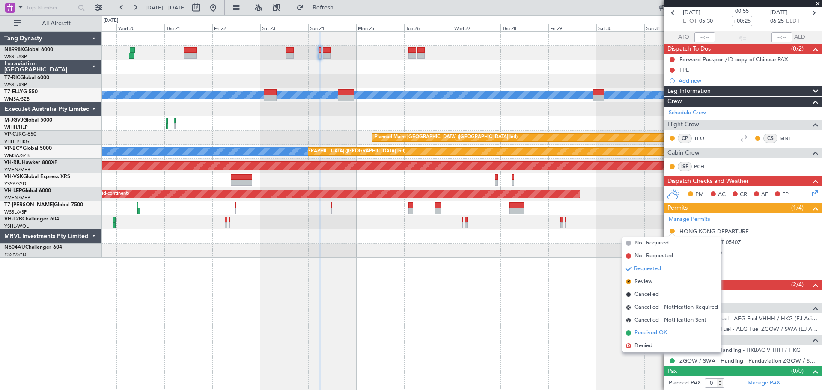
click at [645, 330] on span "Received OK" at bounding box center [650, 333] width 33 height 9
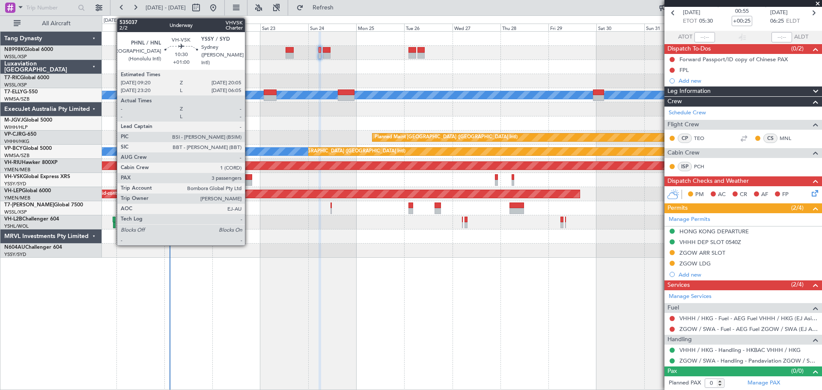
click at [248, 179] on div at bounding box center [242, 177] width 22 height 6
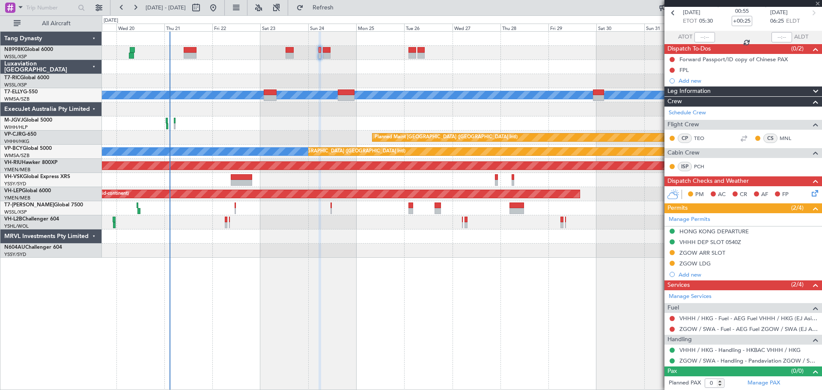
type input "+01:00"
type input "3"
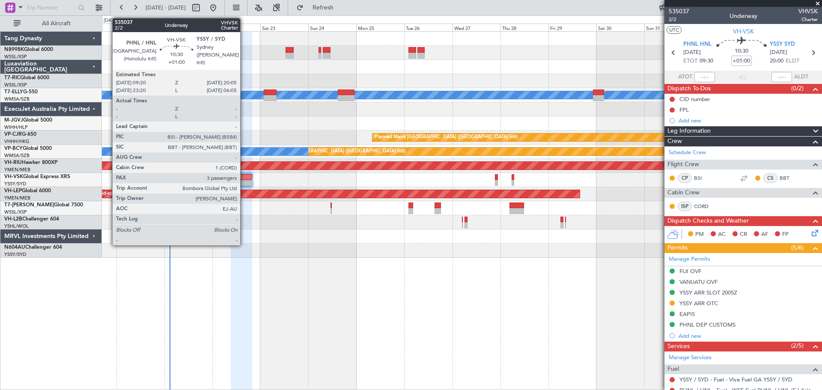
click at [244, 175] on div at bounding box center [242, 177] width 22 height 6
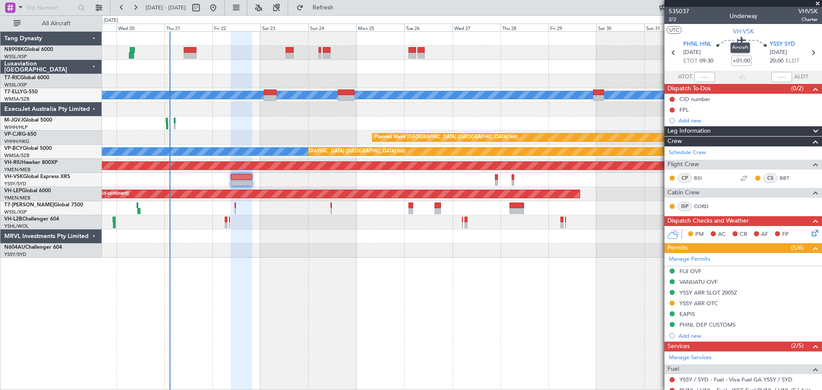
click at [738, 58] on mat-tooltip-component "Aircraft" at bounding box center [740, 47] width 32 height 23
click at [740, 63] on input "+01:00" at bounding box center [741, 61] width 21 height 10
type input "+00:55"
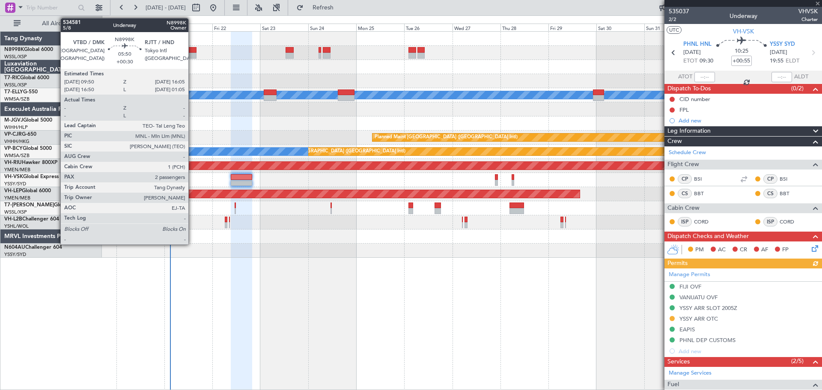
click at [192, 53] on div at bounding box center [190, 56] width 13 height 6
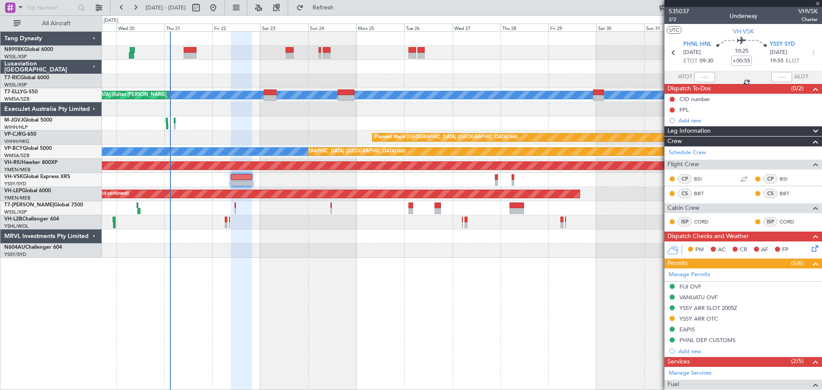
type input "+00:30"
type input "2"
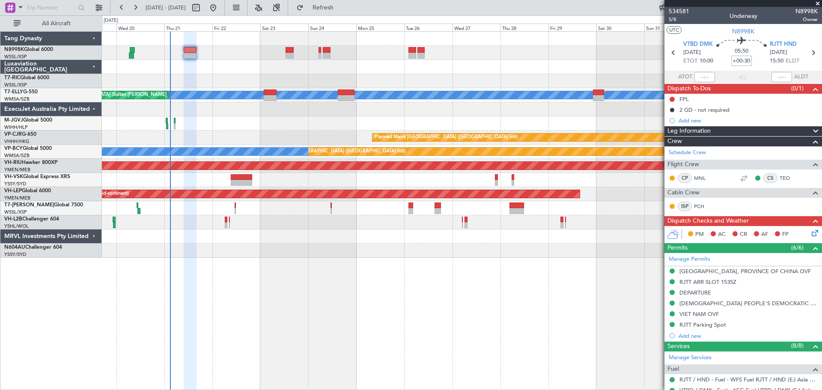
click at [746, 58] on input "+00:30" at bounding box center [741, 61] width 21 height 10
type input "+00:45"
click at [746, 58] on input "+00:45" at bounding box center [741, 61] width 21 height 10
click at [746, 61] on div "+00:45" at bounding box center [741, 61] width 21 height 10
click at [746, 61] on input "+00:45" at bounding box center [741, 61] width 21 height 10
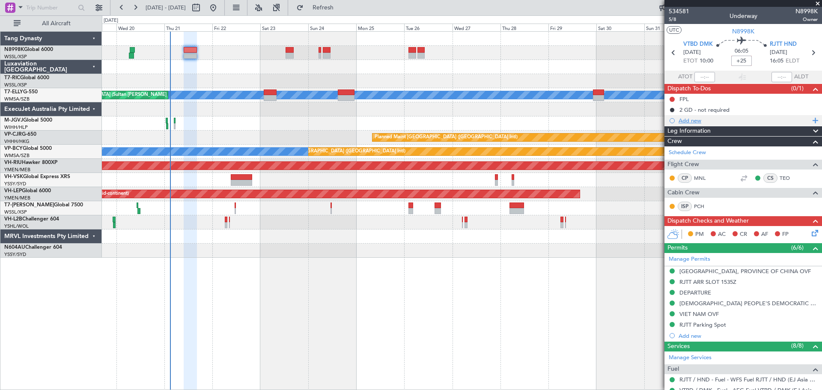
type input "+00:25"
click at [688, 96] on div "FPL" at bounding box center [683, 98] width 9 height 7
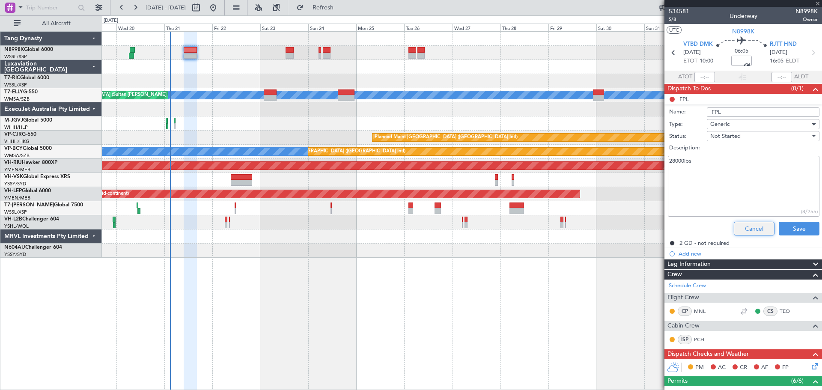
click at [743, 229] on button "Cancel" at bounding box center [754, 229] width 41 height 14
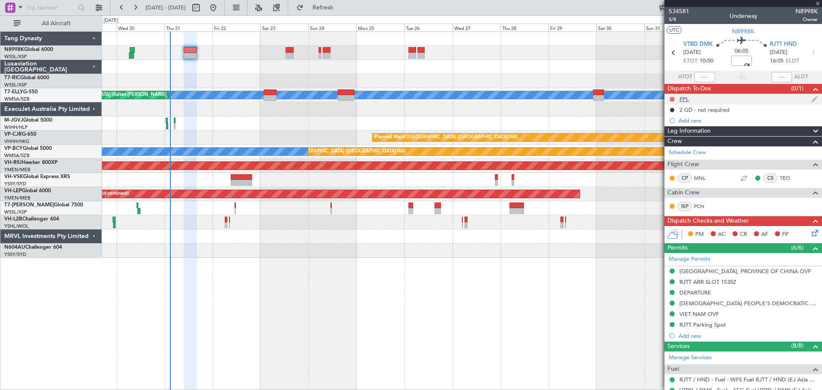
click at [670, 98] on button at bounding box center [671, 99] width 5 height 5
click at [673, 138] on span "Completed" at bounding box center [676, 137] width 28 height 9
click at [672, 20] on span "5/8" at bounding box center [679, 19] width 21 height 7
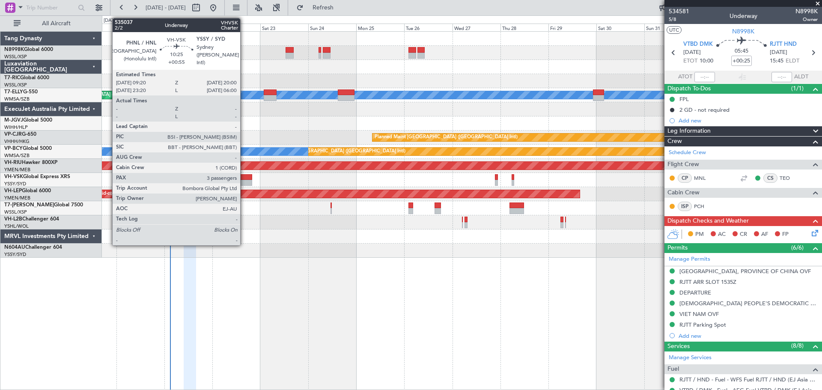
click at [242, 179] on div at bounding box center [241, 177] width 21 height 6
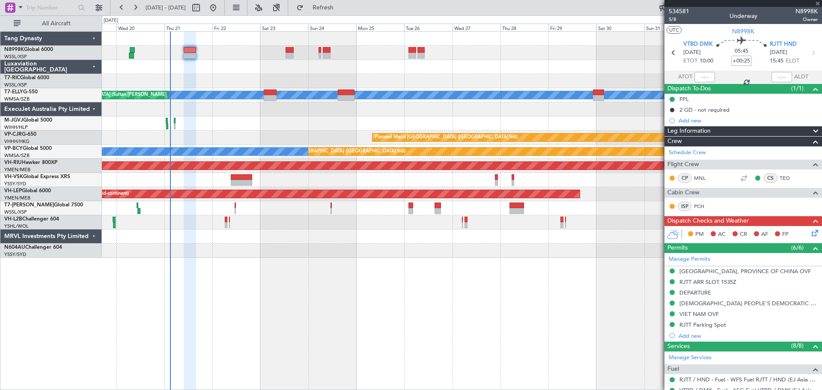
type input "+00:55"
type input "3"
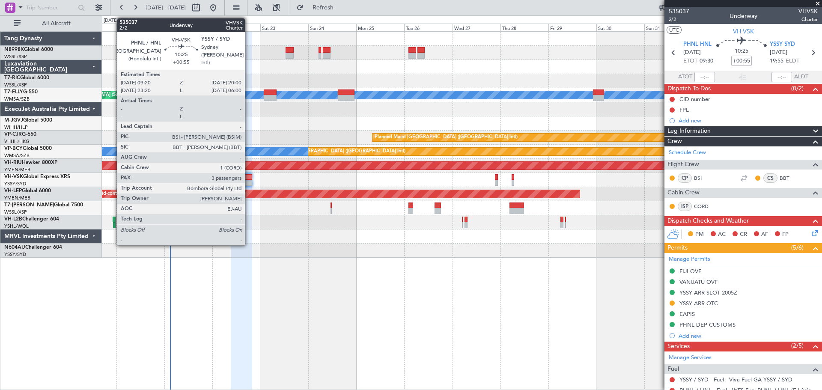
click at [249, 181] on div at bounding box center [241, 183] width 21 height 6
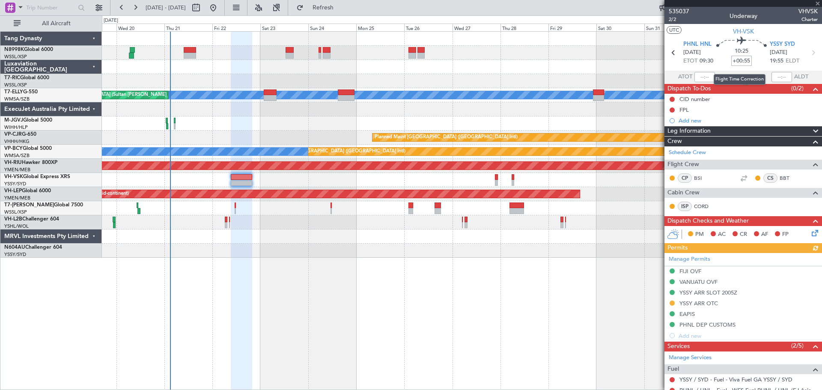
click at [746, 59] on input "+00:55" at bounding box center [741, 61] width 21 height 10
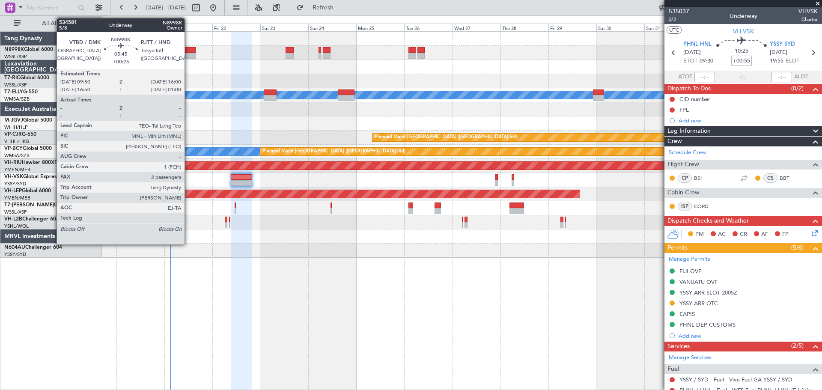
click at [188, 51] on div at bounding box center [190, 50] width 12 height 6
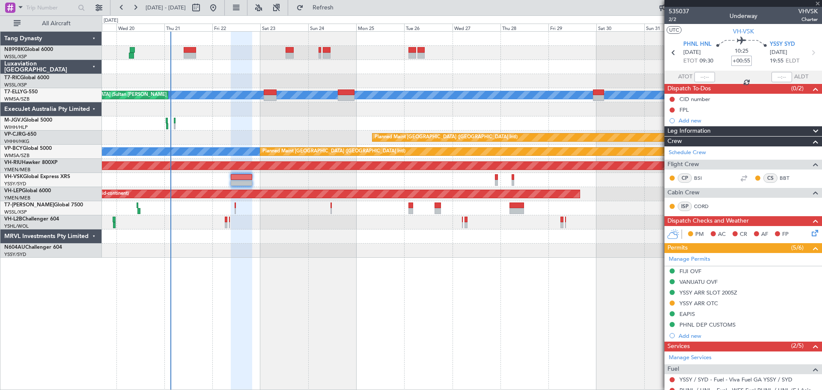
type input "+00:25"
type input "2"
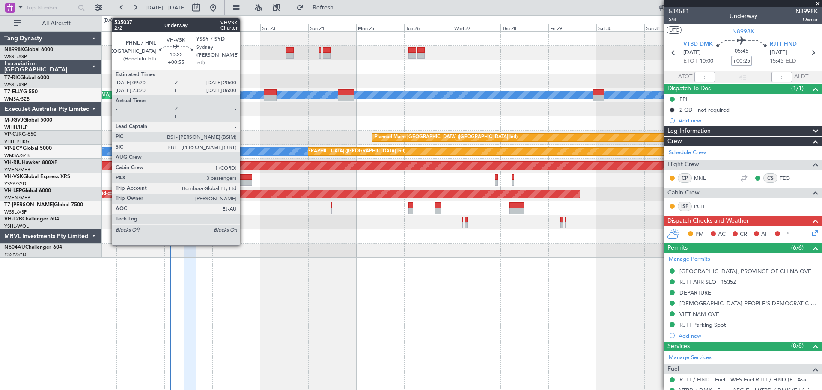
click at [244, 180] on div at bounding box center [241, 183] width 21 height 6
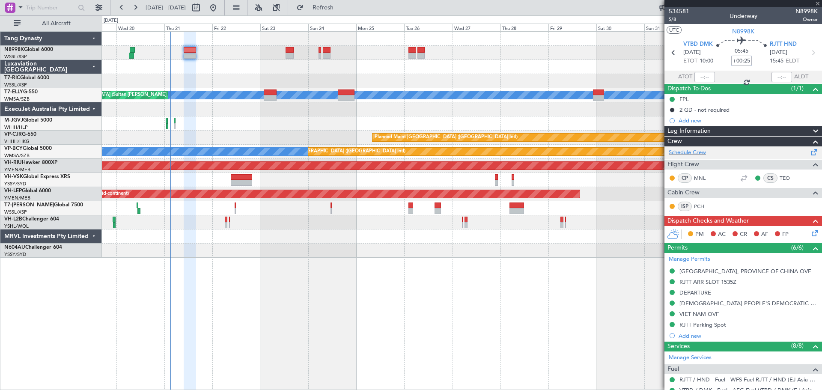
type input "+00:55"
type input "3"
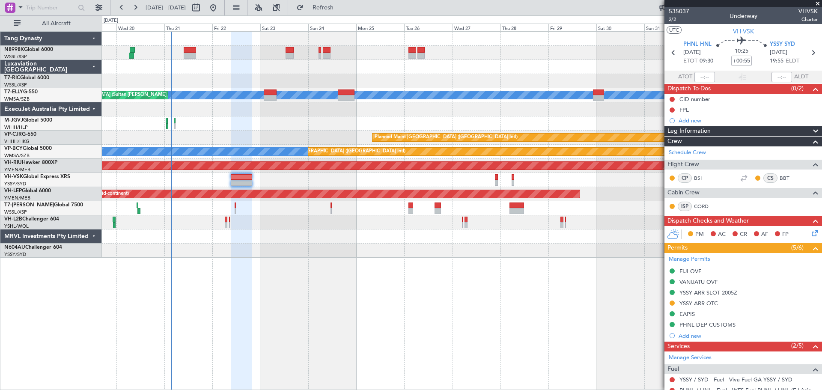
click at [747, 62] on div "10:25 +00:55" at bounding box center [741, 53] width 56 height 32
click at [748, 59] on input "+00:55" at bounding box center [741, 61] width 21 height 10
type input "+00:45"
click at [673, 20] on span "2/2" at bounding box center [679, 19] width 21 height 7
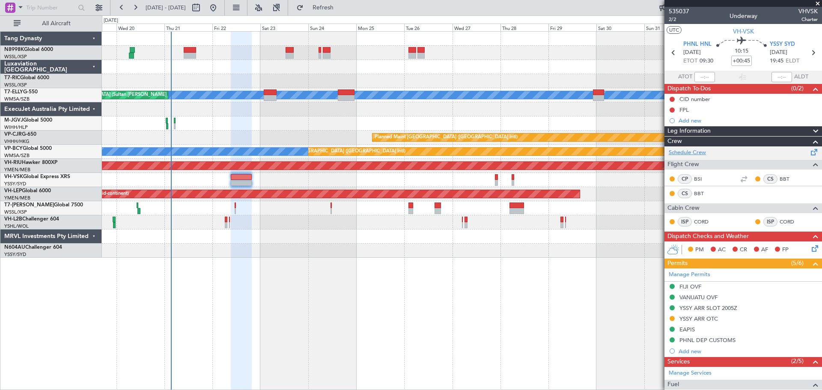
click at [694, 153] on link "Schedule Crew" at bounding box center [687, 153] width 37 height 9
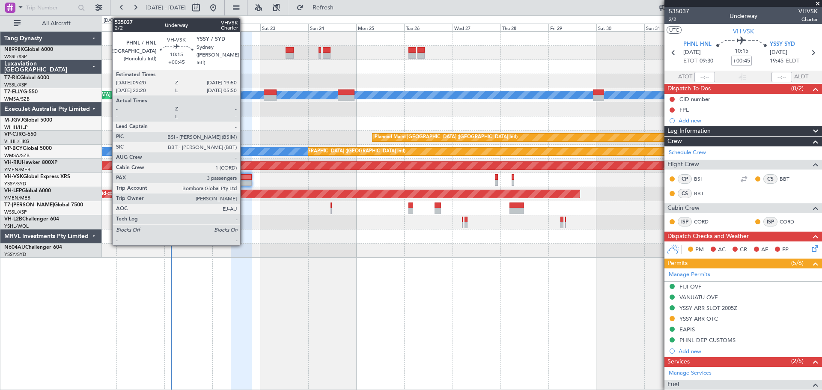
click at [244, 177] on div at bounding box center [241, 177] width 21 height 6
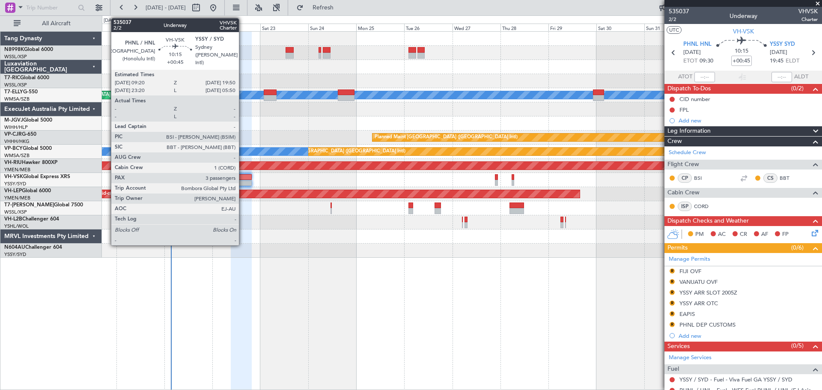
click at [243, 176] on div at bounding box center [241, 177] width 21 height 6
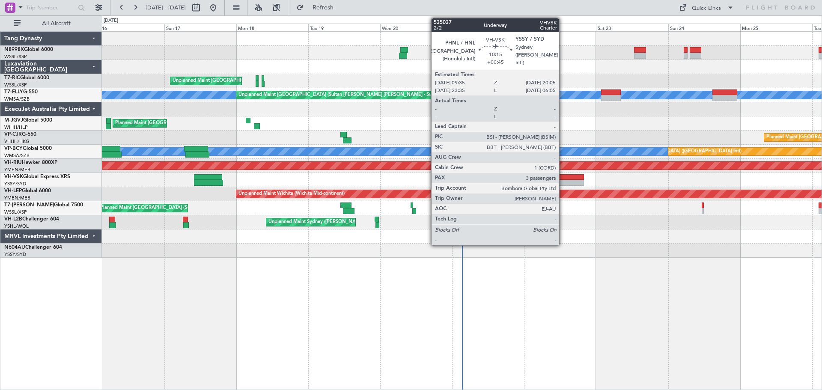
click at [563, 178] on div at bounding box center [568, 177] width 32 height 6
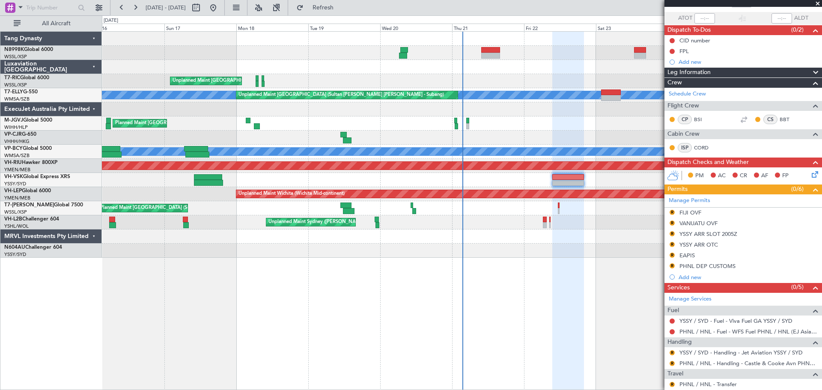
scroll to position [128, 0]
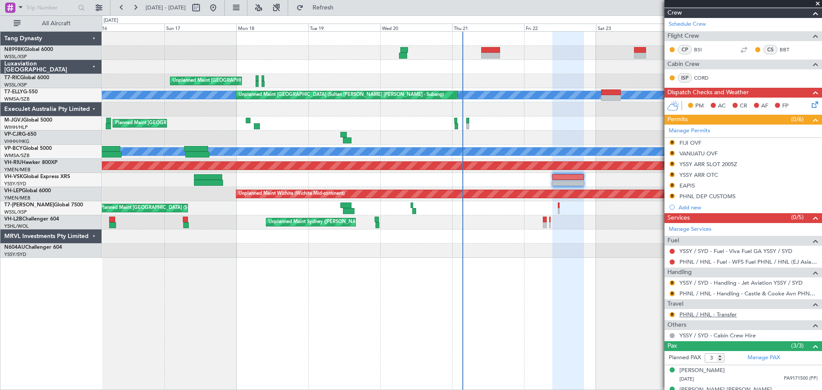
click at [708, 316] on link "PHNL / HNL - Transfer" at bounding box center [707, 314] width 57 height 7
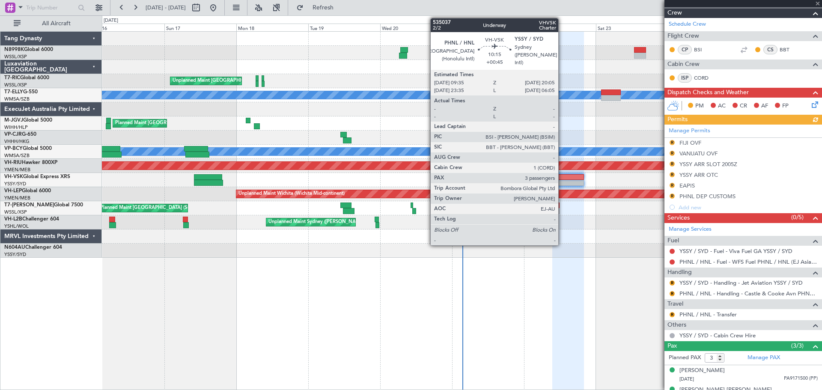
click at [562, 177] on div at bounding box center [568, 177] width 32 height 6
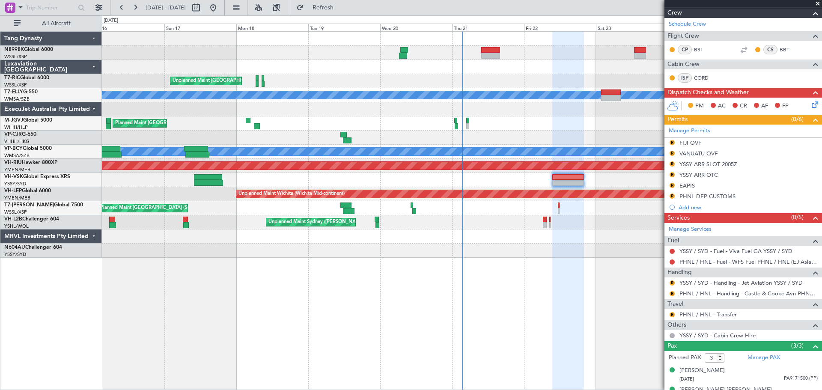
click at [695, 294] on link "PHNL / HNL - Handling - Castle & Cooke Avn PHNL / HNL" at bounding box center [748, 293] width 138 height 7
click at [704, 313] on link "PHNL / HNL - Transfer" at bounding box center [707, 314] width 57 height 7
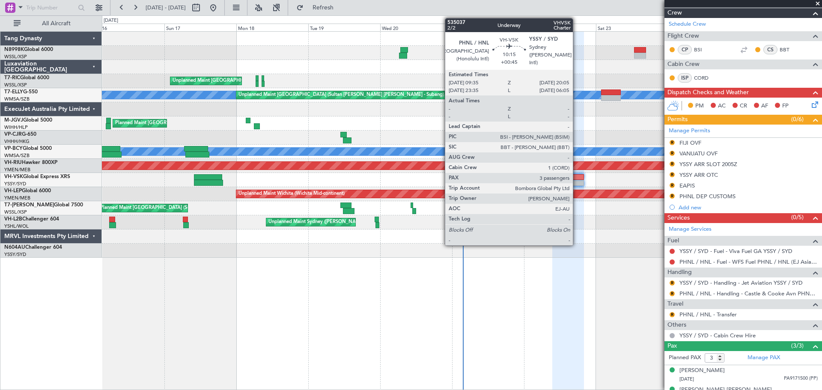
click at [574, 181] on div at bounding box center [568, 183] width 32 height 6
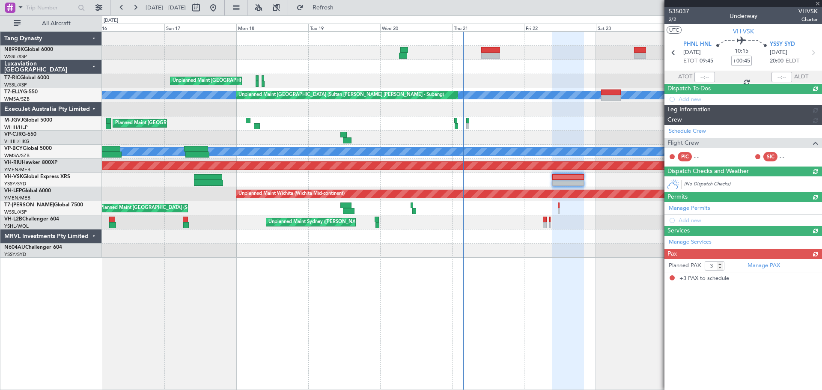
scroll to position [0, 0]
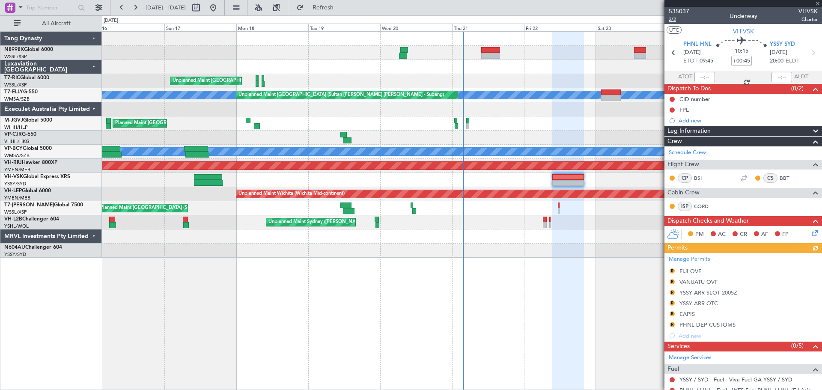
click at [672, 22] on span "2/2" at bounding box center [679, 19] width 21 height 7
click at [672, 323] on button "R" at bounding box center [671, 324] width 5 height 5
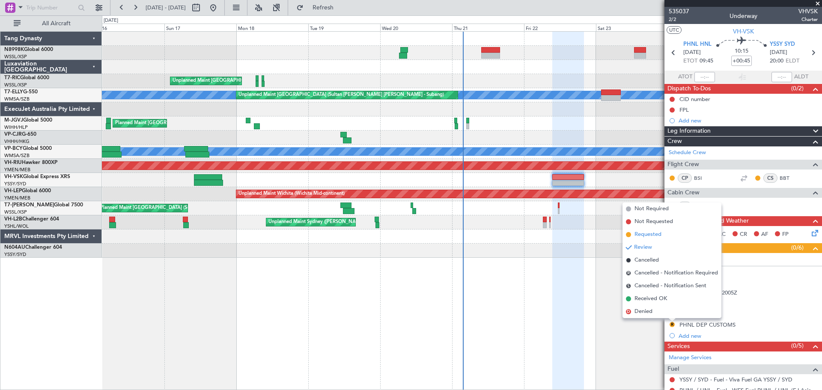
click at [649, 233] on span "Requested" at bounding box center [647, 234] width 27 height 9
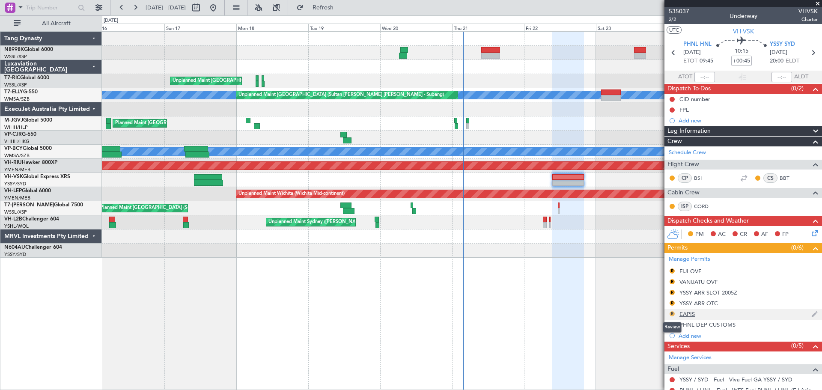
click at [672, 312] on button "R" at bounding box center [671, 313] width 5 height 5
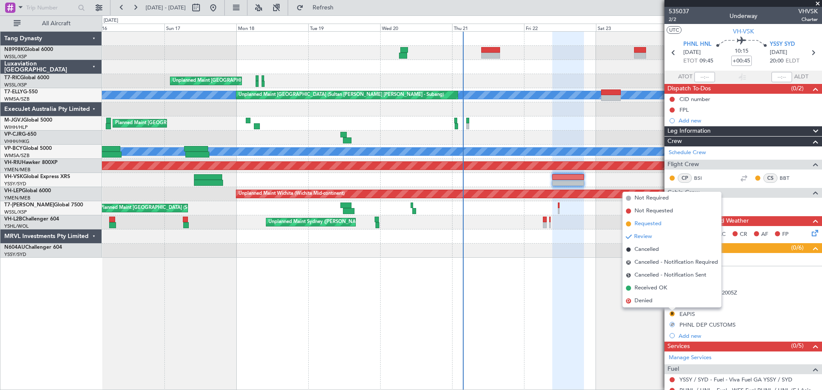
click at [658, 225] on span "Requested" at bounding box center [647, 224] width 27 height 9
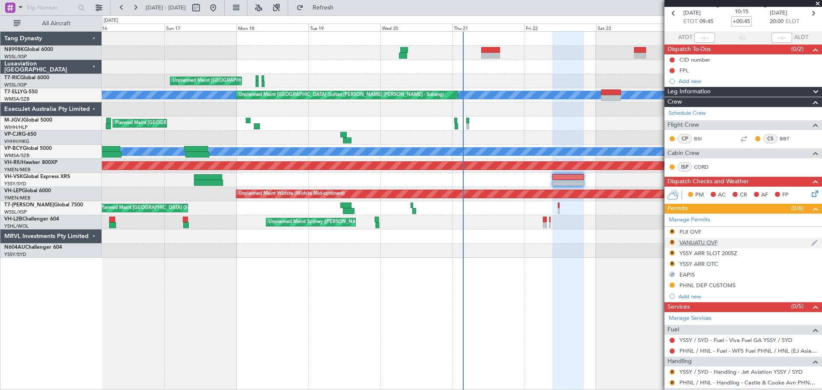
scroll to position [86, 0]
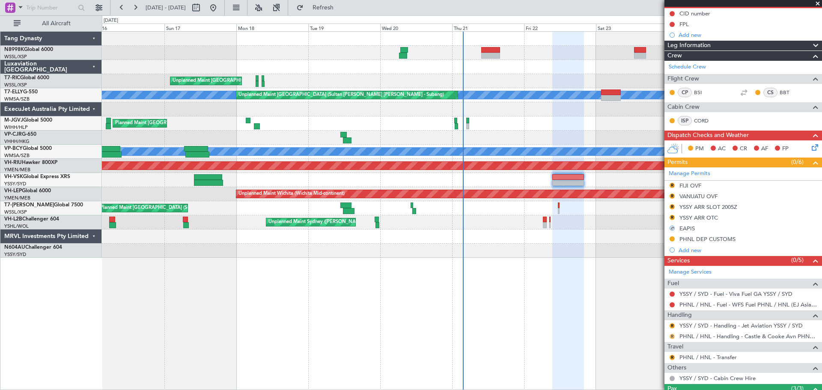
click at [672, 336] on button "R" at bounding box center [671, 336] width 5 height 5
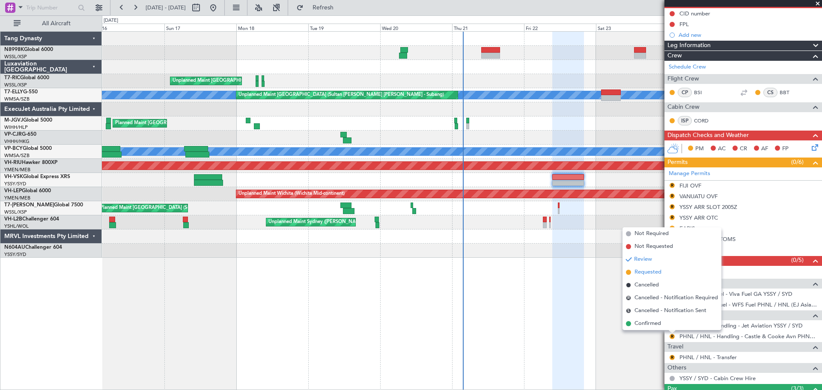
click at [651, 272] on span "Requested" at bounding box center [647, 272] width 27 height 9
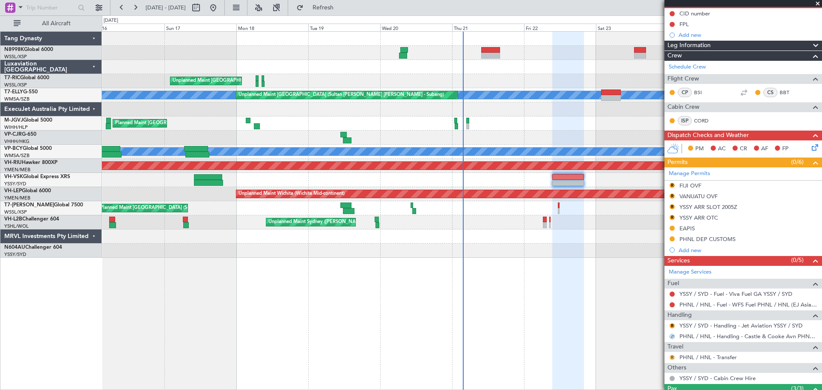
click at [672, 357] on button "R" at bounding box center [671, 357] width 5 height 5
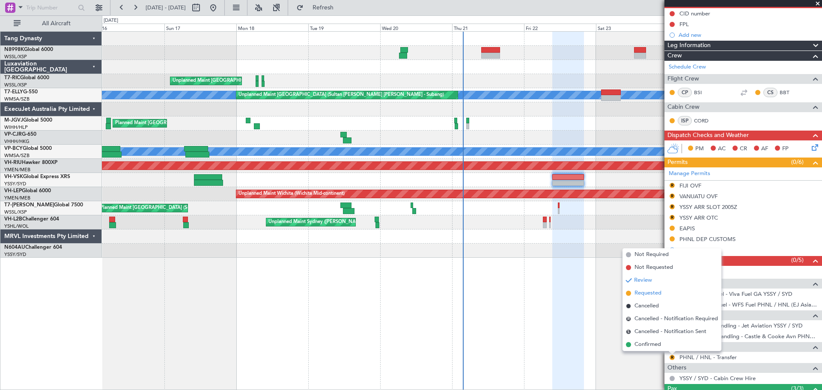
click at [658, 292] on span "Requested" at bounding box center [647, 293] width 27 height 9
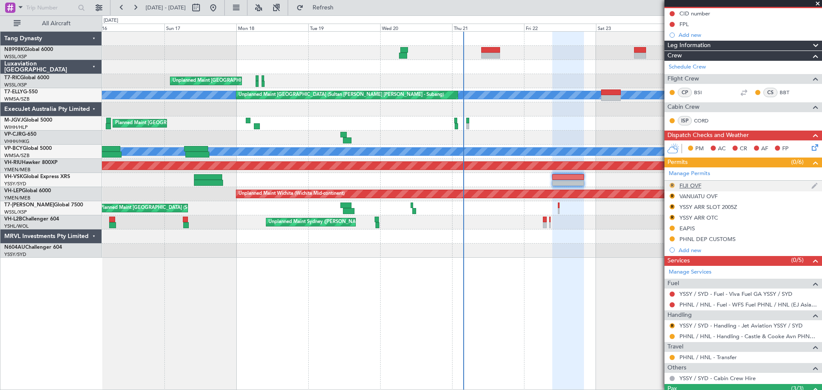
click at [673, 184] on button "R" at bounding box center [671, 185] width 5 height 5
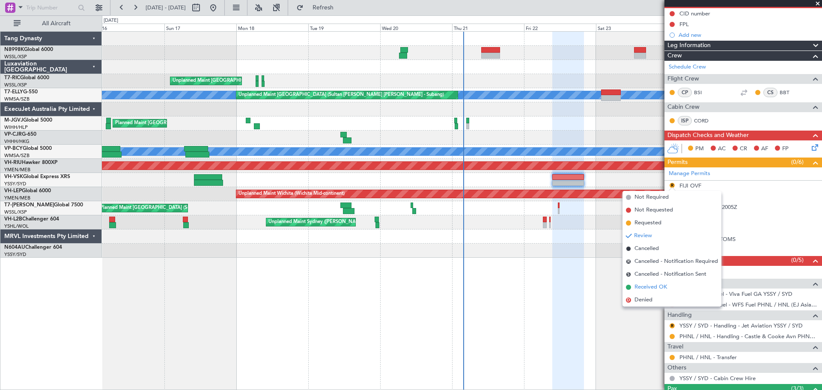
click at [642, 286] on span "Received OK" at bounding box center [650, 287] width 33 height 9
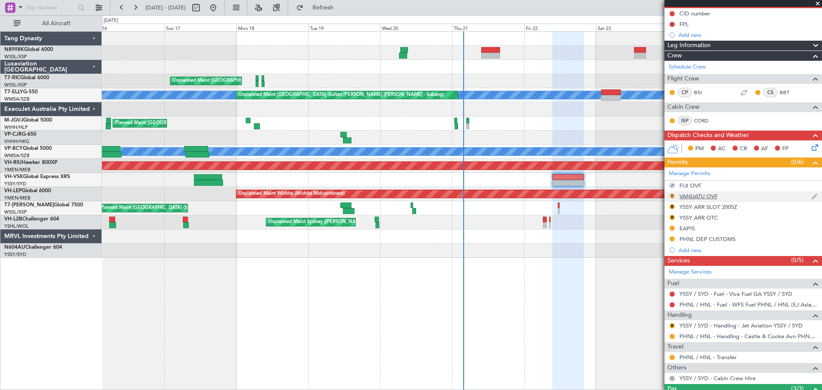
click at [672, 194] on button "R" at bounding box center [671, 195] width 5 height 5
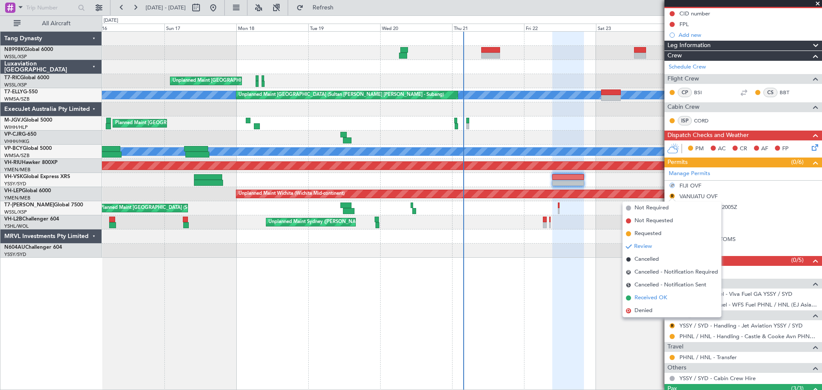
click at [638, 294] on span "Received OK" at bounding box center [650, 298] width 33 height 9
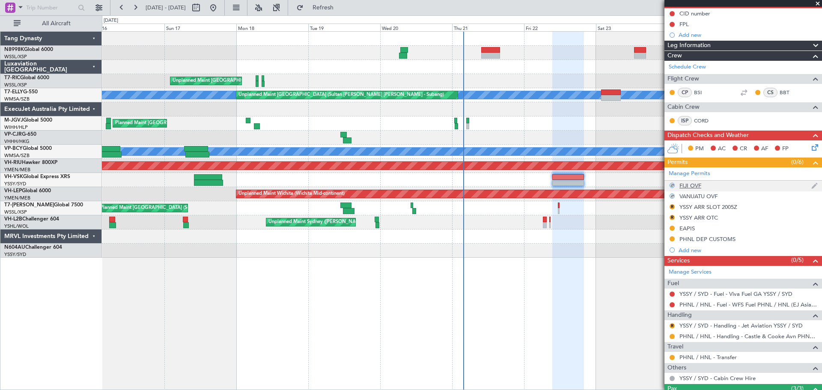
click at [698, 185] on div "FIJI OVF" at bounding box center [690, 185] width 22 height 7
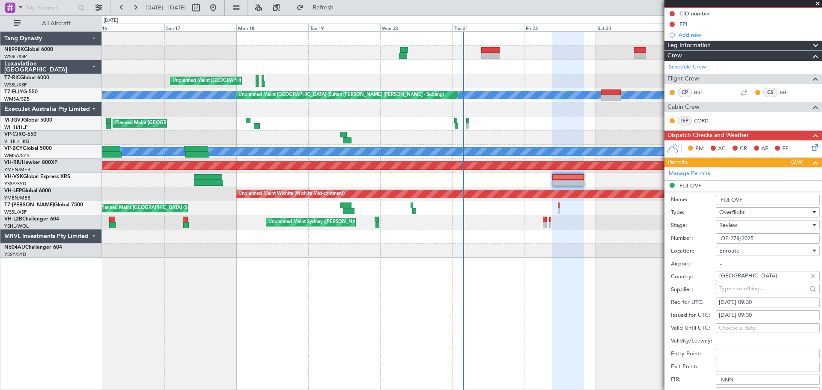
drag, startPoint x: 759, startPoint y: 240, endPoint x: 715, endPoint y: 239, distance: 44.5
click at [715, 239] on div "Number: OP 278/2025" at bounding box center [745, 238] width 149 height 13
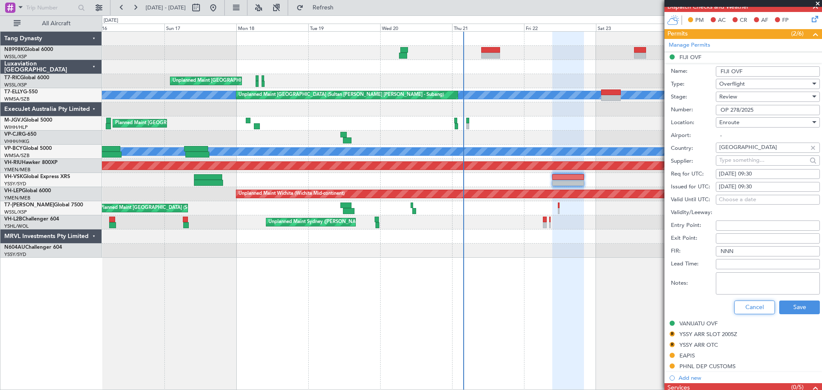
drag, startPoint x: 758, startPoint y: 303, endPoint x: 760, endPoint y: 288, distance: 14.7
click at [758, 303] on button "Cancel" at bounding box center [754, 307] width 41 height 14
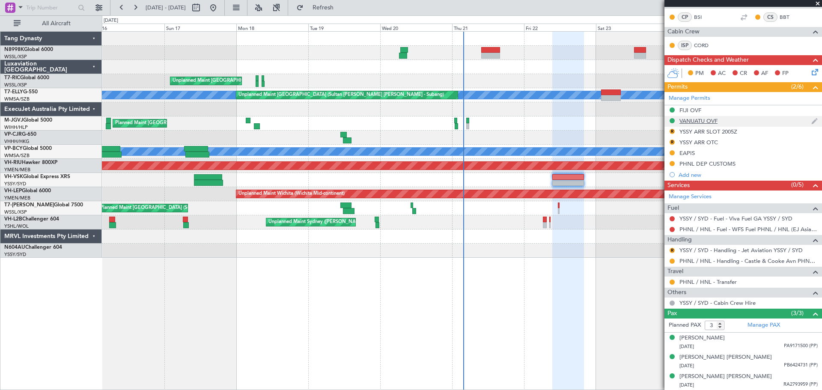
click at [694, 119] on div "VANUATU OVF" at bounding box center [698, 120] width 38 height 7
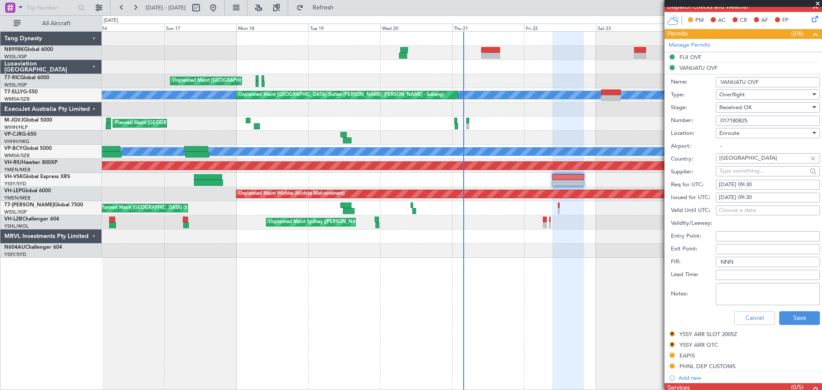
drag, startPoint x: 758, startPoint y: 80, endPoint x: 692, endPoint y: 80, distance: 66.8
click at [692, 80] on div "Name: VANUATU OVF" at bounding box center [745, 82] width 149 height 13
drag, startPoint x: 751, startPoint y: 121, endPoint x: 714, endPoint y: 119, distance: 37.3
click at [714, 119] on div "Number: 017180825" at bounding box center [745, 120] width 149 height 13
click at [746, 316] on button "Cancel" at bounding box center [754, 318] width 41 height 14
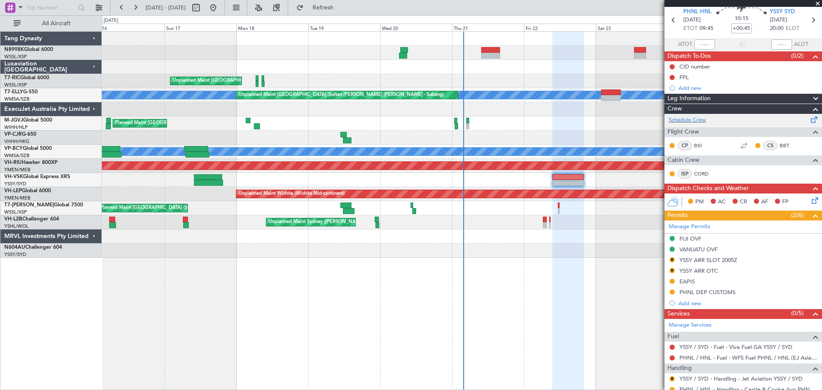
scroll to position [0, 0]
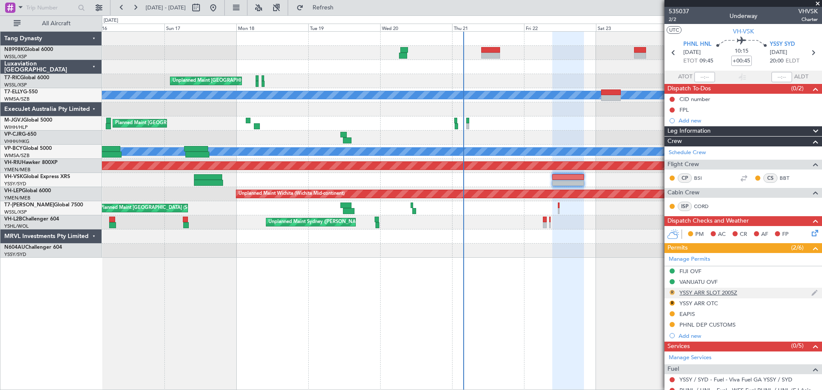
click at [672, 291] on button "R" at bounding box center [671, 292] width 5 height 5
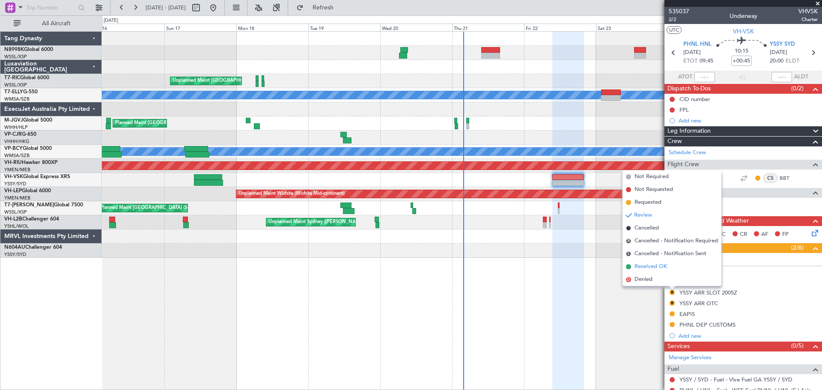
click at [647, 264] on span "Received OK" at bounding box center [650, 266] width 33 height 9
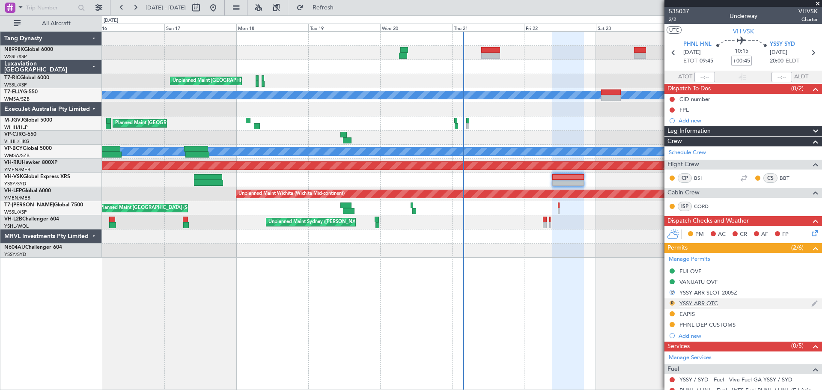
click at [672, 302] on button "R" at bounding box center [671, 302] width 5 height 5
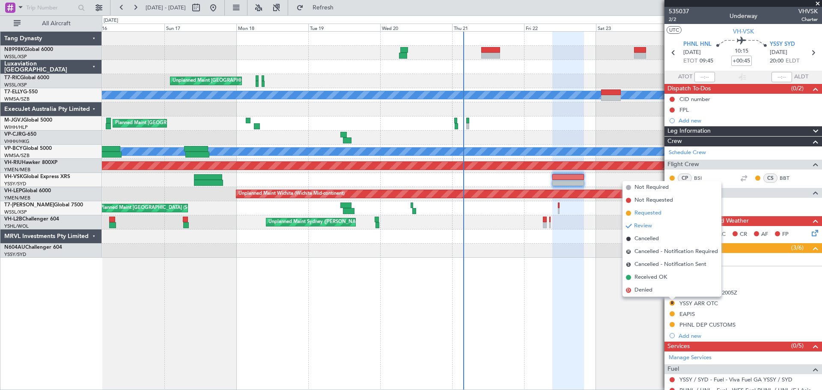
drag, startPoint x: 644, startPoint y: 275, endPoint x: 652, endPoint y: 211, distance: 65.1
click at [652, 211] on ul "Not Required Not Requested Requested Review Cancelled R Cancelled - Notificatio…" at bounding box center [671, 239] width 99 height 116
click at [652, 211] on span "Requested" at bounding box center [647, 213] width 27 height 9
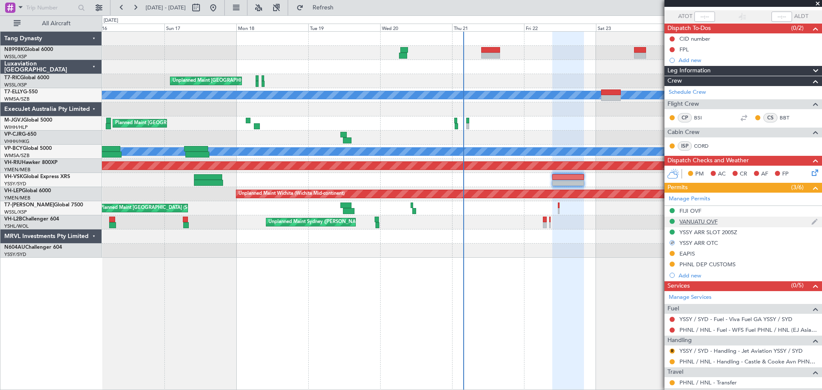
scroll to position [128, 0]
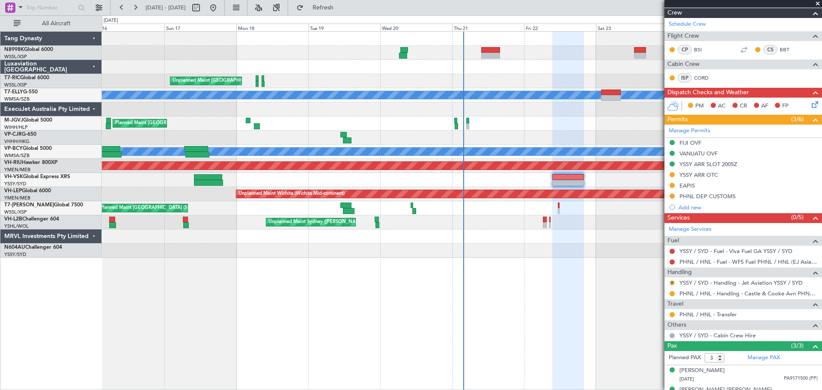
click at [672, 282] on button "R" at bounding box center [671, 282] width 5 height 5
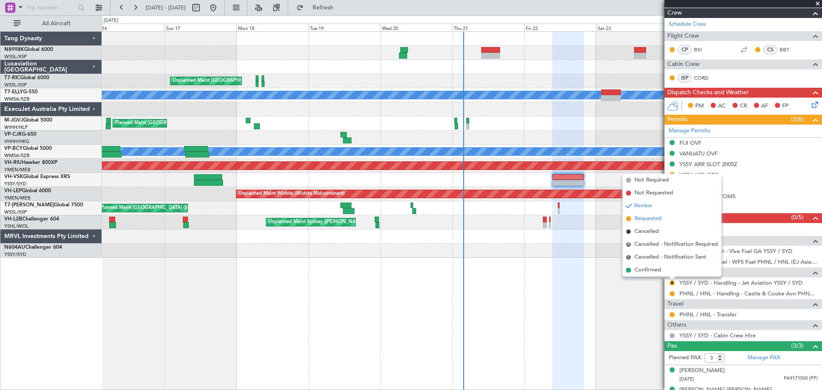
click at [649, 222] on span "Requested" at bounding box center [647, 218] width 27 height 9
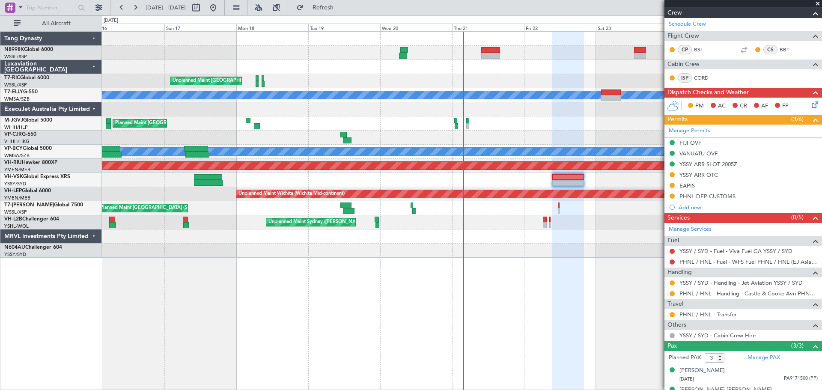
click at [361, 134] on div "Planned Maint [GEOGRAPHIC_DATA] ([GEOGRAPHIC_DATA] Intl)" at bounding box center [461, 138] width 719 height 14
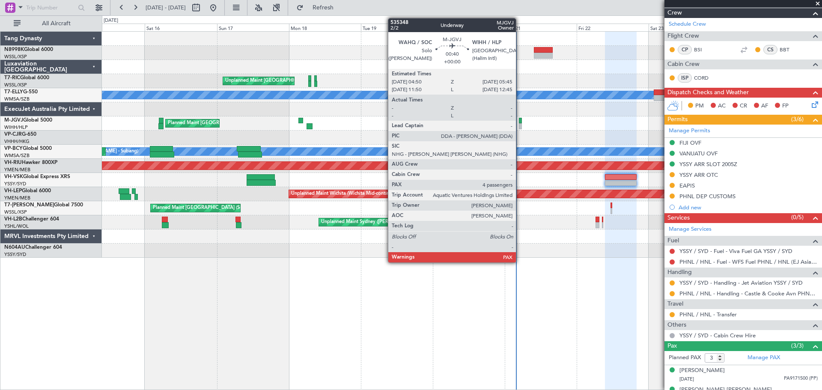
click at [520, 120] on div at bounding box center [520, 121] width 3 height 6
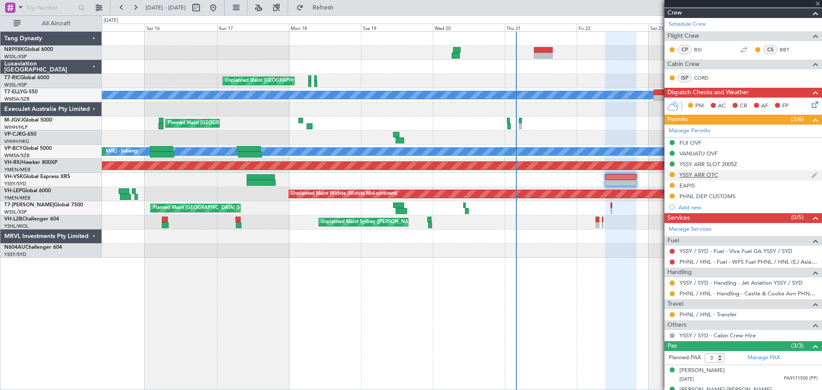
type input "4"
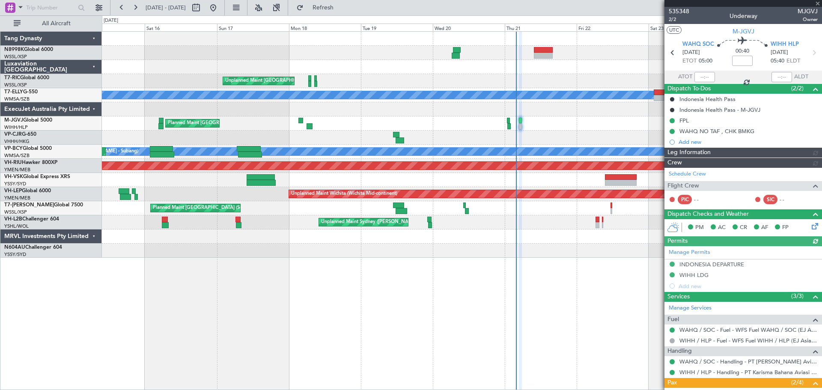
type input "[PERSON_NAME] (EYU)"
type input "F0405"
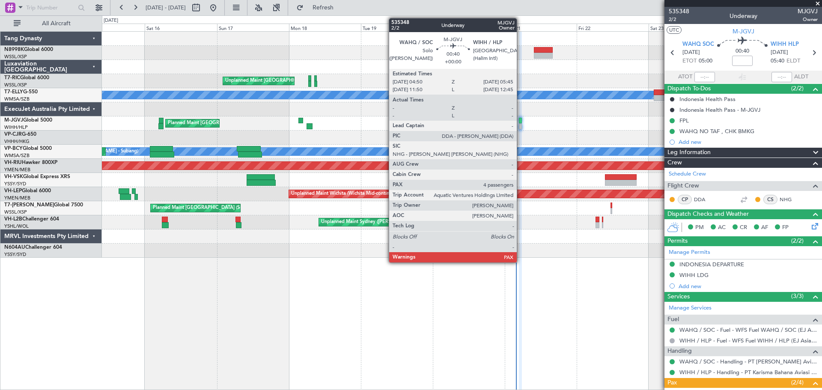
click at [520, 125] on div at bounding box center [520, 126] width 3 height 6
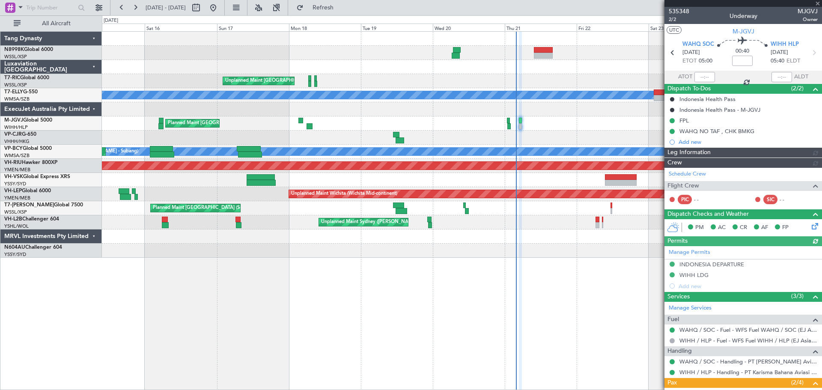
type input "[PERSON_NAME] (EYU)"
type input "F0405"
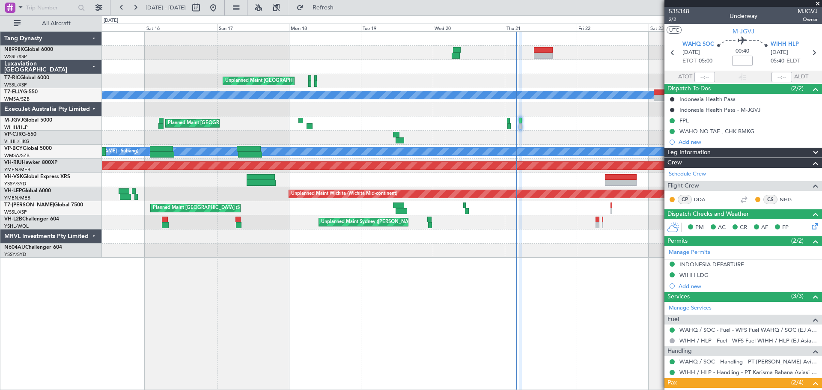
type input "[PERSON_NAME] (EYU)"
type input "F0405"
click at [674, 19] on span "2/2" at bounding box center [679, 19] width 21 height 7
type input "[PERSON_NAME] (EYU)"
type input "F0405"
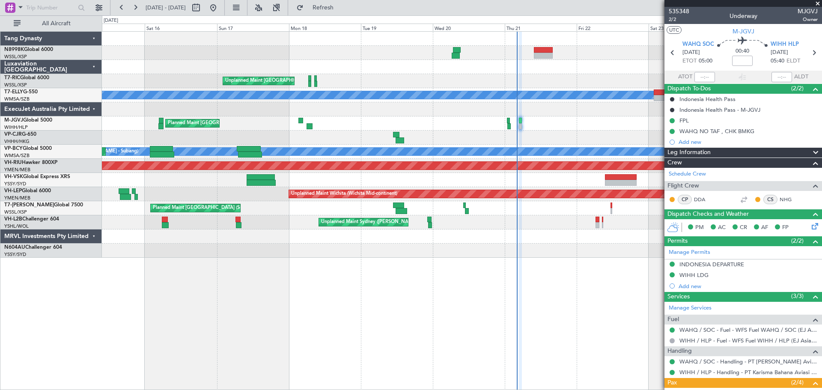
click at [496, 115] on div at bounding box center [461, 109] width 719 height 14
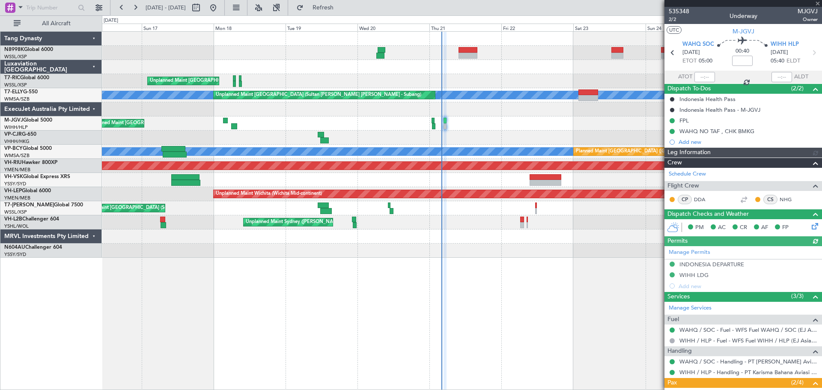
type input "[PERSON_NAME] (EYU)"
type input "F0405"
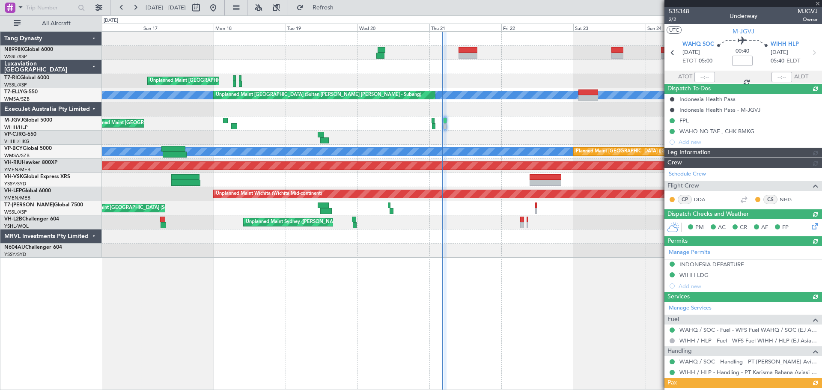
type input "[PERSON_NAME] (EYU)"
type input "F0405"
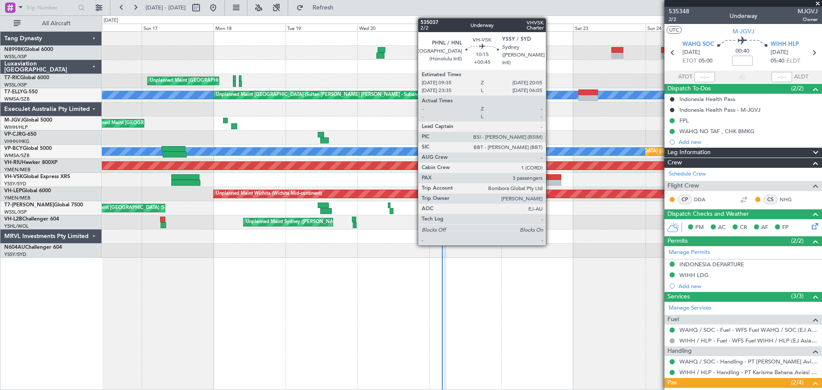
click at [550, 179] on div at bounding box center [545, 177] width 32 height 6
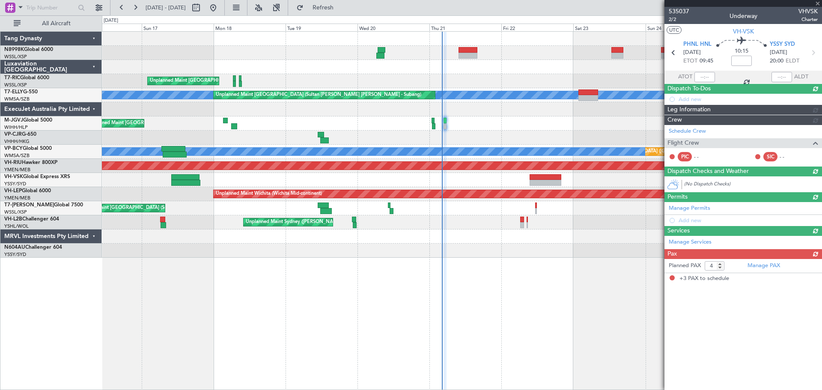
type input "+00:45"
type input "3"
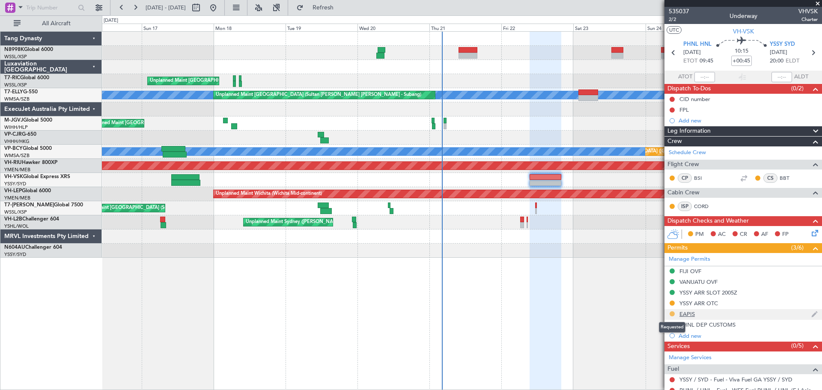
click at [671, 314] on button at bounding box center [671, 313] width 5 height 5
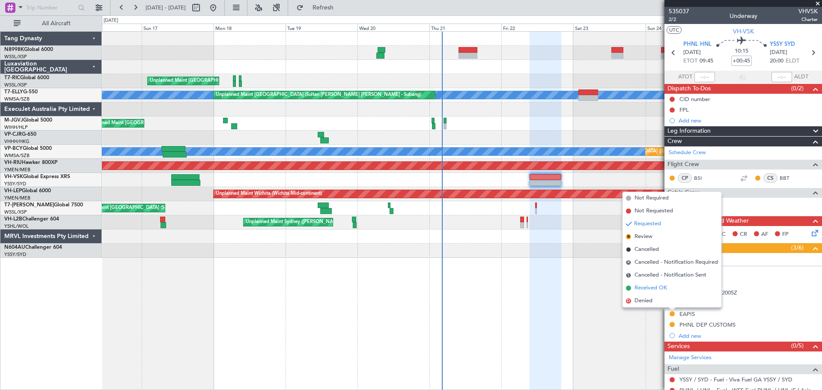
click at [659, 289] on span "Received OK" at bounding box center [650, 288] width 33 height 9
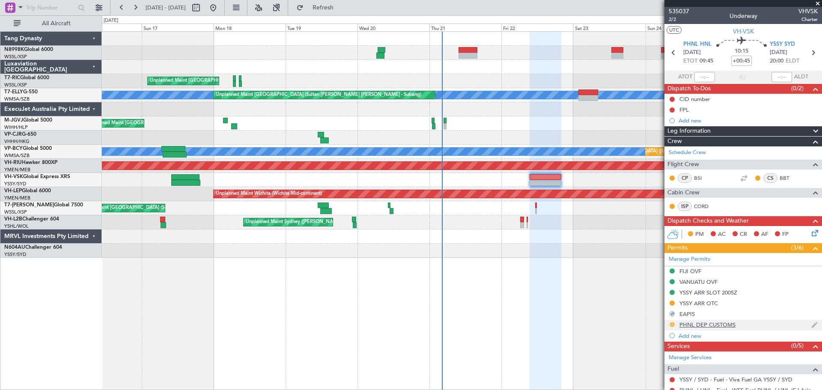
click at [671, 325] on button at bounding box center [671, 324] width 5 height 5
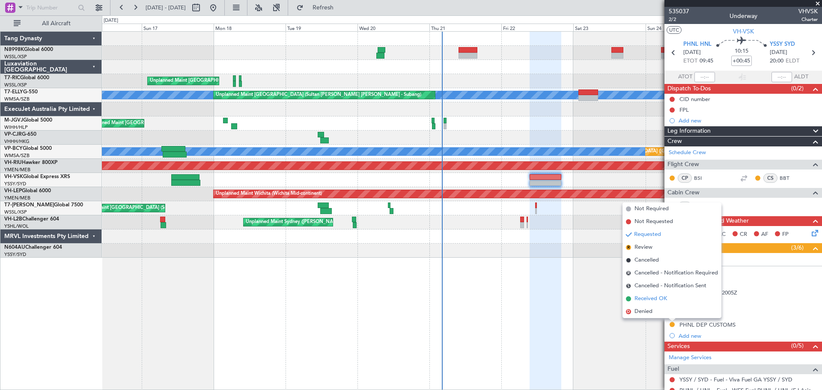
click at [659, 297] on span "Received OK" at bounding box center [650, 298] width 33 height 9
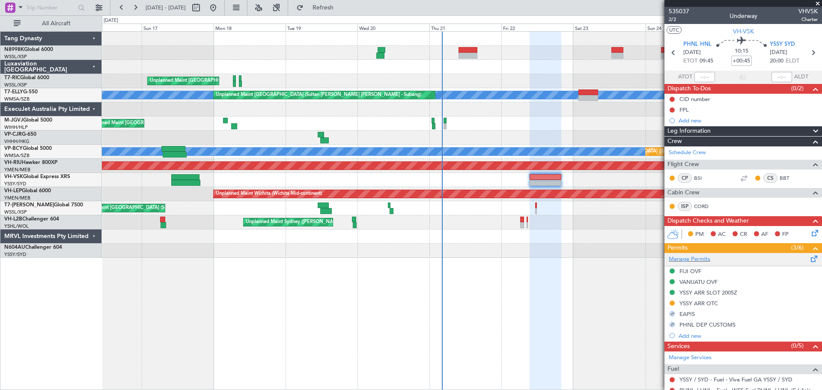
scroll to position [128, 0]
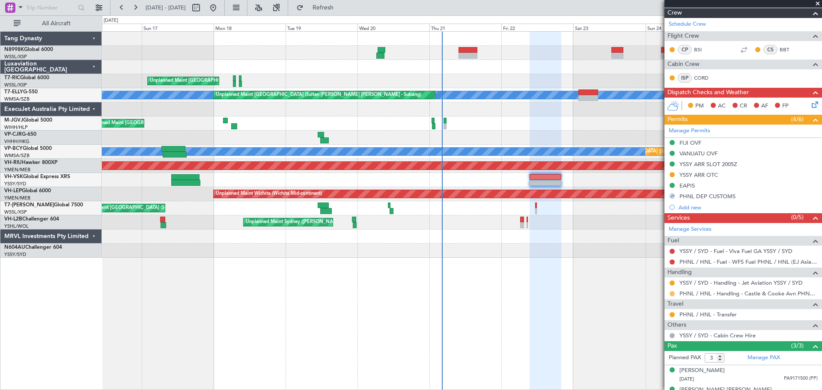
click at [672, 294] on button at bounding box center [671, 293] width 5 height 5
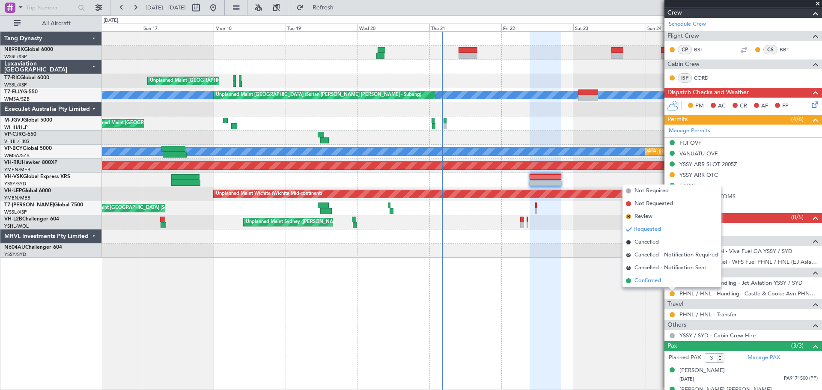
click at [648, 281] on span "Confirmed" at bounding box center [647, 280] width 27 height 9
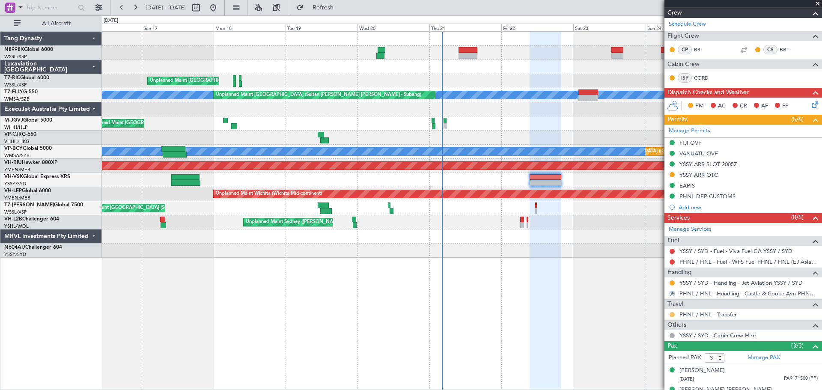
click at [673, 313] on button at bounding box center [671, 314] width 5 height 5
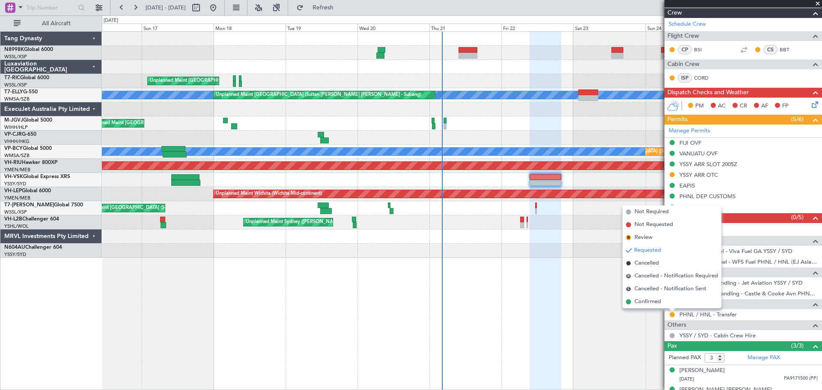
drag, startPoint x: 642, startPoint y: 300, endPoint x: 664, endPoint y: 291, distance: 23.6
click at [644, 300] on span "Confirmed" at bounding box center [647, 301] width 27 height 9
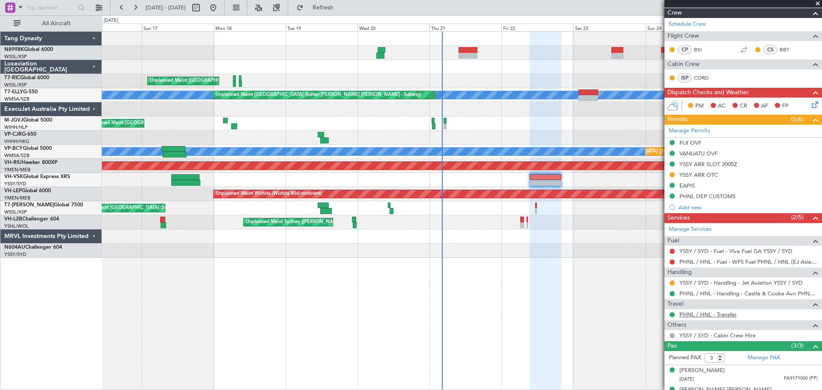
click at [708, 317] on link "PHNL / HNL - Transfer" at bounding box center [707, 314] width 57 height 7
click at [672, 280] on button at bounding box center [671, 282] width 5 height 5
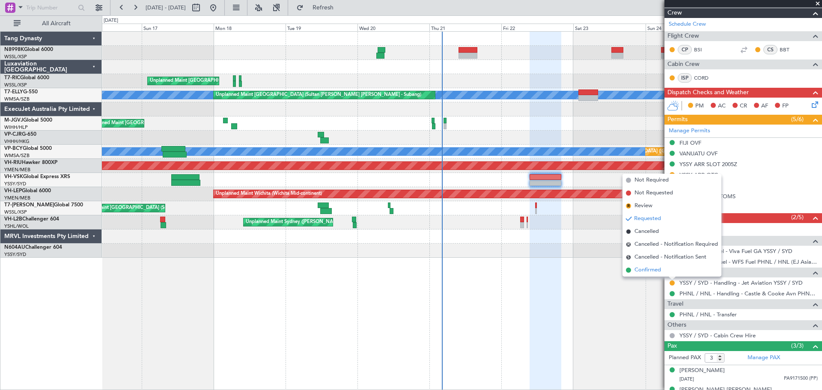
click at [650, 268] on span "Confirmed" at bounding box center [647, 270] width 27 height 9
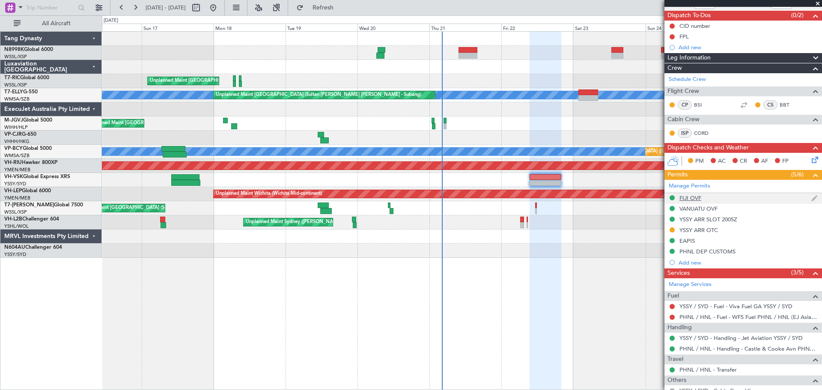
scroll to position [0, 0]
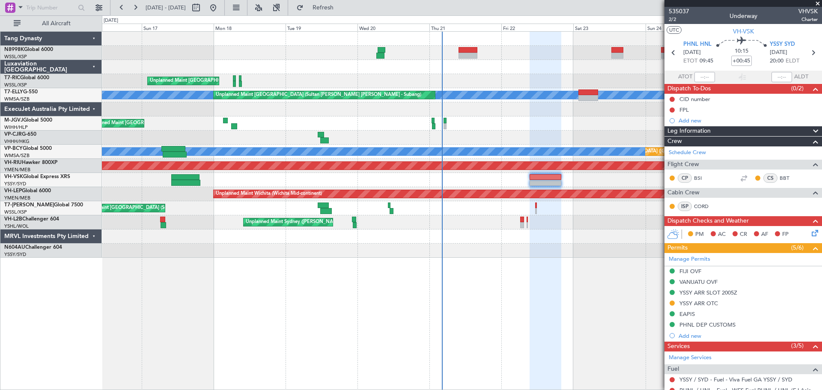
click at [398, 83] on div "Unplanned Maint [GEOGRAPHIC_DATA] (Seletar)" at bounding box center [461, 81] width 719 height 14
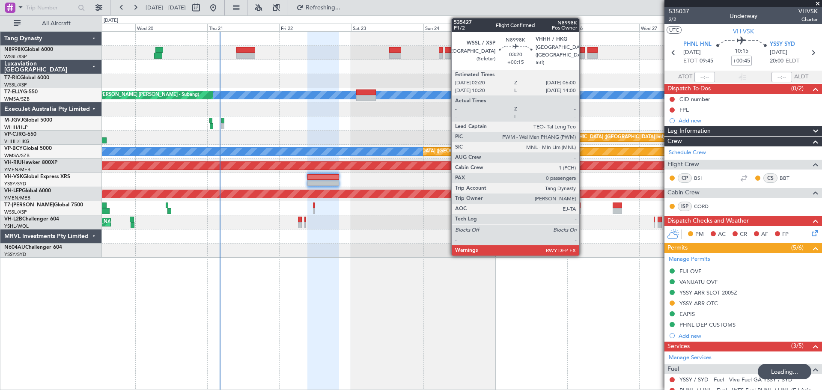
click at [582, 53] on div at bounding box center [578, 56] width 11 height 6
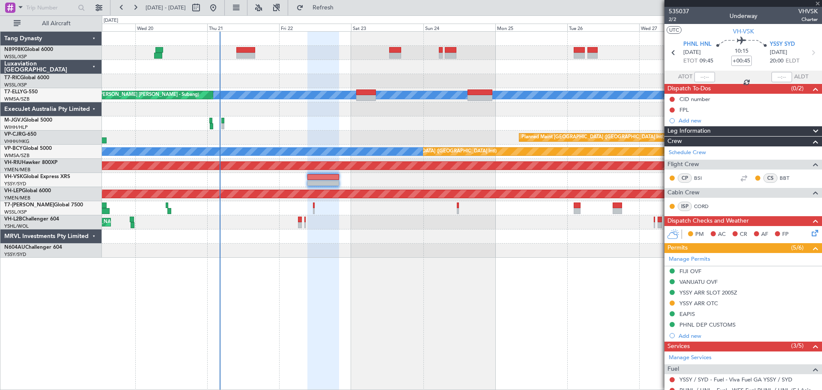
type input "+00:15"
type input "0"
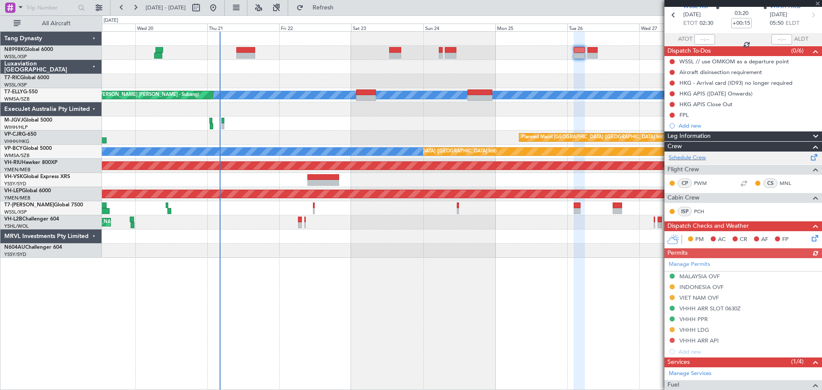
scroll to position [86, 0]
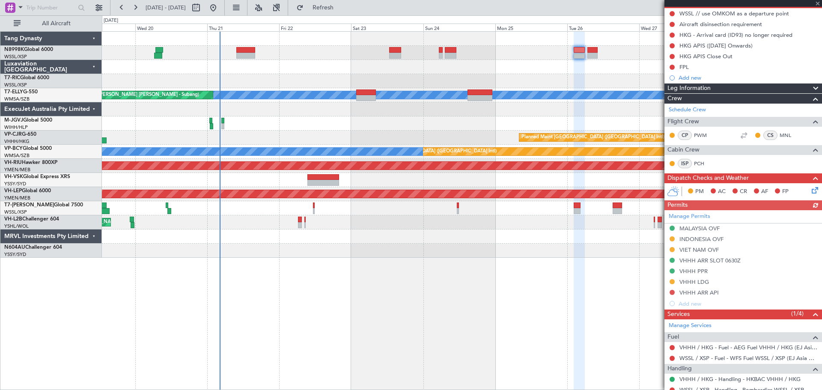
click at [670, 248] on div "Manage Permits MALAYSIA OVF INDONESIA OVF VIET NAM OVF VHHH ARR SLOT 0630Z VHHH…" at bounding box center [742, 259] width 157 height 99
click at [671, 249] on button at bounding box center [671, 249] width 5 height 5
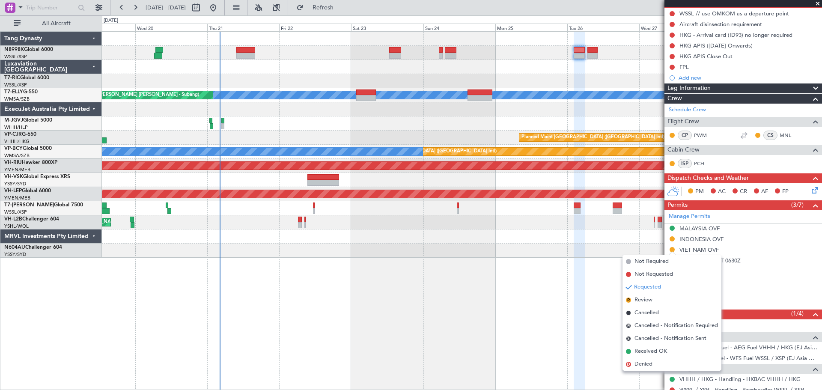
drag, startPoint x: 639, startPoint y: 349, endPoint x: 650, endPoint y: 339, distance: 14.8
click at [639, 348] on span "Received OK" at bounding box center [650, 351] width 33 height 9
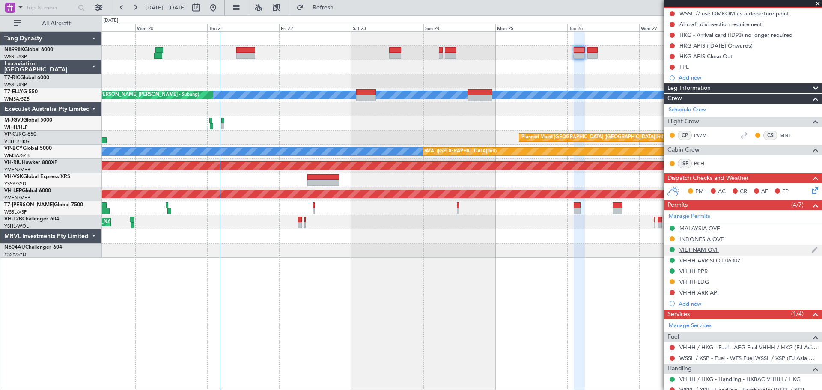
click at [701, 250] on div "VIET NAM OVF" at bounding box center [698, 249] width 39 height 7
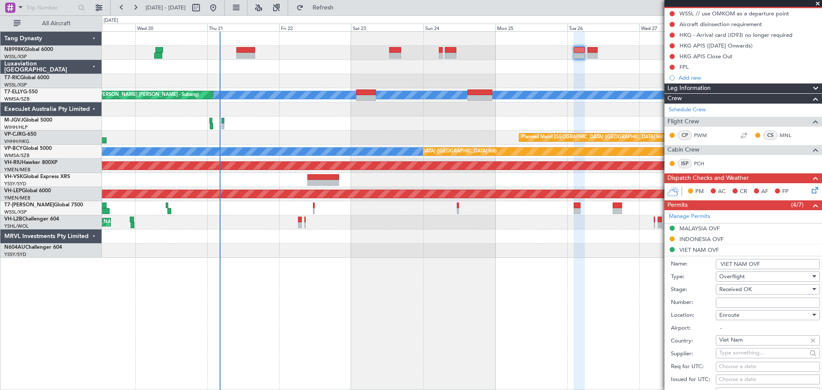
click at [724, 302] on input "Number:" at bounding box center [768, 302] width 104 height 10
paste input "OF-5275/8/2025VN"
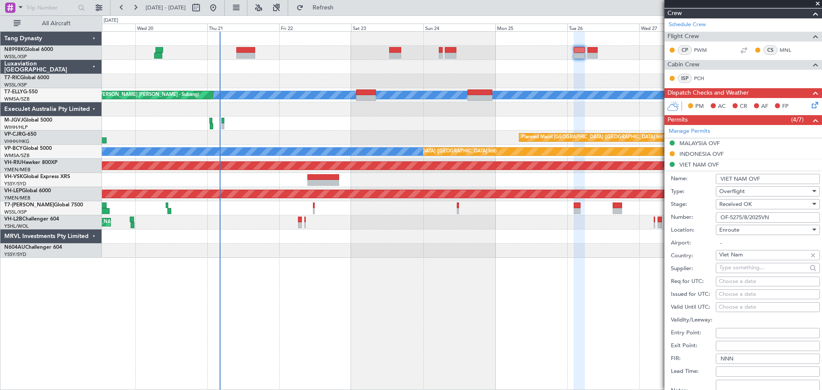
scroll to position [171, 0]
type input "OF-5275/8/2025VN"
click at [729, 294] on div "Choose a date" at bounding box center [768, 294] width 98 height 9
select select "8"
select select "2025"
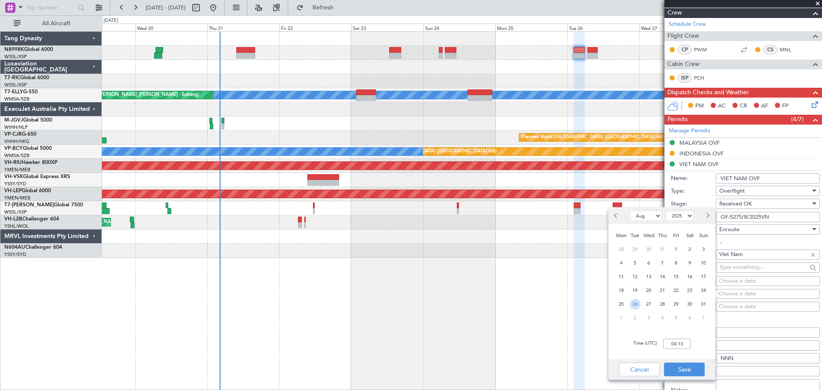
click at [637, 305] on span "26" at bounding box center [635, 304] width 11 height 11
click at [685, 342] on input "00:00" at bounding box center [676, 344] width 27 height 10
type input "02:30"
click at [693, 371] on button "Save" at bounding box center [684, 370] width 41 height 14
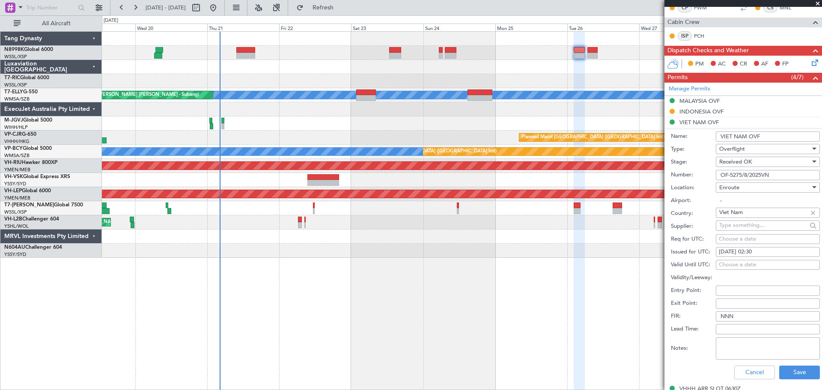
scroll to position [257, 0]
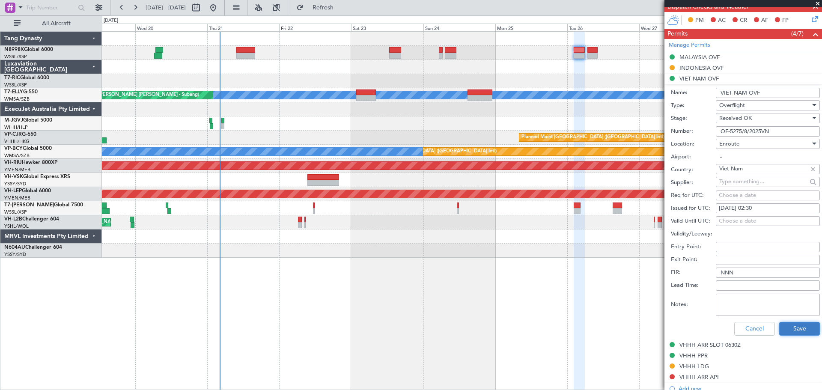
click at [787, 324] on button "Save" at bounding box center [799, 329] width 41 height 14
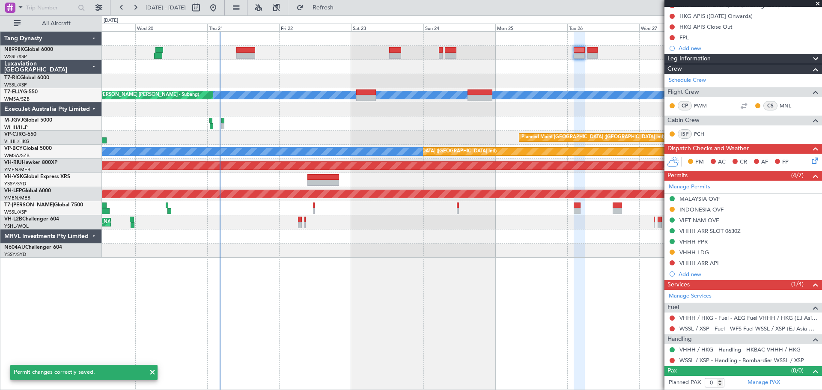
scroll to position [115, 0]
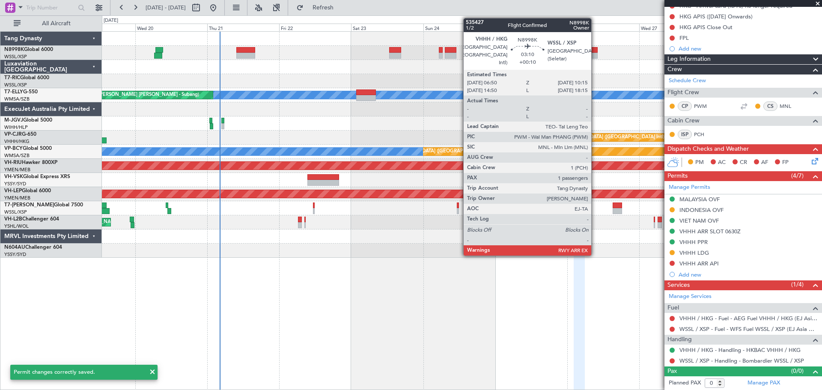
click at [594, 53] on div at bounding box center [592, 56] width 10 height 6
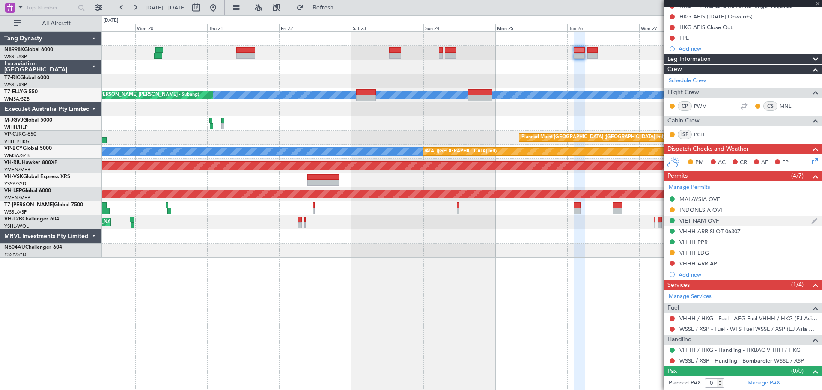
type input "+00:10"
type input "1"
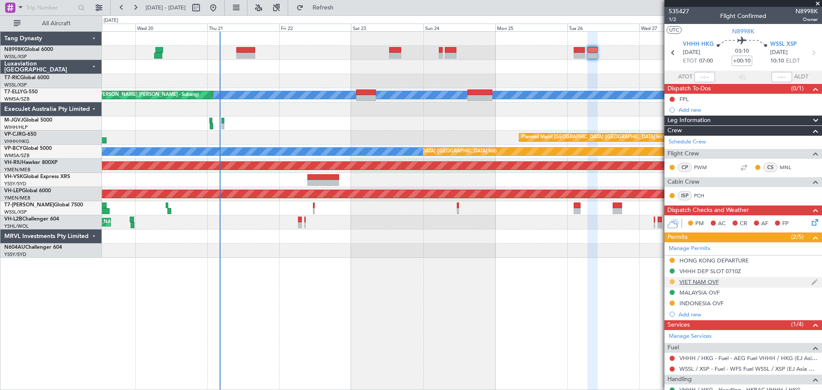
click at [673, 282] on button at bounding box center [671, 281] width 5 height 5
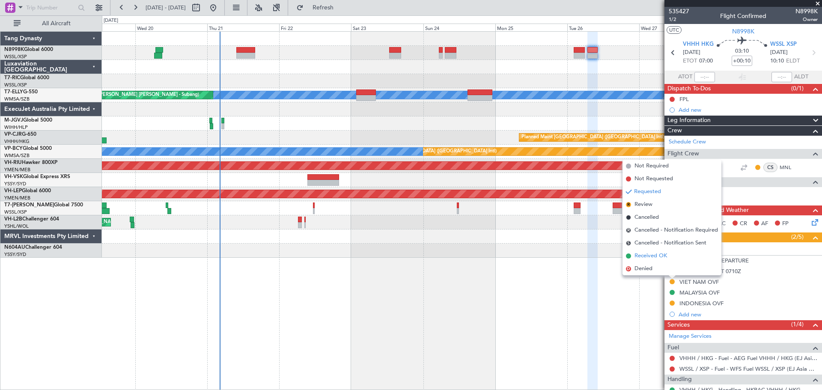
click at [656, 256] on span "Received OK" at bounding box center [650, 256] width 33 height 9
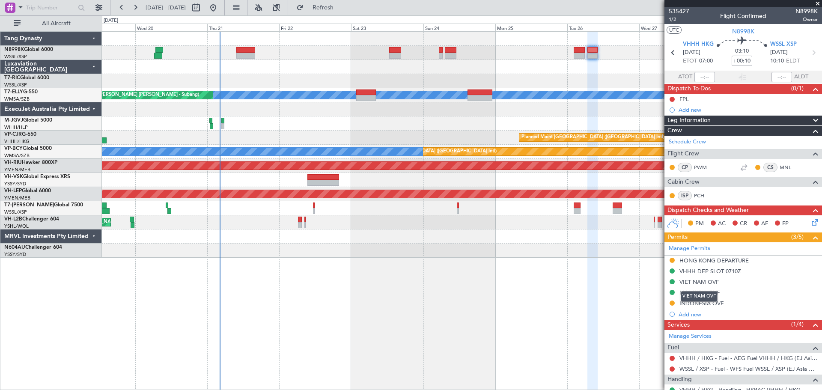
click at [694, 283] on div "VIET NAM OVF" at bounding box center [698, 281] width 39 height 7
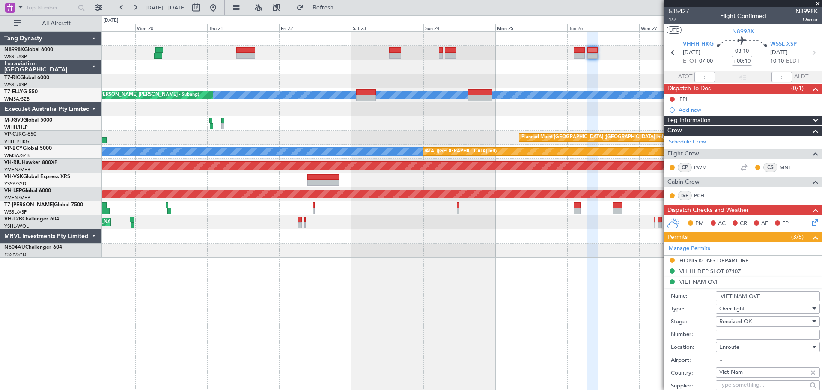
click at [721, 333] on input "Number:" at bounding box center [768, 335] width 104 height 10
paste input "OF-5275/8/2025VN"
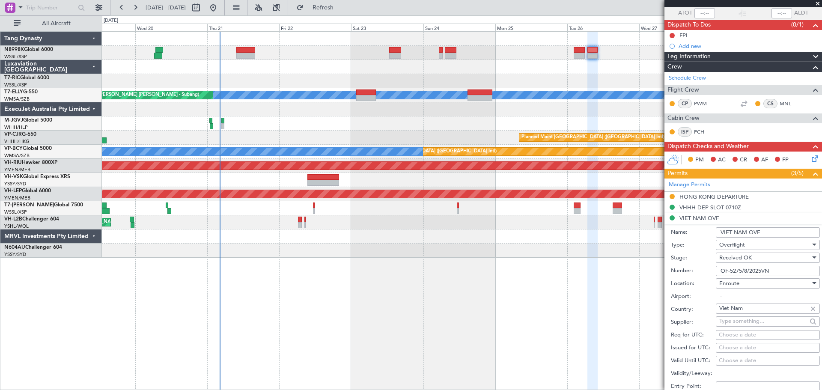
scroll to position [128, 0]
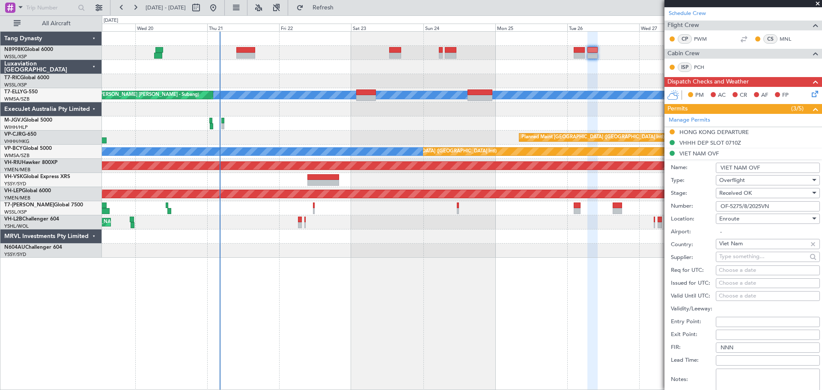
type input "OF-5275/8/2025VN"
click at [726, 283] on div "Choose a date" at bounding box center [768, 283] width 98 height 9
select select "8"
select select "2025"
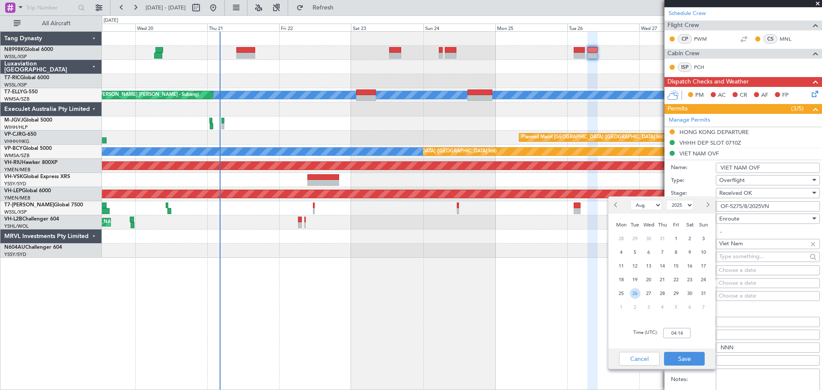
click at [637, 293] on span "26" at bounding box center [635, 293] width 11 height 11
click at [683, 331] on input "00:00" at bounding box center [676, 333] width 27 height 10
drag, startPoint x: 684, startPoint y: 334, endPoint x: 661, endPoint y: 333, distance: 23.1
click at [663, 333] on input "00:00" at bounding box center [676, 333] width 27 height 10
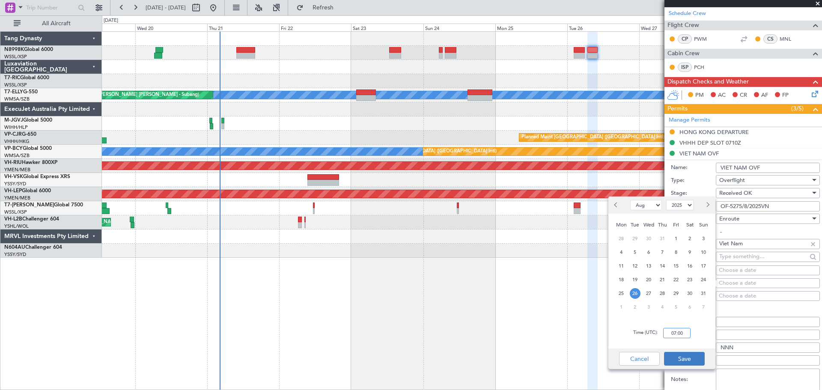
type input "07:00"
click at [689, 363] on button "Save" at bounding box center [684, 359] width 41 height 14
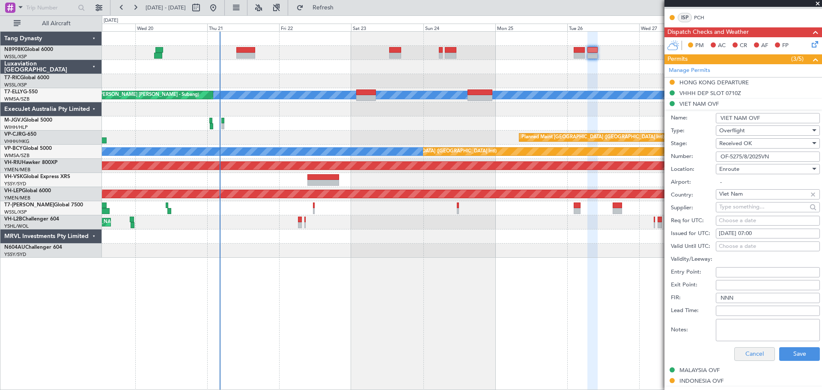
scroll to position [214, 0]
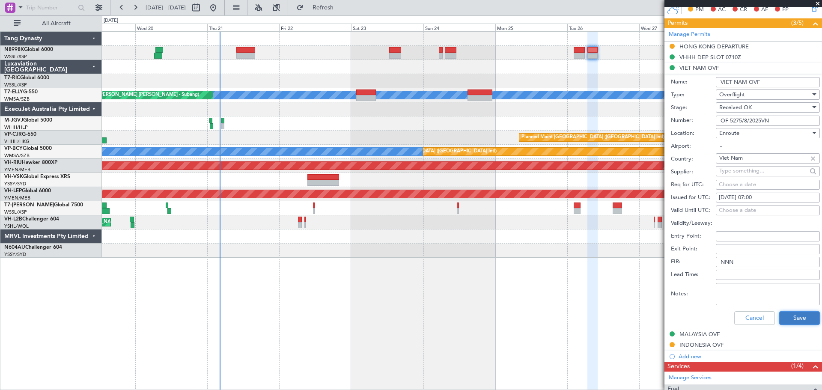
click at [783, 320] on button "Save" at bounding box center [799, 318] width 41 height 14
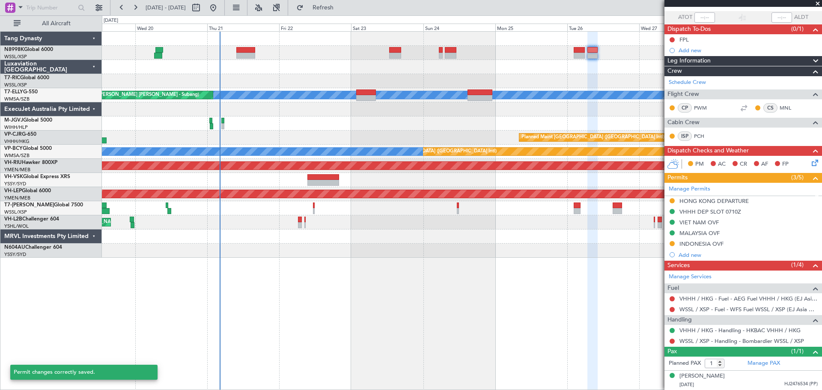
scroll to position [59, 0]
click at [702, 232] on div "MALAYSIA OVF" at bounding box center [699, 233] width 40 height 7
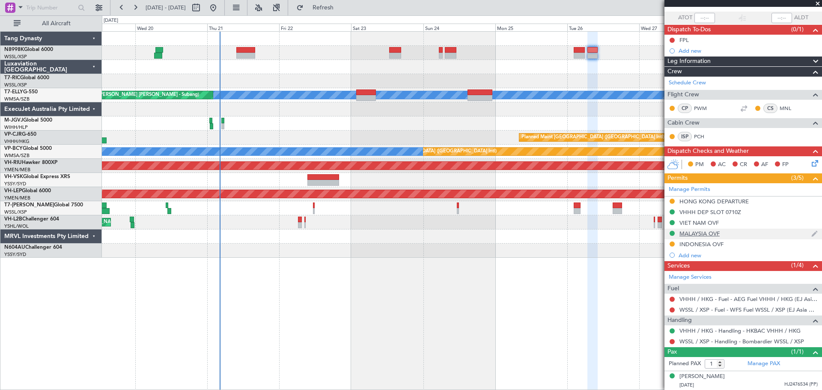
scroll to position [214, 0]
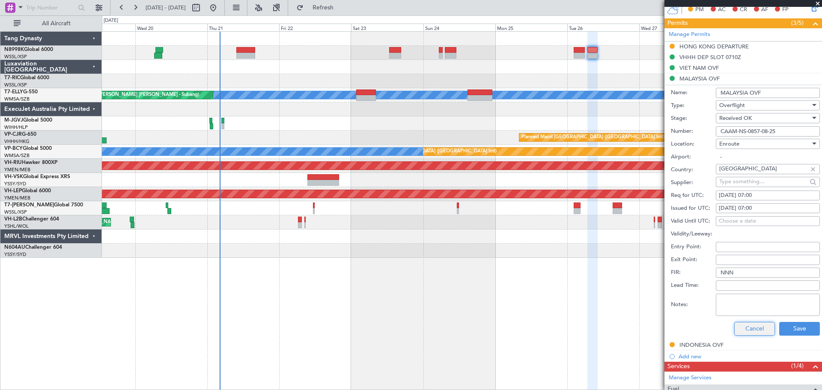
click at [748, 330] on button "Cancel" at bounding box center [754, 329] width 41 height 14
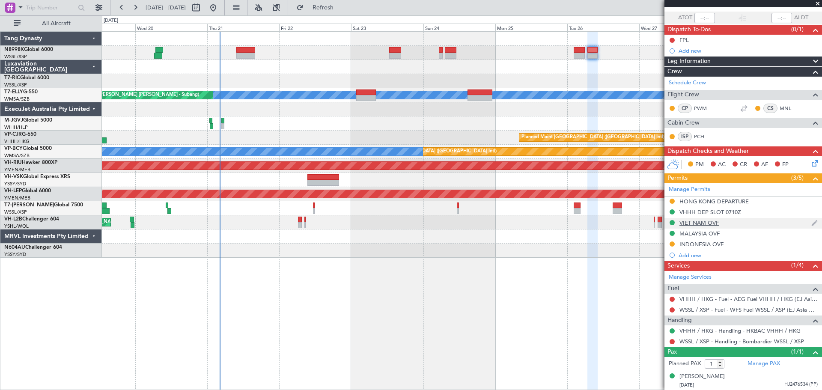
click at [706, 223] on div "VIET NAM OVF" at bounding box center [698, 222] width 39 height 7
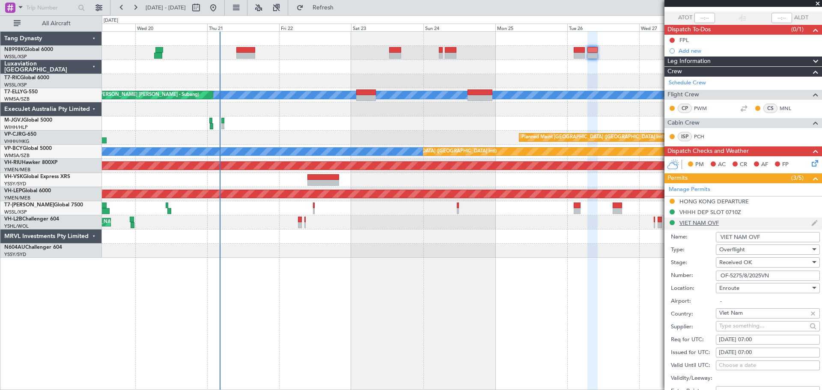
scroll to position [214, 0]
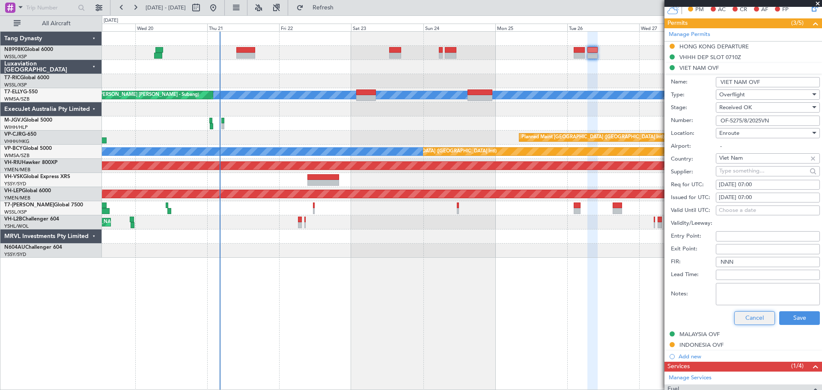
click at [755, 320] on button "Cancel" at bounding box center [754, 318] width 41 height 14
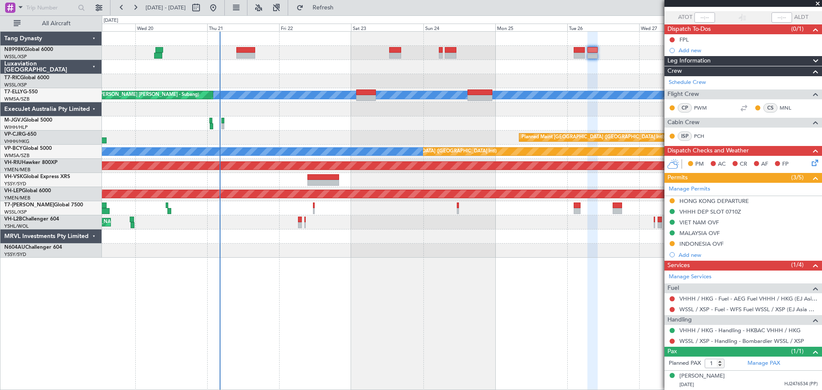
scroll to position [59, 0]
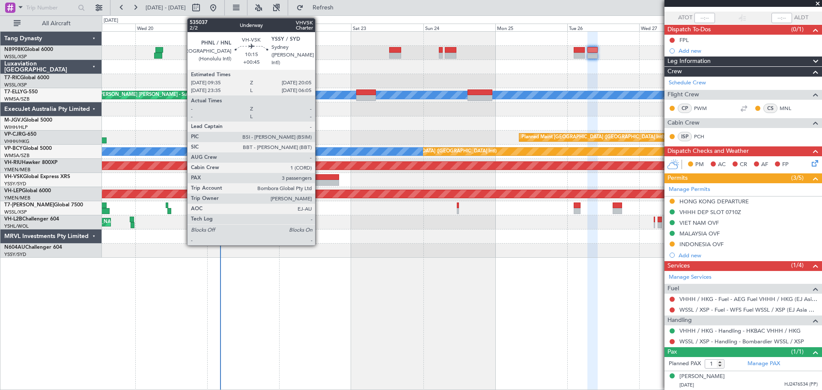
click at [319, 177] on div at bounding box center [323, 177] width 32 height 6
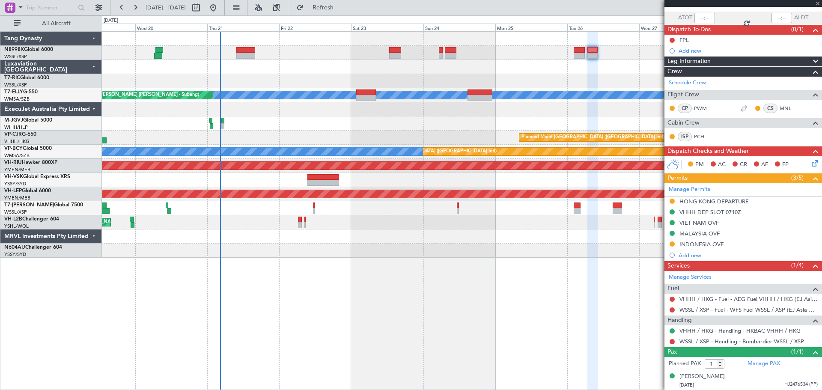
type input "+00:45"
type input "3"
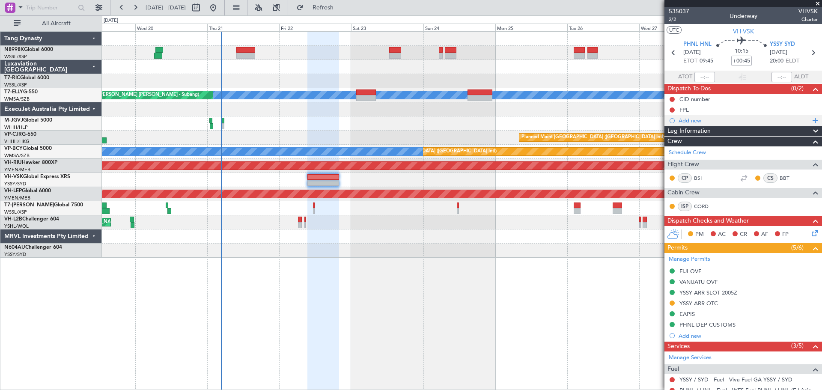
click at [688, 121] on div "Add new" at bounding box center [743, 120] width 131 height 7
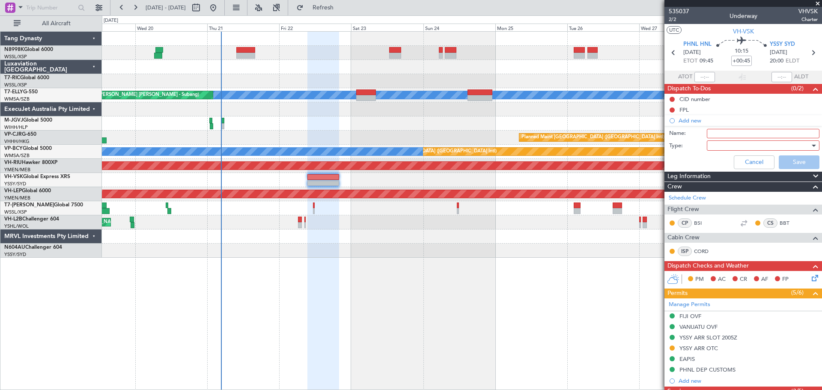
click at [716, 132] on input "Name:" at bounding box center [763, 133] width 113 height 9
type input "Aircraft disinsection"
click at [725, 148] on div at bounding box center [760, 145] width 100 height 13
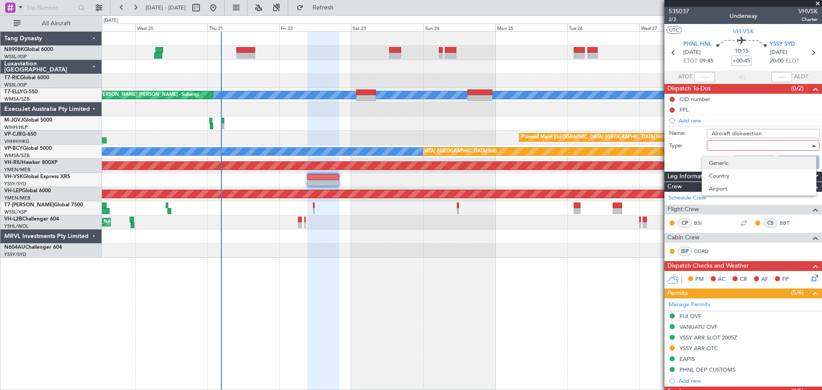
click at [721, 160] on span "Generic" at bounding box center [759, 163] width 100 height 13
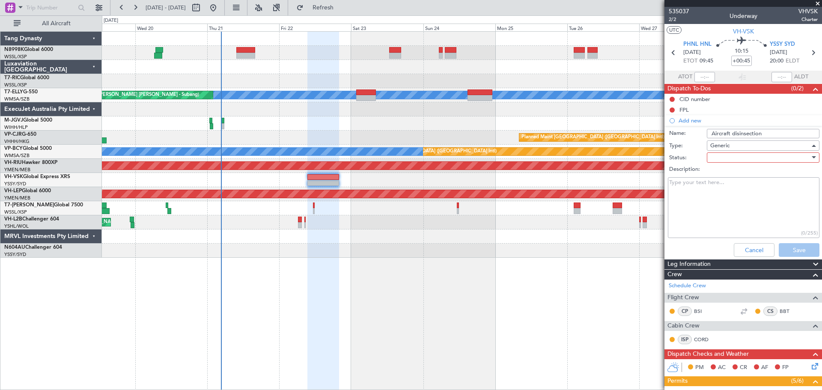
click at [721, 160] on div at bounding box center [760, 157] width 100 height 13
click at [717, 172] on span "Not Started" at bounding box center [759, 174] width 100 height 13
click at [783, 246] on button "Save" at bounding box center [798, 250] width 41 height 14
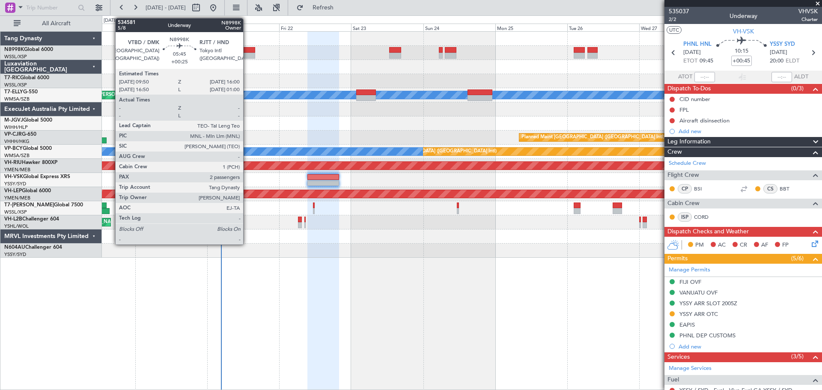
click at [247, 53] on div at bounding box center [245, 56] width 19 height 6
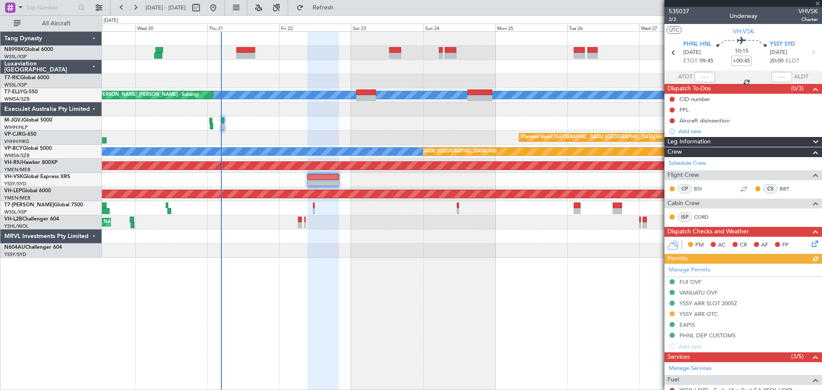
type input "+00:25"
type input "2"
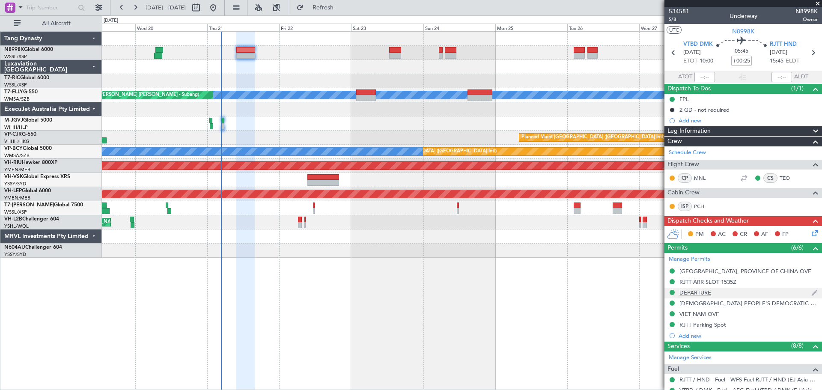
click at [704, 293] on div "DEPARTURE" at bounding box center [695, 292] width 32 height 7
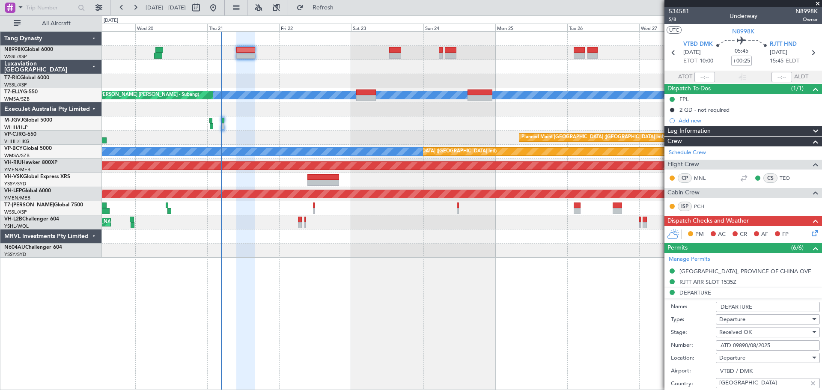
drag, startPoint x: 776, startPoint y: 347, endPoint x: 676, endPoint y: 347, distance: 100.1
click at [684, 348] on div "Number: ATD 09890/08/2025" at bounding box center [745, 345] width 149 height 13
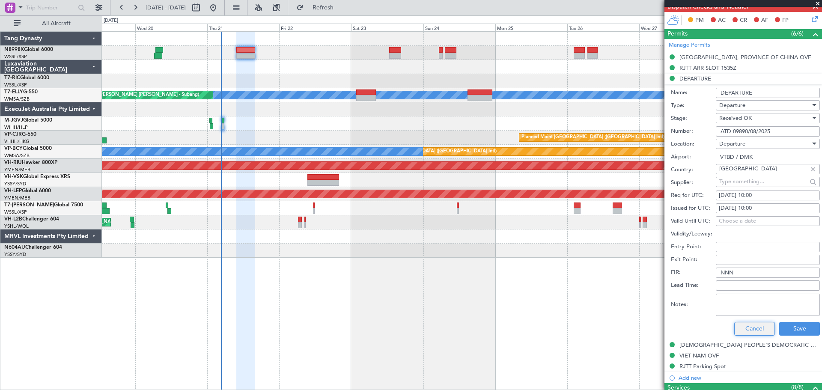
click at [755, 323] on button "Cancel" at bounding box center [754, 329] width 41 height 14
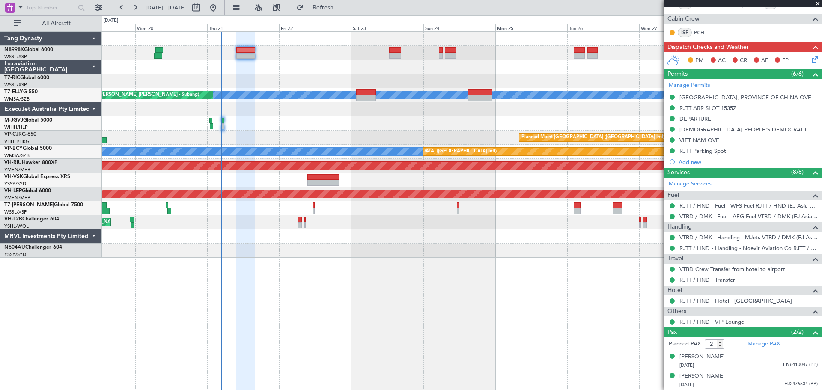
scroll to position [173, 0]
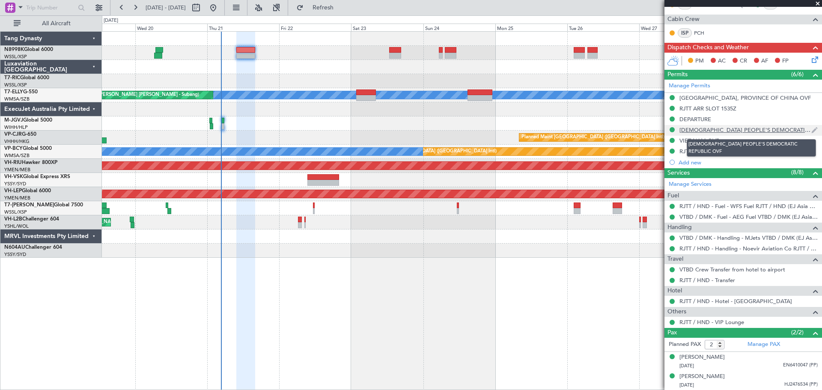
click at [705, 127] on div "[DEMOGRAPHIC_DATA] PEOPLE'S DEMOCRATIC REPUBLIC OVF" at bounding box center [745, 129] width 132 height 7
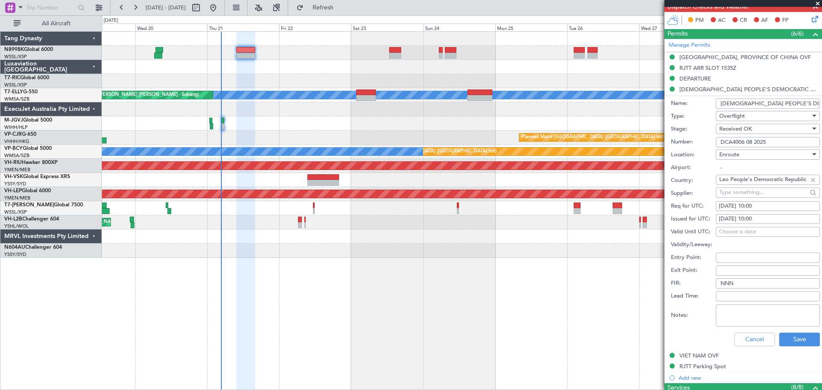
drag, startPoint x: 771, startPoint y: 138, endPoint x: 680, endPoint y: 138, distance: 90.3
click at [685, 138] on div "Number: DCA4006 08 2025" at bounding box center [745, 142] width 149 height 13
click at [740, 342] on button "Cancel" at bounding box center [754, 340] width 41 height 14
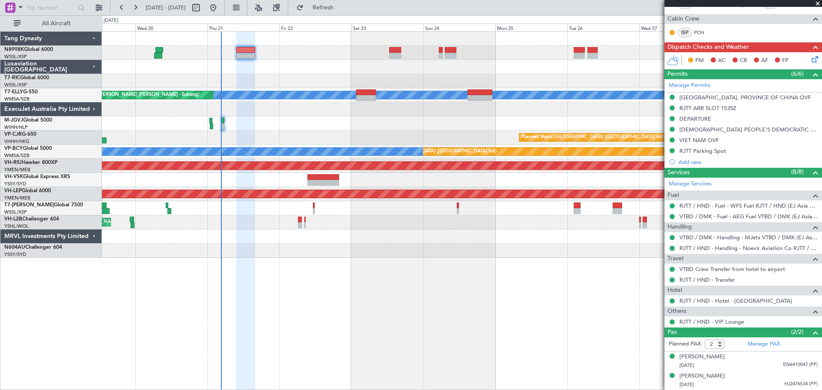
scroll to position [173, 0]
click at [710, 137] on div "VIET NAM OVF" at bounding box center [698, 140] width 39 height 7
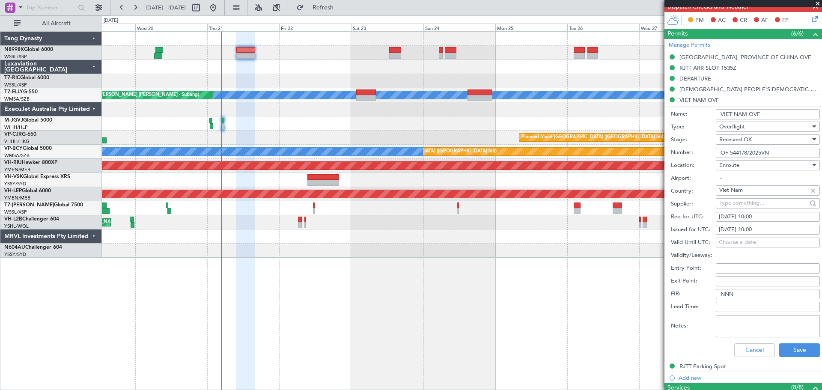
drag, startPoint x: 776, startPoint y: 152, endPoint x: 654, endPoint y: 155, distance: 121.6
click at [664, 155] on fb-app "19 Aug 2025 - 29 Aug 2025 Refresh Quick Links All Aircraft Unplanned Maint Sing…" at bounding box center [411, 197] width 822 height 383
click at [746, 345] on button "Cancel" at bounding box center [754, 350] width 41 height 14
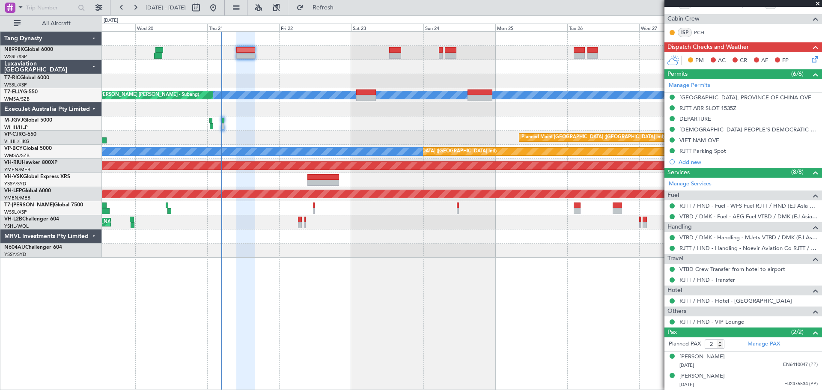
scroll to position [173, 0]
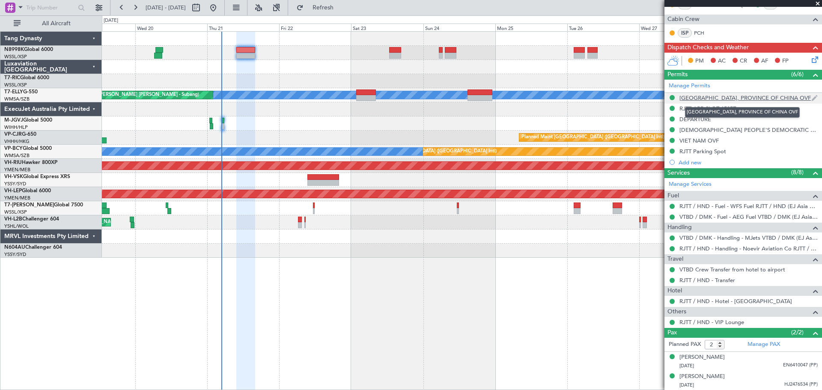
click at [695, 98] on div "[GEOGRAPHIC_DATA], PROVINCE OF CHINA OVF" at bounding box center [744, 97] width 131 height 7
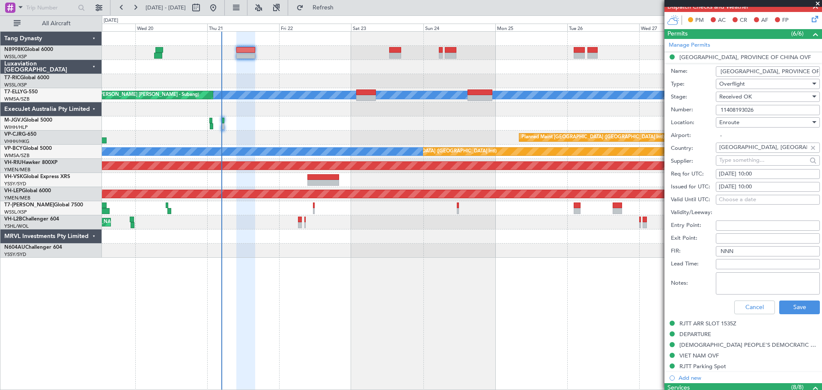
drag, startPoint x: 760, startPoint y: 110, endPoint x: 658, endPoint y: 117, distance: 102.1
click at [682, 113] on div "Number: 11408193026" at bounding box center [745, 110] width 149 height 13
click at [740, 305] on button "Cancel" at bounding box center [754, 307] width 41 height 14
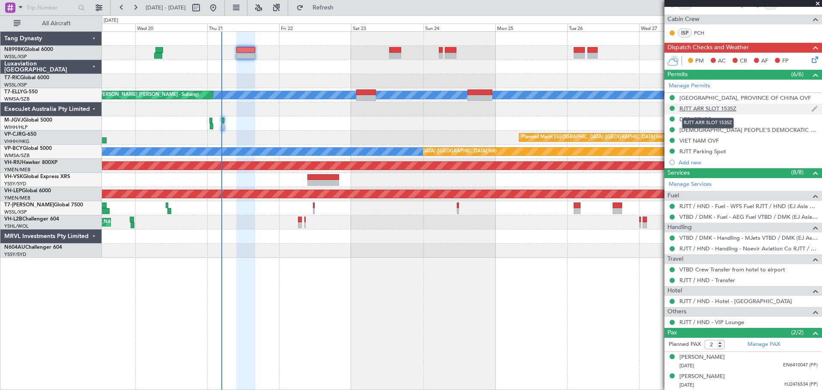
click at [706, 108] on div "RJTT ARR SLOT 1535Z" at bounding box center [707, 108] width 57 height 7
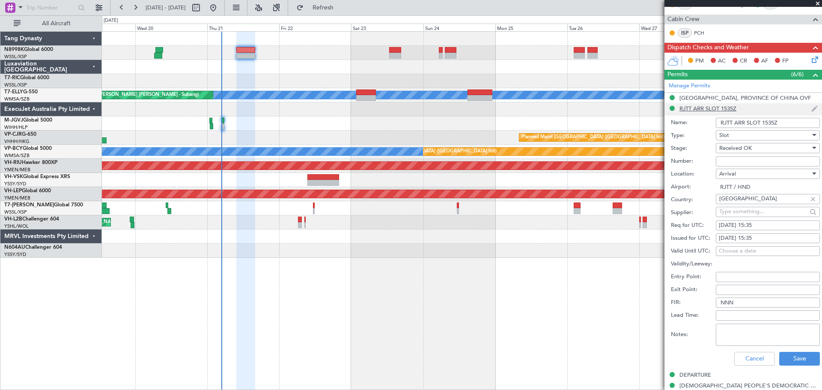
scroll to position [214, 0]
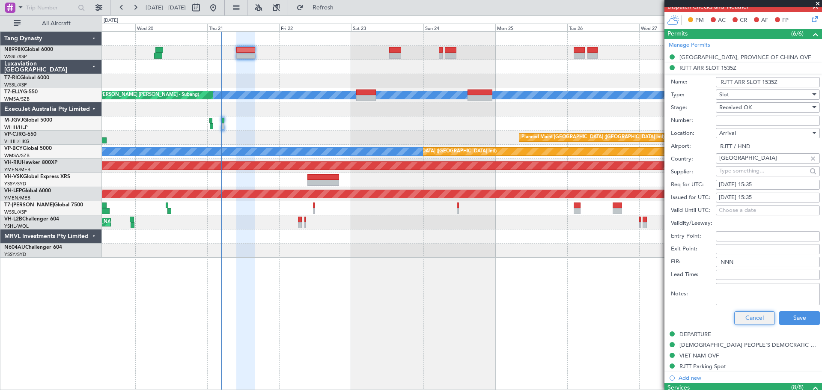
click at [755, 319] on button "Cancel" at bounding box center [754, 318] width 41 height 14
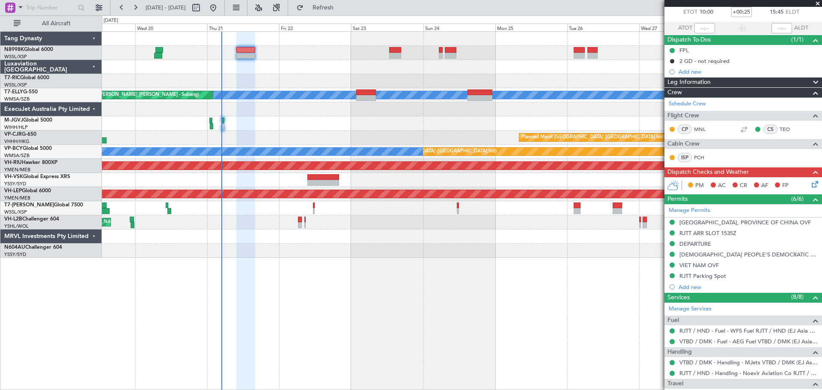
scroll to position [0, 0]
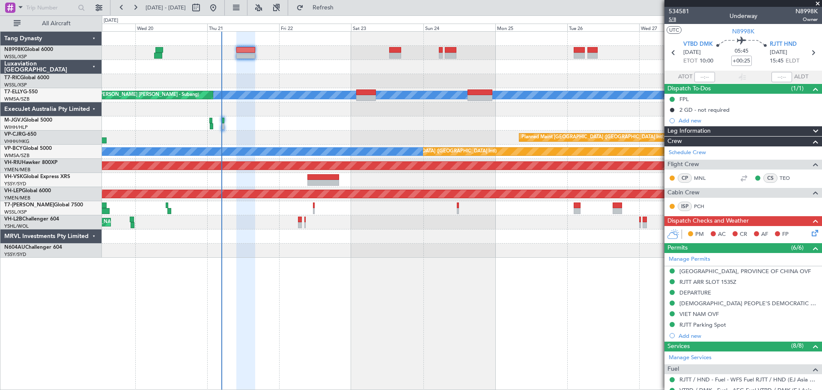
click at [675, 21] on span "5/8" at bounding box center [679, 19] width 21 height 7
click at [747, 60] on mat-tooltip-component "Flight Time" at bounding box center [738, 67] width 39 height 23
click at [743, 59] on mat-tooltip-component "Flight Time" at bounding box center [738, 67] width 39 height 23
drag, startPoint x: 737, startPoint y: 59, endPoint x: 731, endPoint y: 54, distance: 8.3
click at [737, 59] on mat-tooltip-component "Flight Time" at bounding box center [738, 67] width 39 height 23
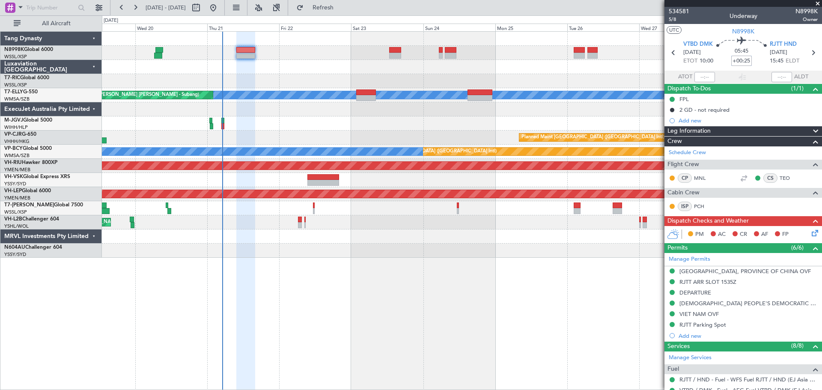
click at [741, 60] on input "+00:25" at bounding box center [741, 61] width 21 height 10
type input "+00:30"
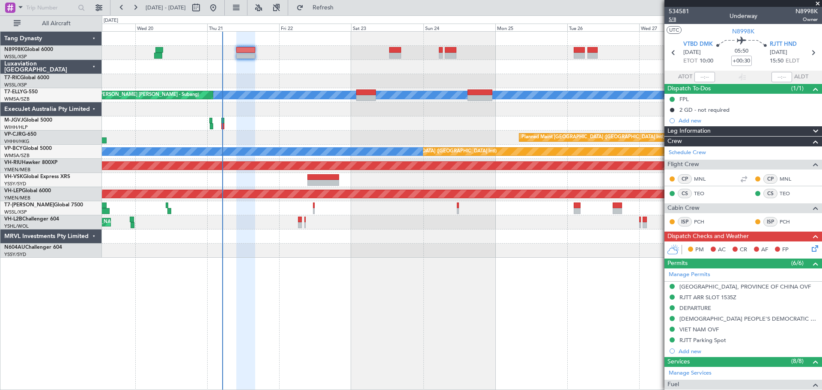
click at [672, 19] on span "5/8" at bounding box center [679, 19] width 21 height 7
click at [675, 19] on span "5/8" at bounding box center [679, 19] width 21 height 7
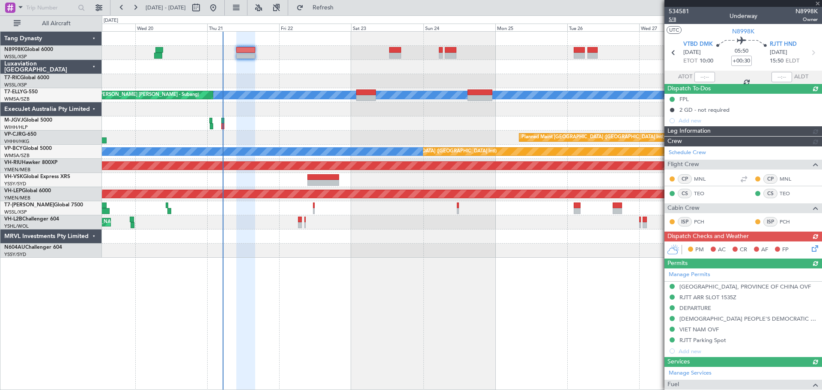
type input "Kennis Yau (KYA)"
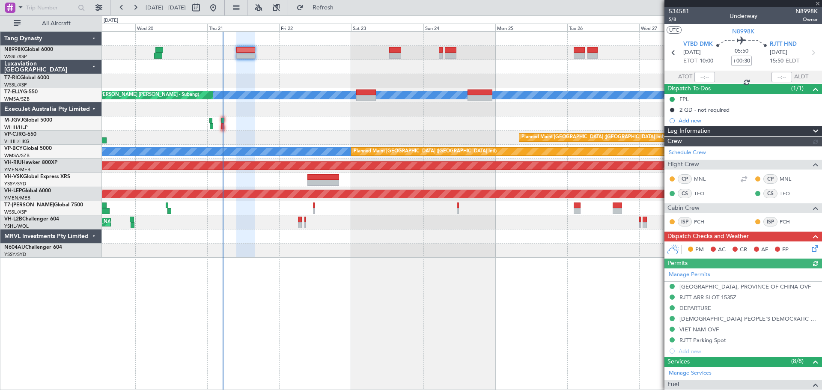
type input "Kennis Yau (KYA)"
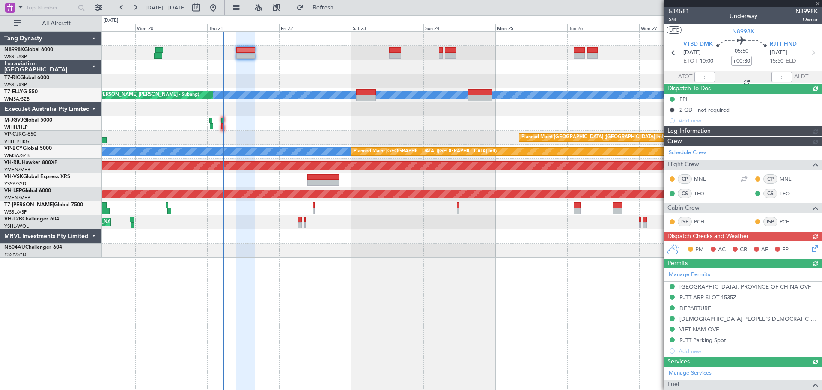
type input "Kennis Yau (KYA)"
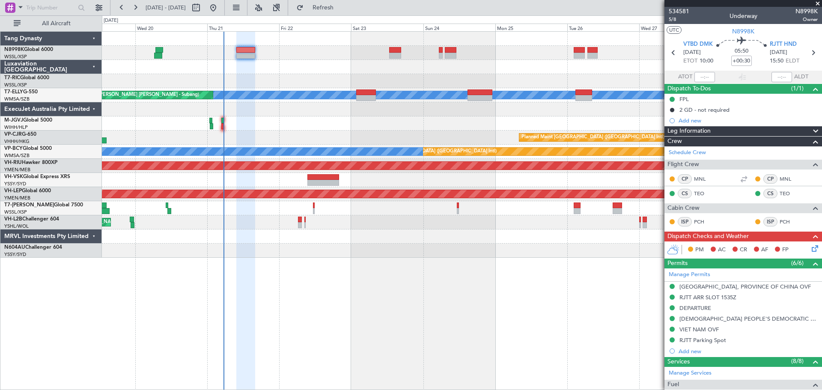
type input "Kennis Yau (KYA)"
